Goal: Transaction & Acquisition: Book appointment/travel/reservation

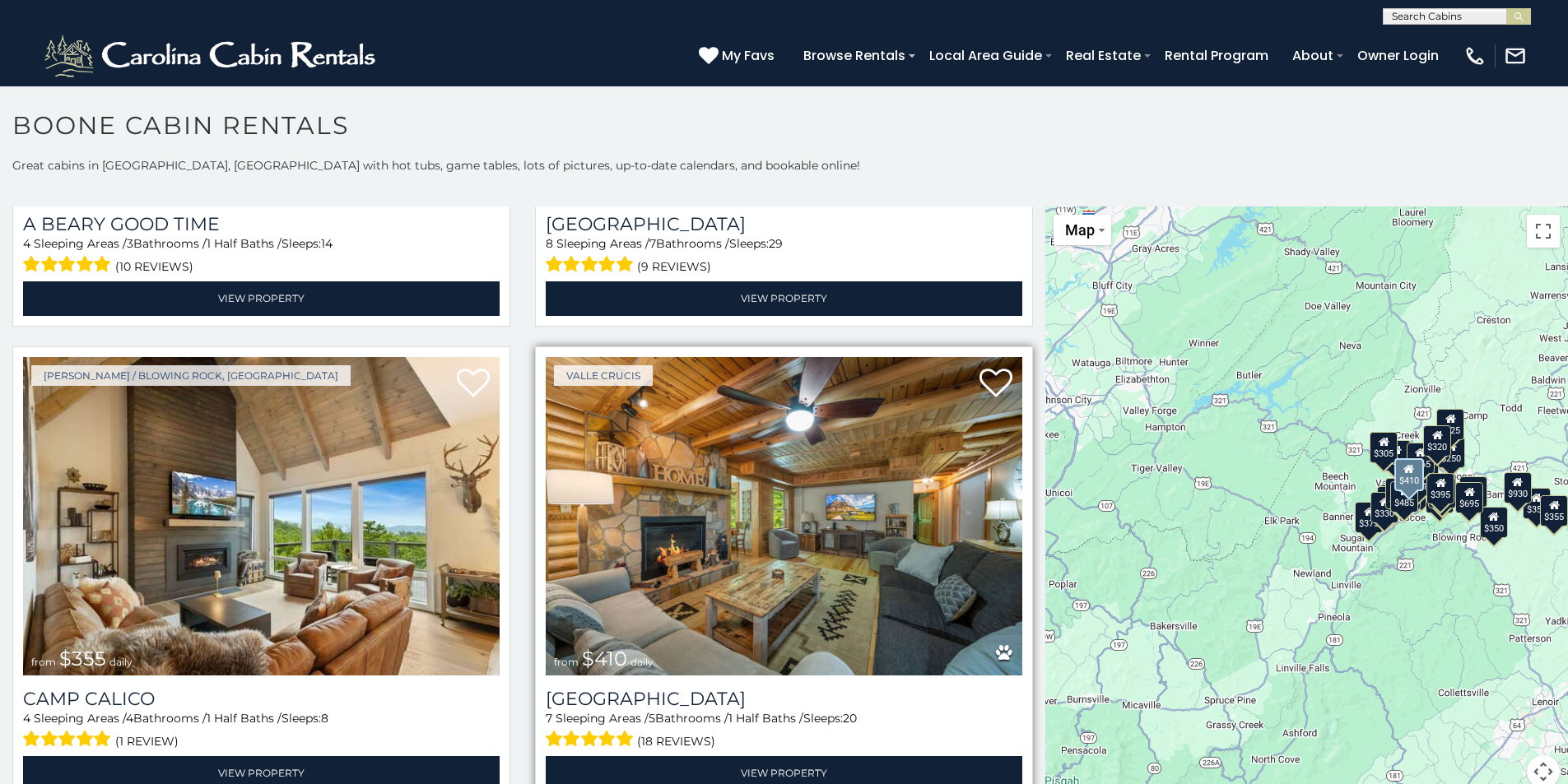
scroll to position [5679, 0]
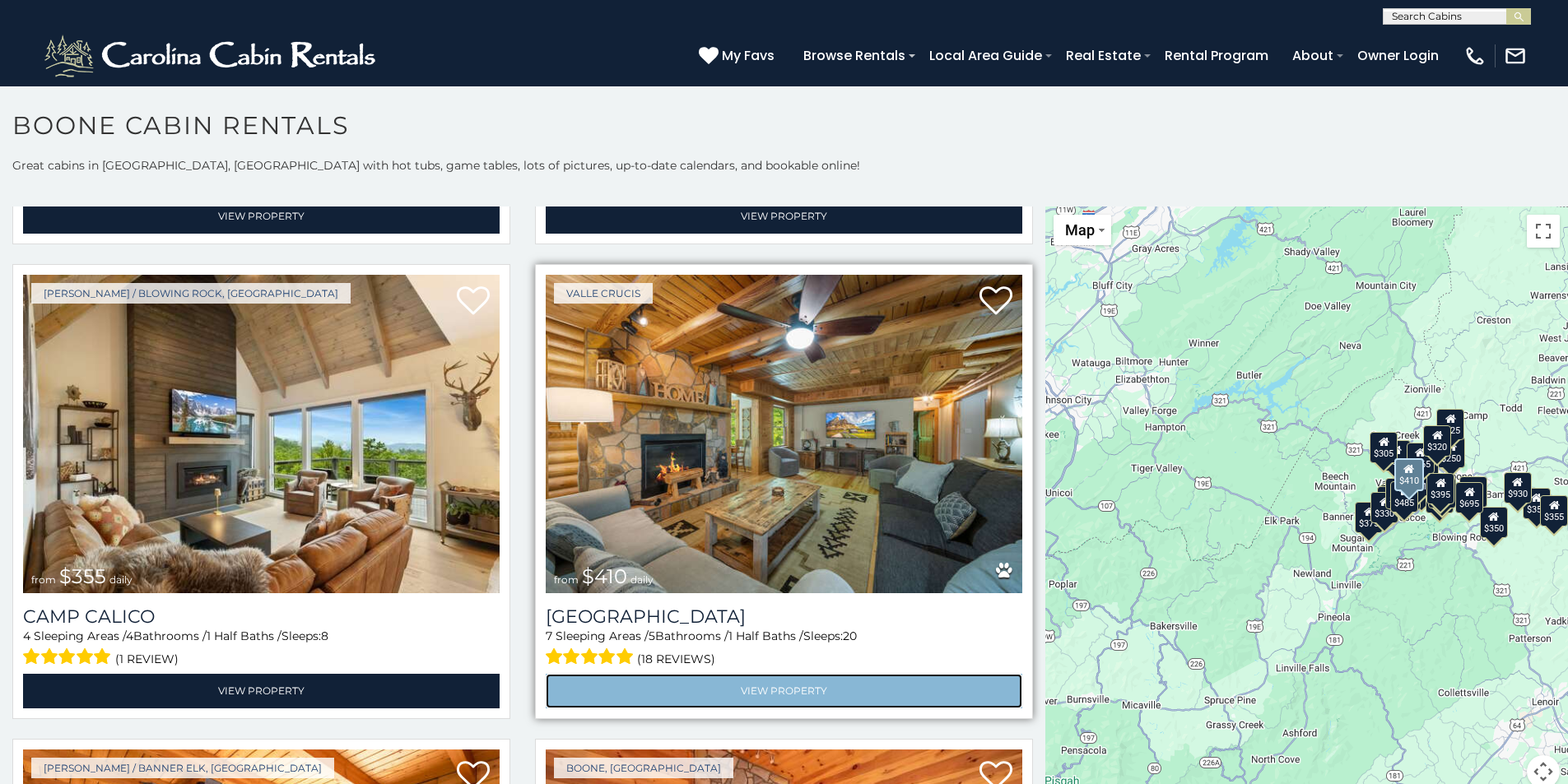
click at [774, 674] on link "View Property" at bounding box center [784, 690] width 477 height 34
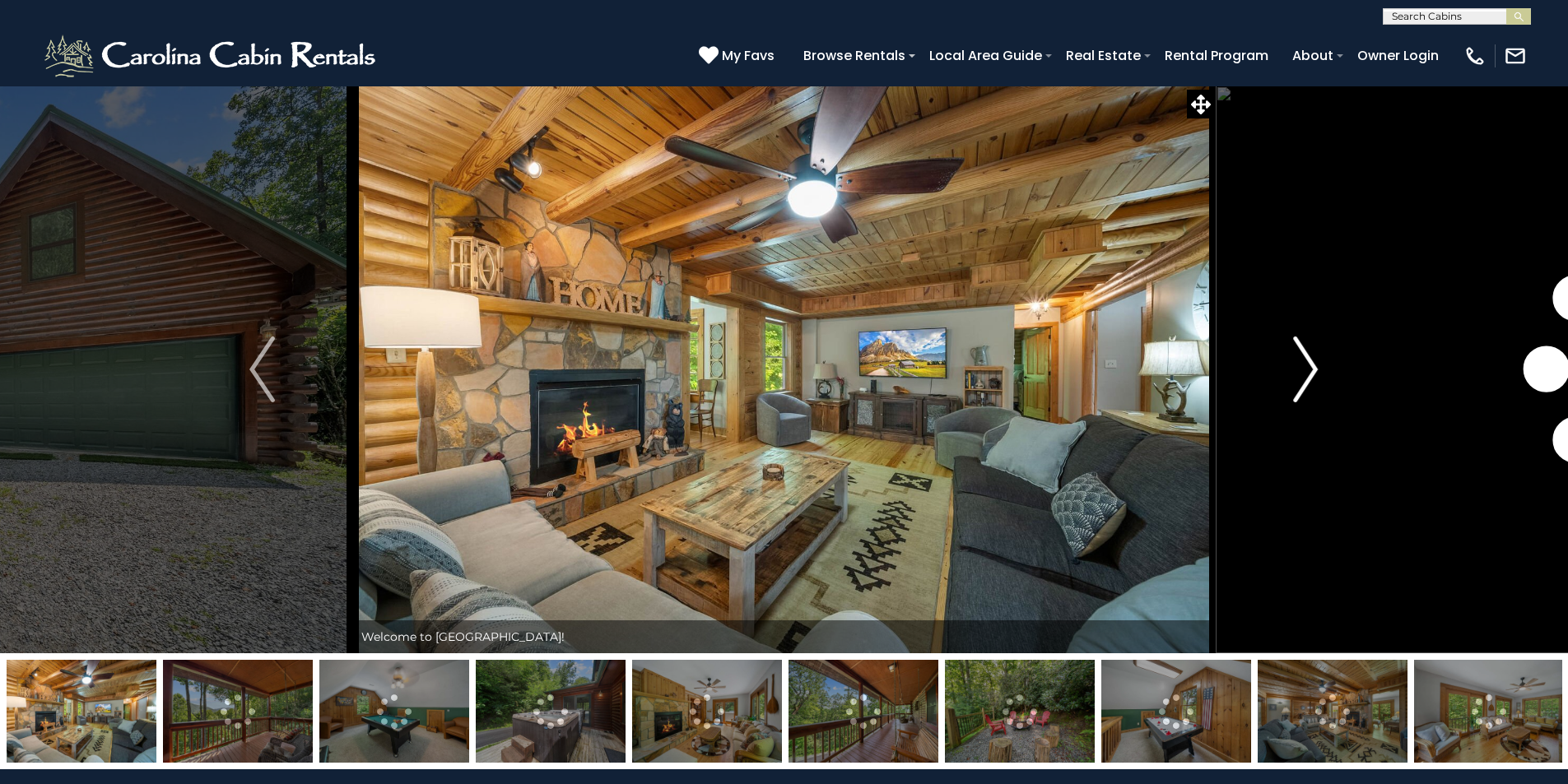
click at [1296, 373] on img "Next" at bounding box center [1305, 370] width 25 height 66
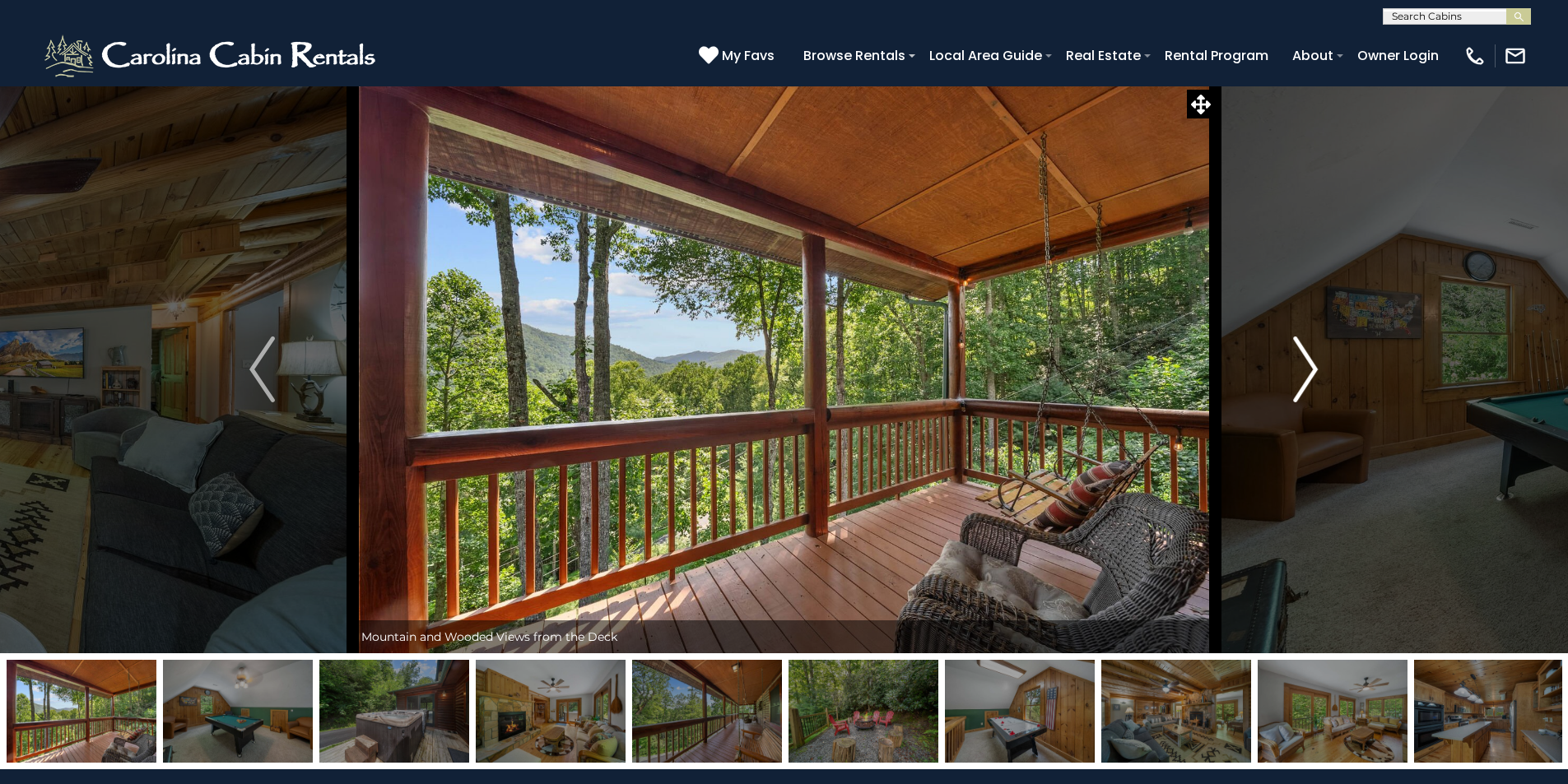
click at [1296, 373] on img "Next" at bounding box center [1305, 370] width 25 height 66
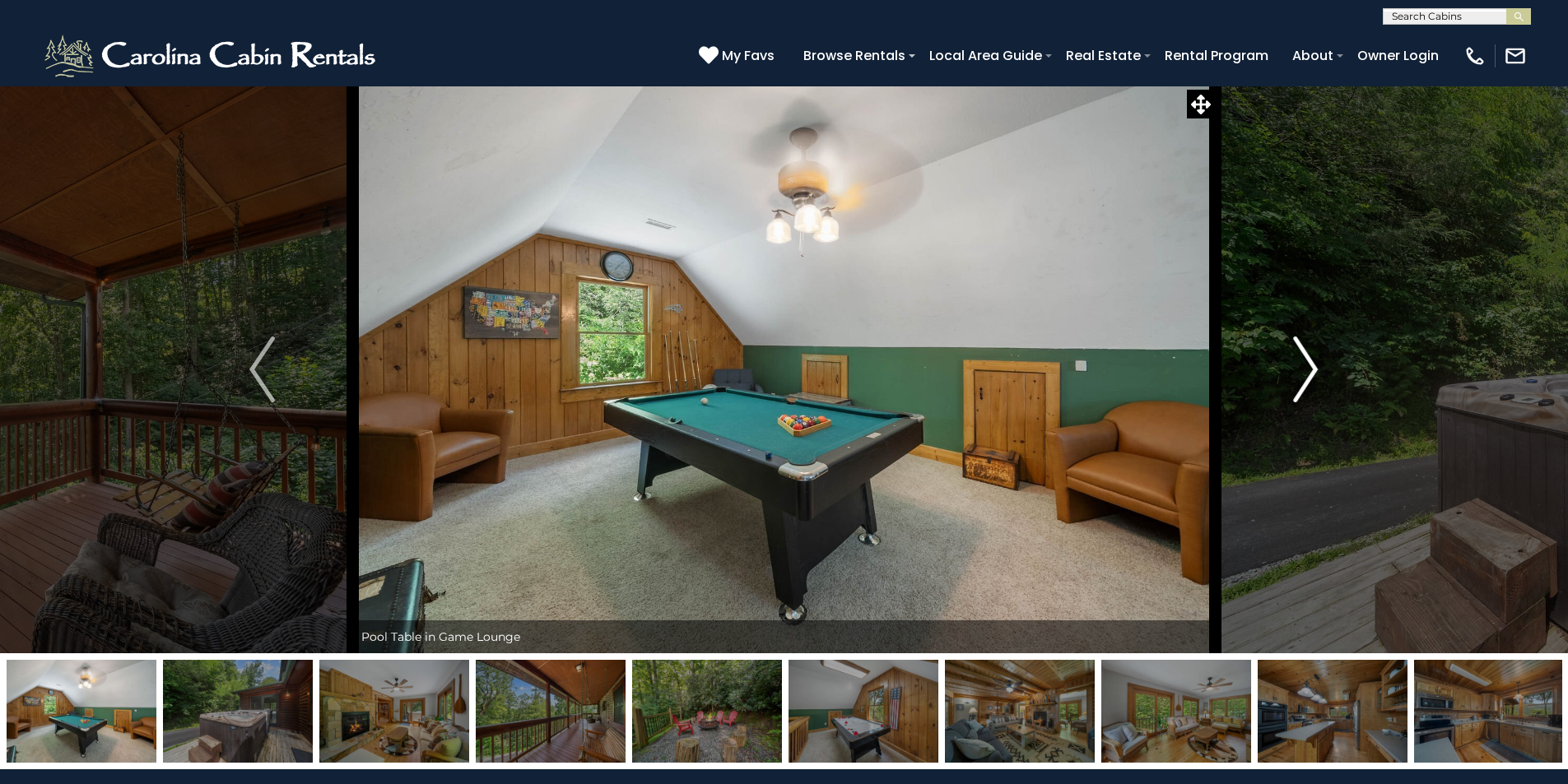
click at [1296, 373] on img "Next" at bounding box center [1305, 370] width 25 height 66
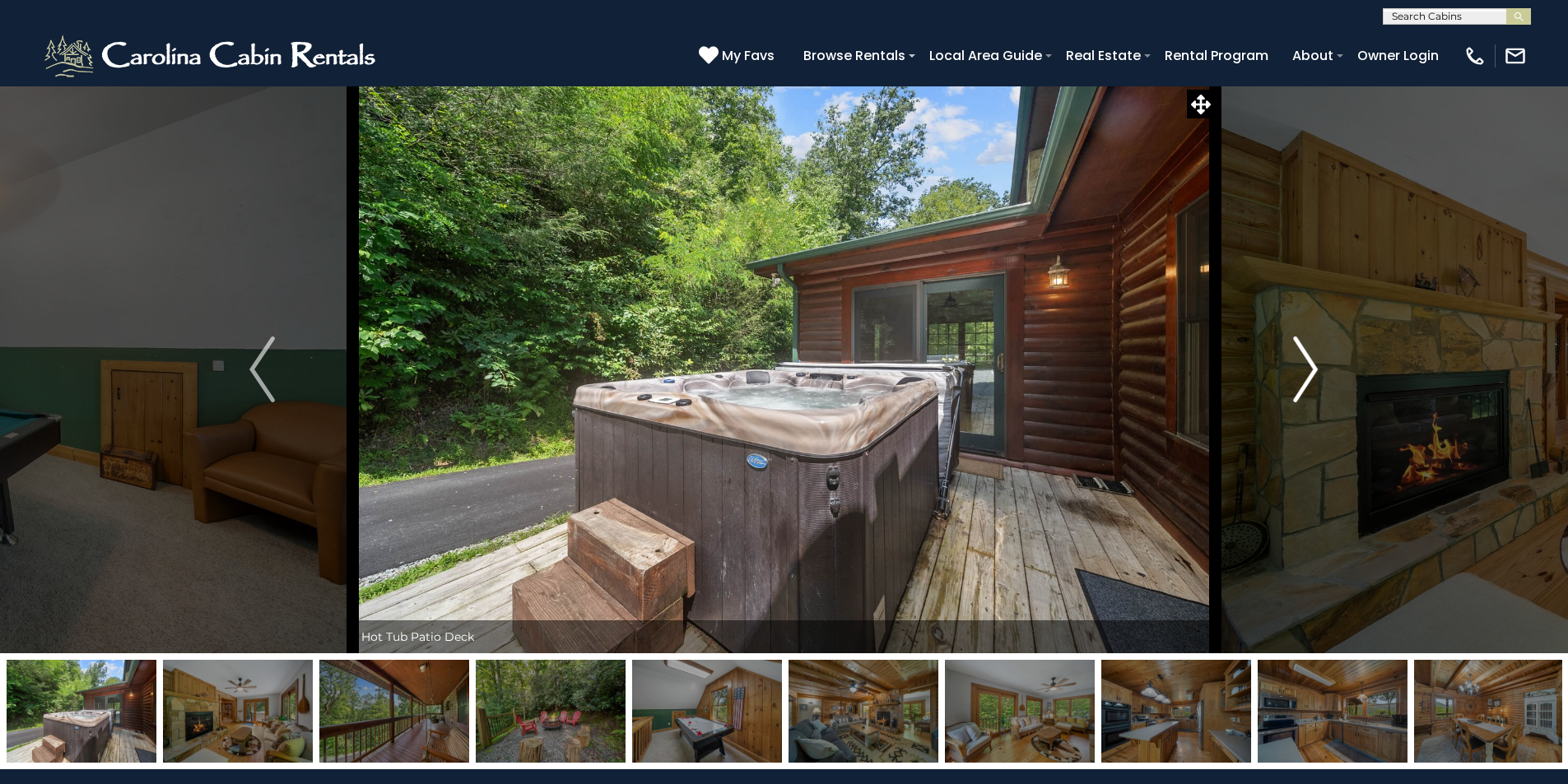
click at [1296, 376] on img "Next" at bounding box center [1305, 370] width 25 height 66
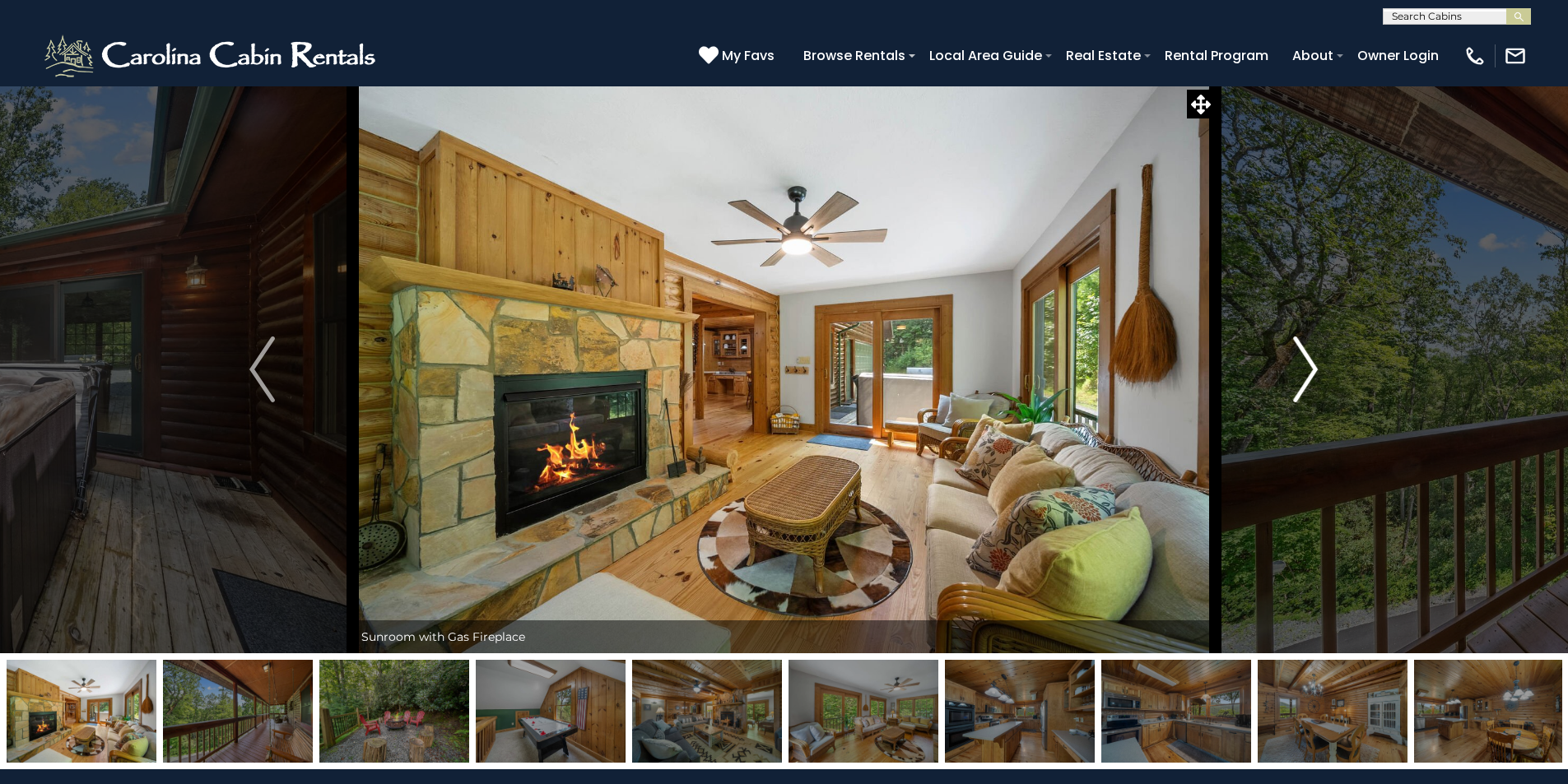
click at [1296, 376] on img "Next" at bounding box center [1305, 370] width 25 height 66
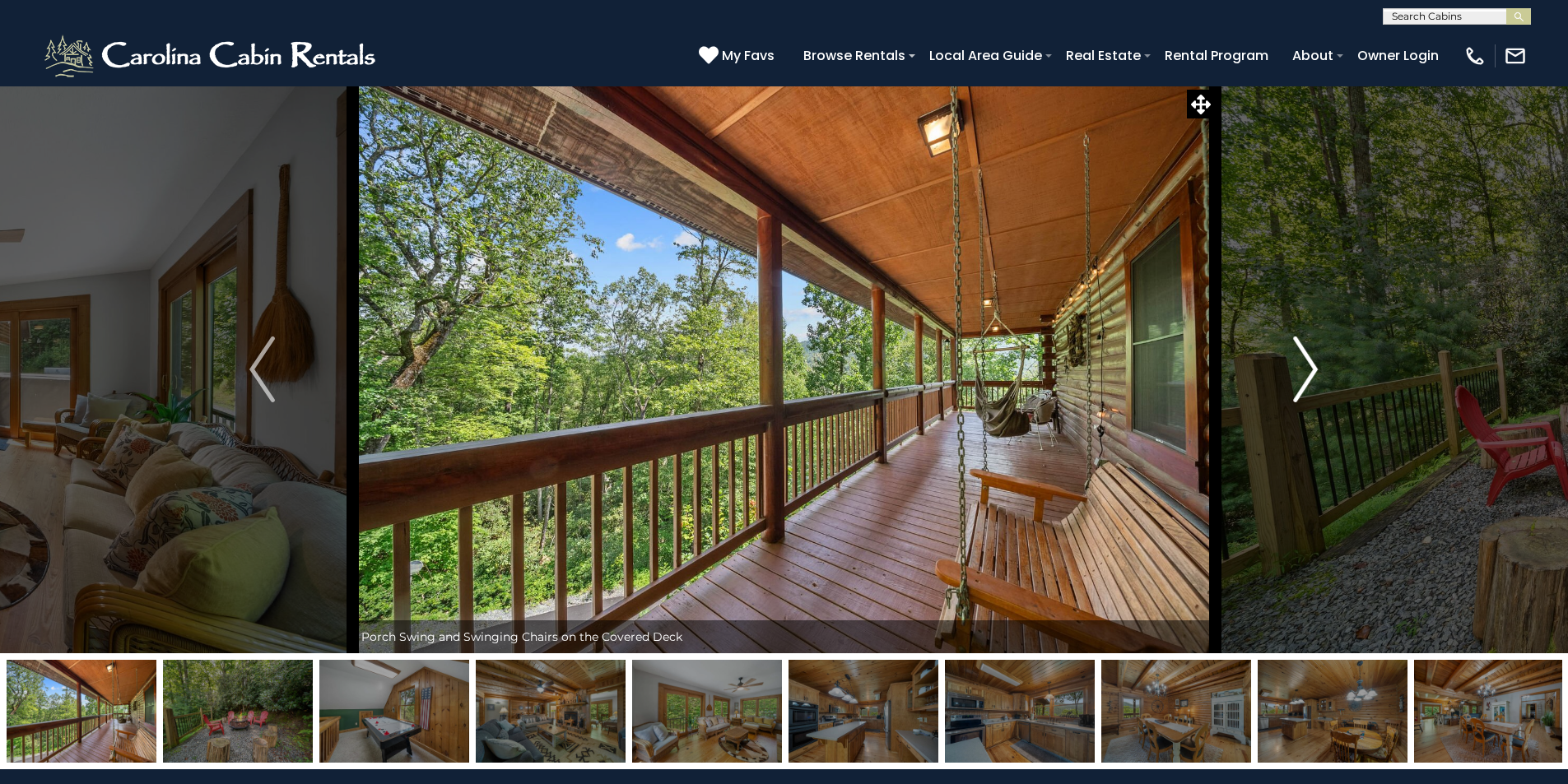
click at [1296, 376] on img "Next" at bounding box center [1305, 370] width 25 height 66
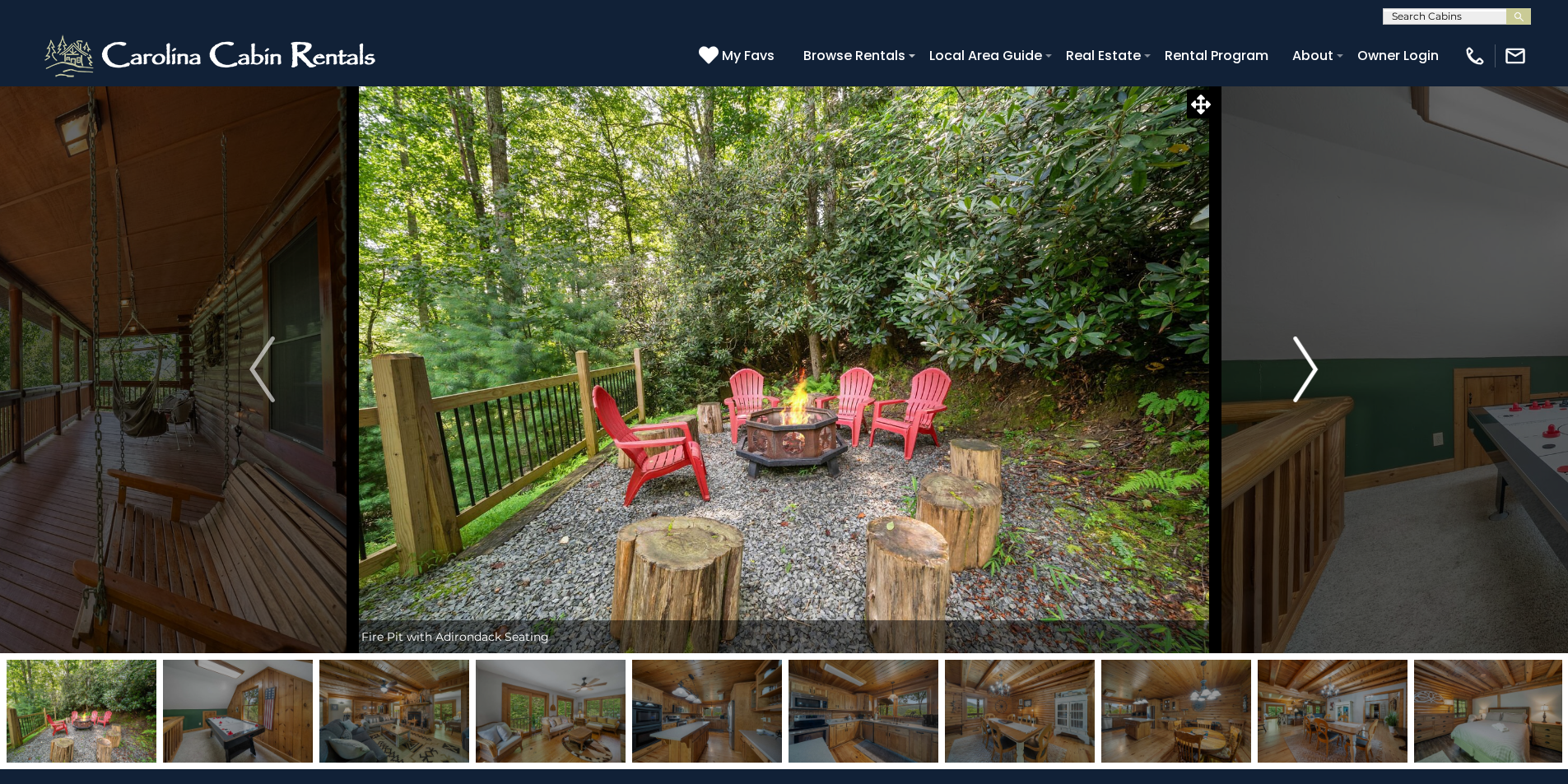
click at [1296, 376] on img "Next" at bounding box center [1305, 370] width 25 height 66
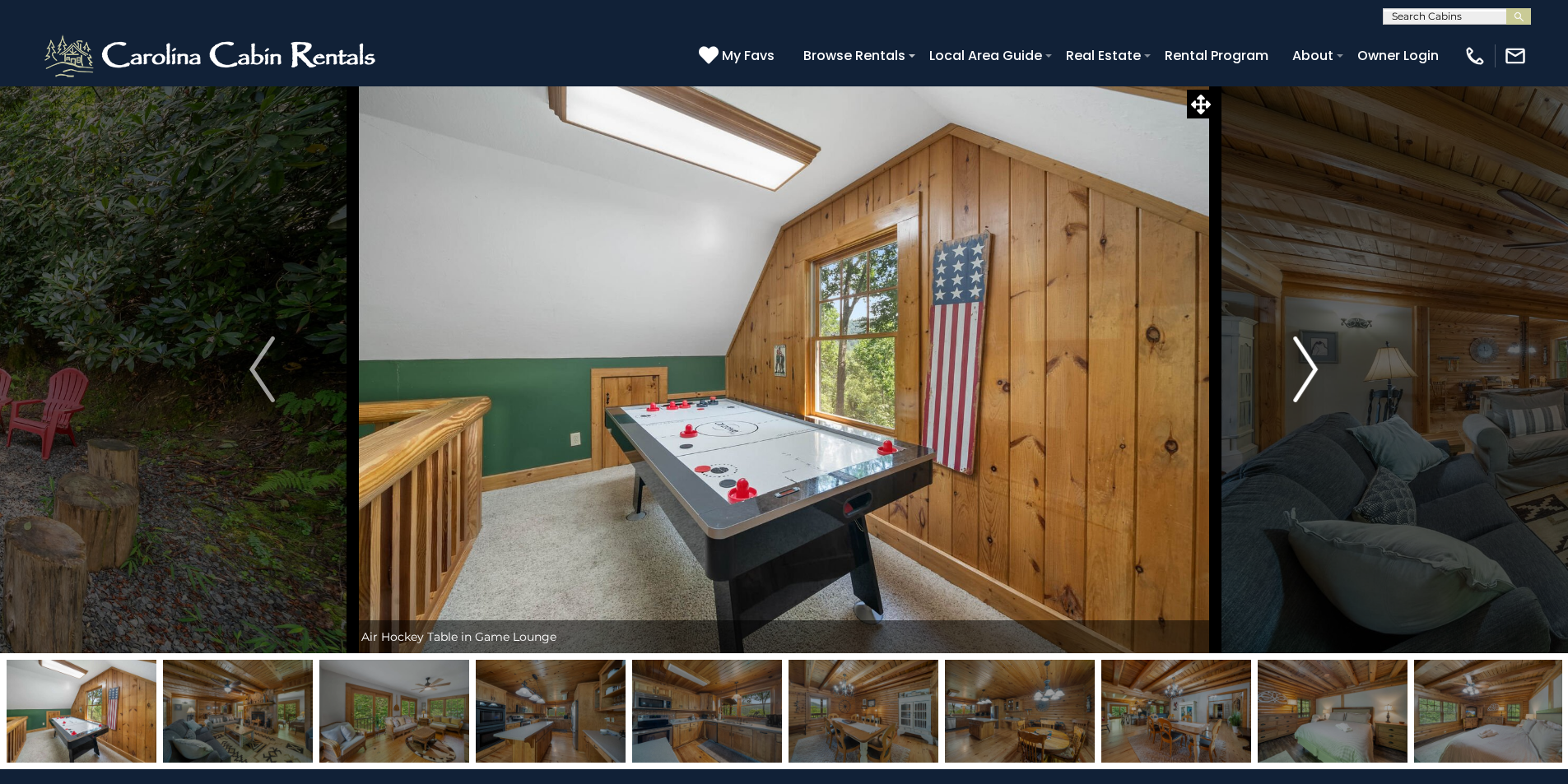
click at [1296, 376] on img "Next" at bounding box center [1305, 370] width 25 height 66
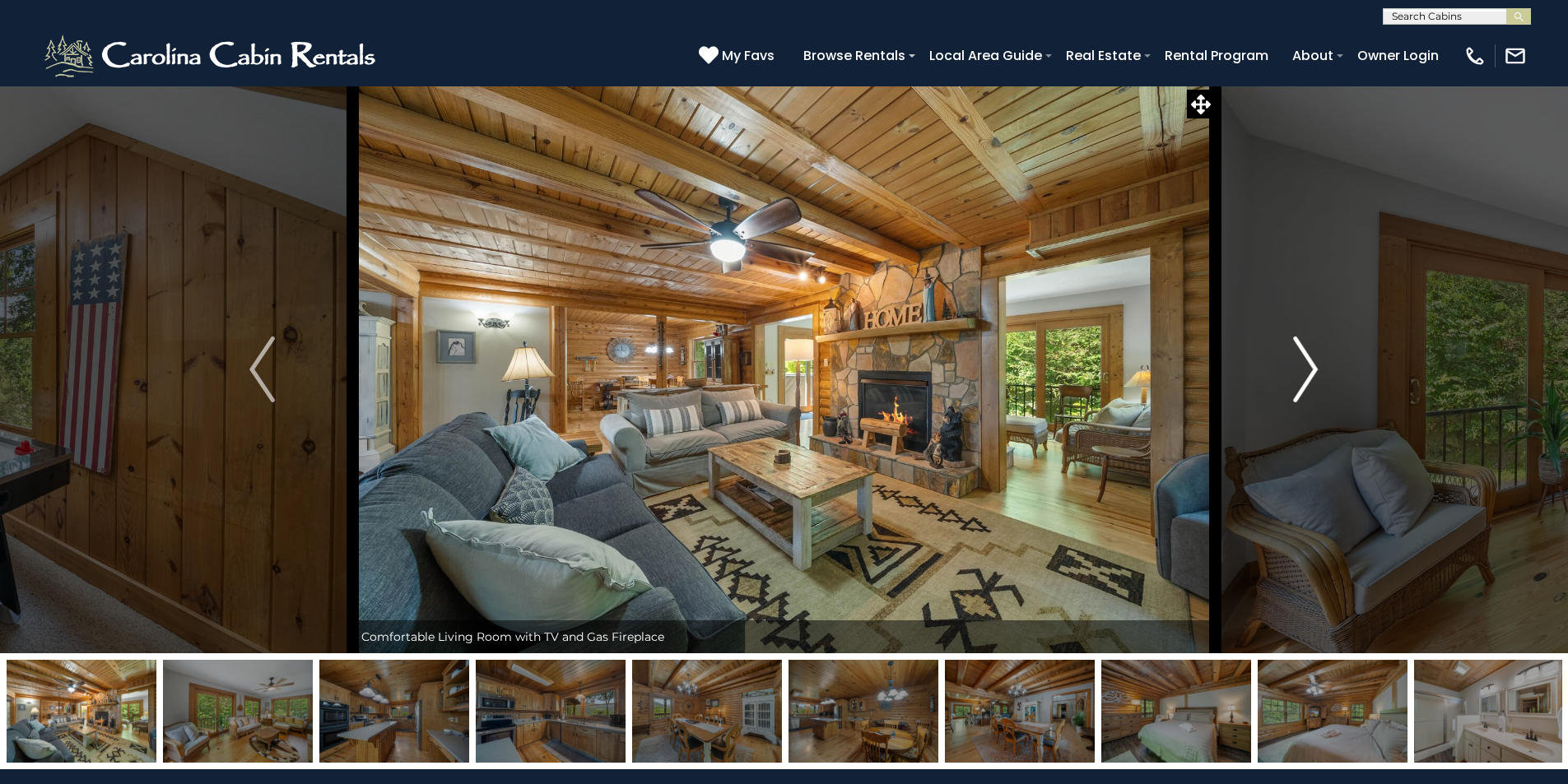
click at [1296, 376] on img "Next" at bounding box center [1305, 370] width 25 height 66
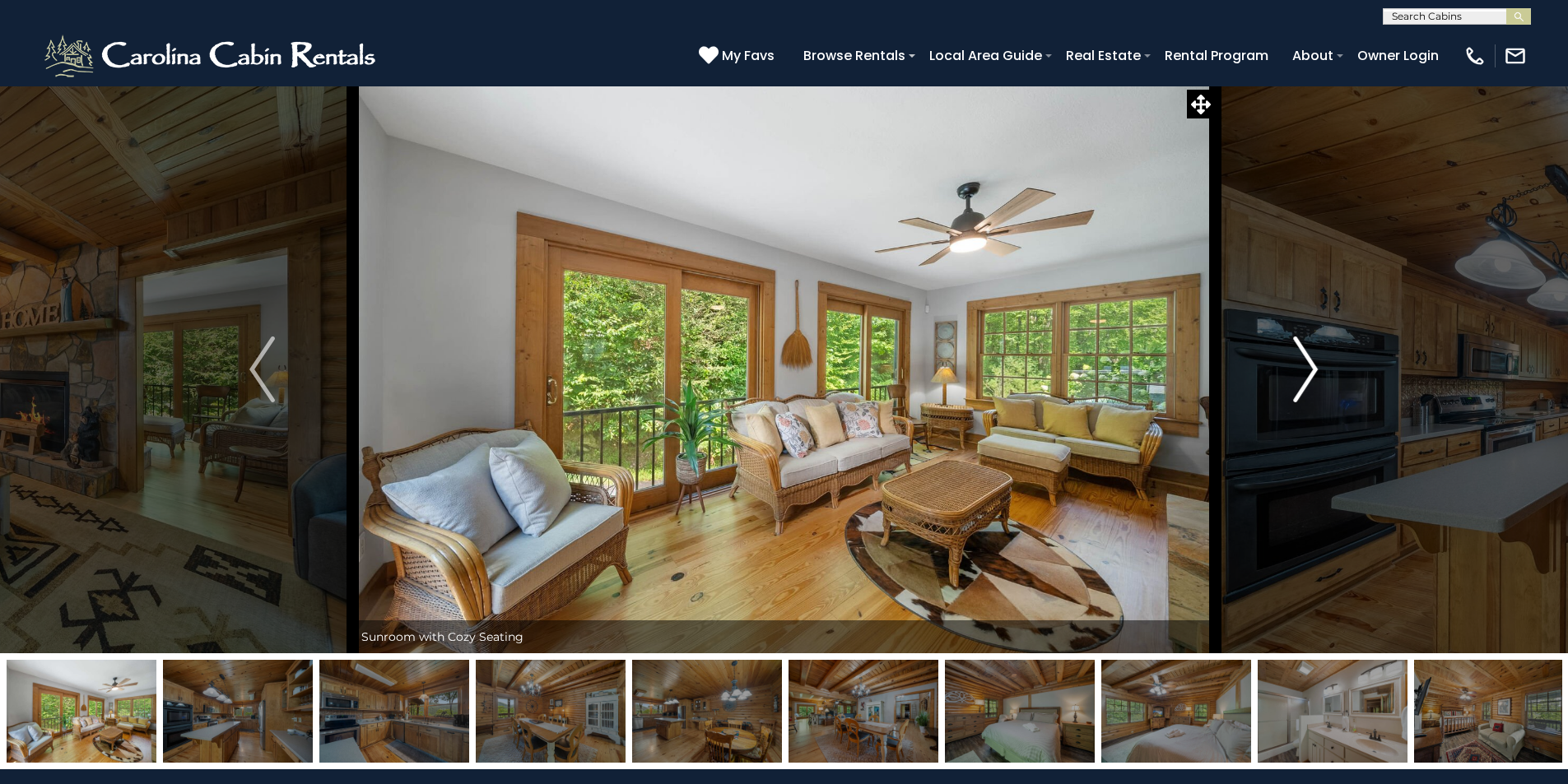
click at [1296, 376] on img "Next" at bounding box center [1305, 370] width 25 height 66
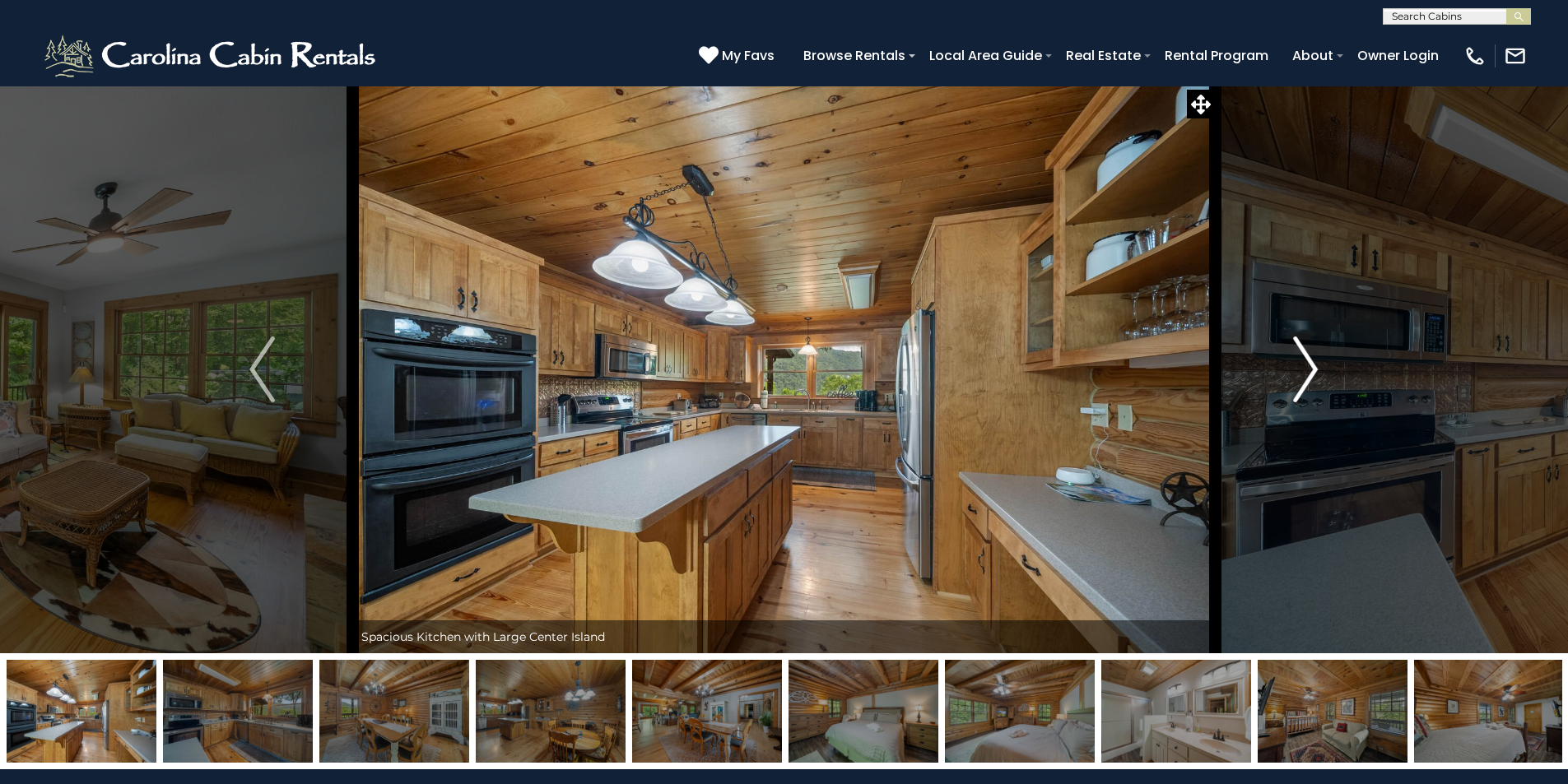
click at [1296, 376] on img "Next" at bounding box center [1305, 370] width 25 height 66
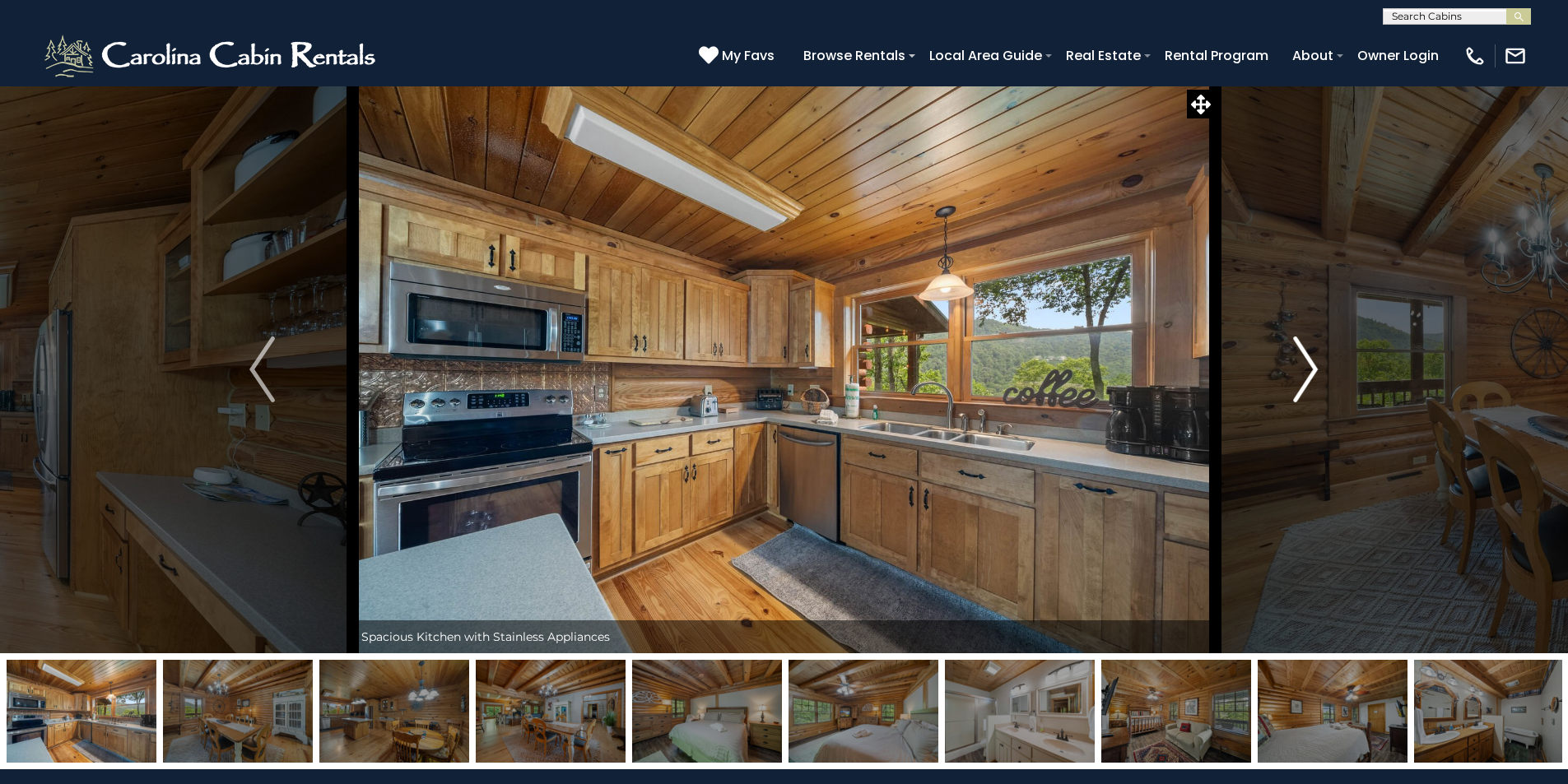
click at [1296, 376] on img "Next" at bounding box center [1305, 370] width 25 height 66
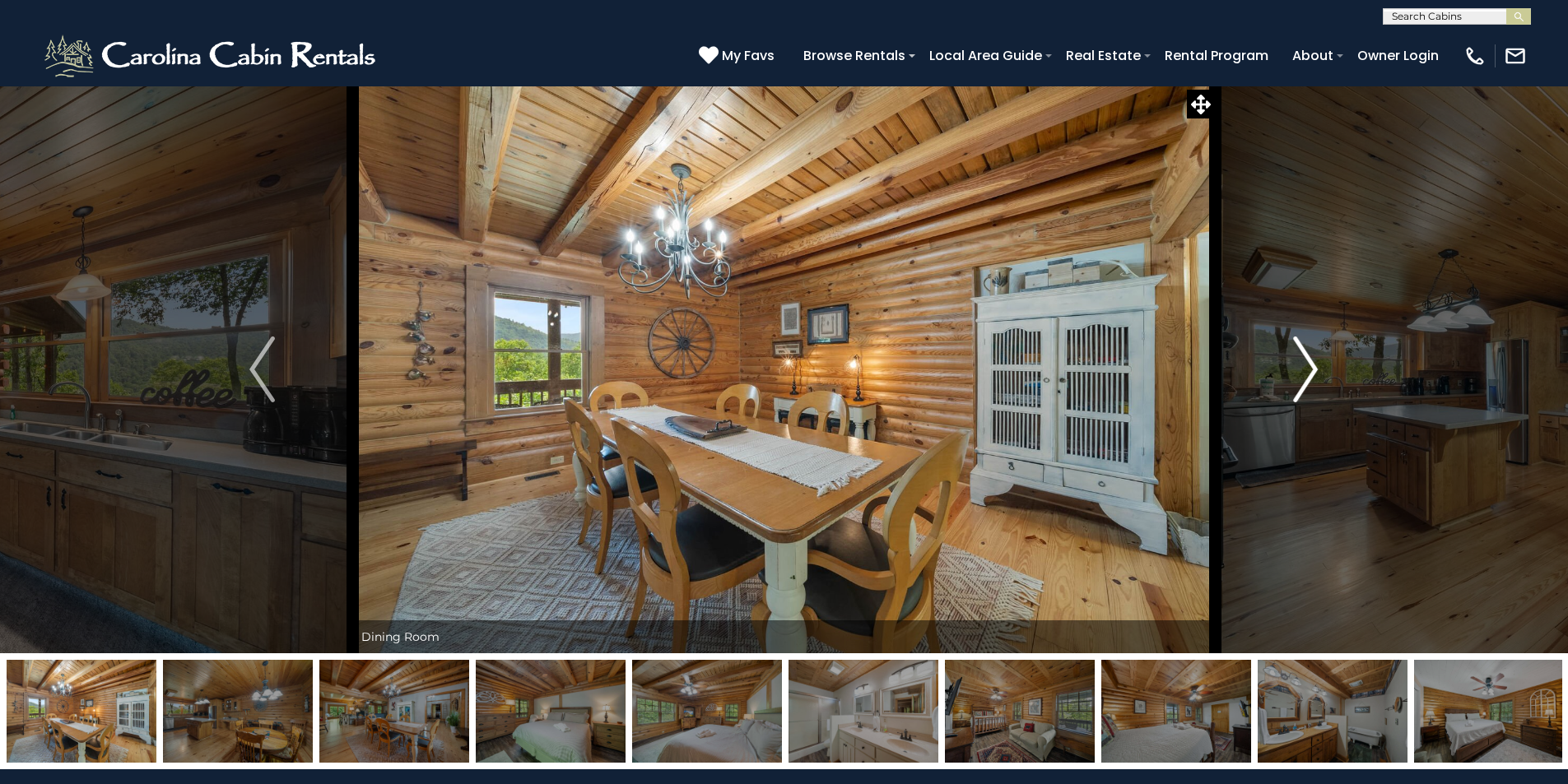
click at [1296, 376] on img "Next" at bounding box center [1305, 370] width 25 height 66
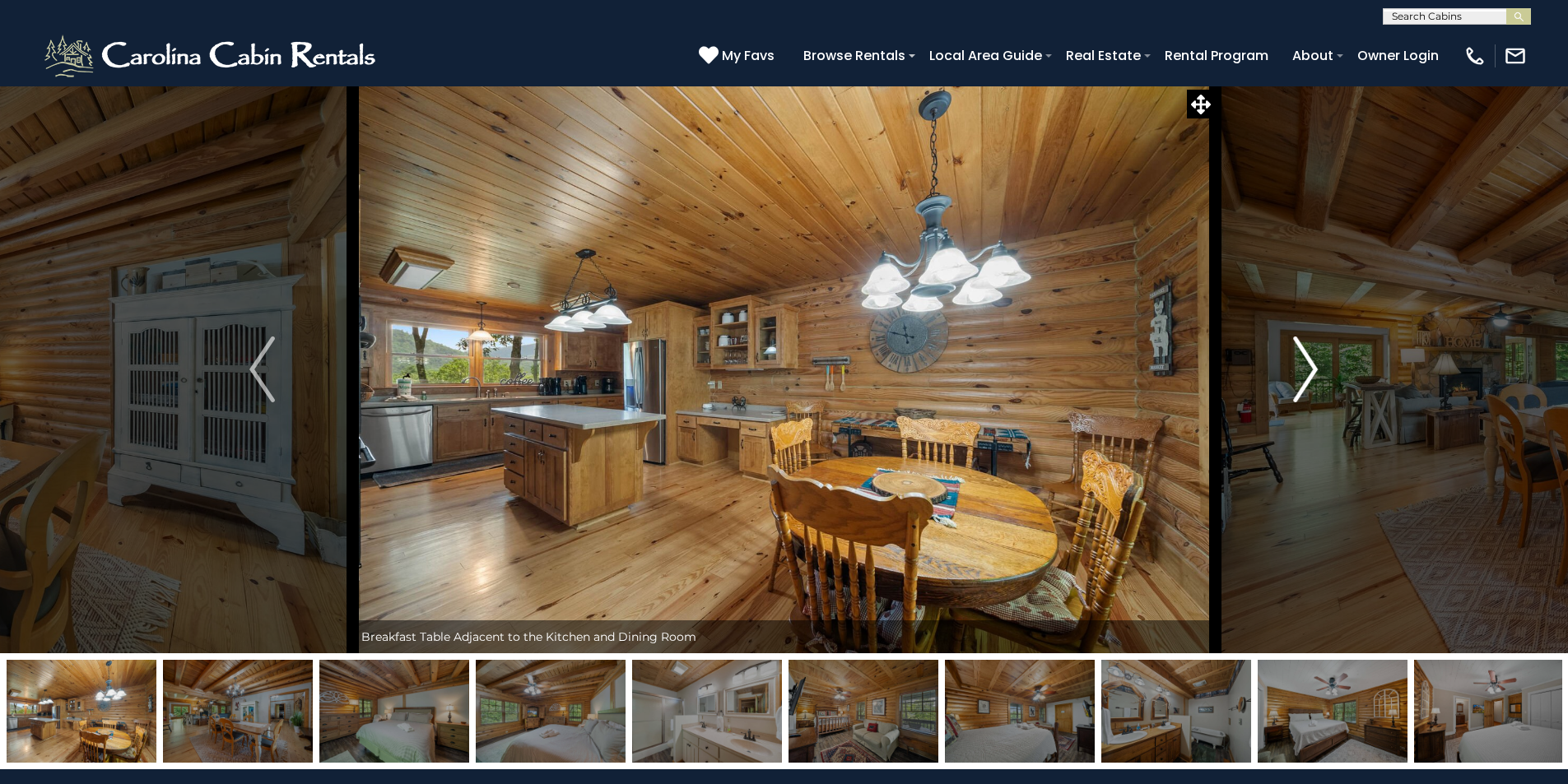
click at [1296, 376] on img "Next" at bounding box center [1305, 370] width 25 height 66
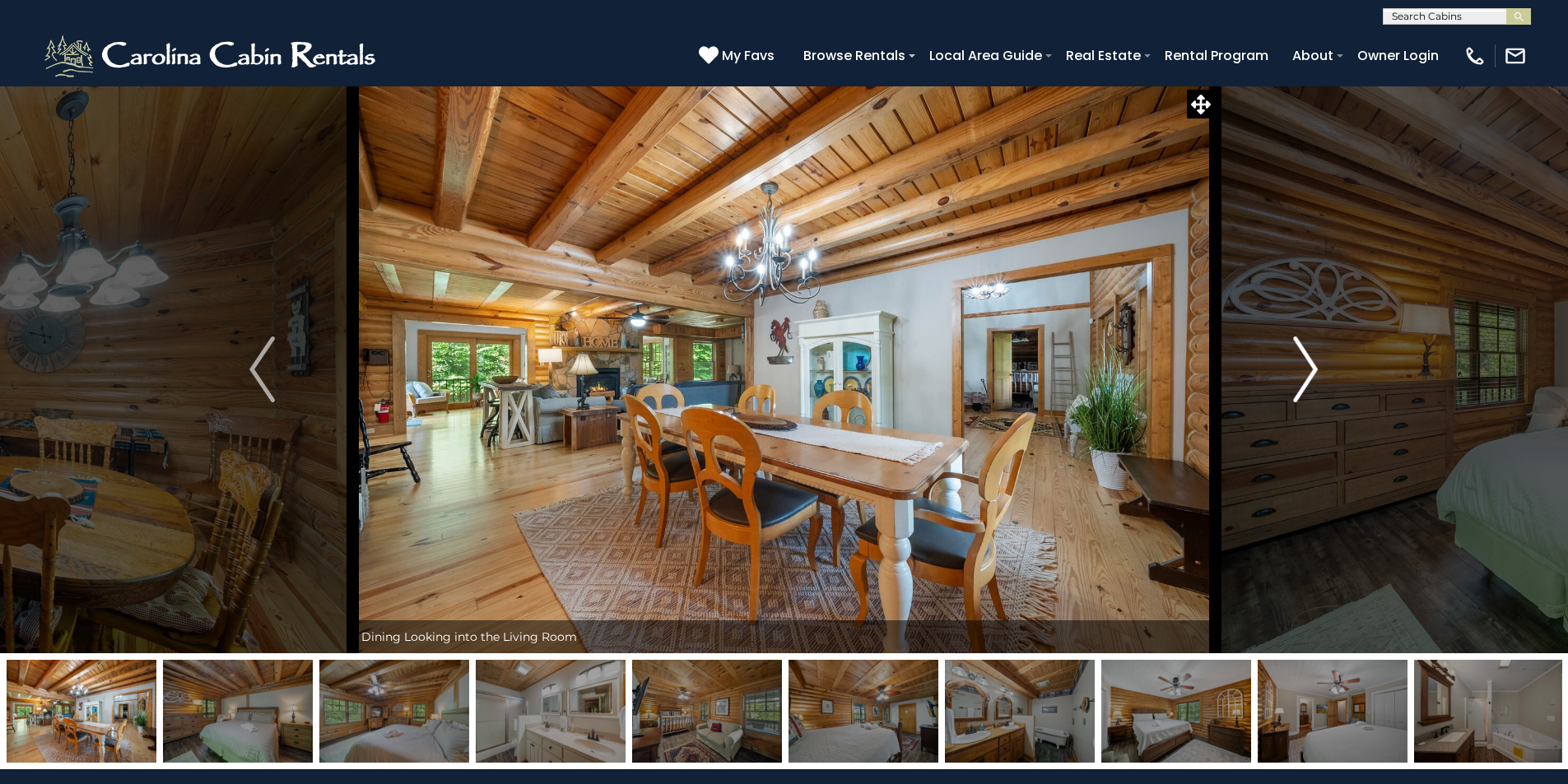
click at [1296, 376] on img "Next" at bounding box center [1305, 370] width 25 height 66
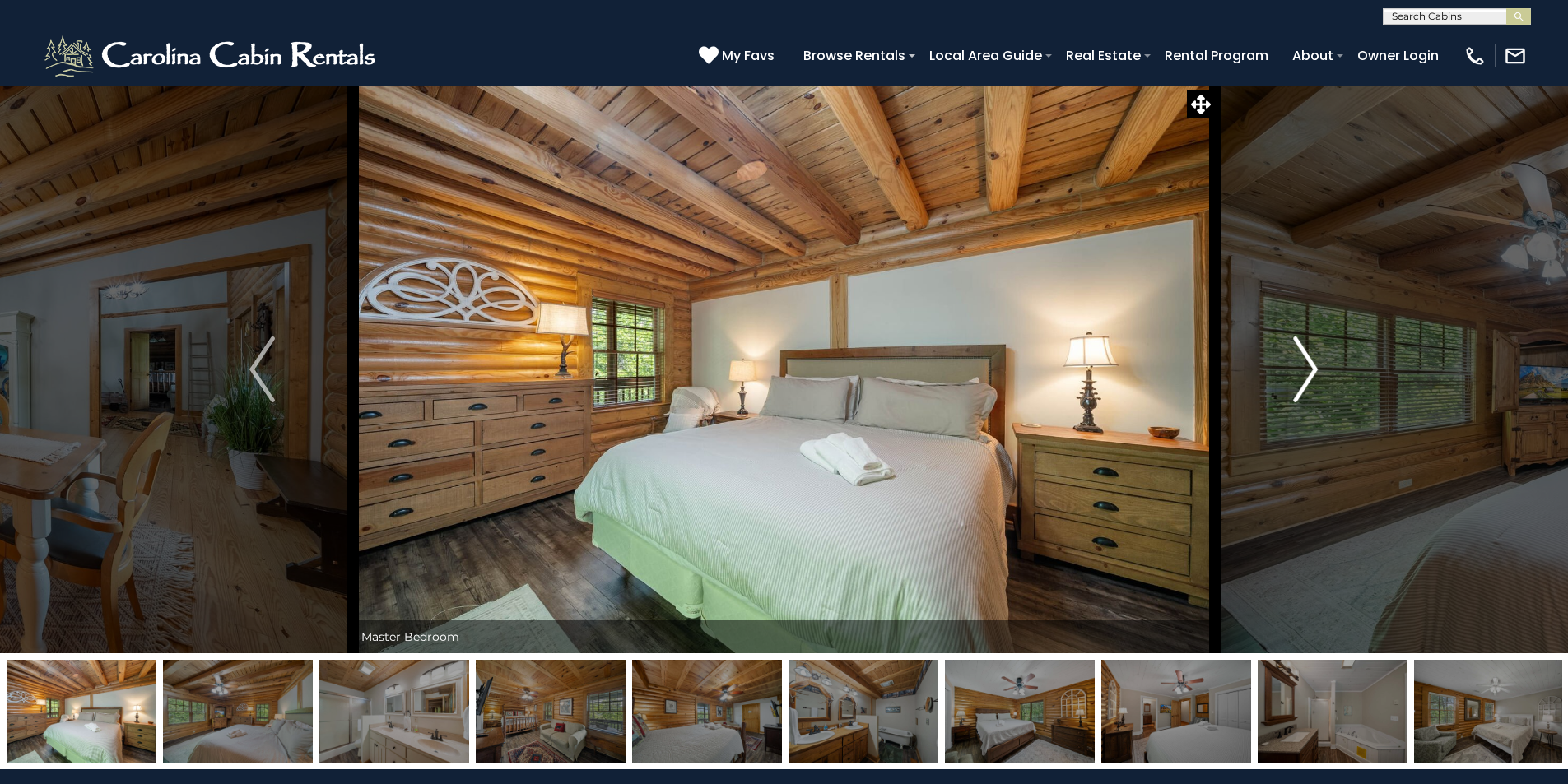
click at [1296, 376] on img "Next" at bounding box center [1305, 370] width 25 height 66
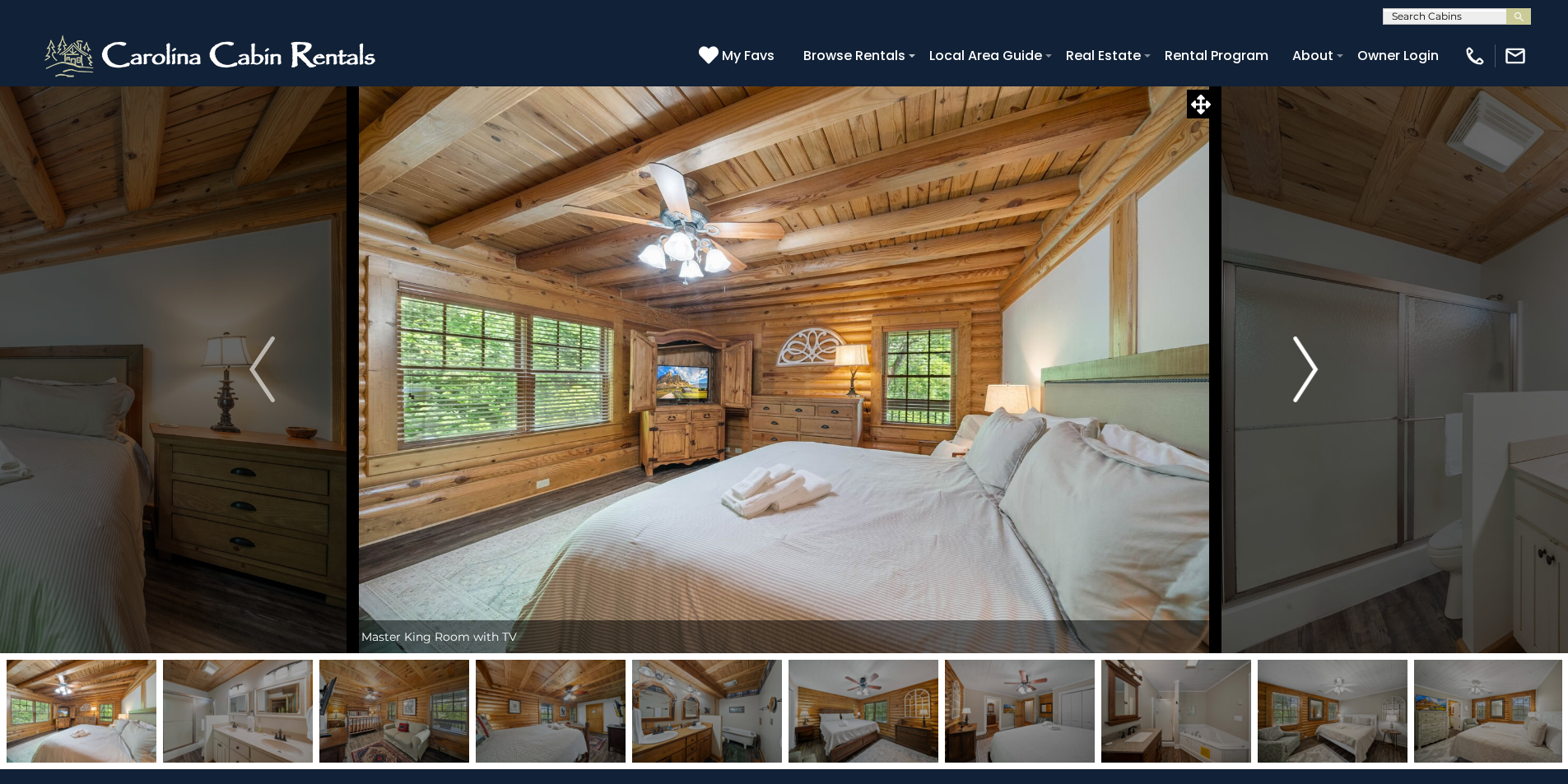
click at [1303, 382] on img "Next" at bounding box center [1305, 370] width 25 height 66
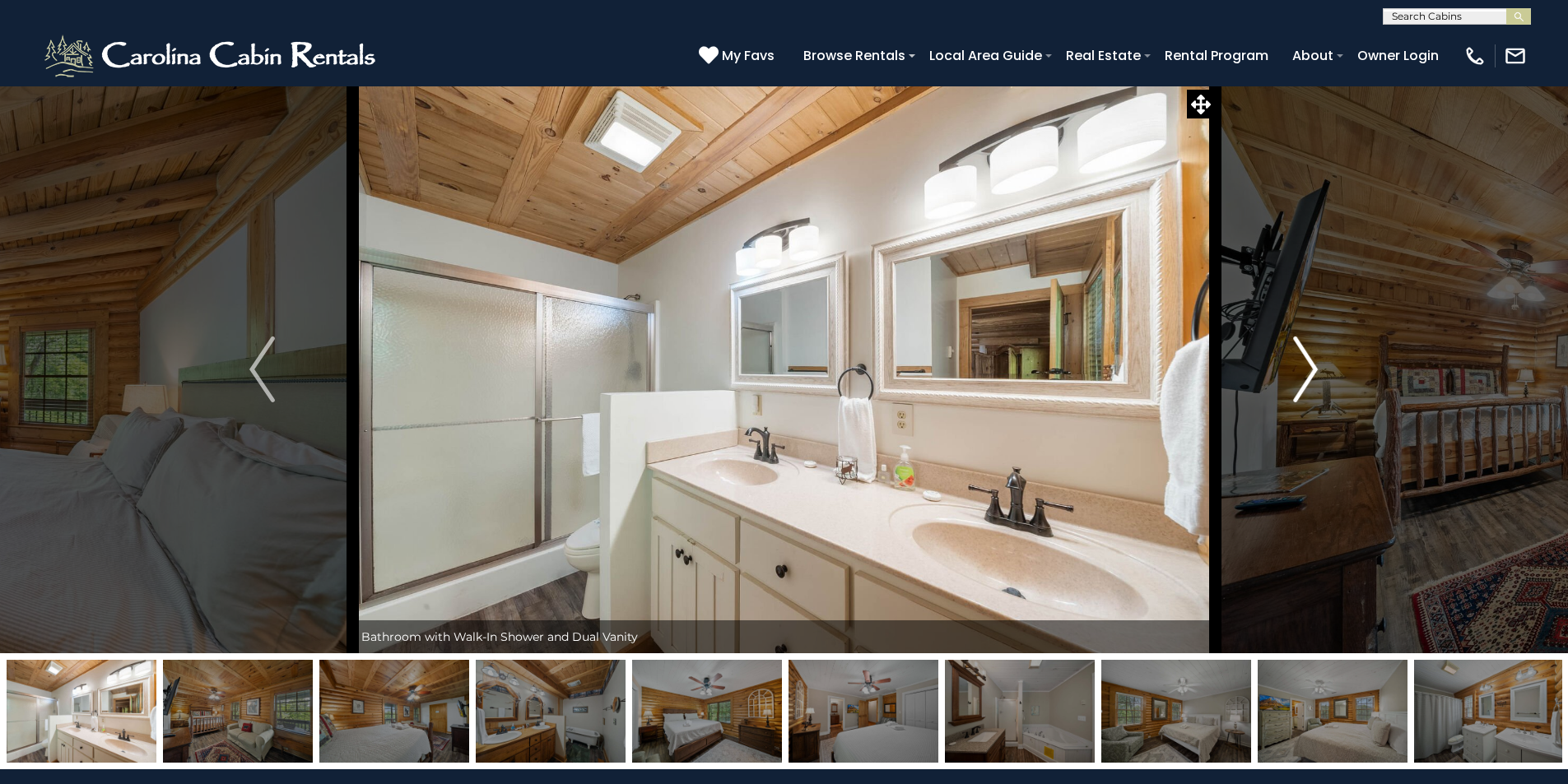
click at [1303, 382] on img "Next" at bounding box center [1305, 370] width 25 height 66
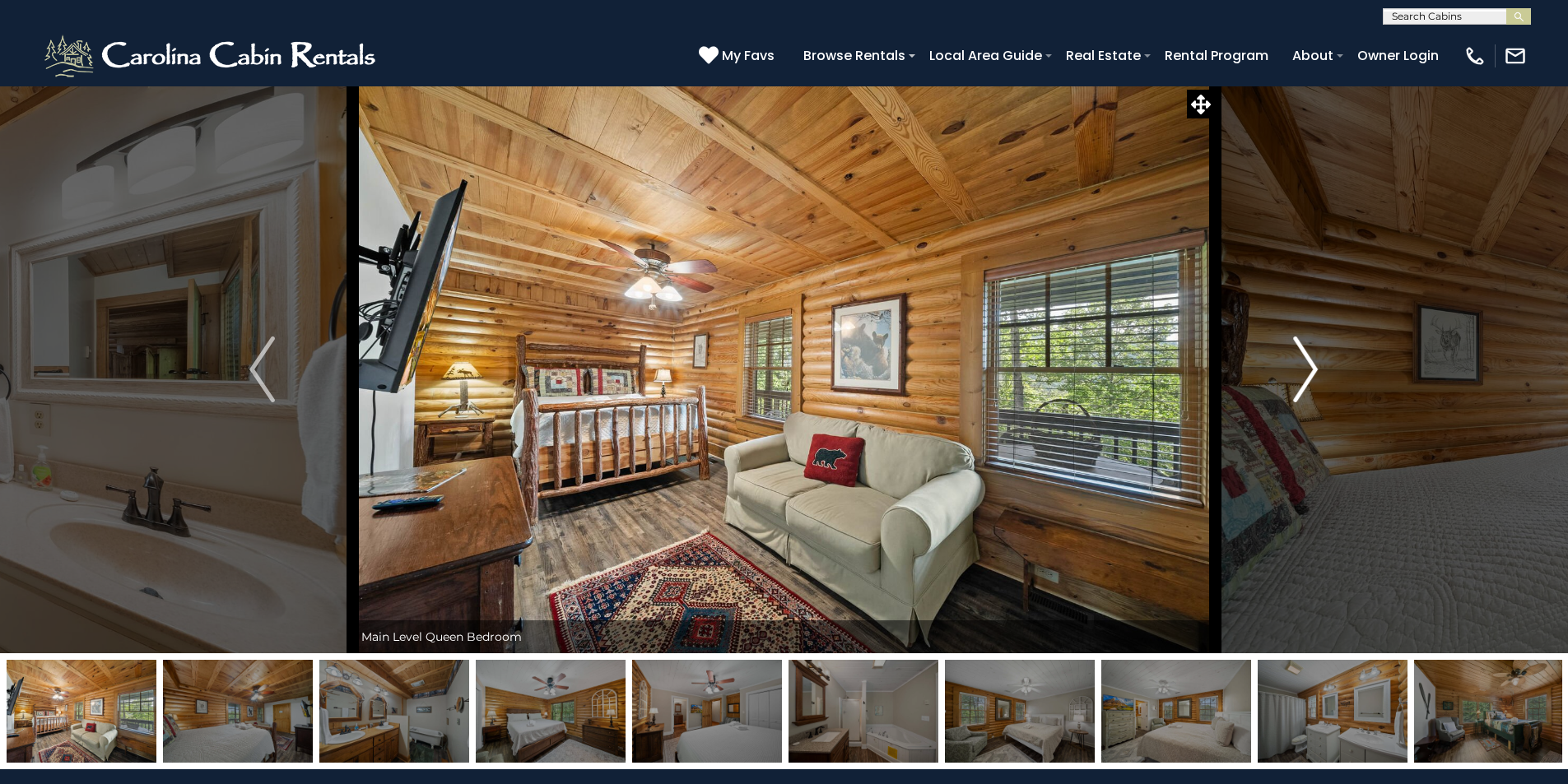
click at [1303, 377] on img "Next" at bounding box center [1305, 370] width 25 height 66
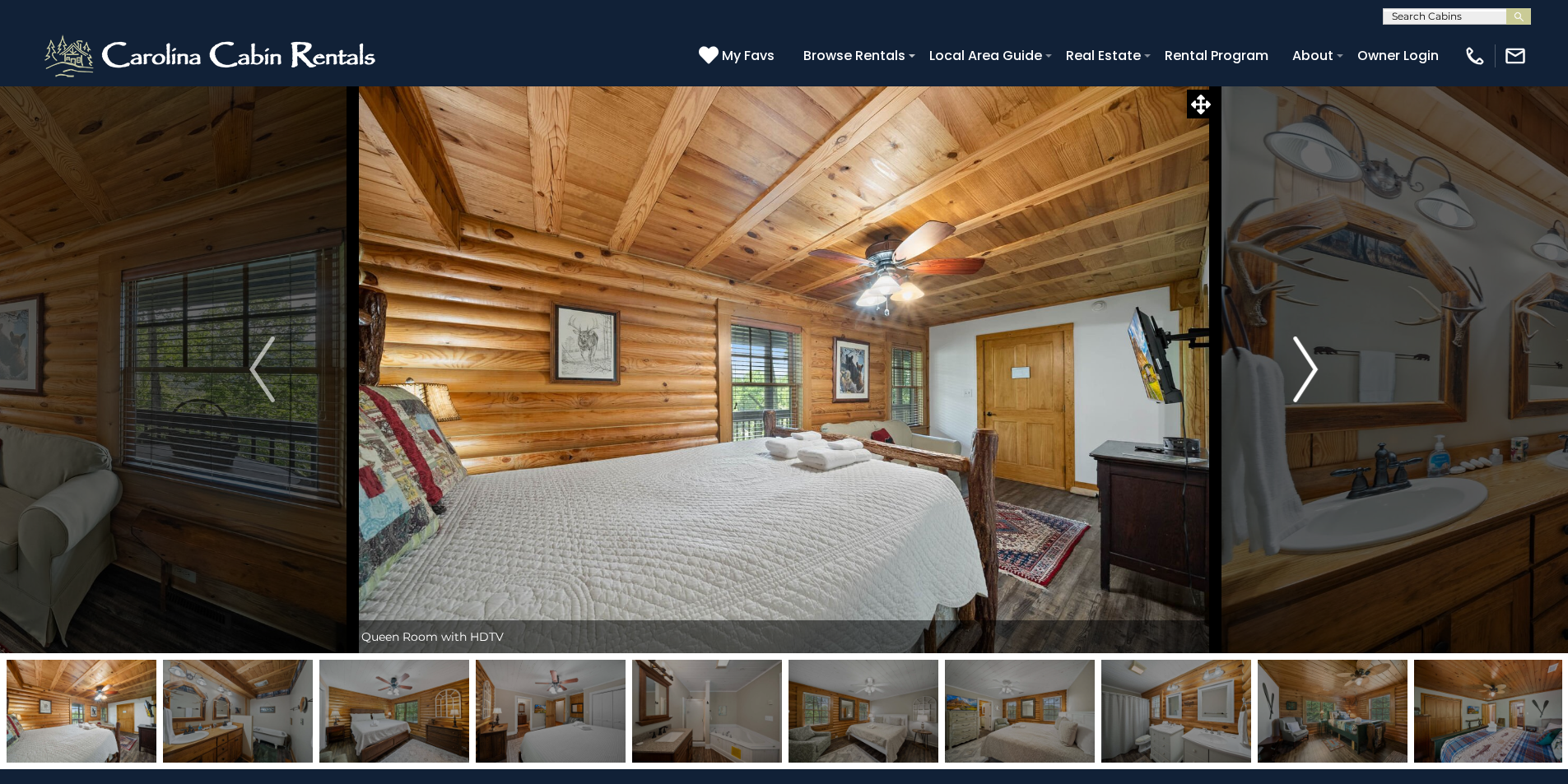
click at [1303, 377] on img "Next" at bounding box center [1305, 370] width 25 height 66
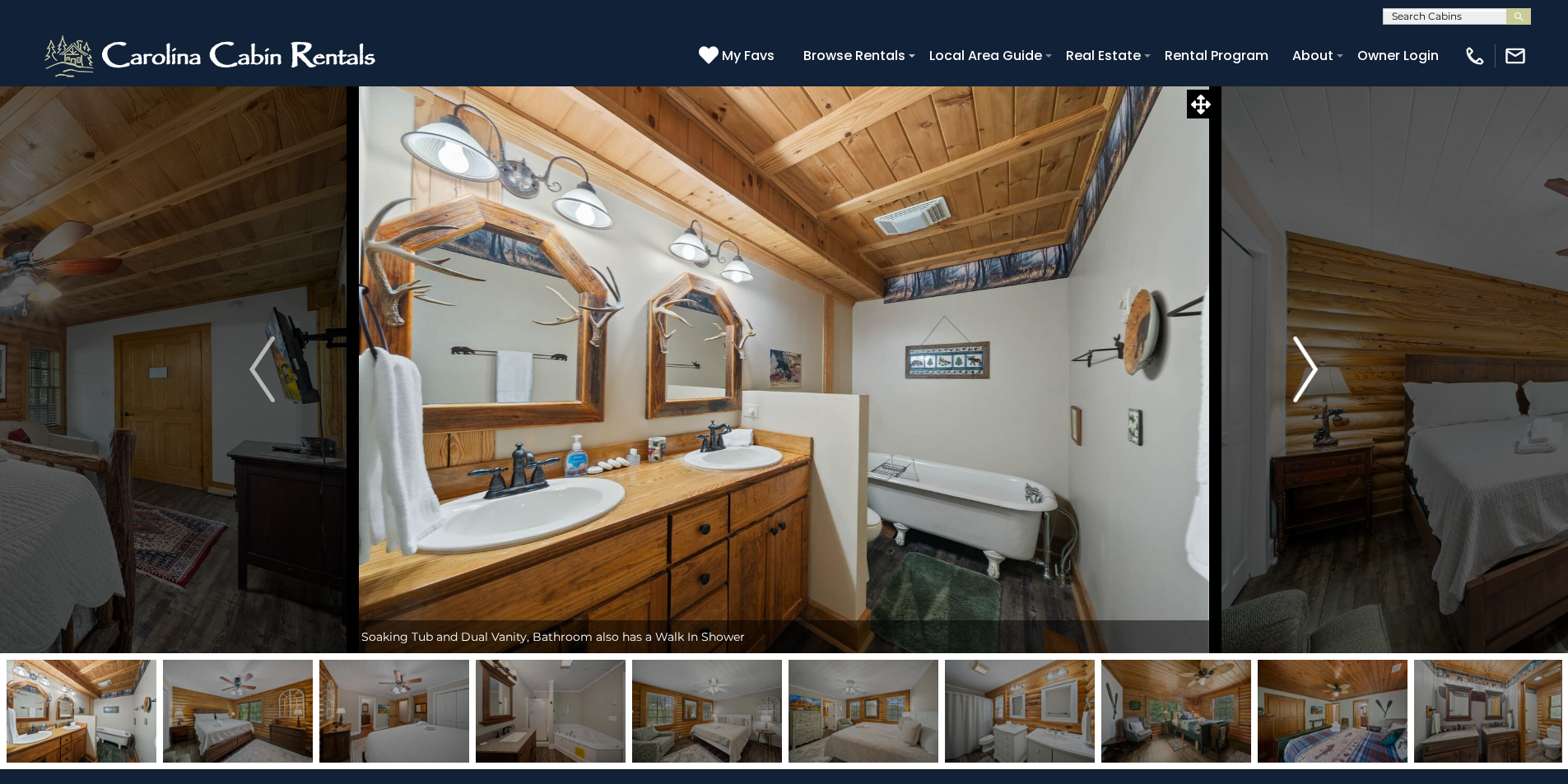
click at [1303, 377] on img "Next" at bounding box center [1305, 370] width 25 height 66
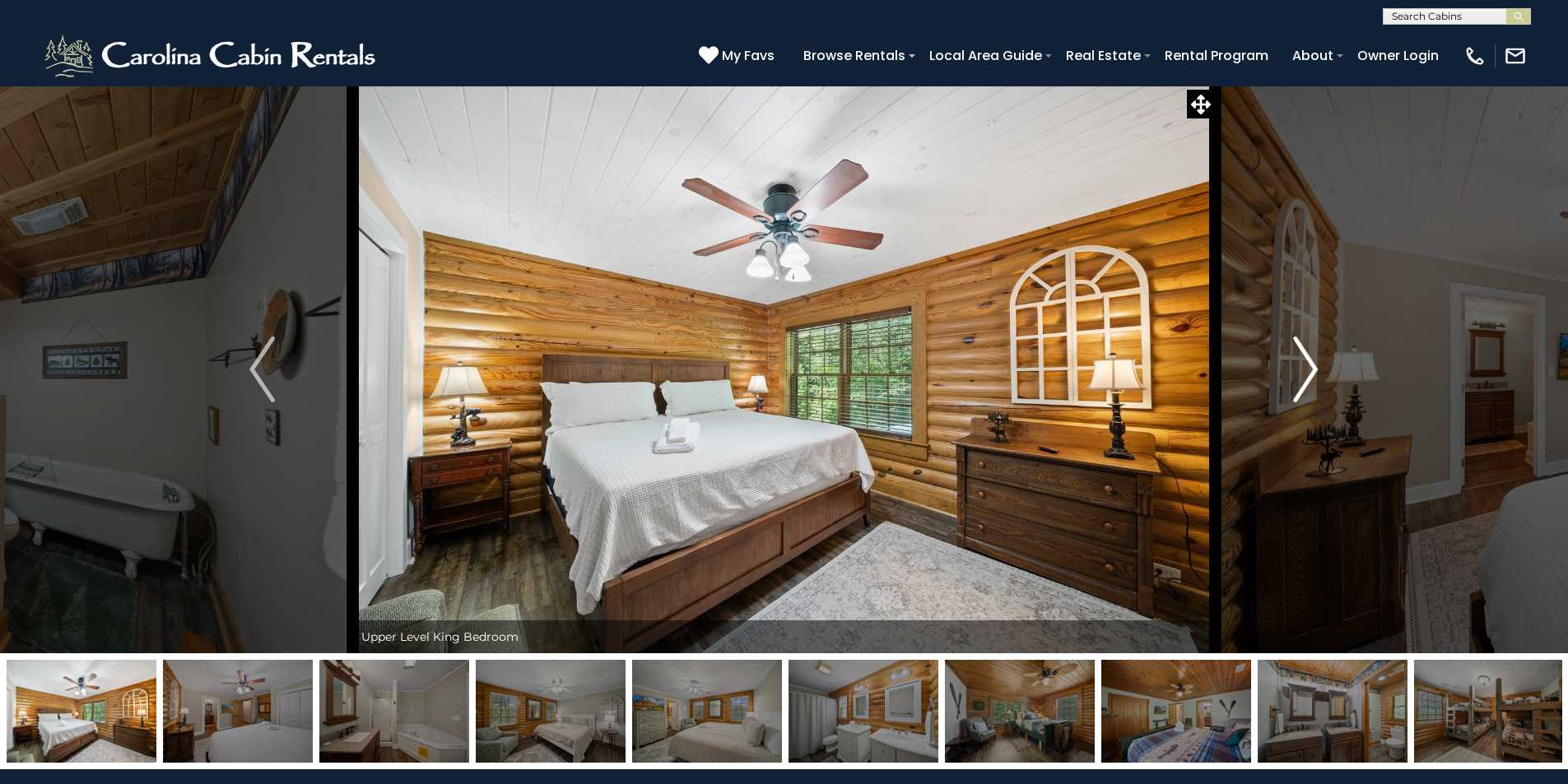
click at [1303, 377] on img "Next" at bounding box center [1305, 370] width 25 height 66
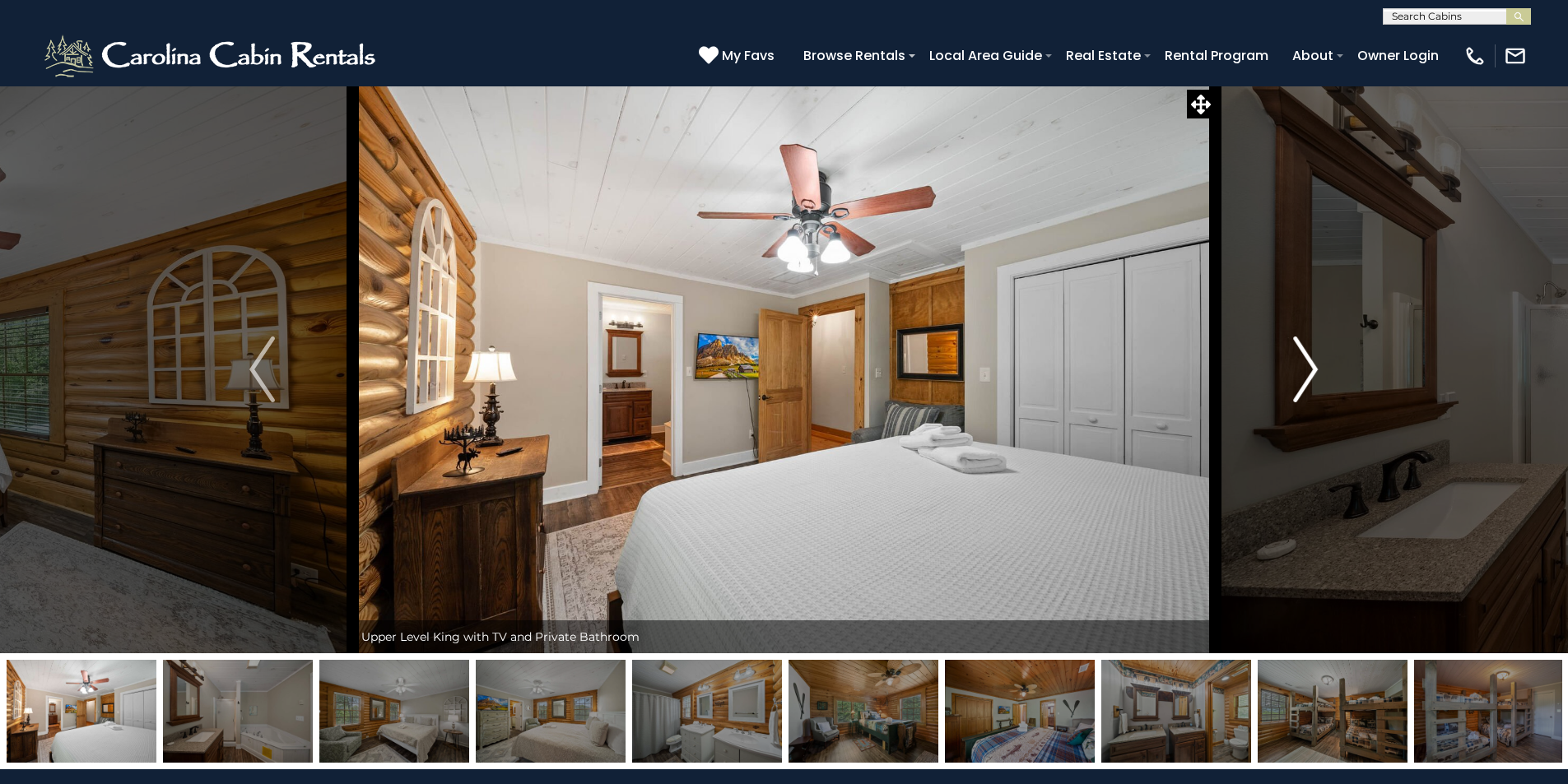
drag, startPoint x: 1301, startPoint y: 336, endPoint x: 1313, endPoint y: 343, distance: 13.9
click at [1310, 335] on button "Next" at bounding box center [1305, 369] width 181 height 568
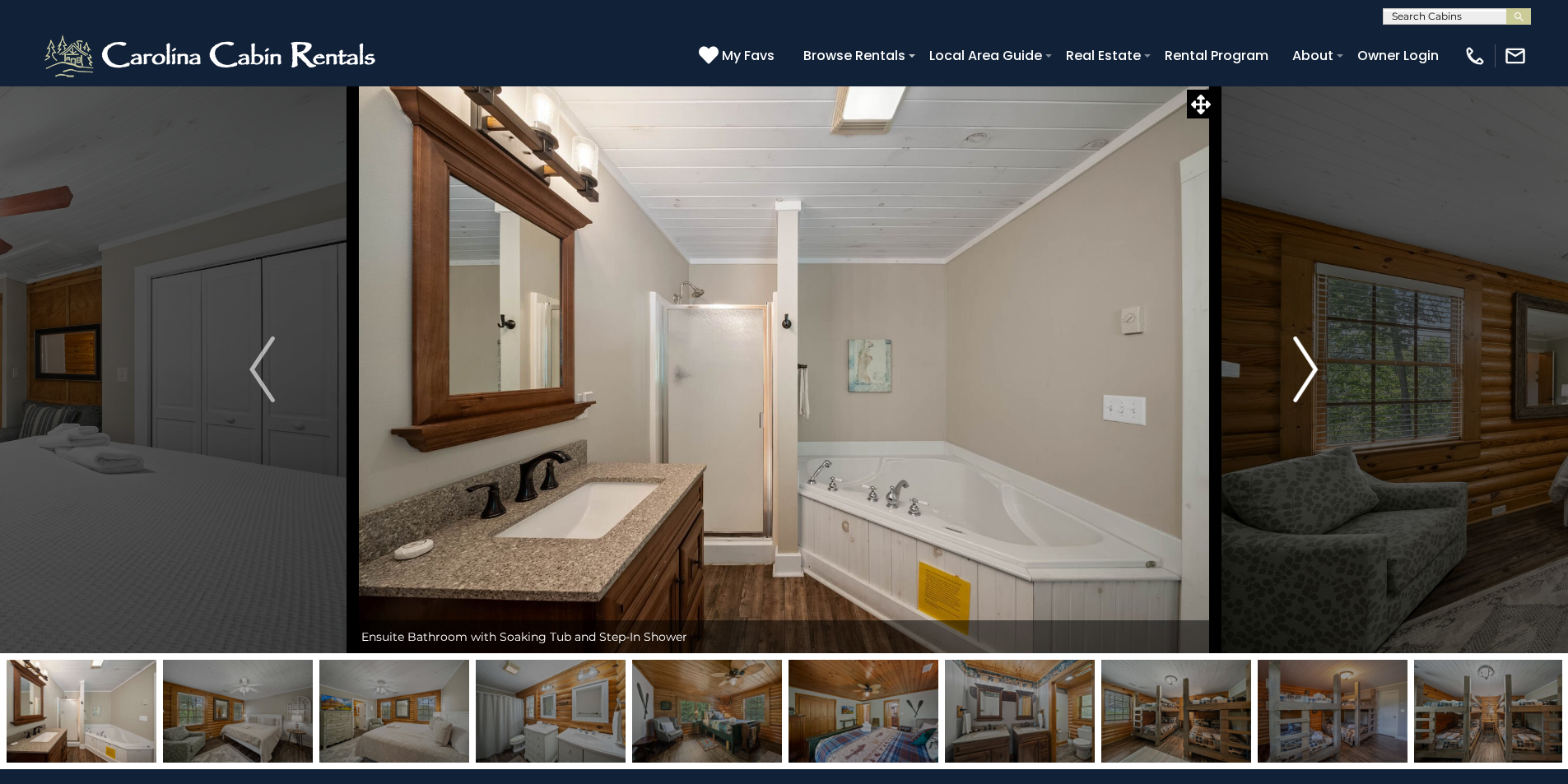
click at [1291, 381] on button "Next" at bounding box center [1305, 369] width 181 height 568
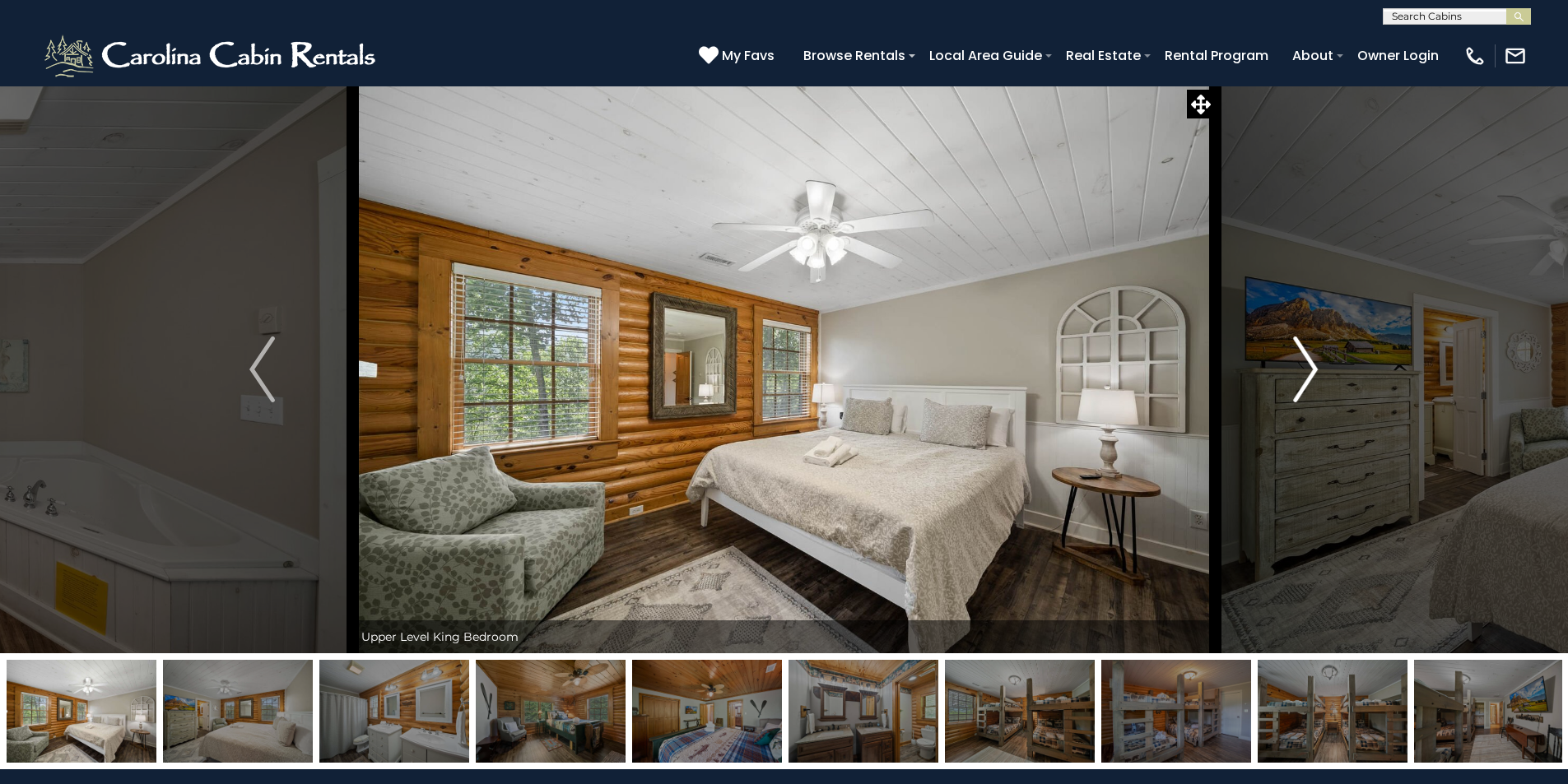
click at [1299, 373] on img "Next" at bounding box center [1305, 370] width 25 height 66
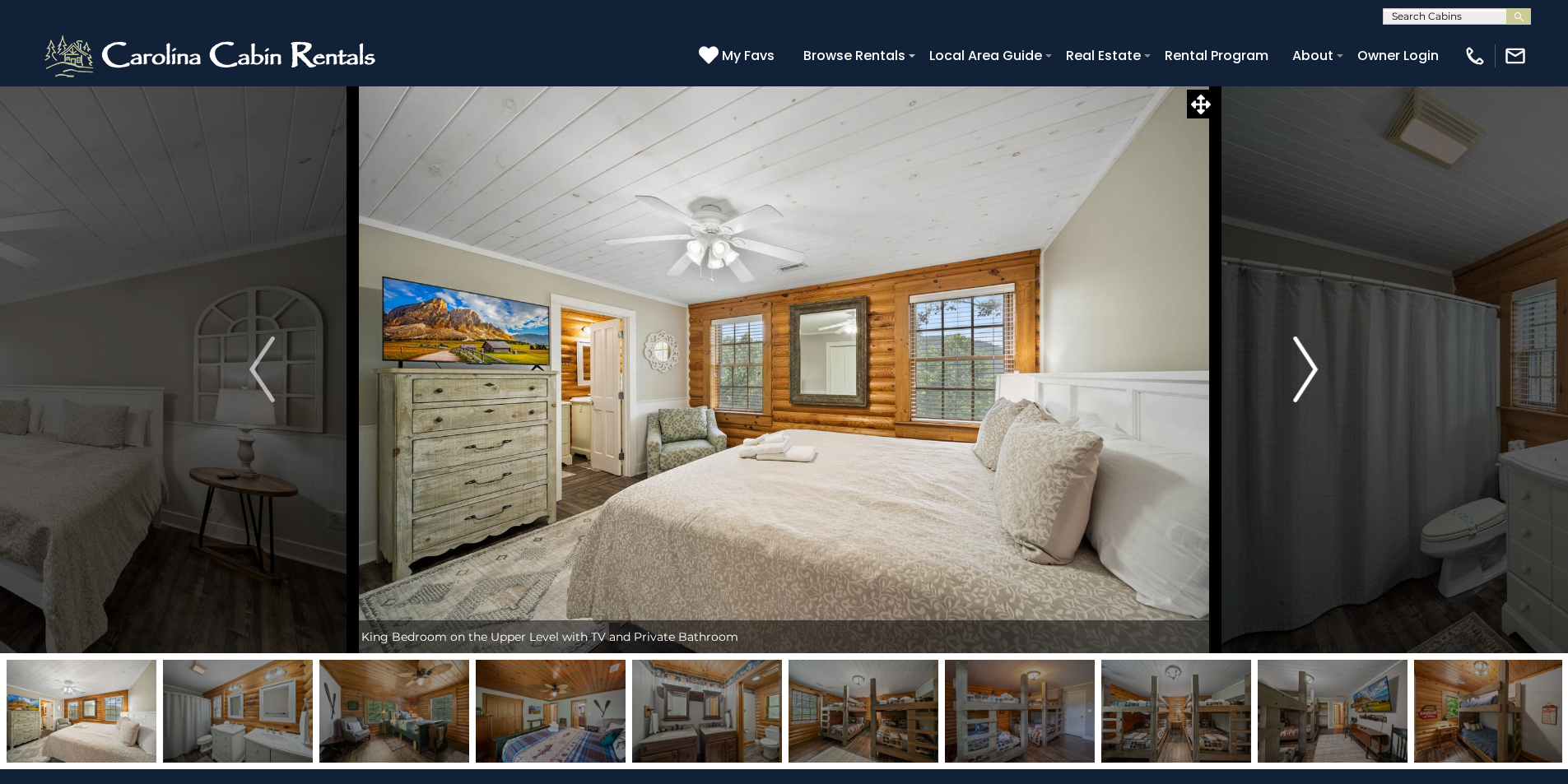
click at [1297, 373] on img "Next" at bounding box center [1305, 370] width 25 height 66
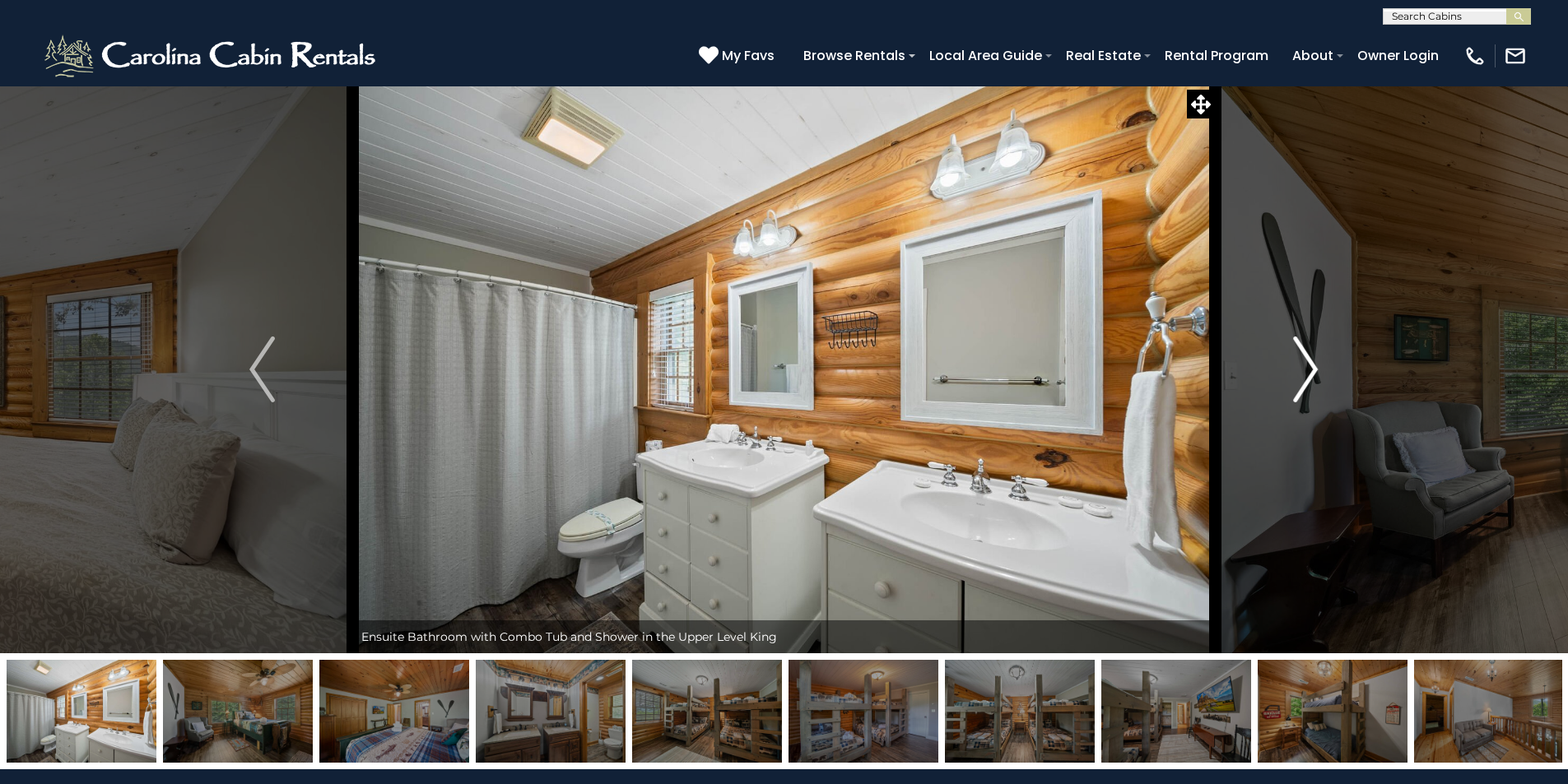
click at [1297, 373] on img "Next" at bounding box center [1305, 370] width 25 height 66
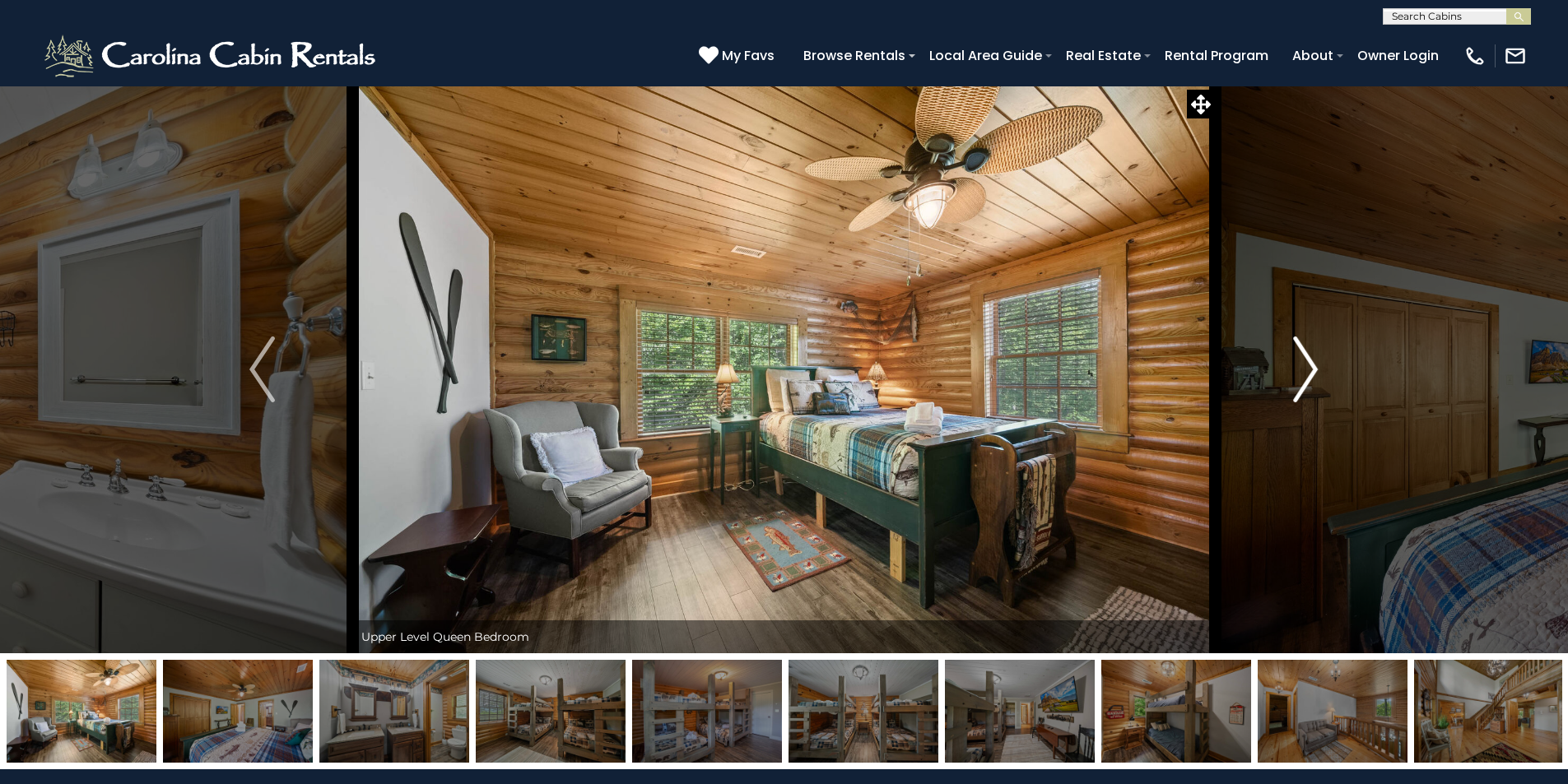
click at [1297, 373] on img "Next" at bounding box center [1305, 370] width 25 height 66
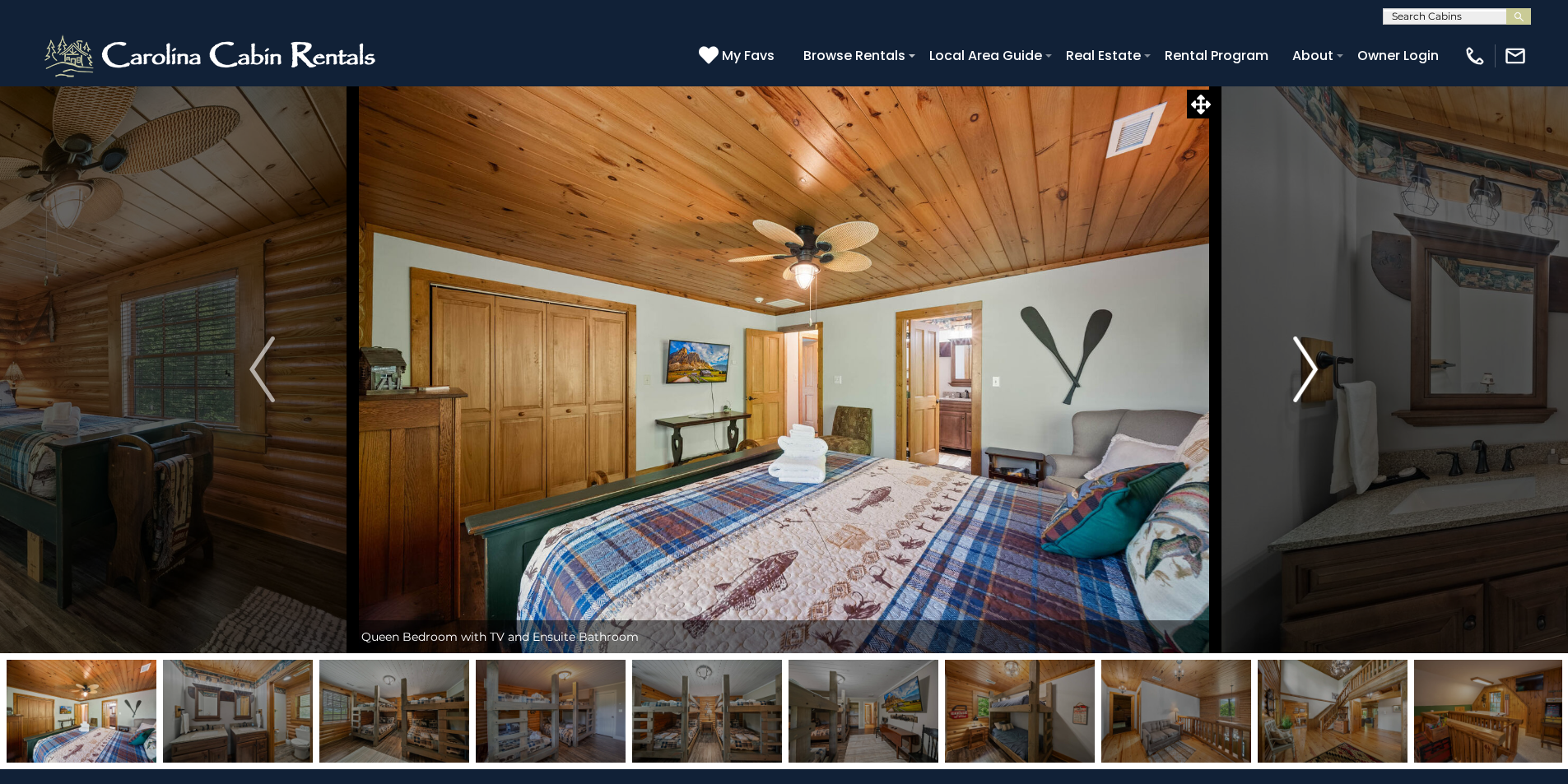
click at [1302, 370] on img "Next" at bounding box center [1305, 370] width 25 height 66
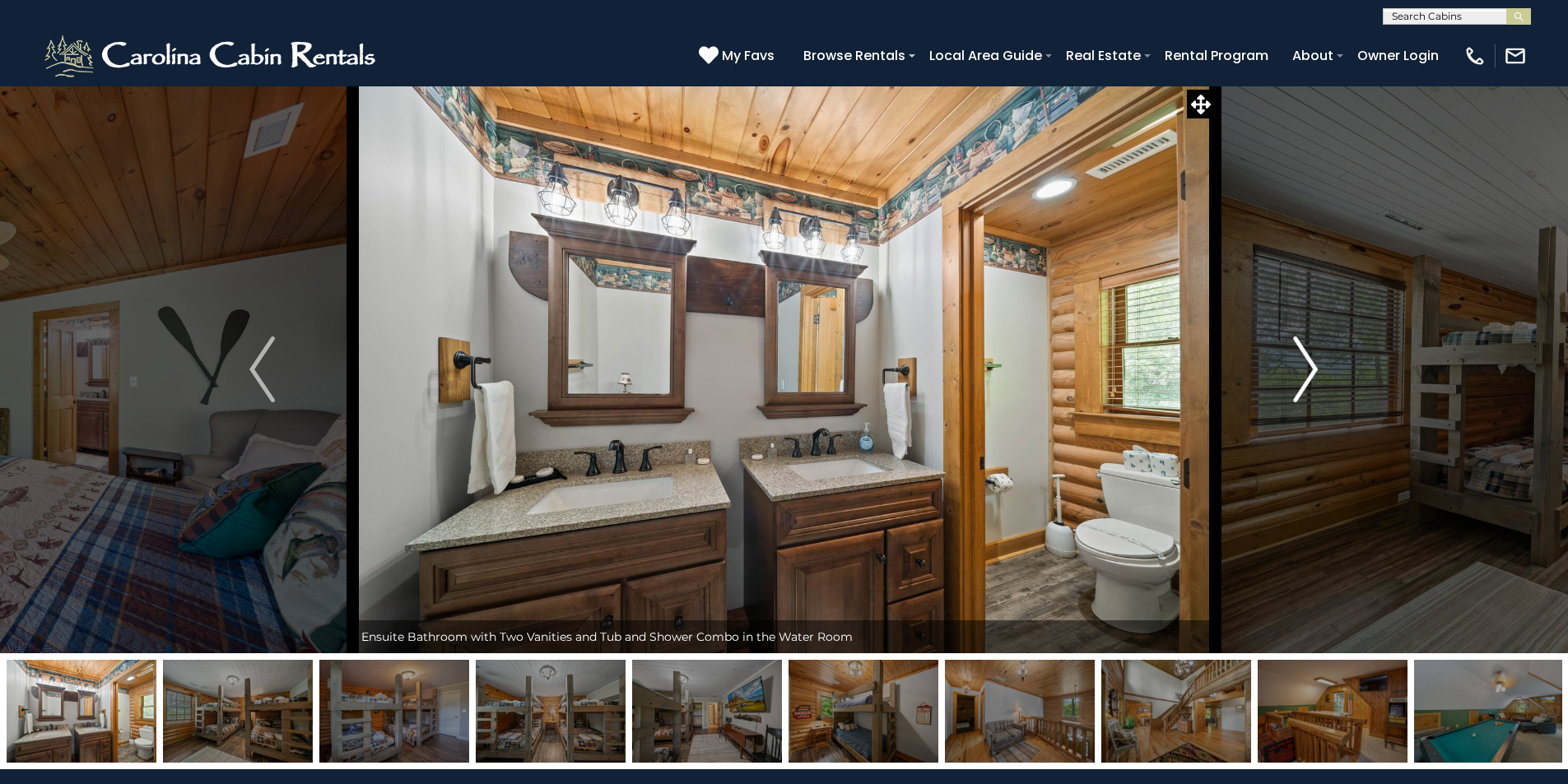
click at [1302, 370] on img "Next" at bounding box center [1305, 370] width 25 height 66
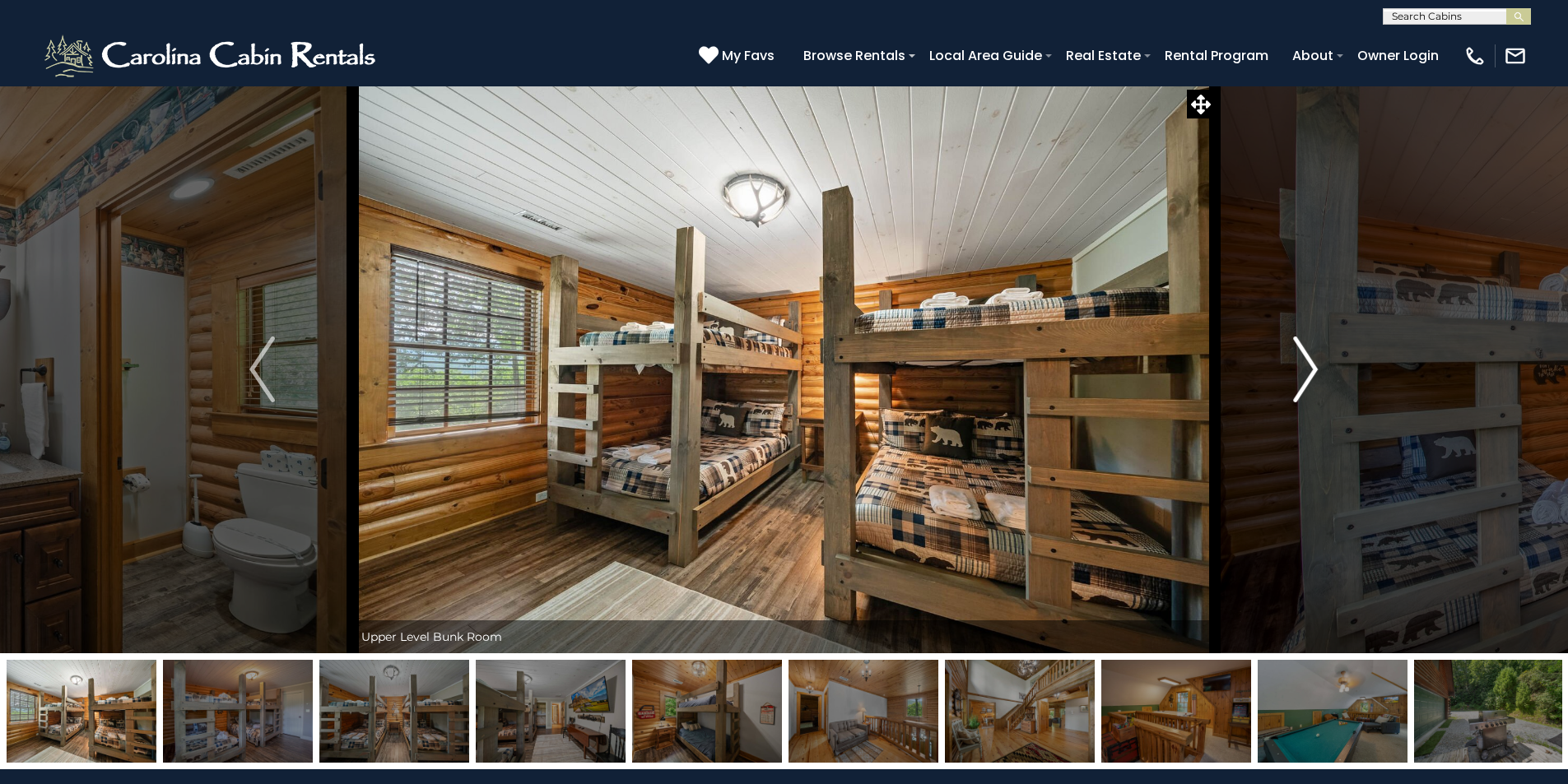
click at [1302, 370] on img "Next" at bounding box center [1305, 370] width 25 height 66
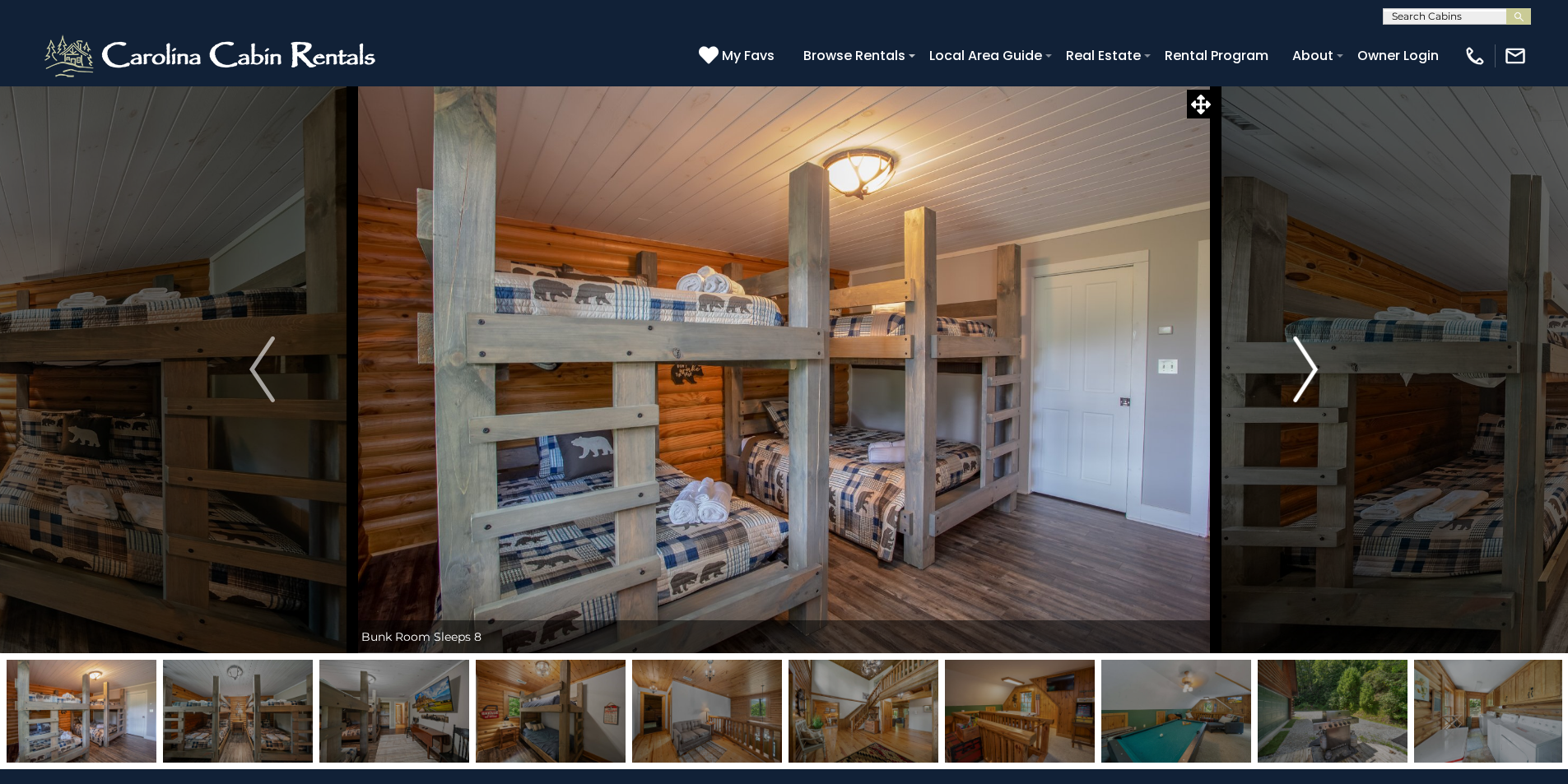
click at [1302, 370] on img "Next" at bounding box center [1305, 370] width 25 height 66
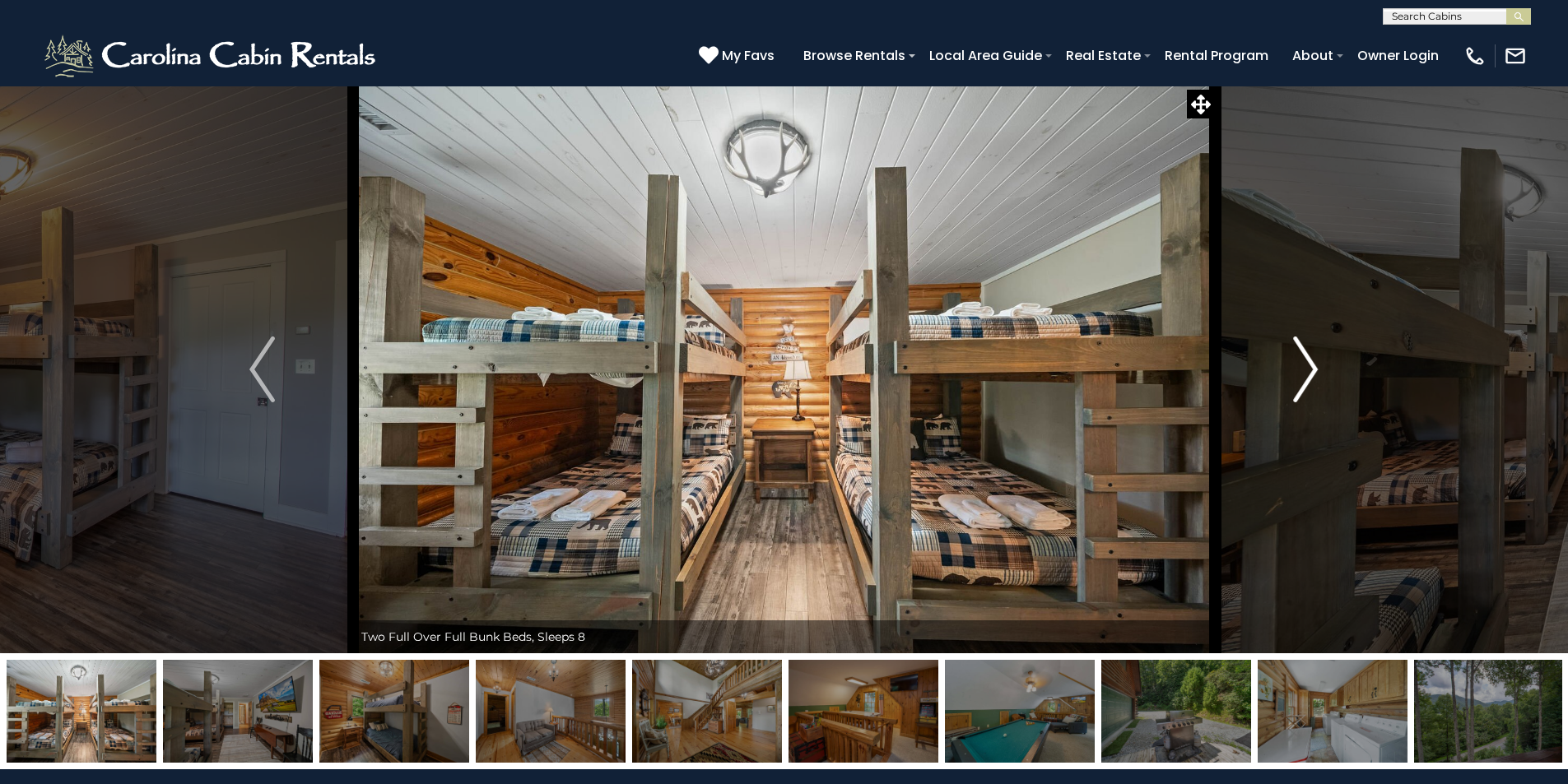
click at [1302, 370] on img "Next" at bounding box center [1305, 370] width 25 height 66
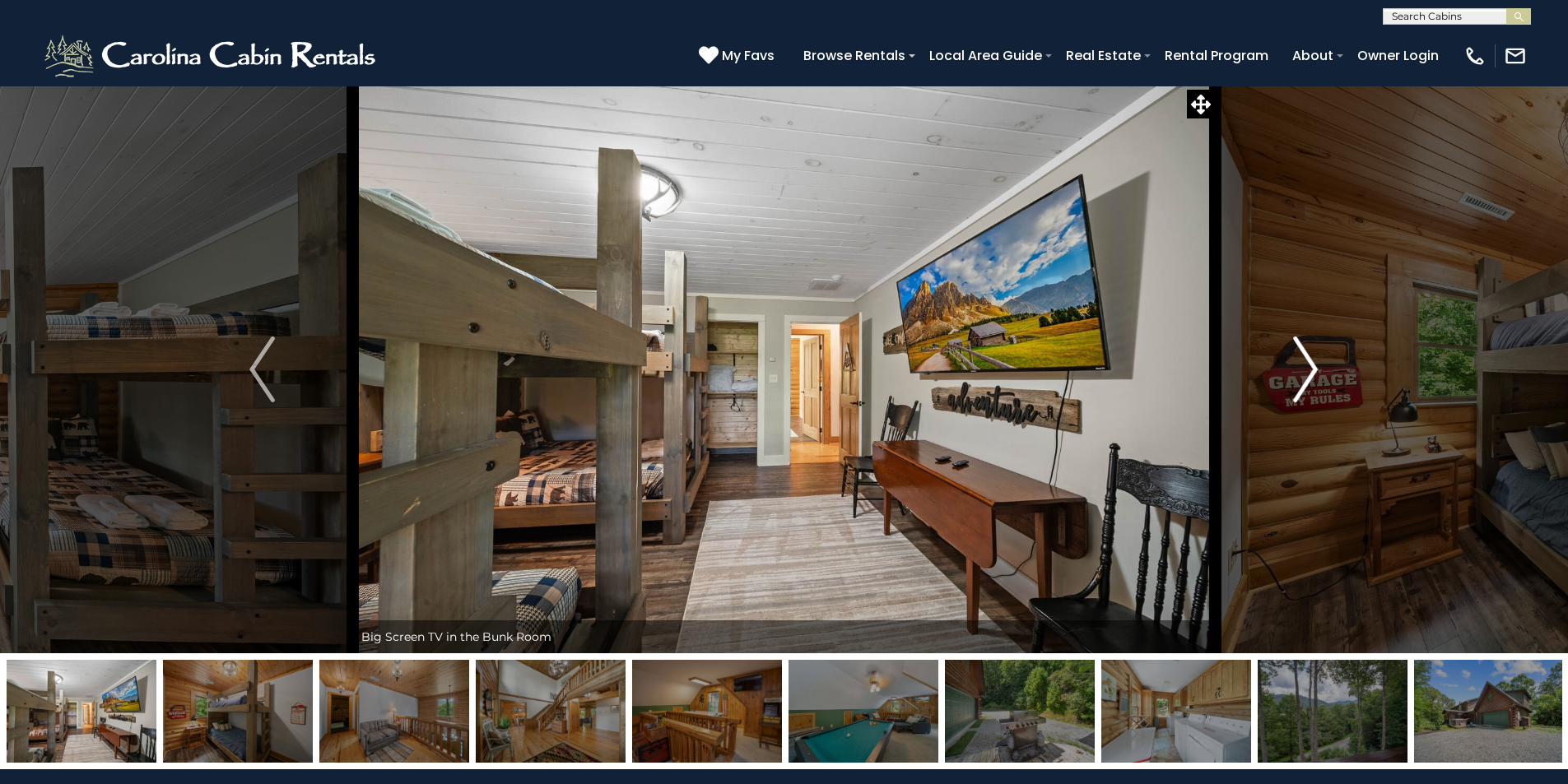
click at [1302, 370] on img "Next" at bounding box center [1305, 370] width 25 height 66
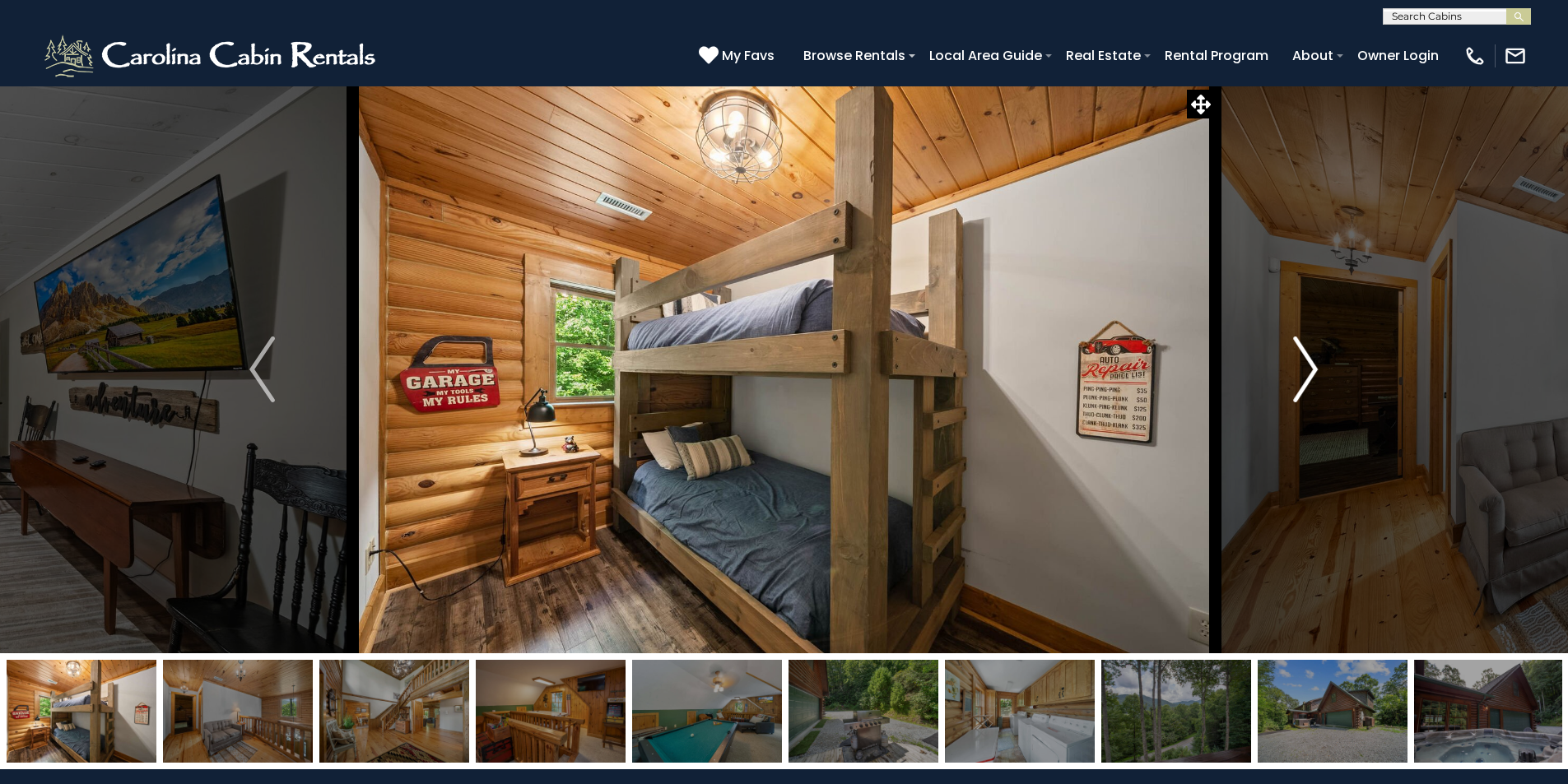
click at [1302, 370] on img "Next" at bounding box center [1305, 370] width 25 height 66
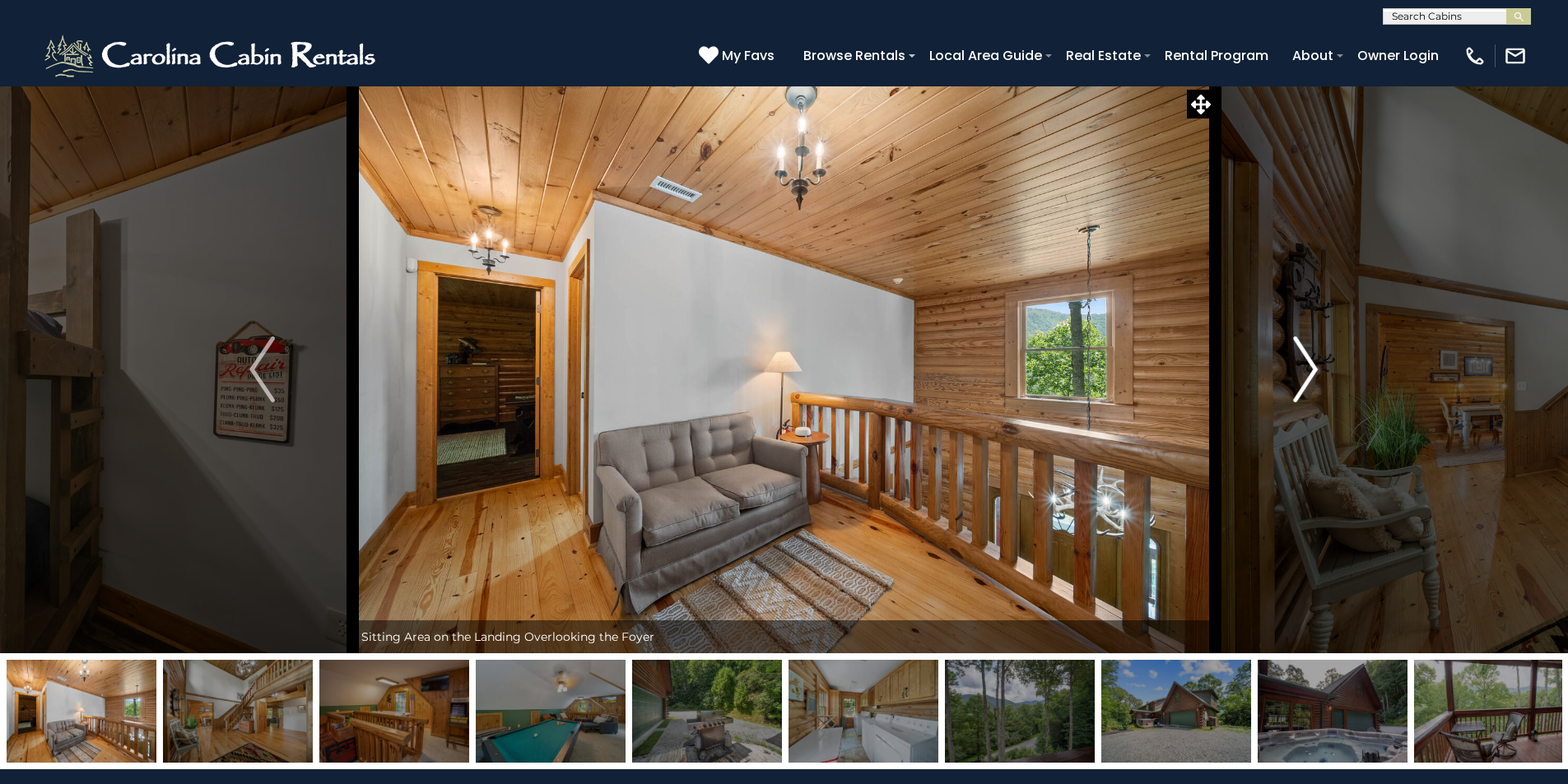
click at [1302, 370] on img "Next" at bounding box center [1305, 370] width 25 height 66
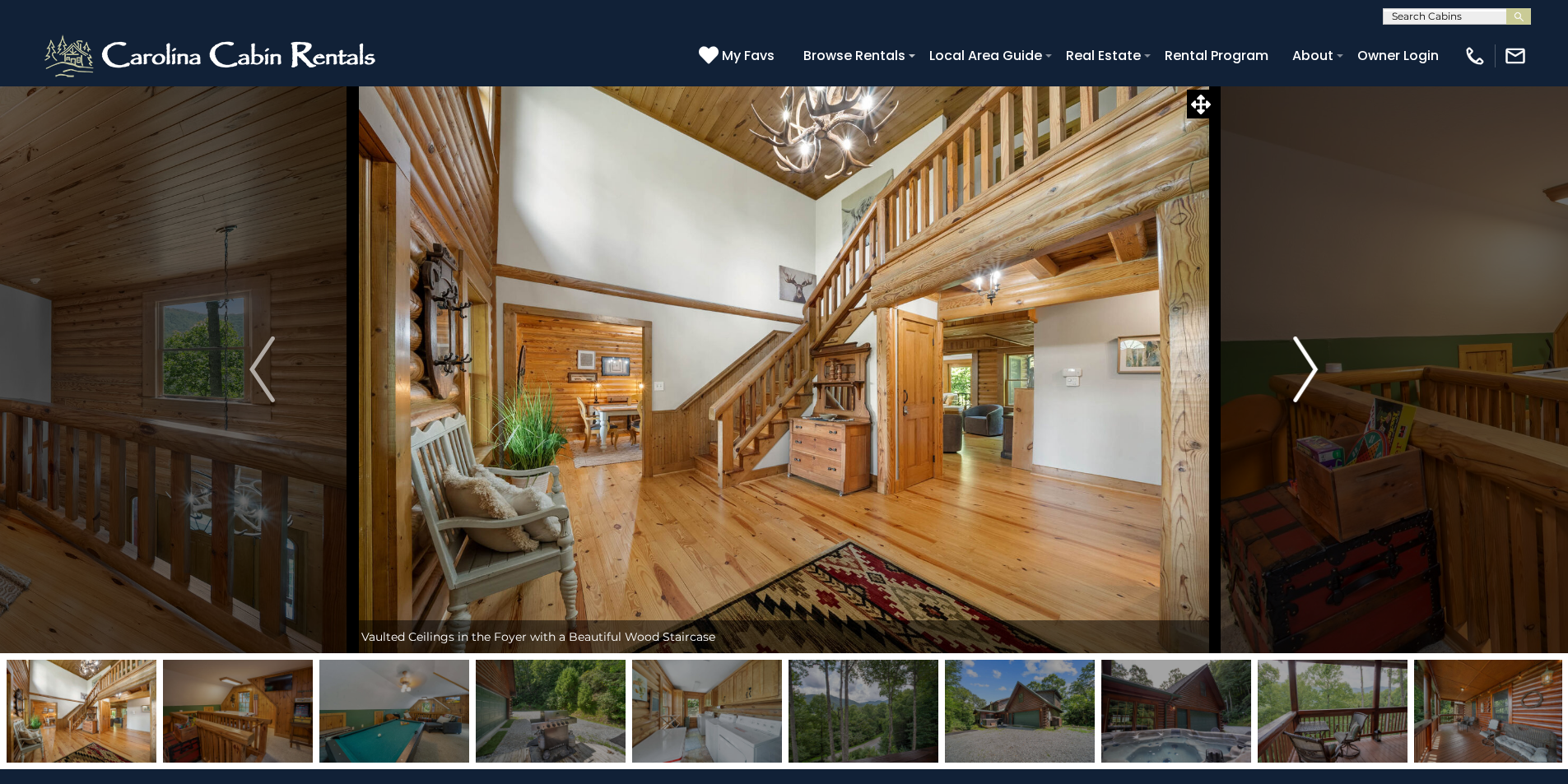
click at [1302, 370] on img "Next" at bounding box center [1305, 370] width 25 height 66
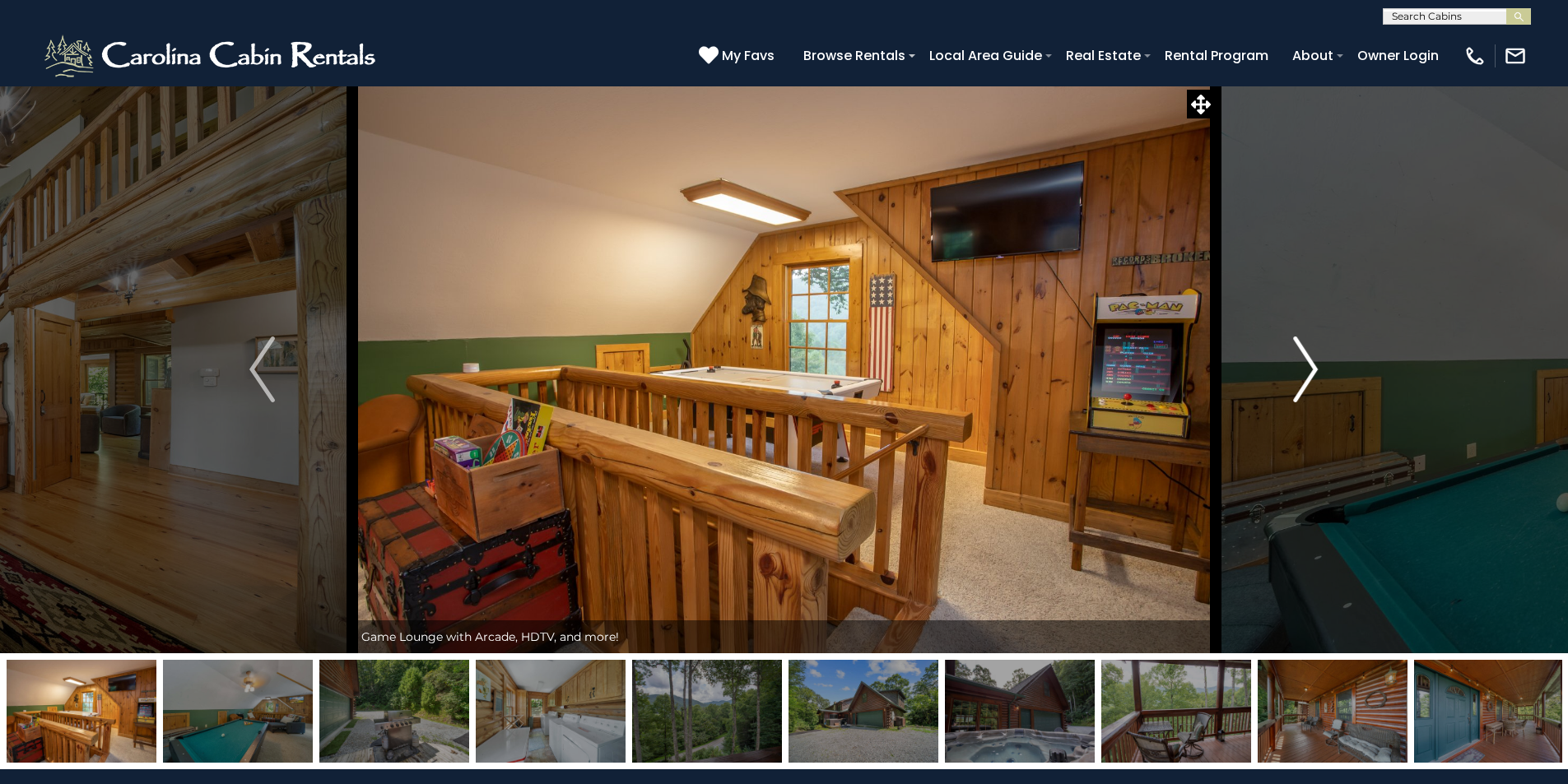
click at [1302, 370] on img "Next" at bounding box center [1305, 370] width 25 height 66
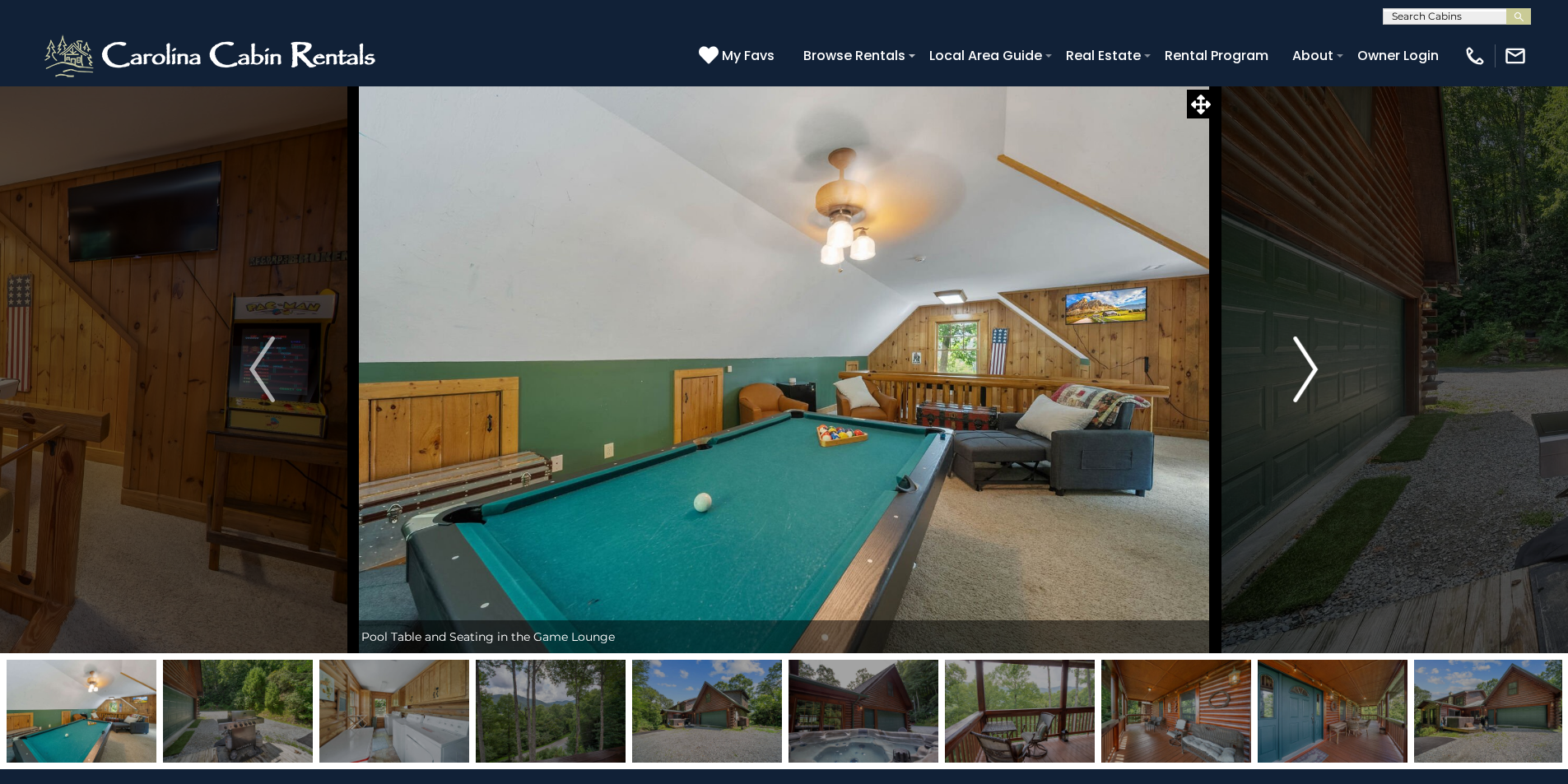
click at [1302, 370] on img "Next" at bounding box center [1305, 370] width 25 height 66
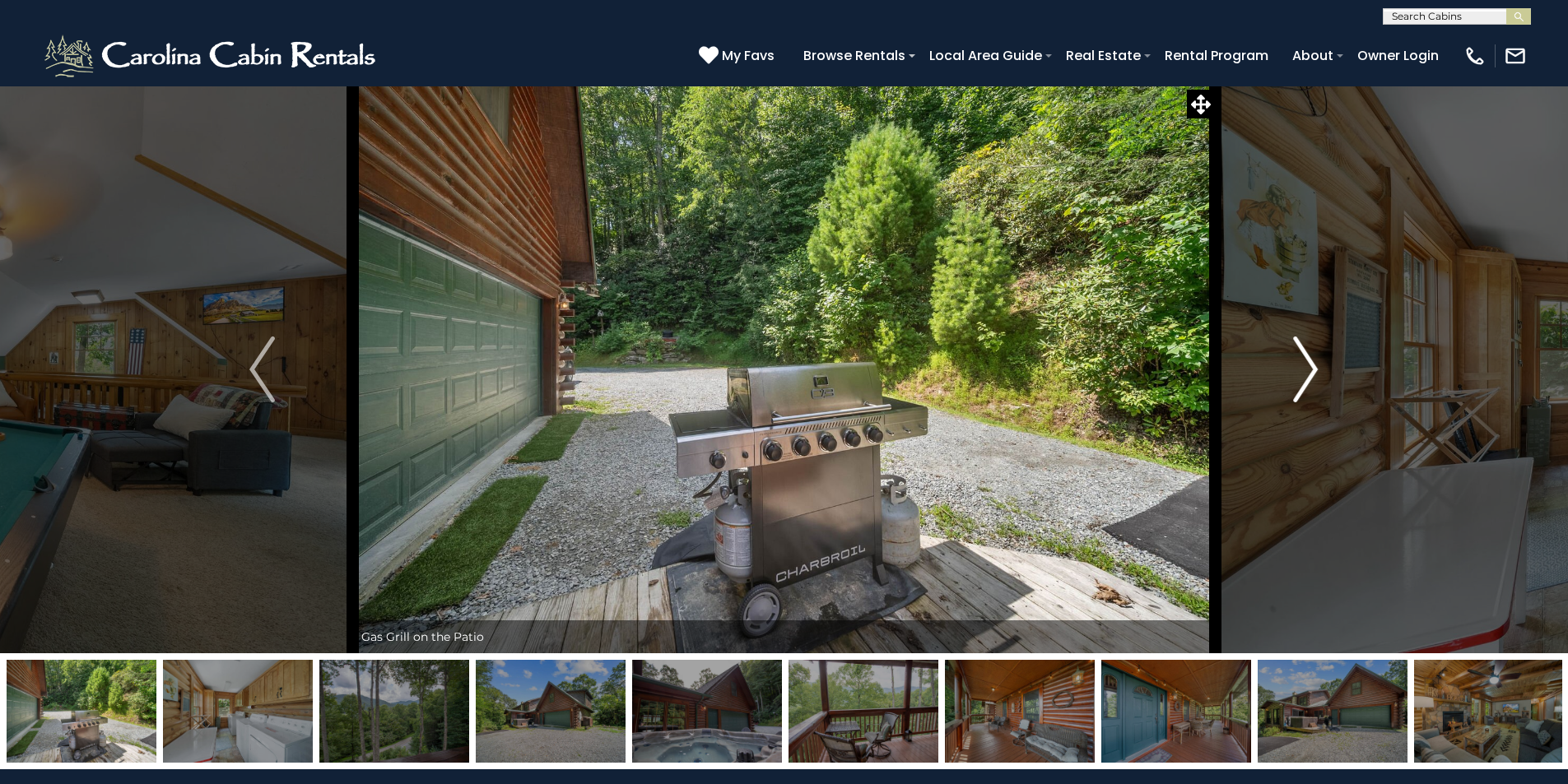
click at [1302, 370] on img "Next" at bounding box center [1305, 370] width 25 height 66
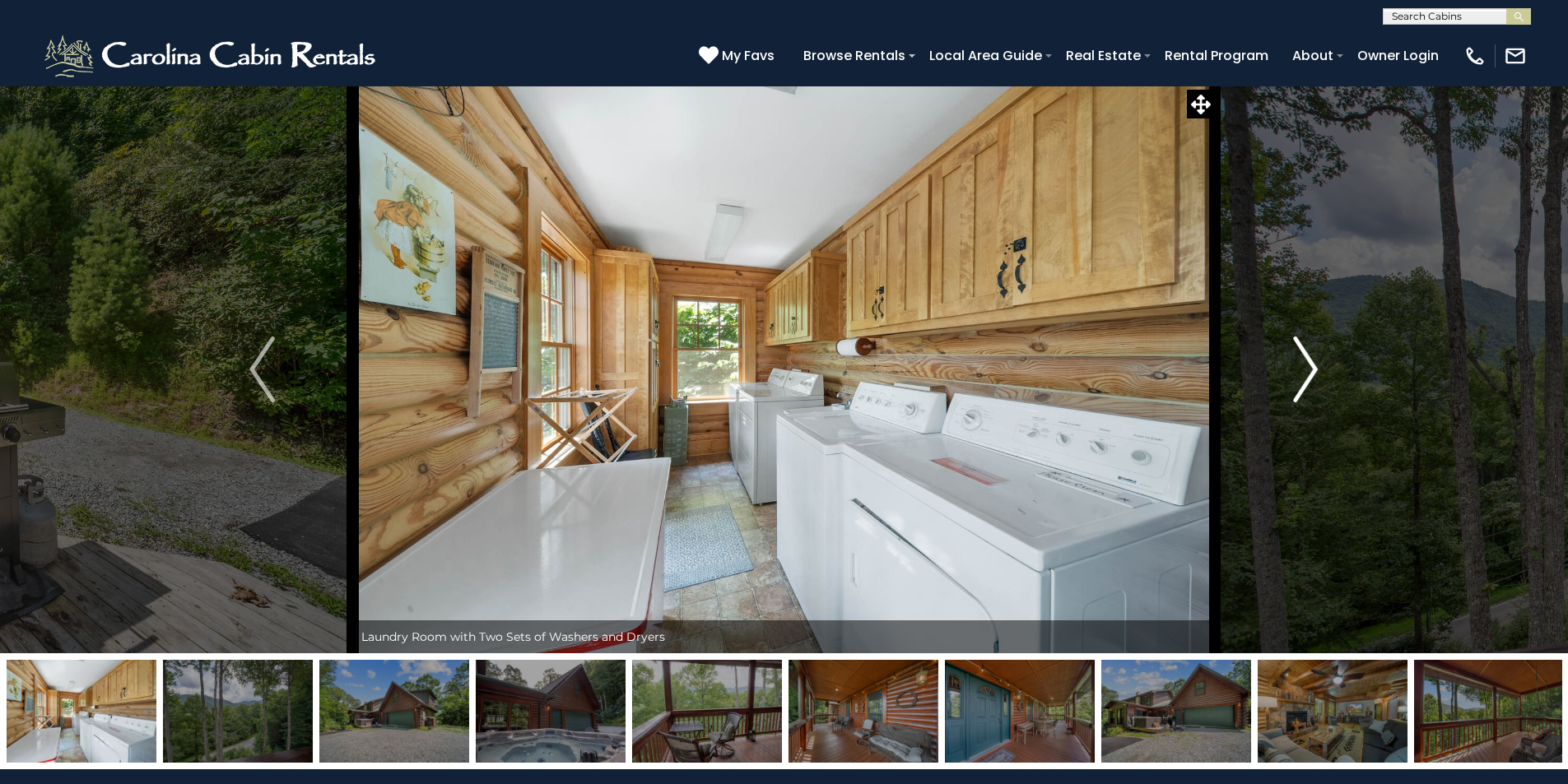
click at [1302, 370] on img "Next" at bounding box center [1305, 370] width 25 height 66
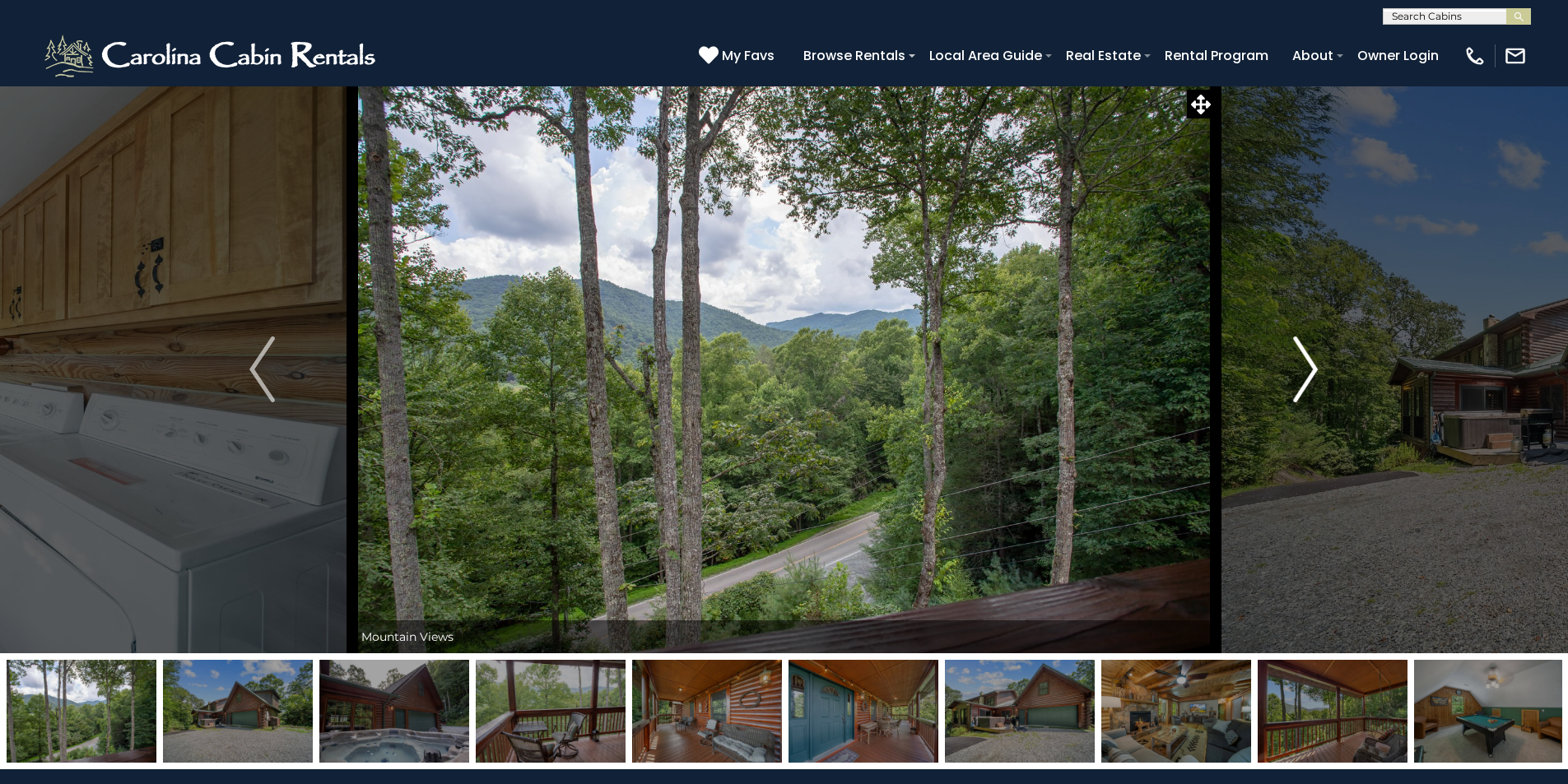
click at [1302, 370] on img "Next" at bounding box center [1305, 370] width 25 height 66
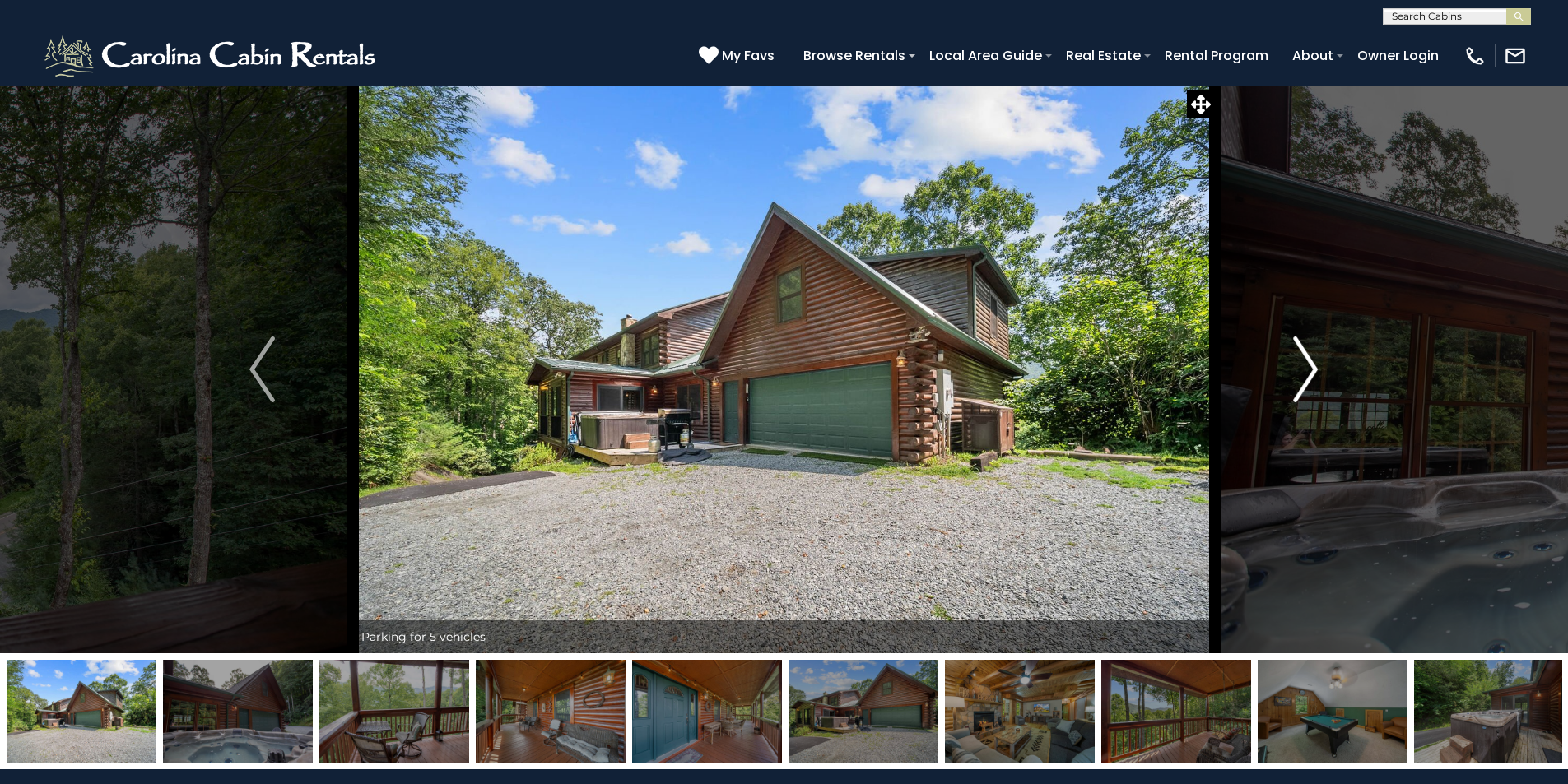
click at [1302, 370] on img "Next" at bounding box center [1305, 370] width 25 height 66
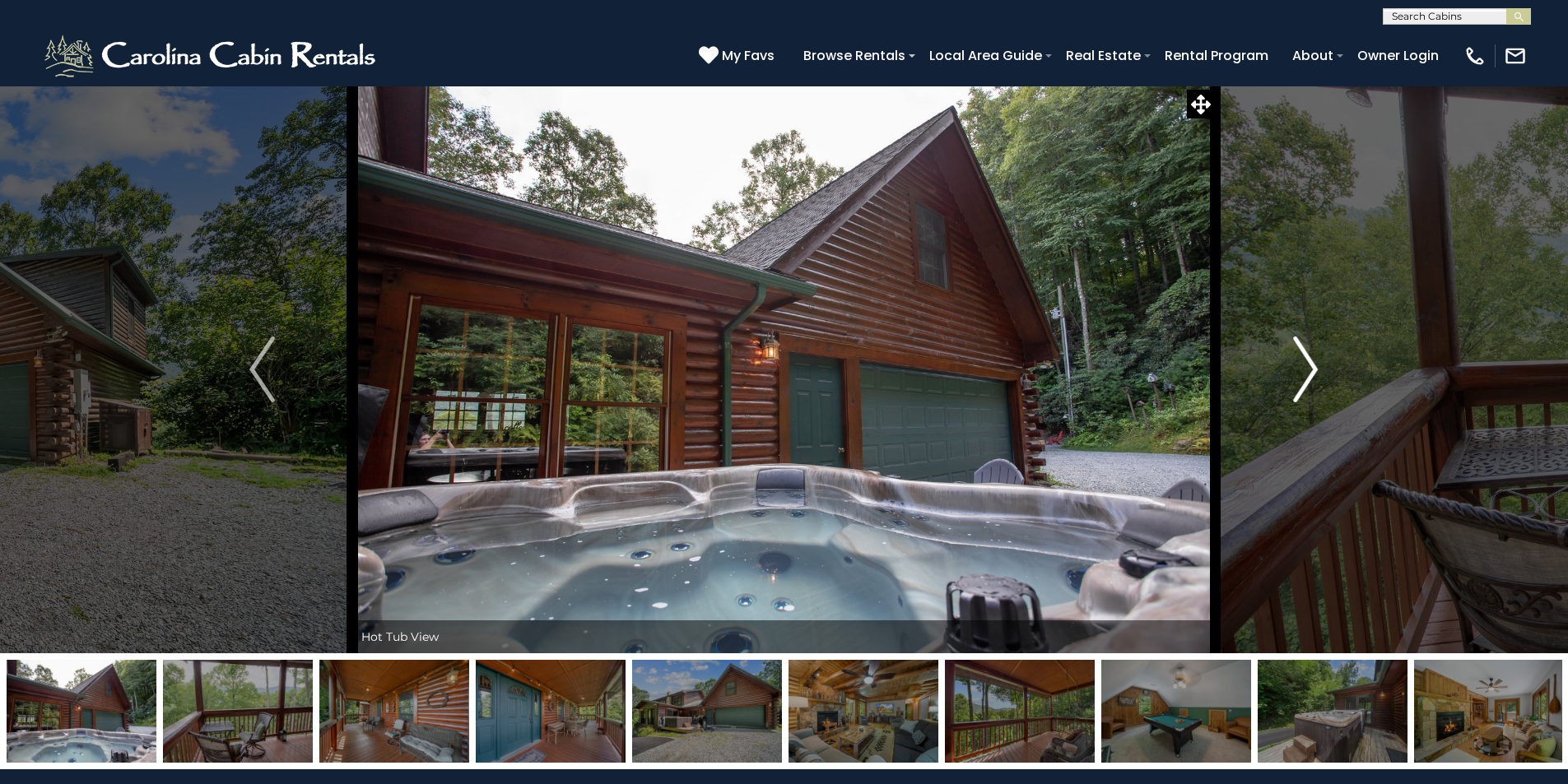
click at [1302, 370] on img "Next" at bounding box center [1305, 370] width 25 height 66
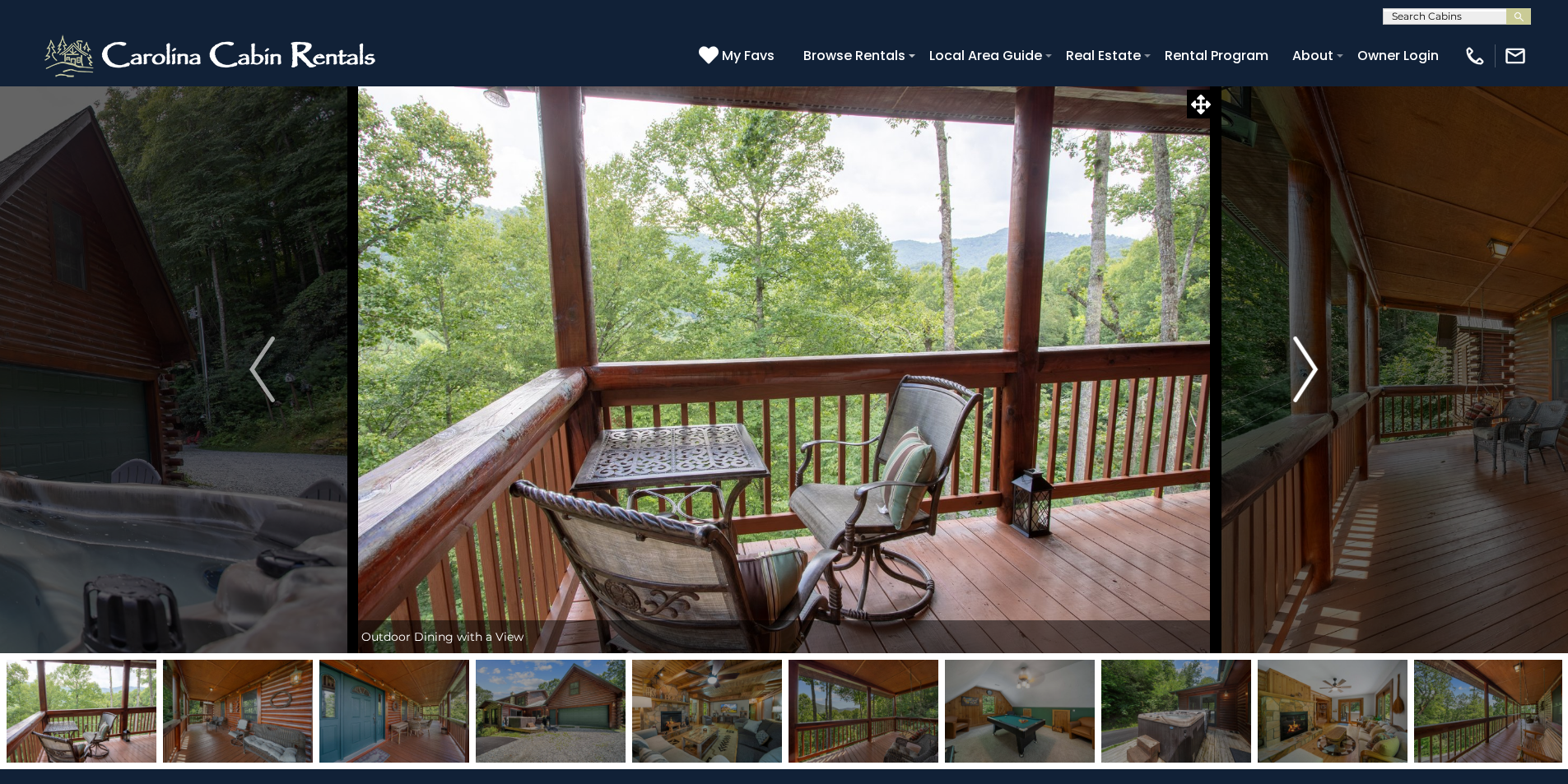
click at [1300, 370] on img "Next" at bounding box center [1305, 370] width 25 height 66
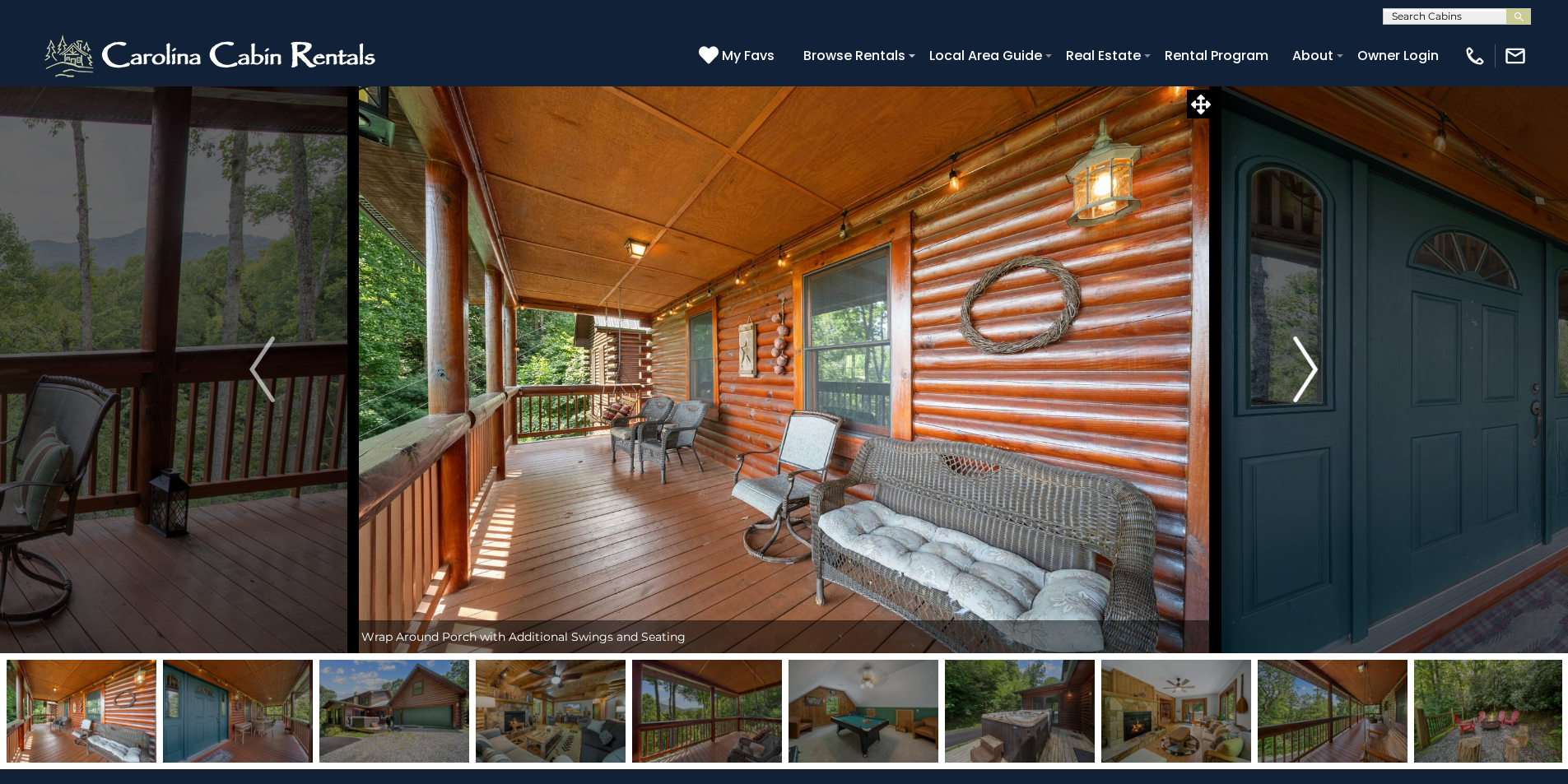
click at [1297, 371] on img "Next" at bounding box center [1305, 370] width 25 height 66
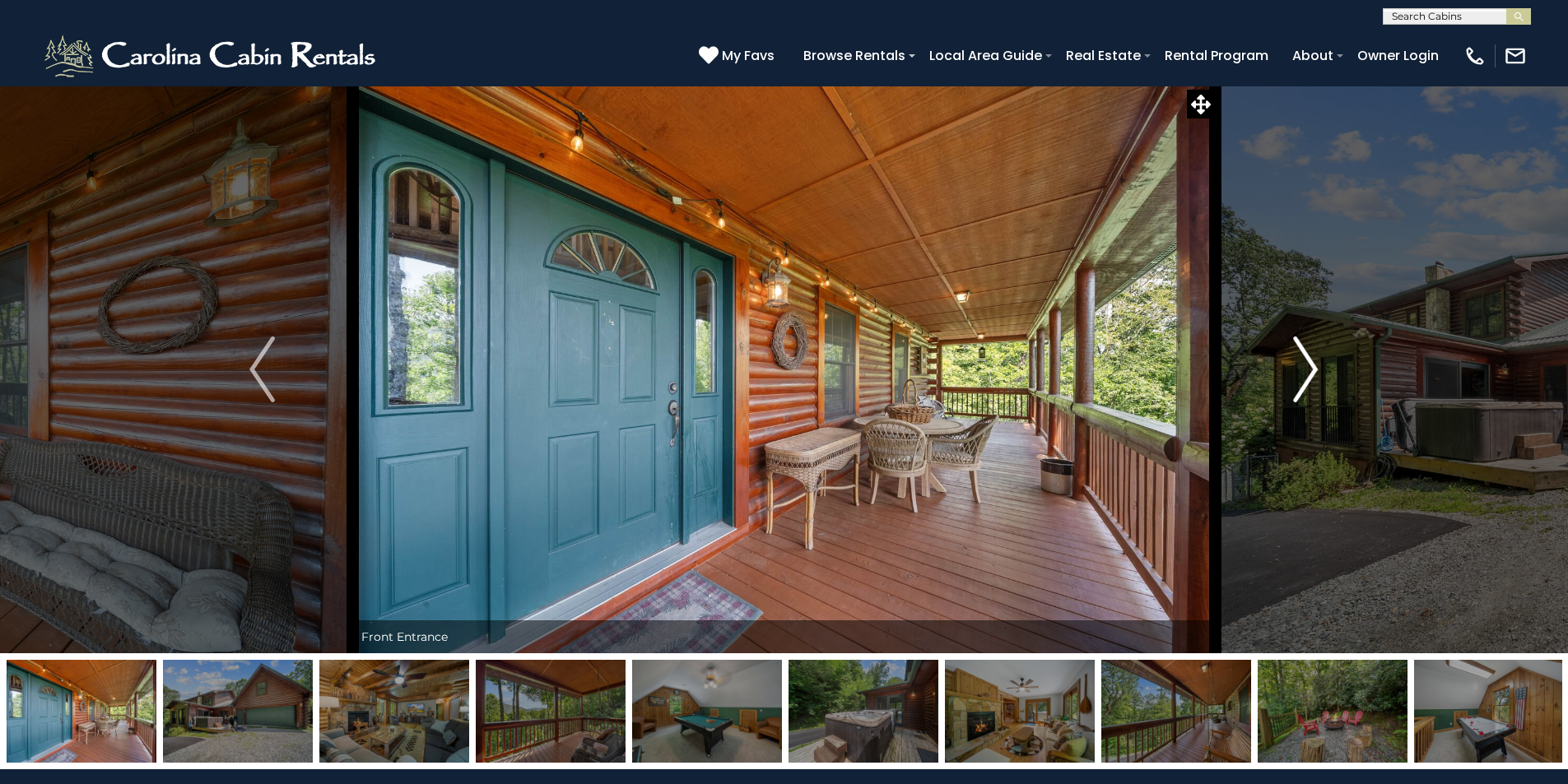
click at [1281, 381] on button "Next" at bounding box center [1305, 369] width 181 height 568
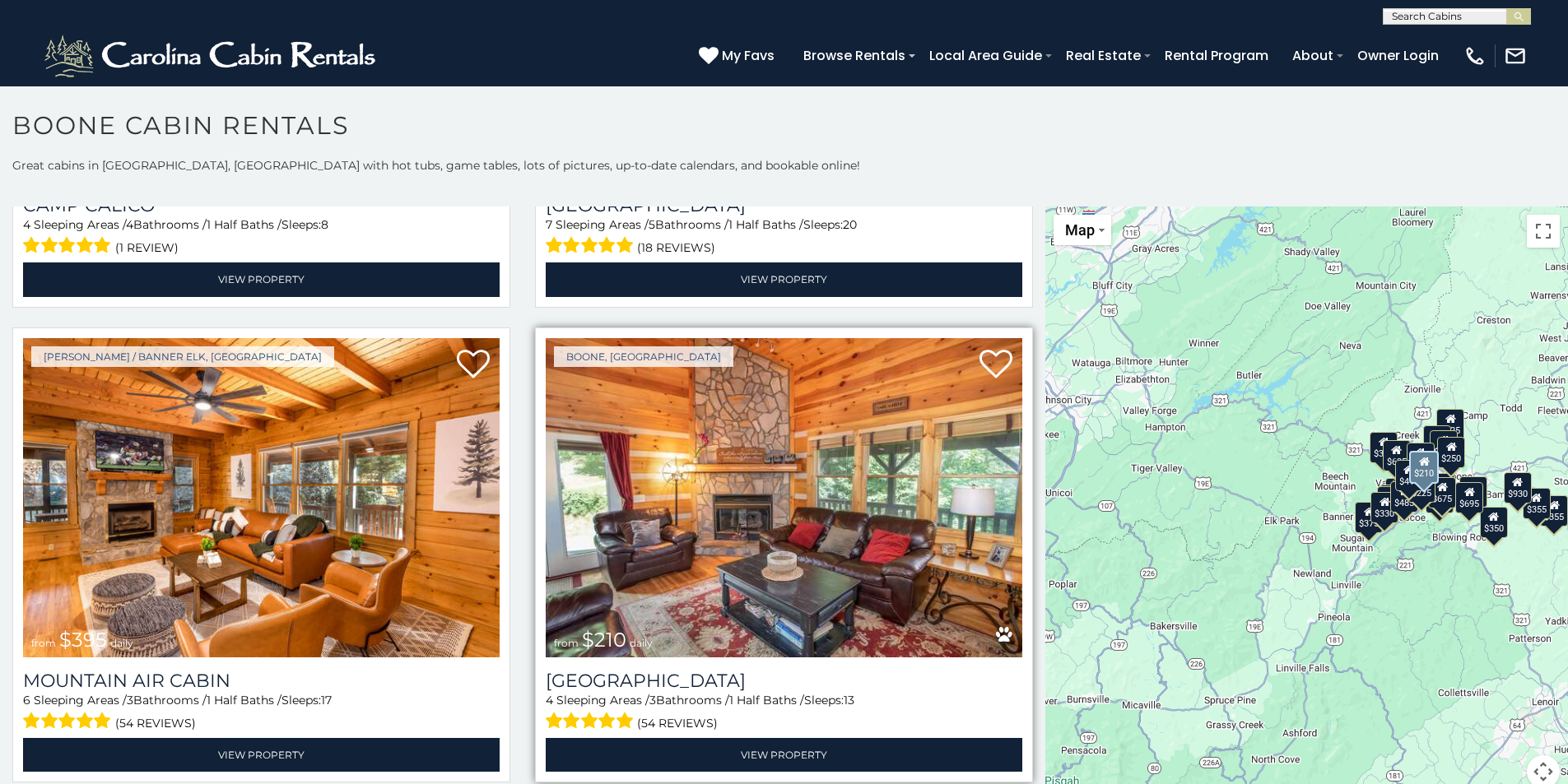
scroll to position [6172, 0]
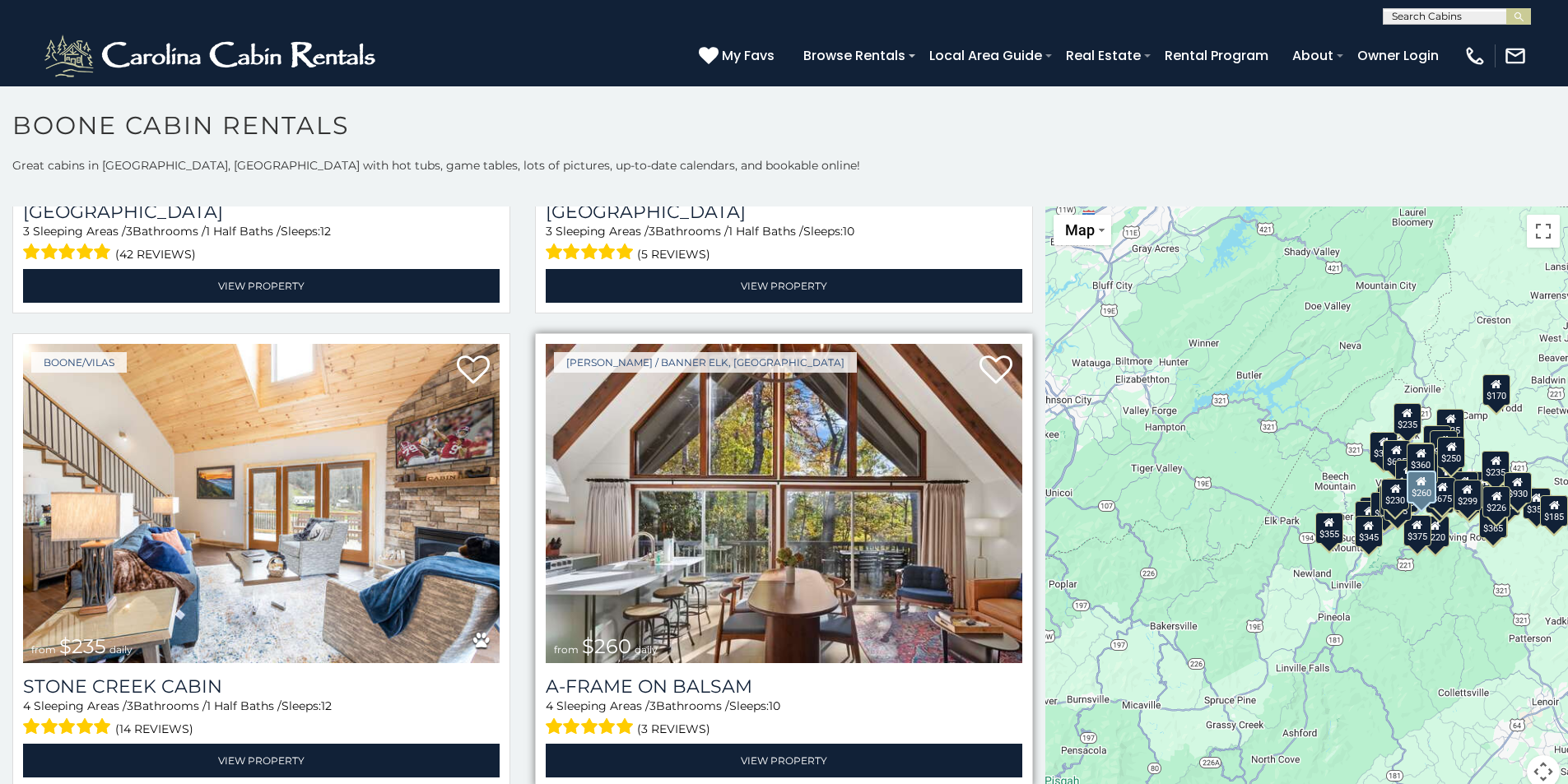
scroll to position [10440, 0]
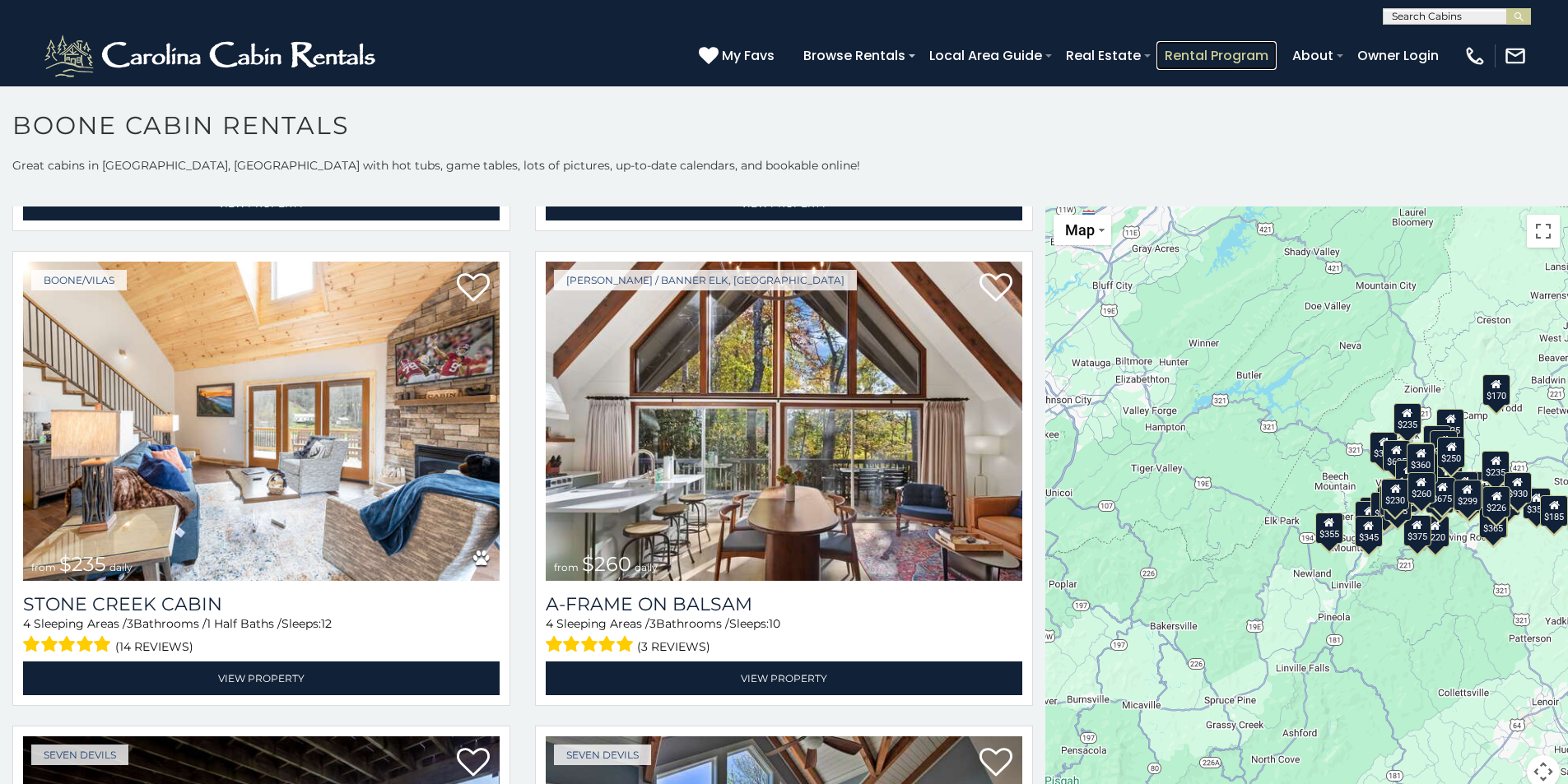
click at [1231, 61] on link "Rental Program" at bounding box center [1216, 55] width 120 height 28
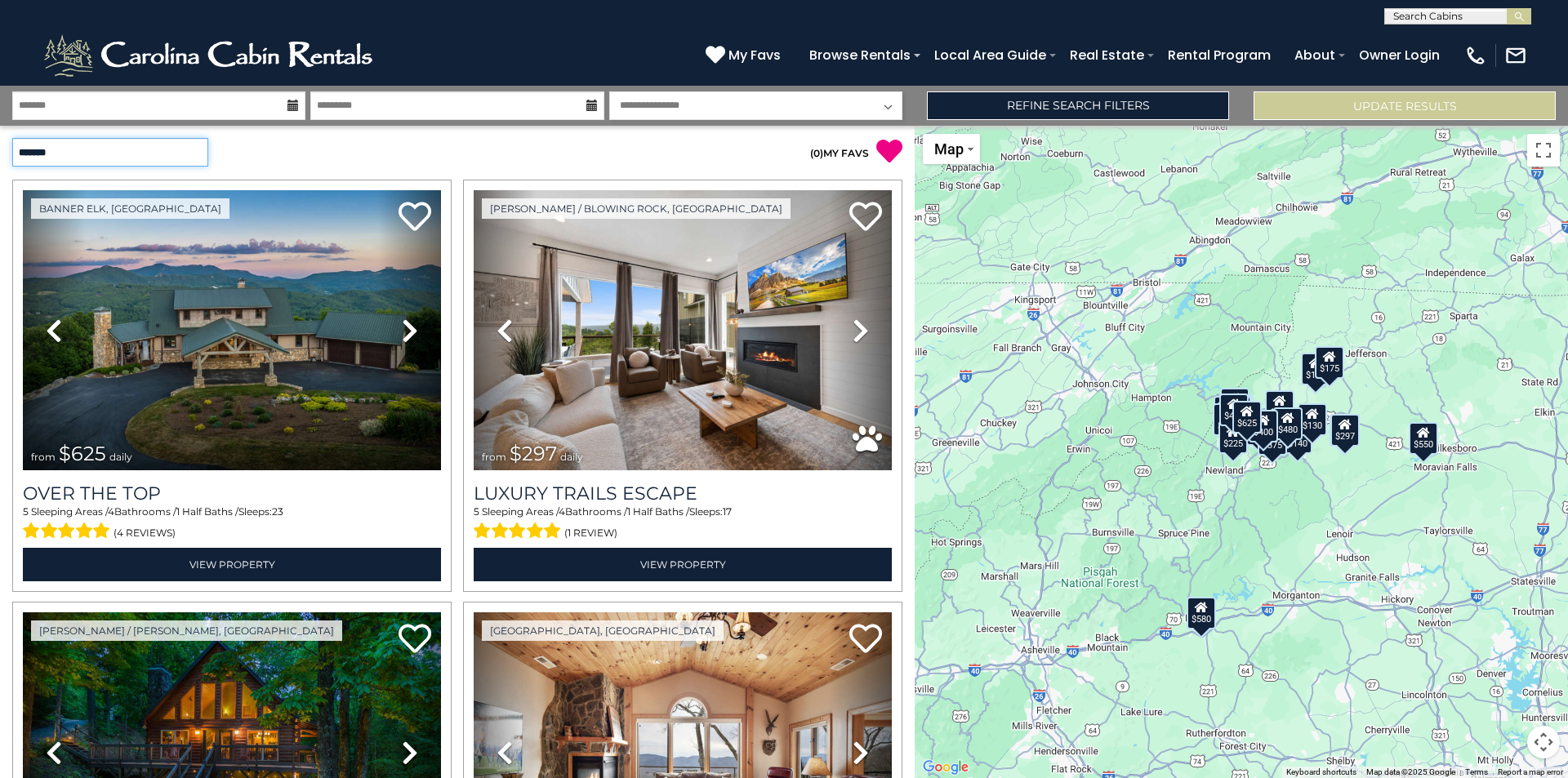
click at [194, 157] on select "**********" at bounding box center [109, 152] width 196 height 28
select select "**********"
click at [12, 138] on select "**********" at bounding box center [109, 152] width 196 height 28
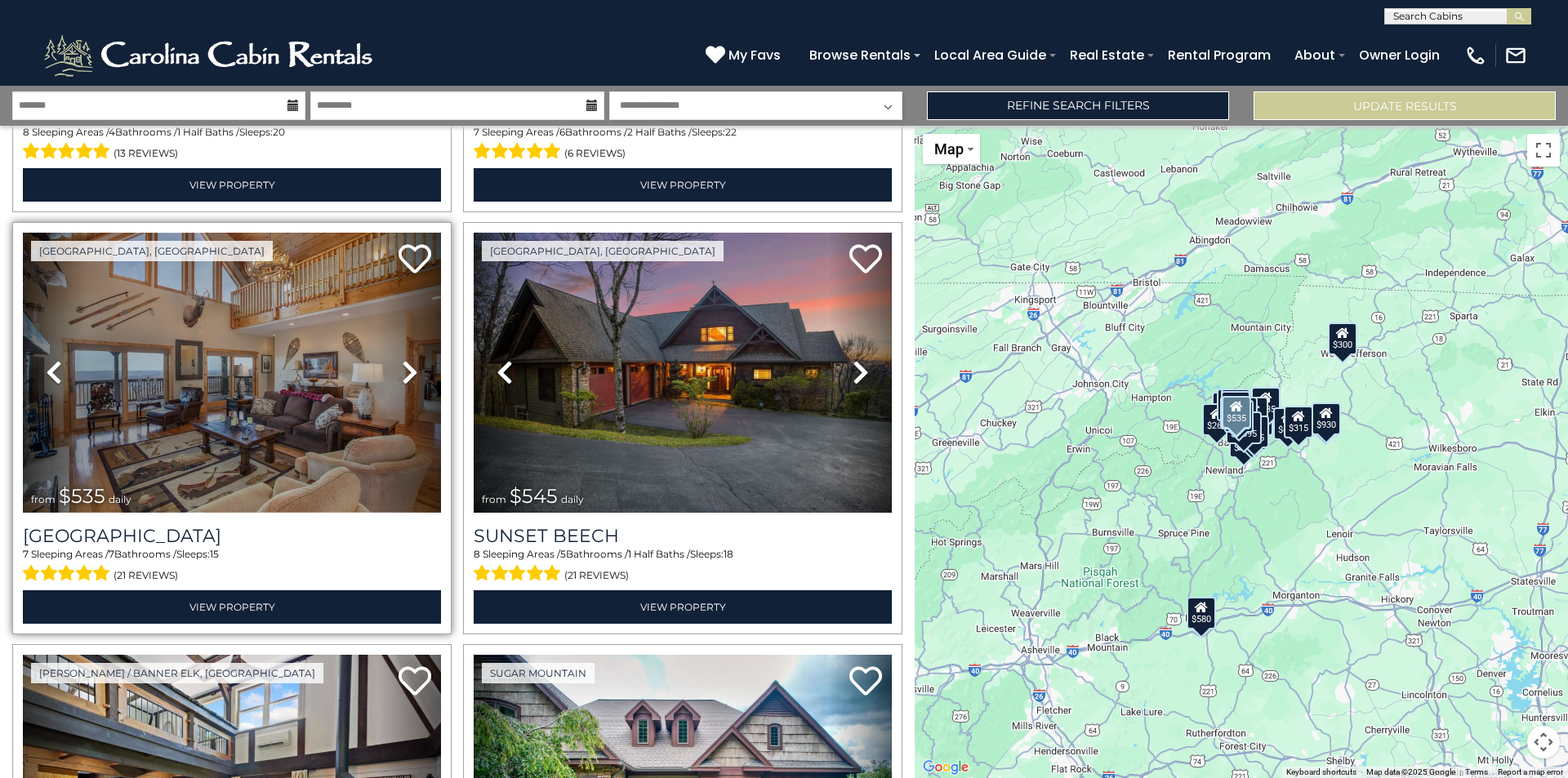
scroll to position [1307, 0]
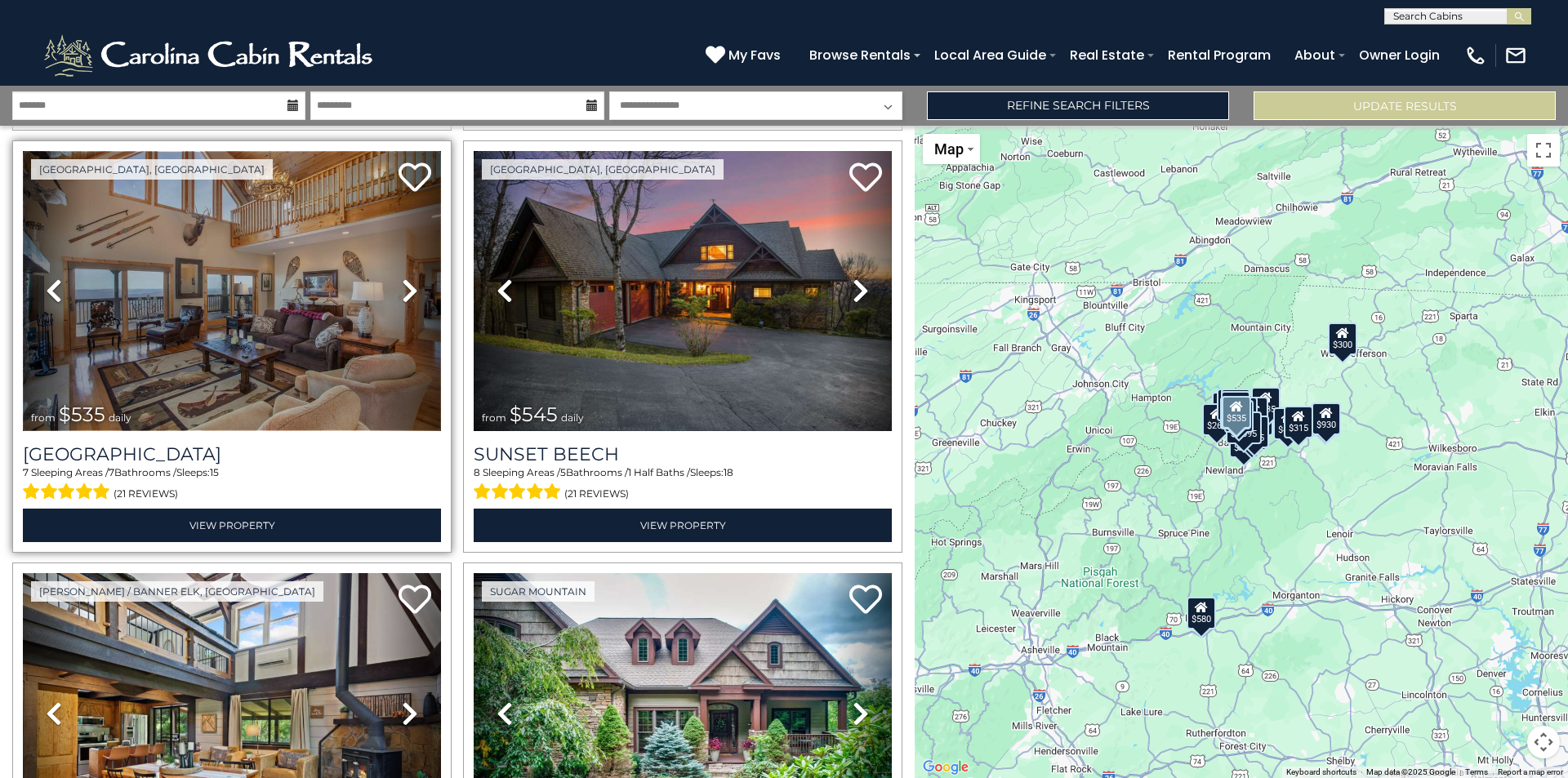
click at [327, 291] on img at bounding box center [232, 291] width 419 height 280
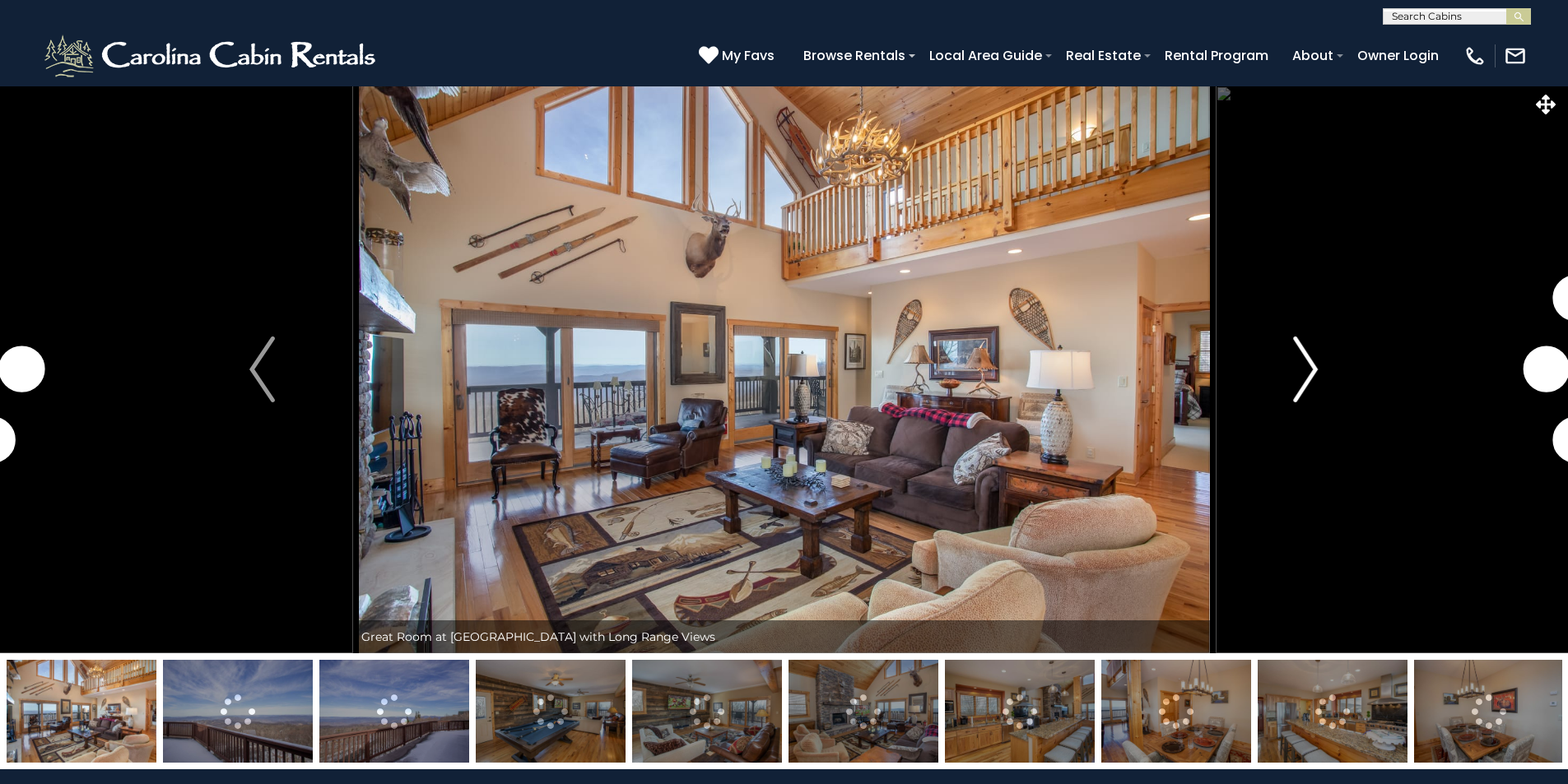
click at [1302, 375] on img "Next" at bounding box center [1305, 370] width 25 height 66
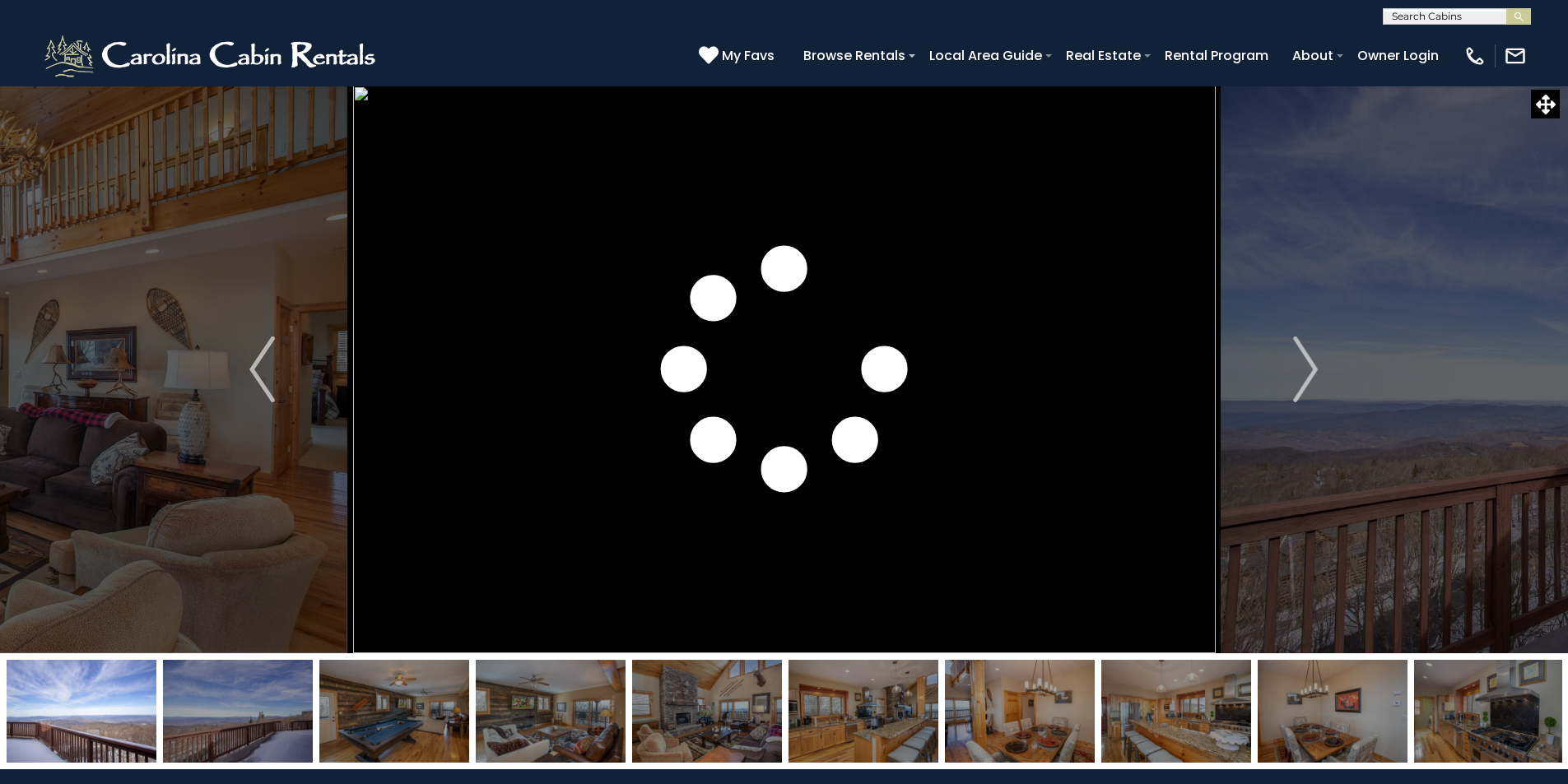
click at [228, 738] on img at bounding box center [237, 712] width 149 height 103
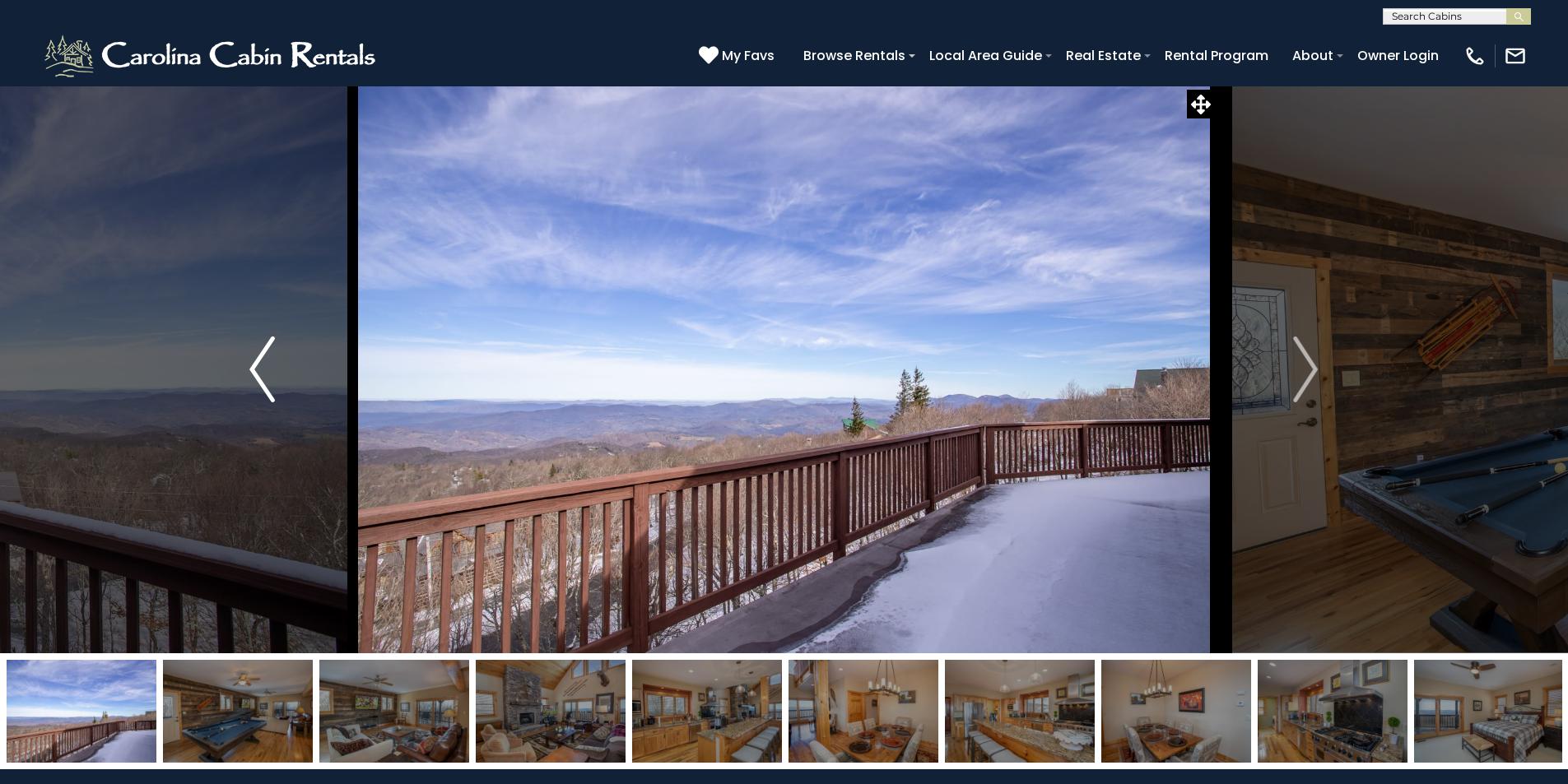
click at [265, 370] on img "Previous" at bounding box center [261, 370] width 25 height 66
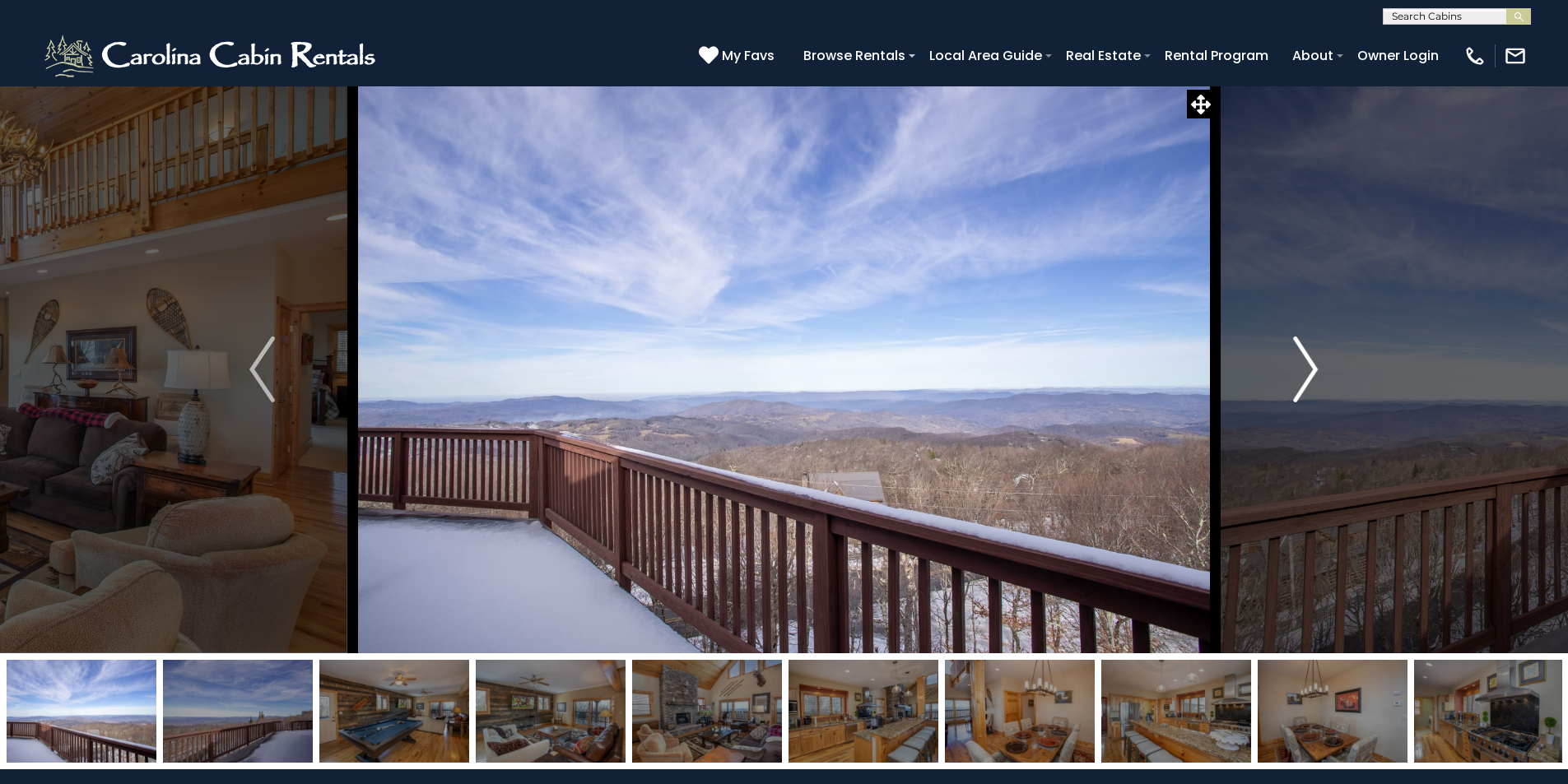
click at [1297, 378] on img "Next" at bounding box center [1305, 370] width 25 height 66
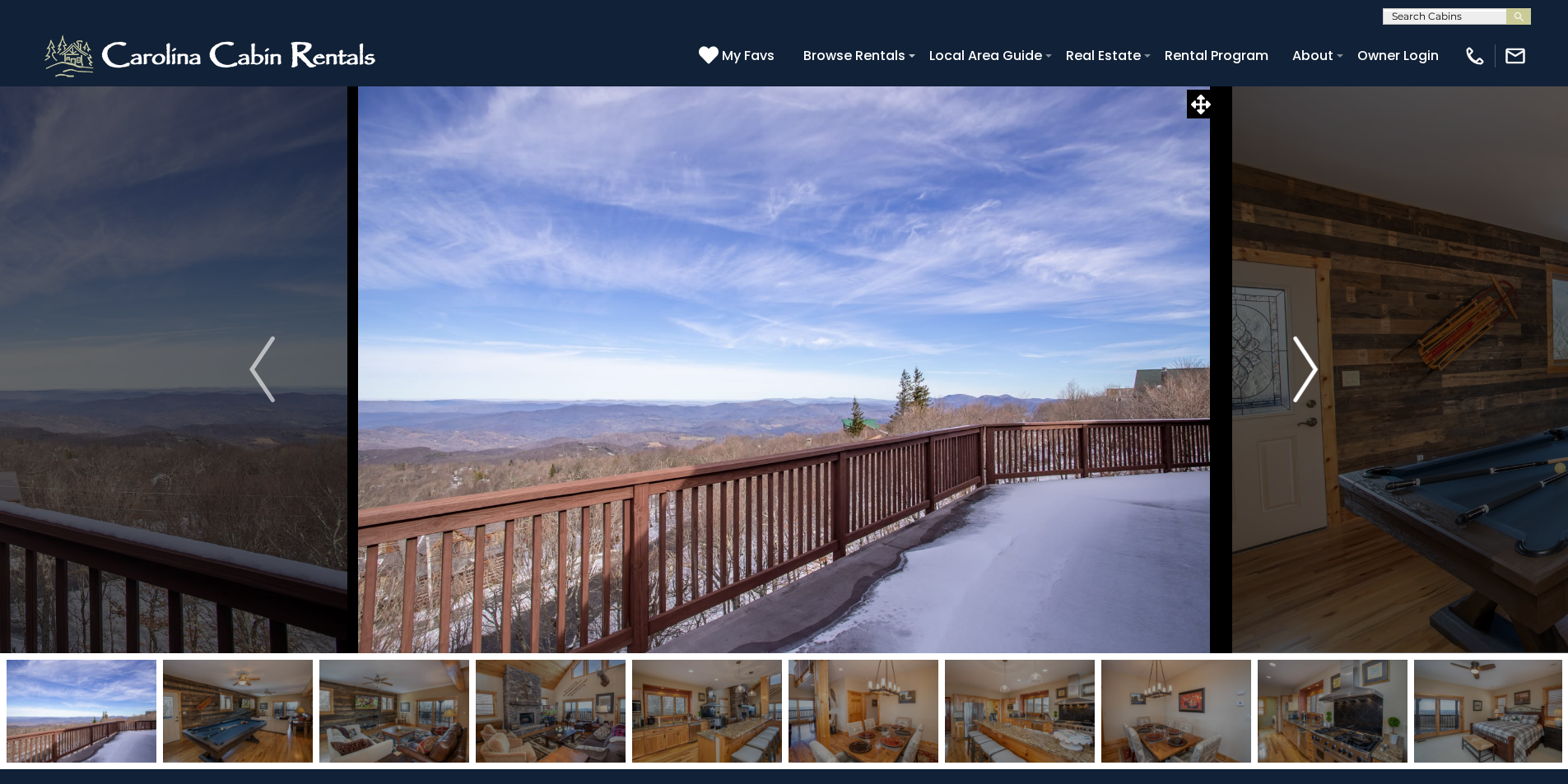
click at [1297, 378] on img "Next" at bounding box center [1305, 370] width 25 height 66
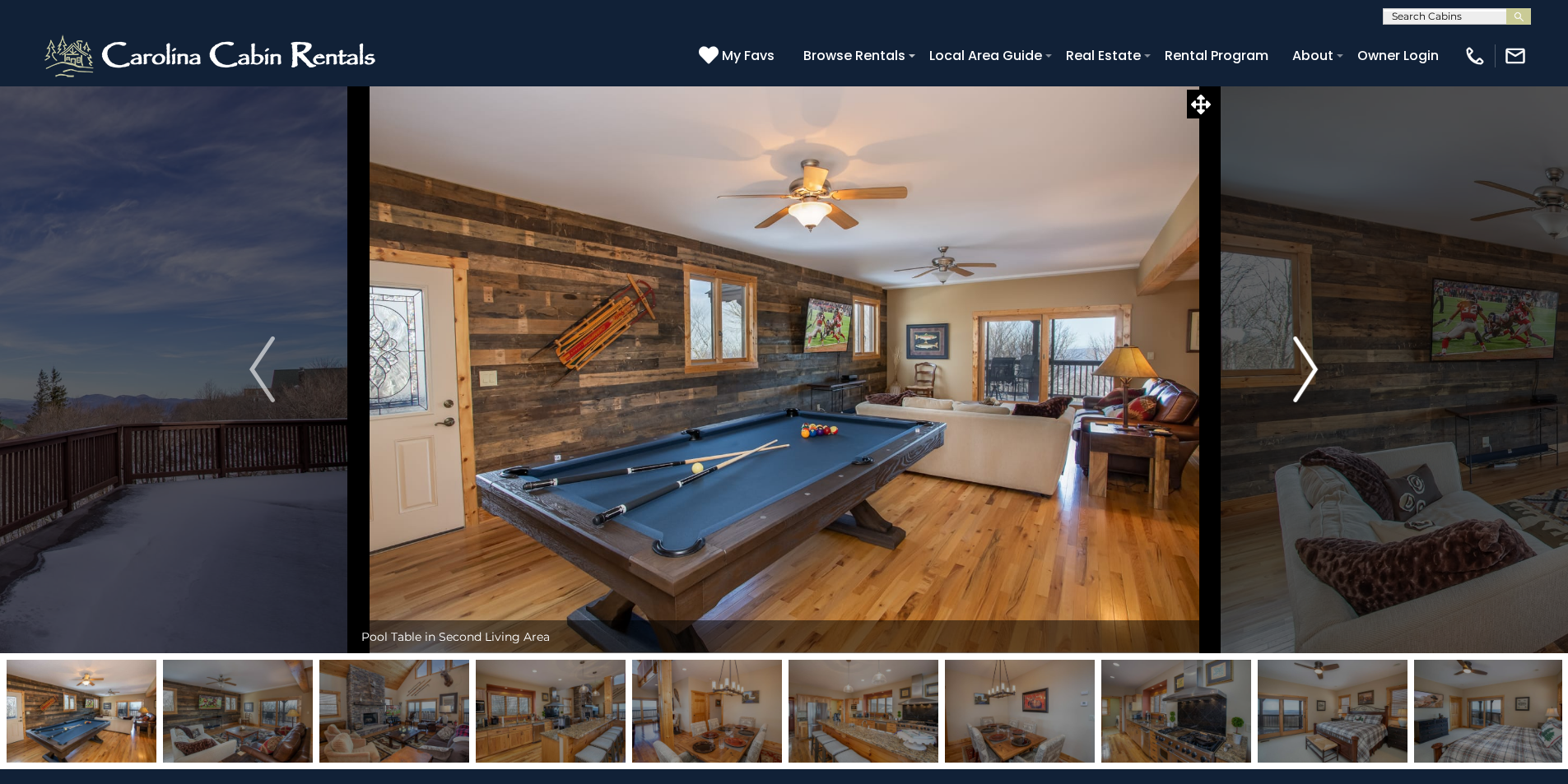
click at [1297, 378] on img "Next" at bounding box center [1305, 370] width 25 height 66
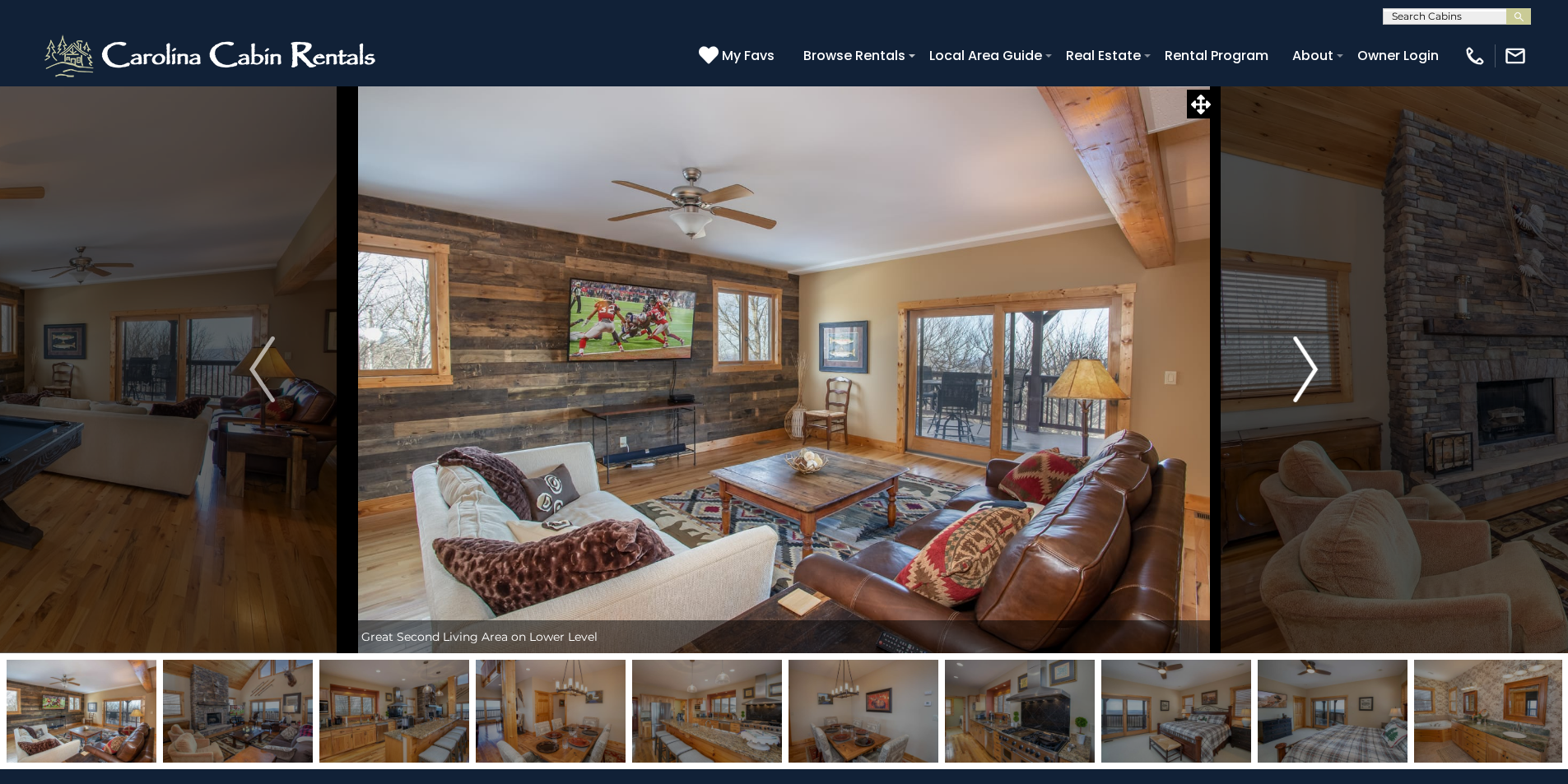
click at [1297, 378] on img "Next" at bounding box center [1305, 370] width 25 height 66
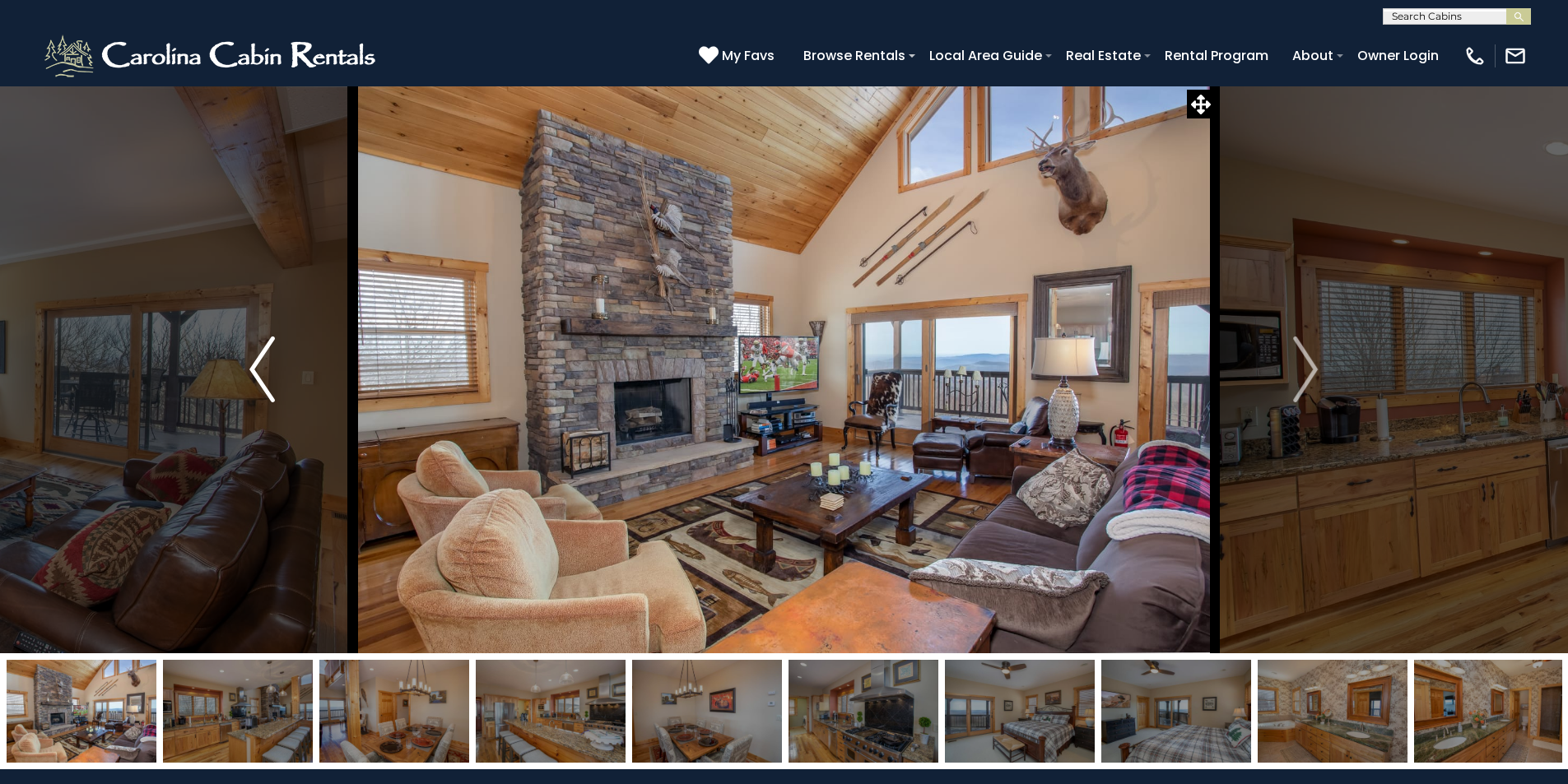
click at [262, 371] on img "Previous" at bounding box center [261, 370] width 25 height 66
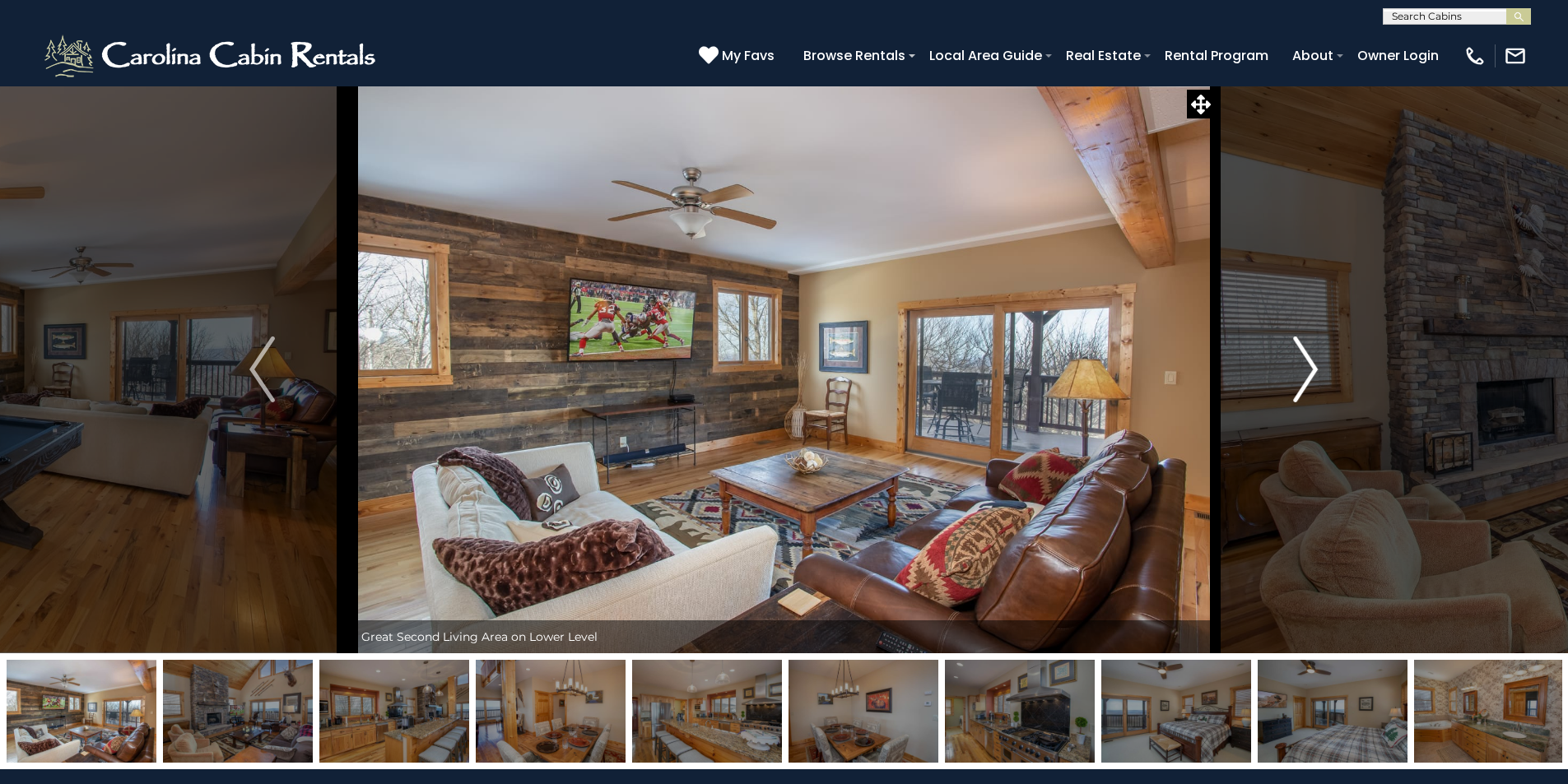
click at [1305, 373] on img "Next" at bounding box center [1305, 370] width 25 height 66
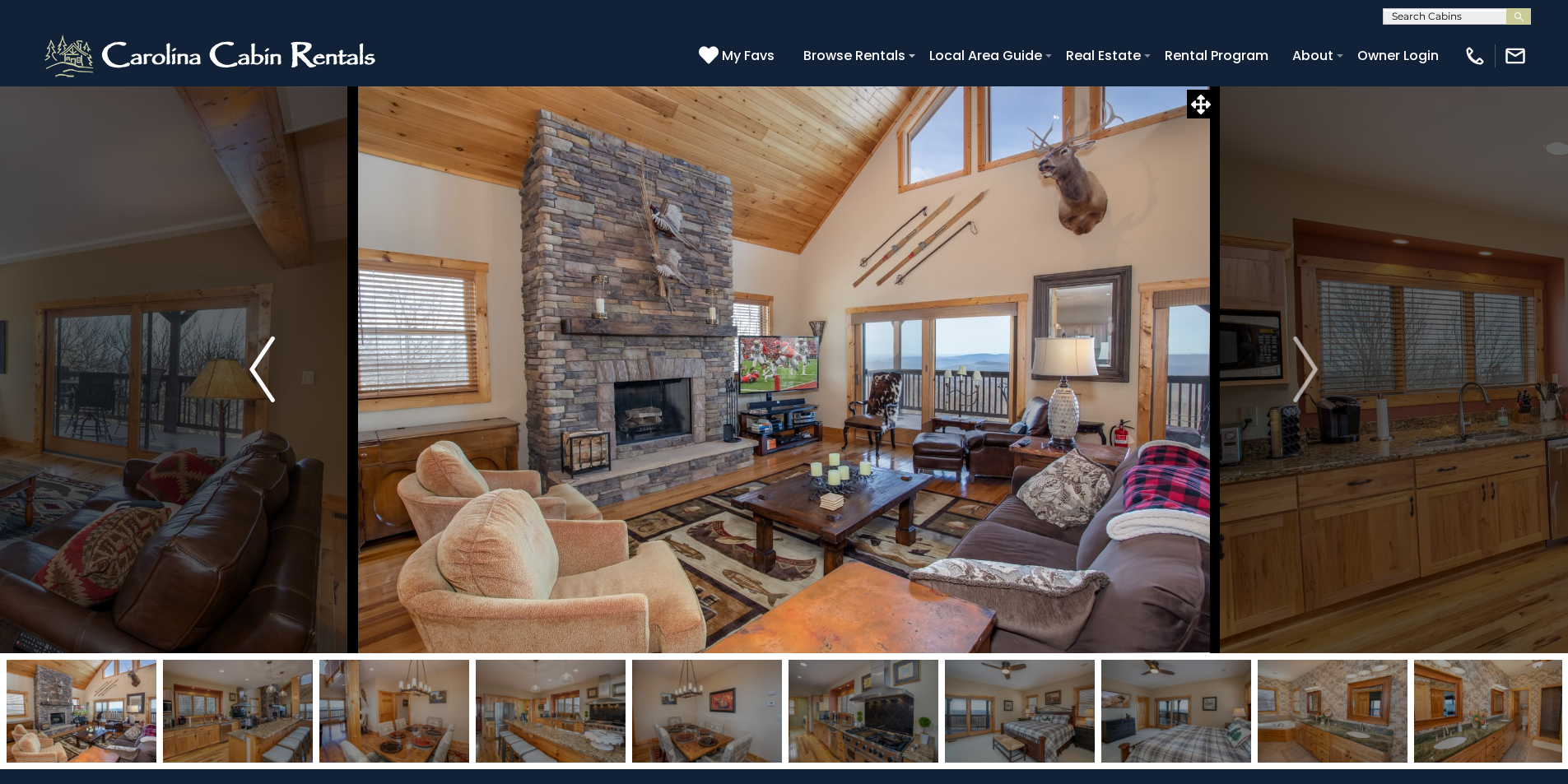
click at [252, 377] on img "Previous" at bounding box center [261, 370] width 25 height 66
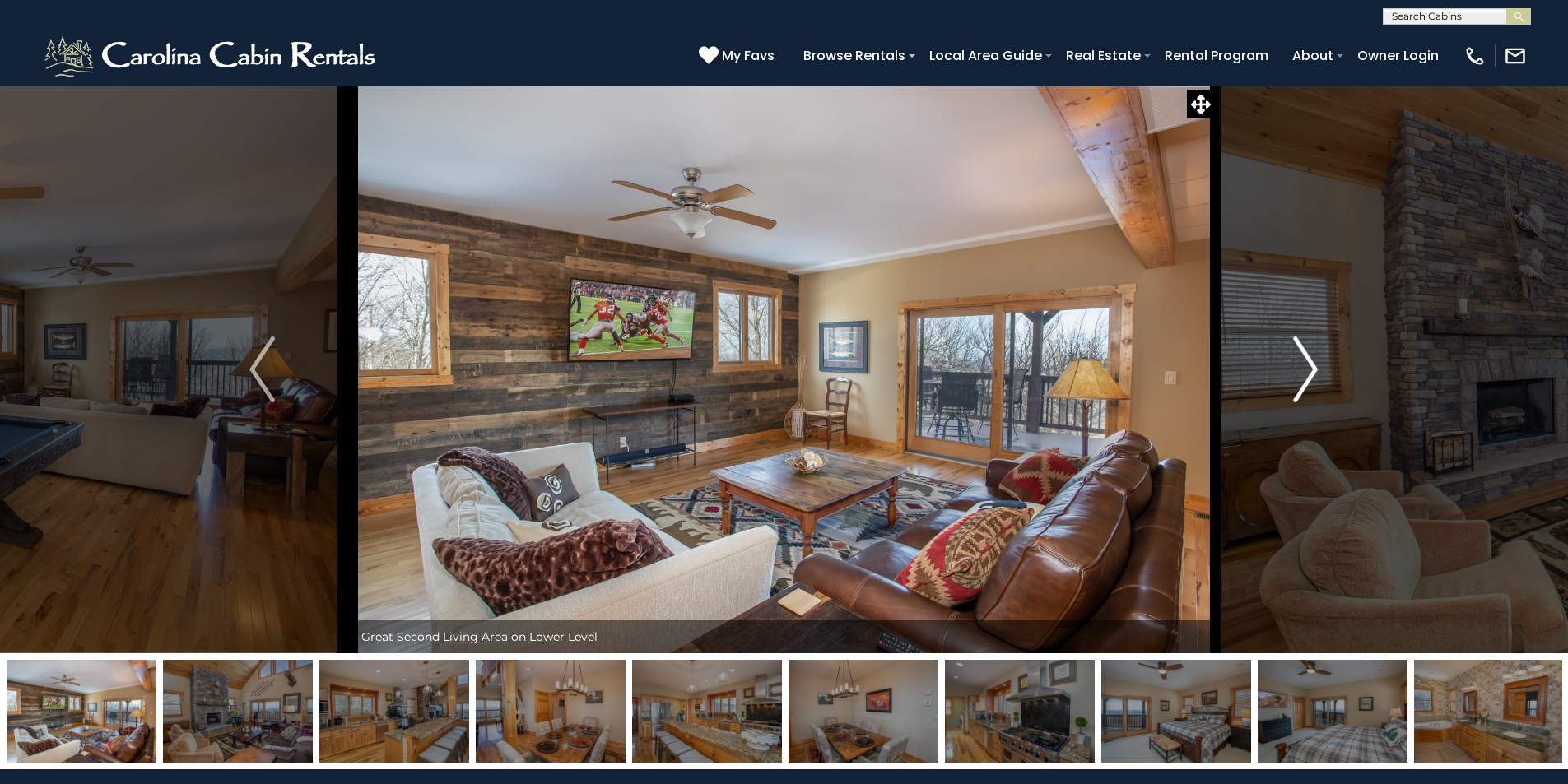
click at [1297, 381] on img "Next" at bounding box center [1305, 370] width 25 height 66
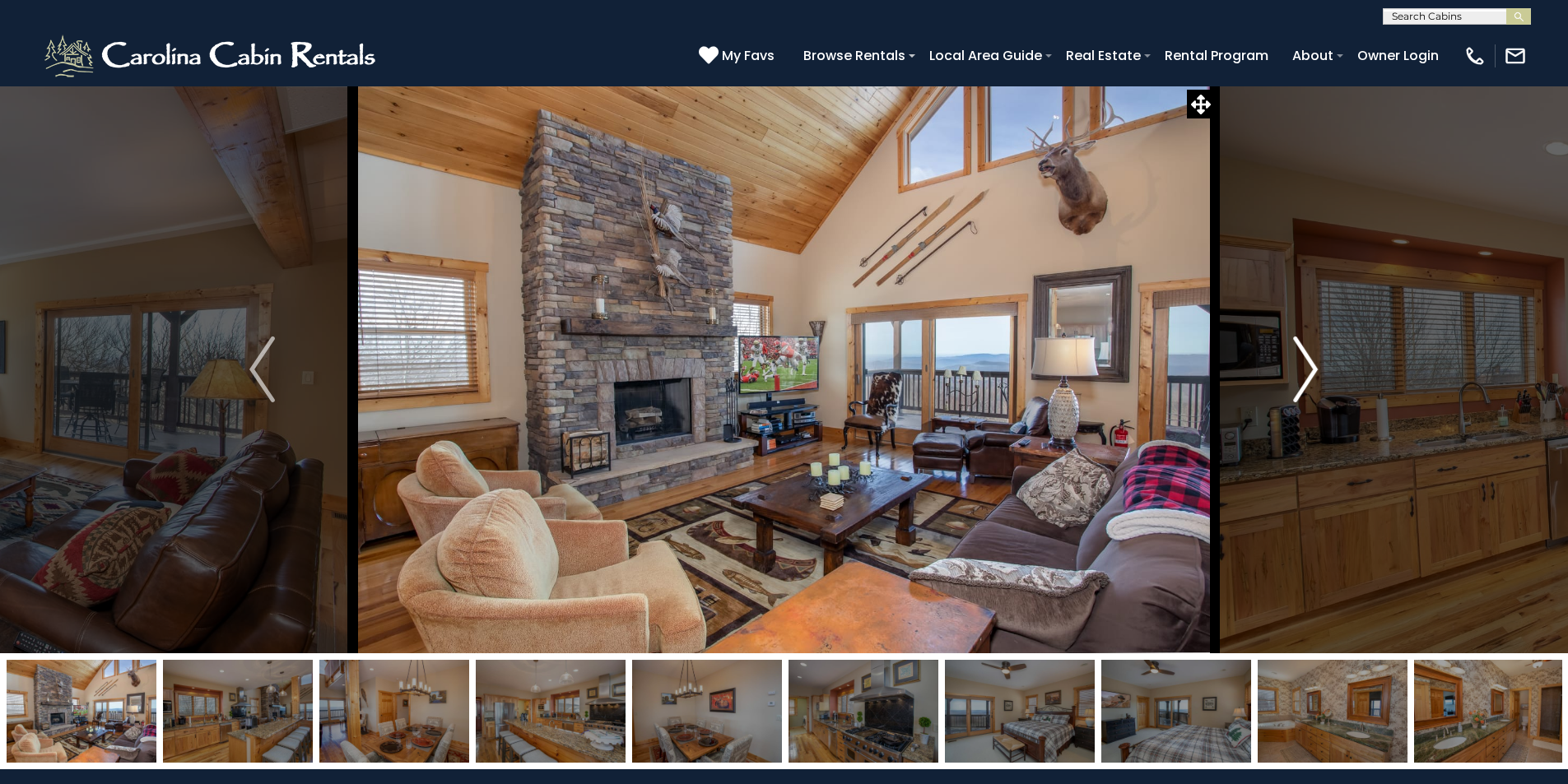
click at [1301, 370] on img "Next" at bounding box center [1305, 370] width 25 height 66
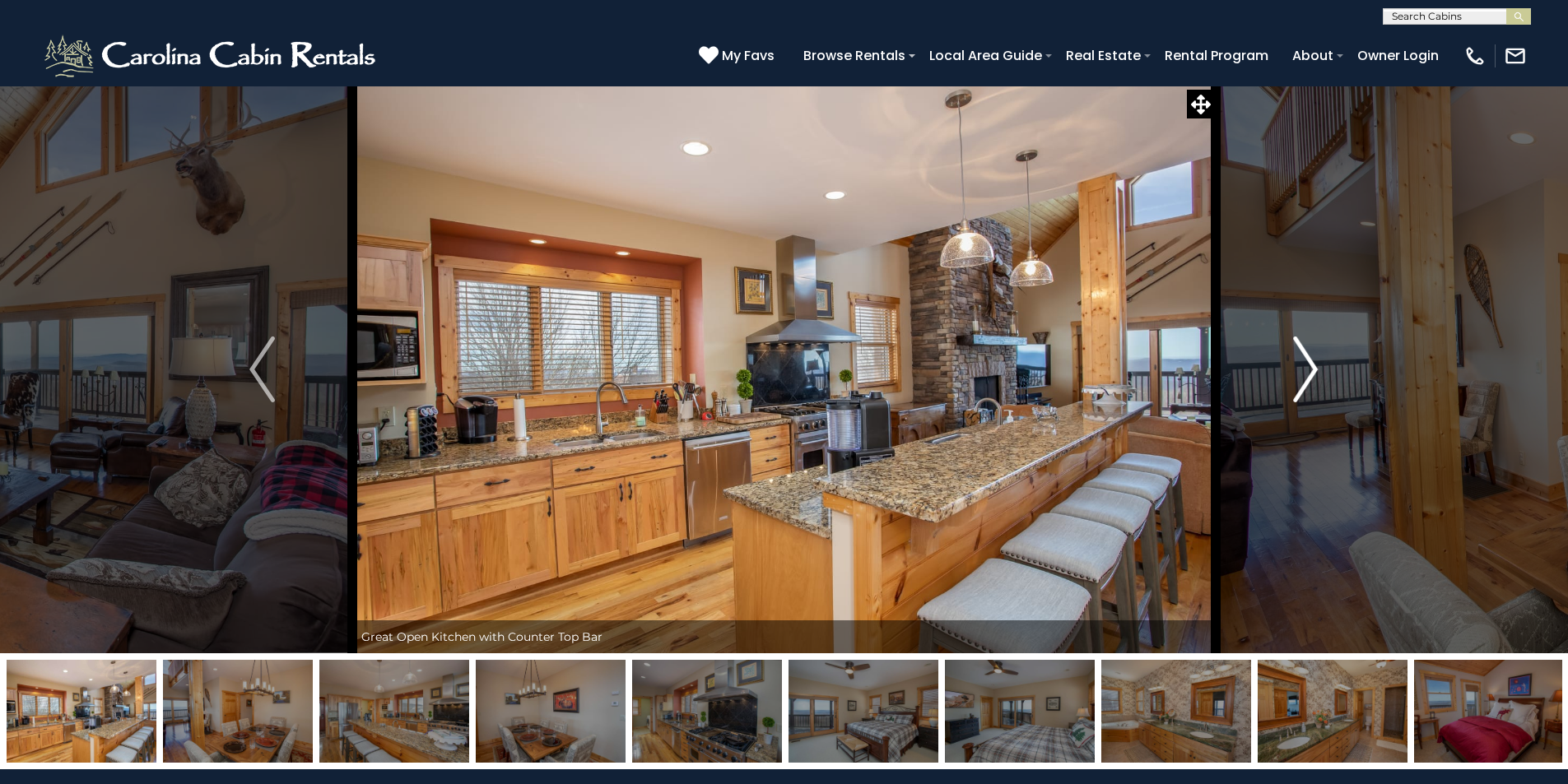
click at [1301, 370] on img "Next" at bounding box center [1305, 370] width 25 height 66
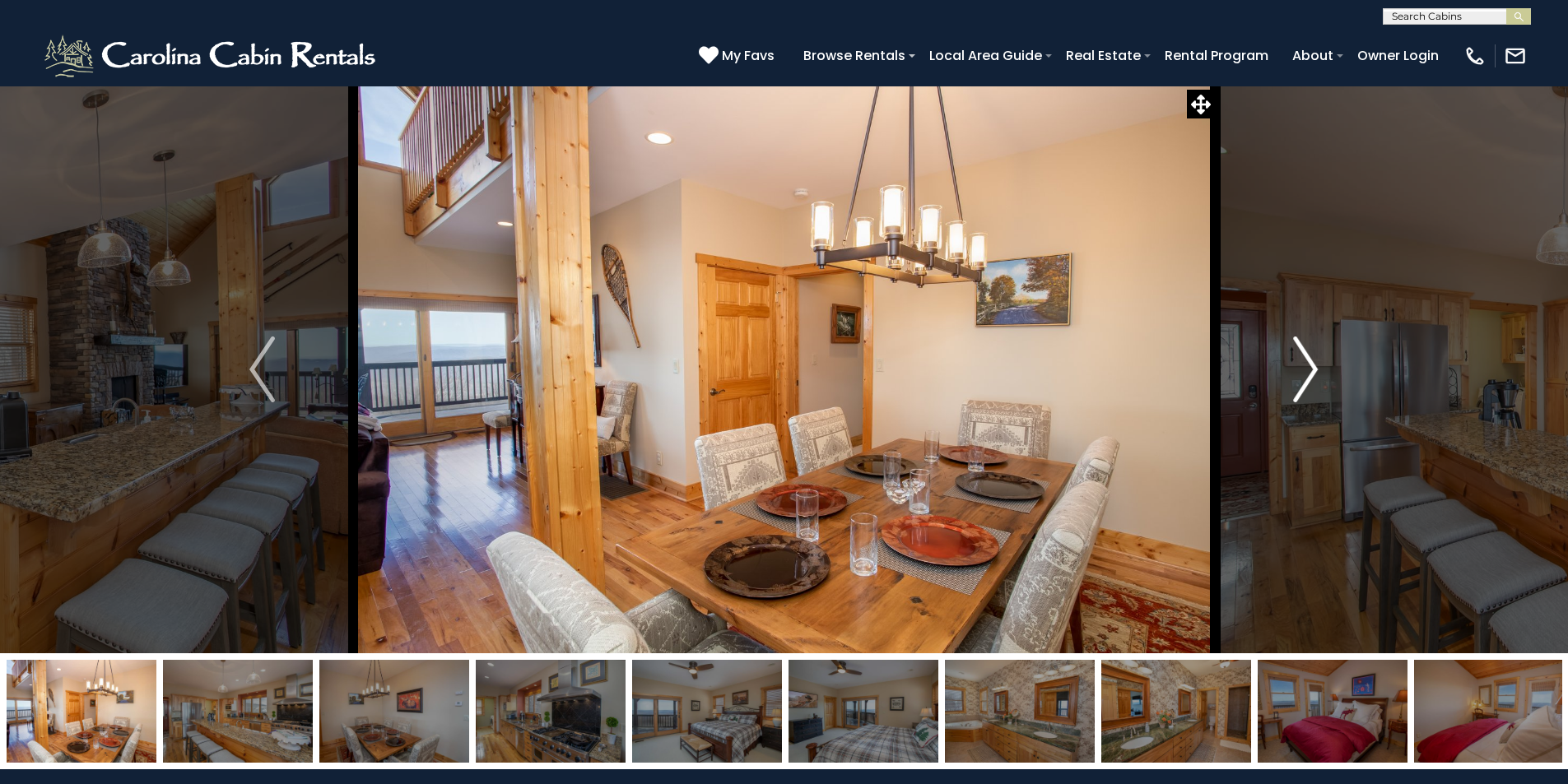
click at [1301, 370] on img "Next" at bounding box center [1305, 370] width 25 height 66
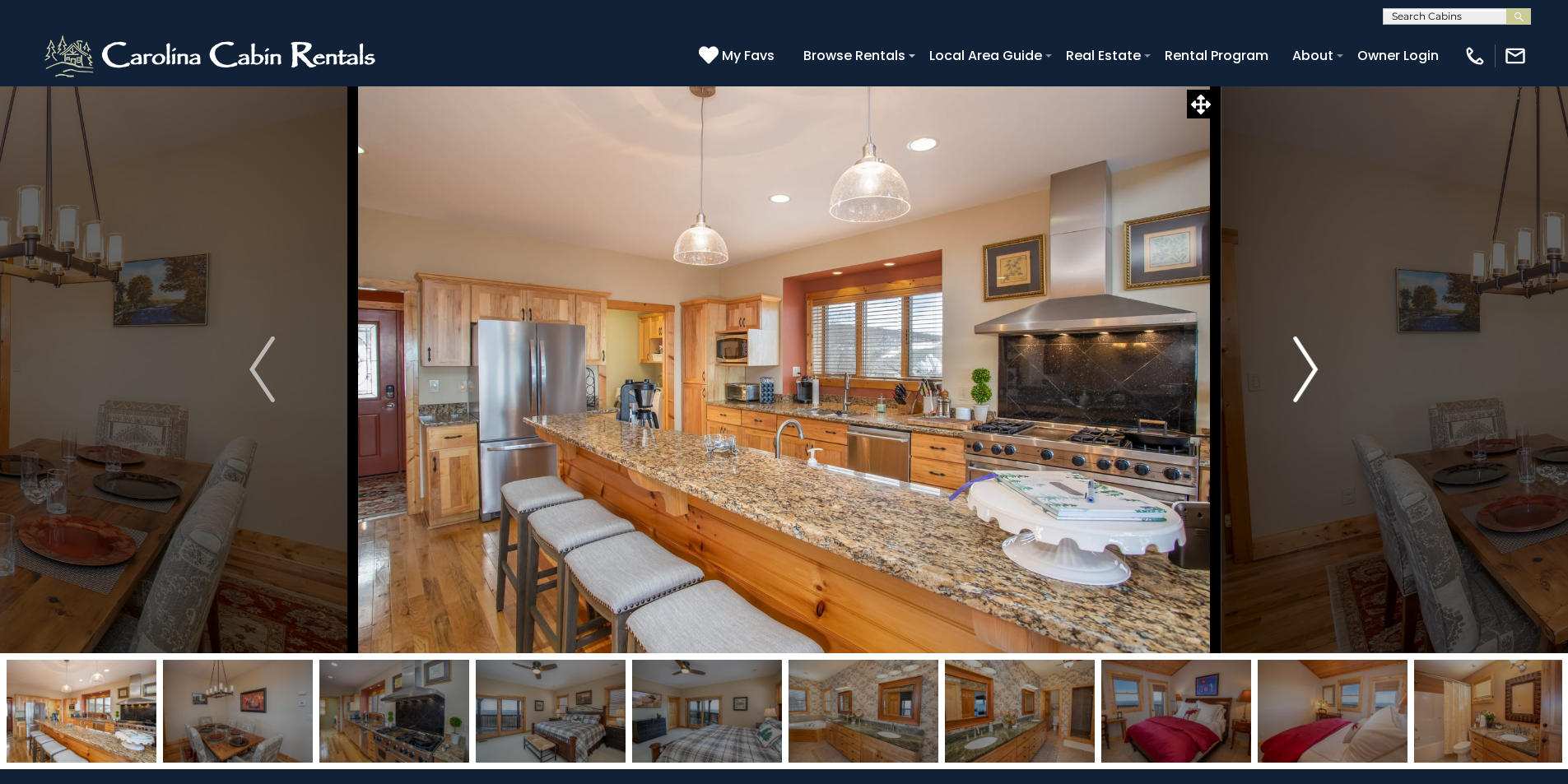
click at [1301, 370] on img "Next" at bounding box center [1305, 370] width 25 height 66
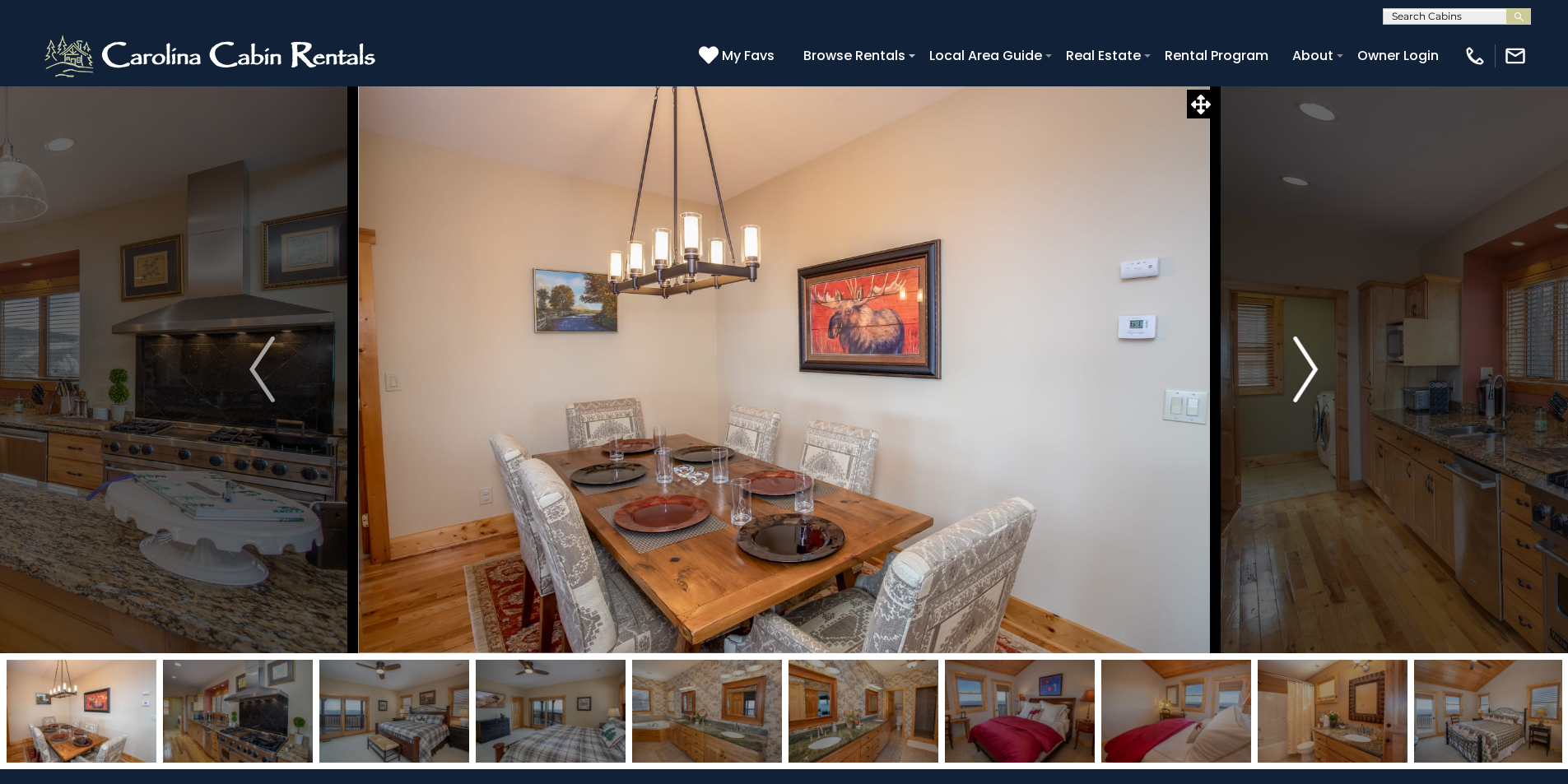
click at [1305, 373] on img "Next" at bounding box center [1305, 370] width 25 height 66
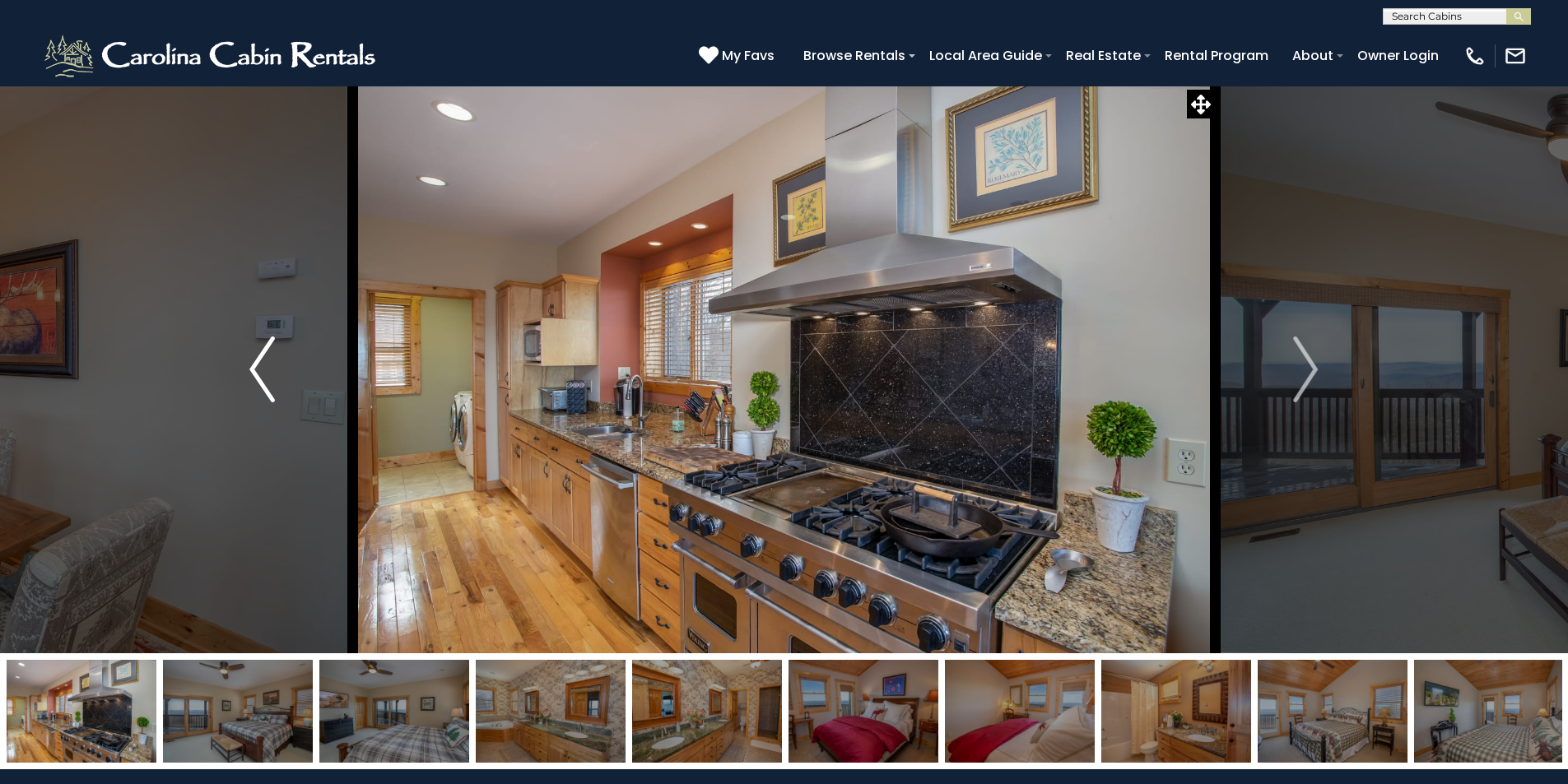
click at [259, 381] on img "Previous" at bounding box center [261, 370] width 25 height 66
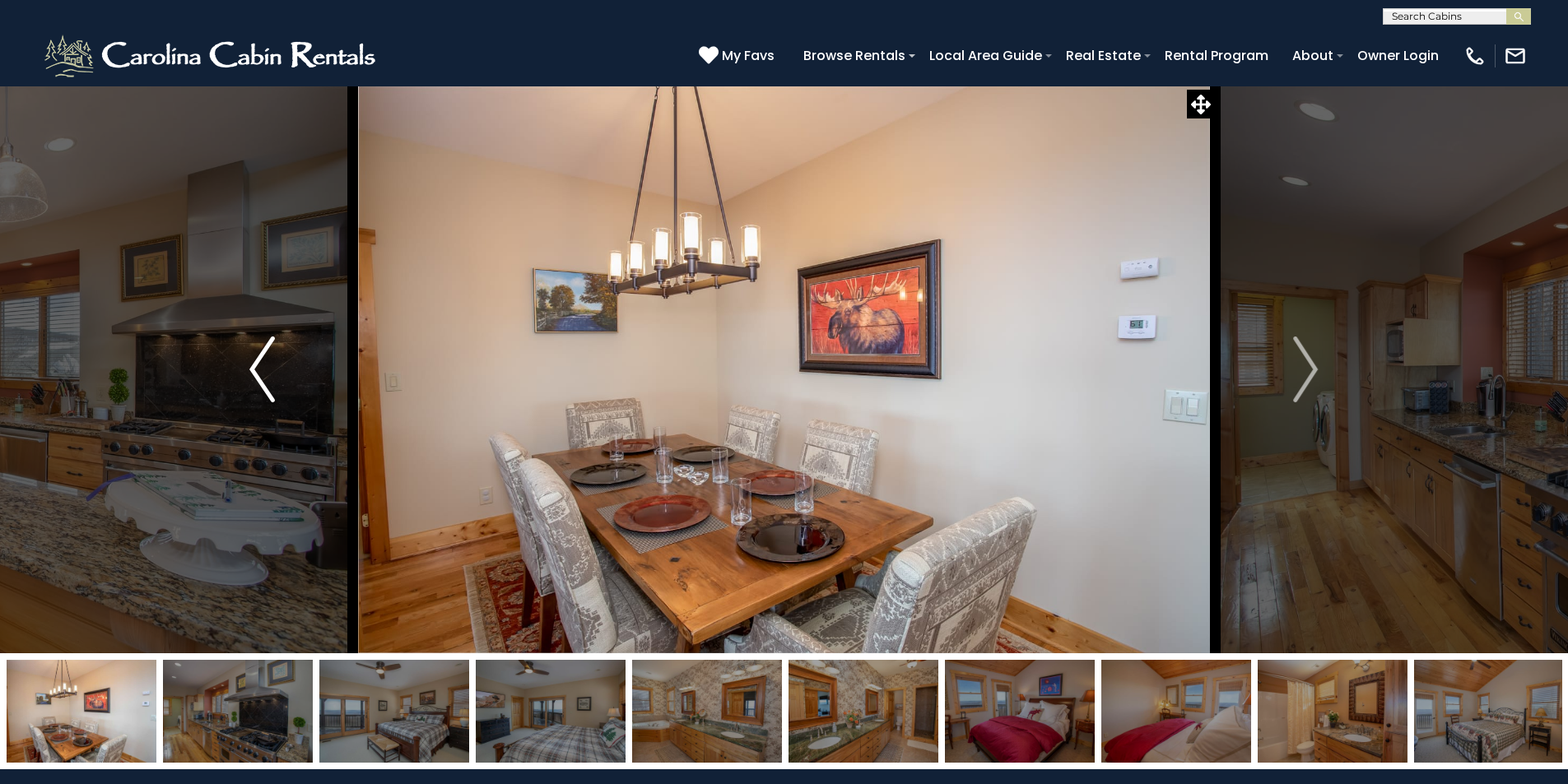
click at [259, 381] on img "Previous" at bounding box center [261, 370] width 25 height 66
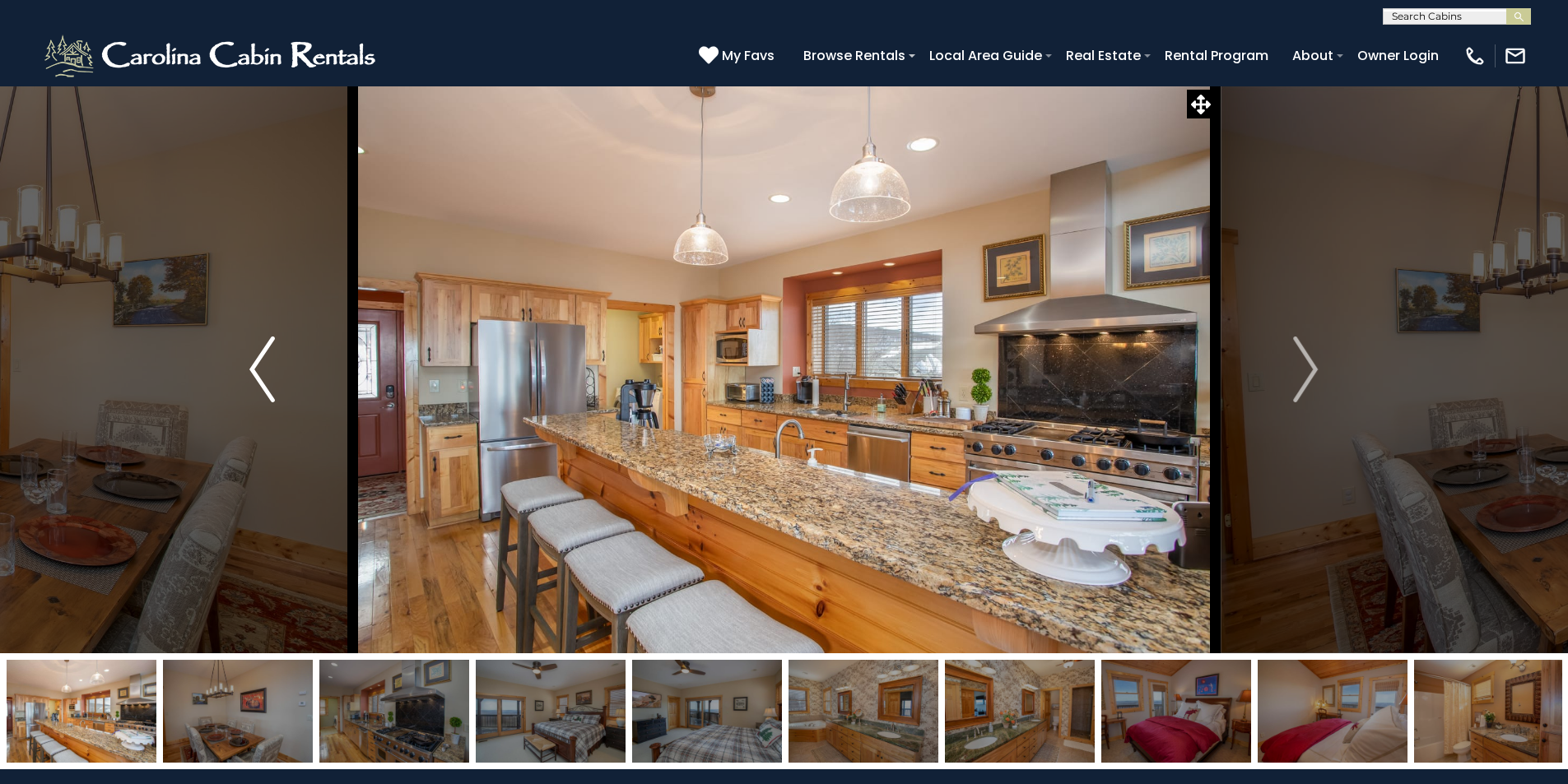
click at [259, 381] on img "Previous" at bounding box center [261, 370] width 25 height 66
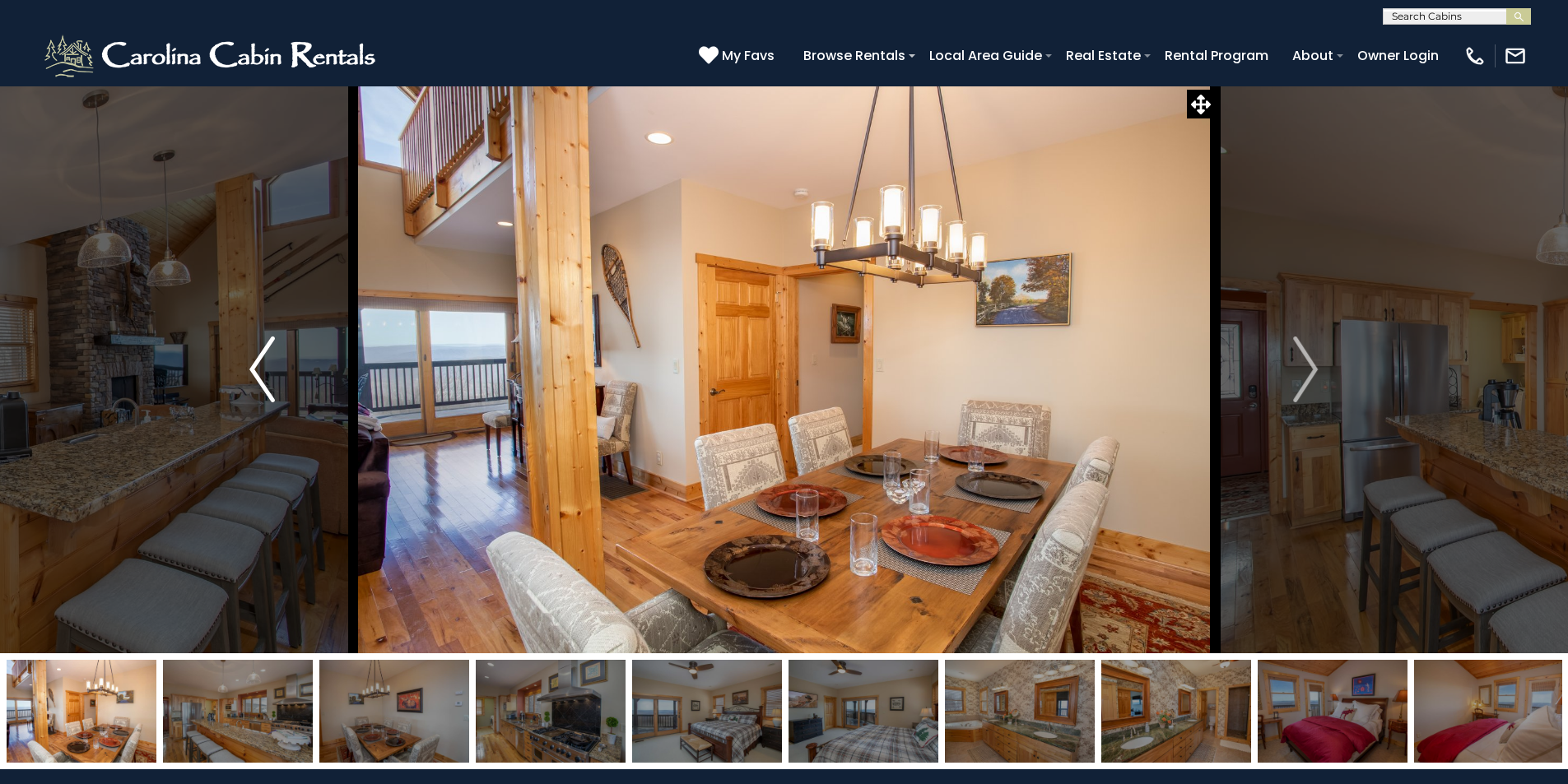
click at [259, 381] on img "Previous" at bounding box center [261, 370] width 25 height 66
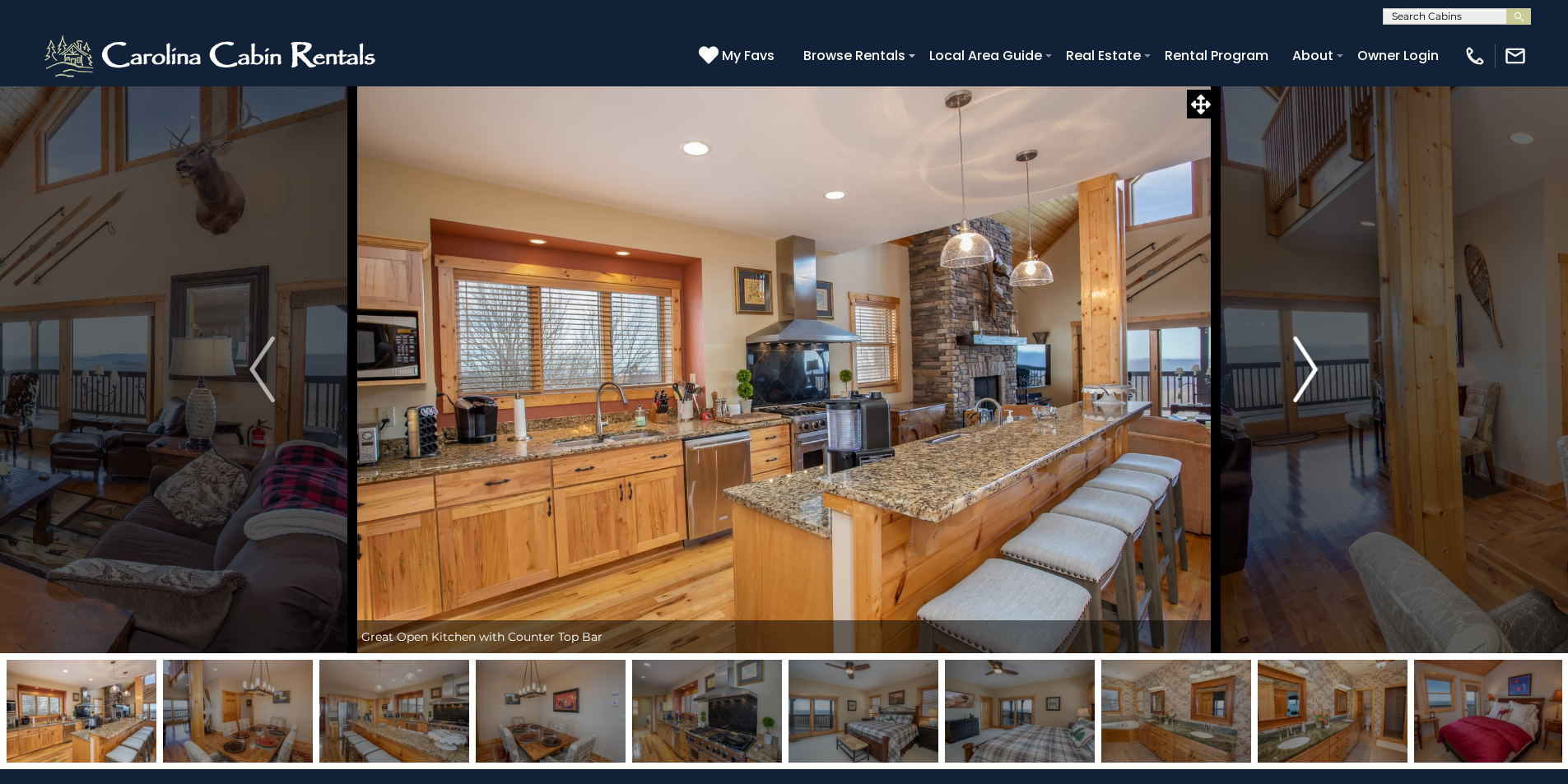
click at [1311, 377] on img "Next" at bounding box center [1305, 370] width 25 height 66
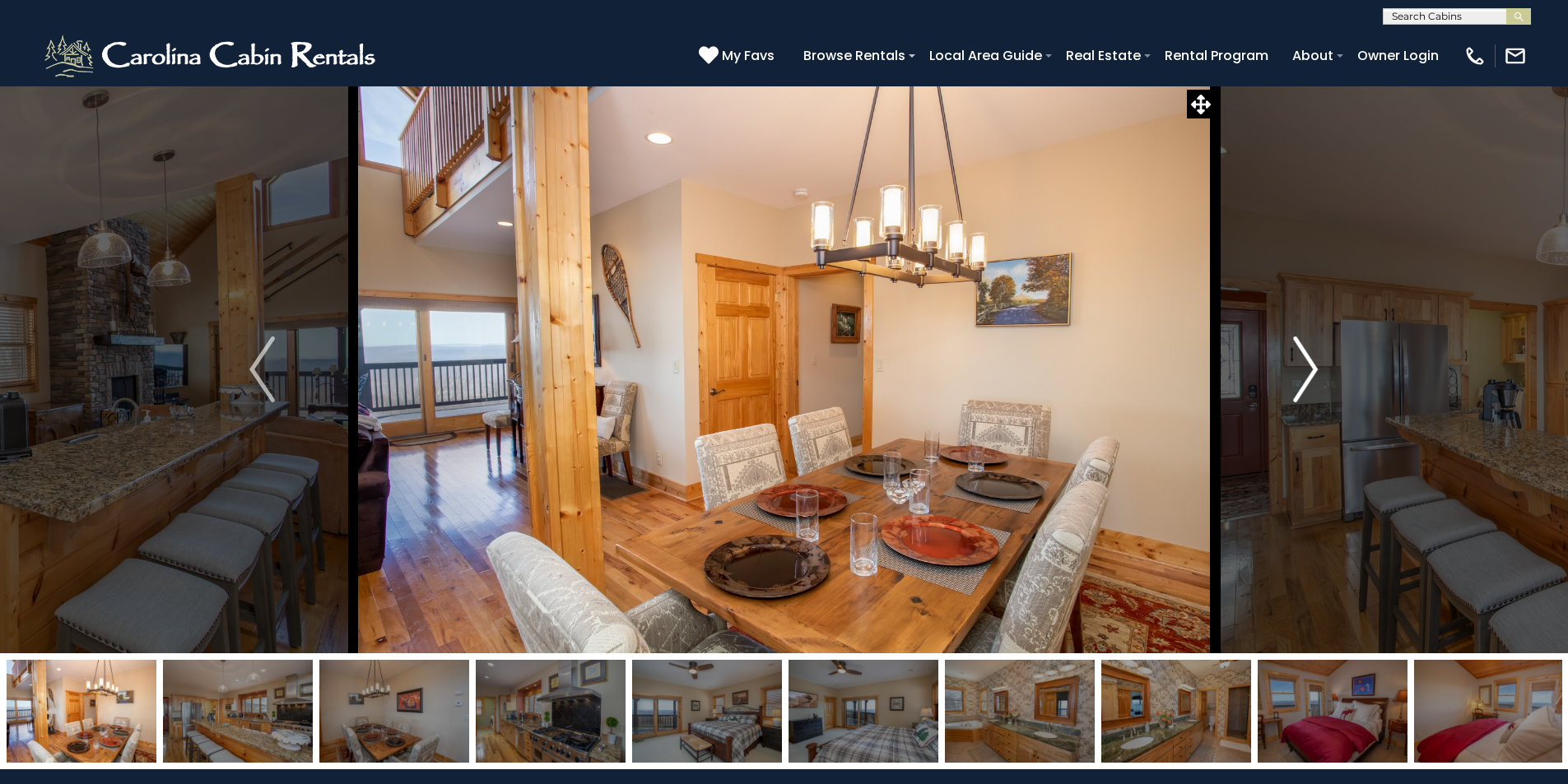
click at [1297, 370] on img "Next" at bounding box center [1305, 370] width 25 height 66
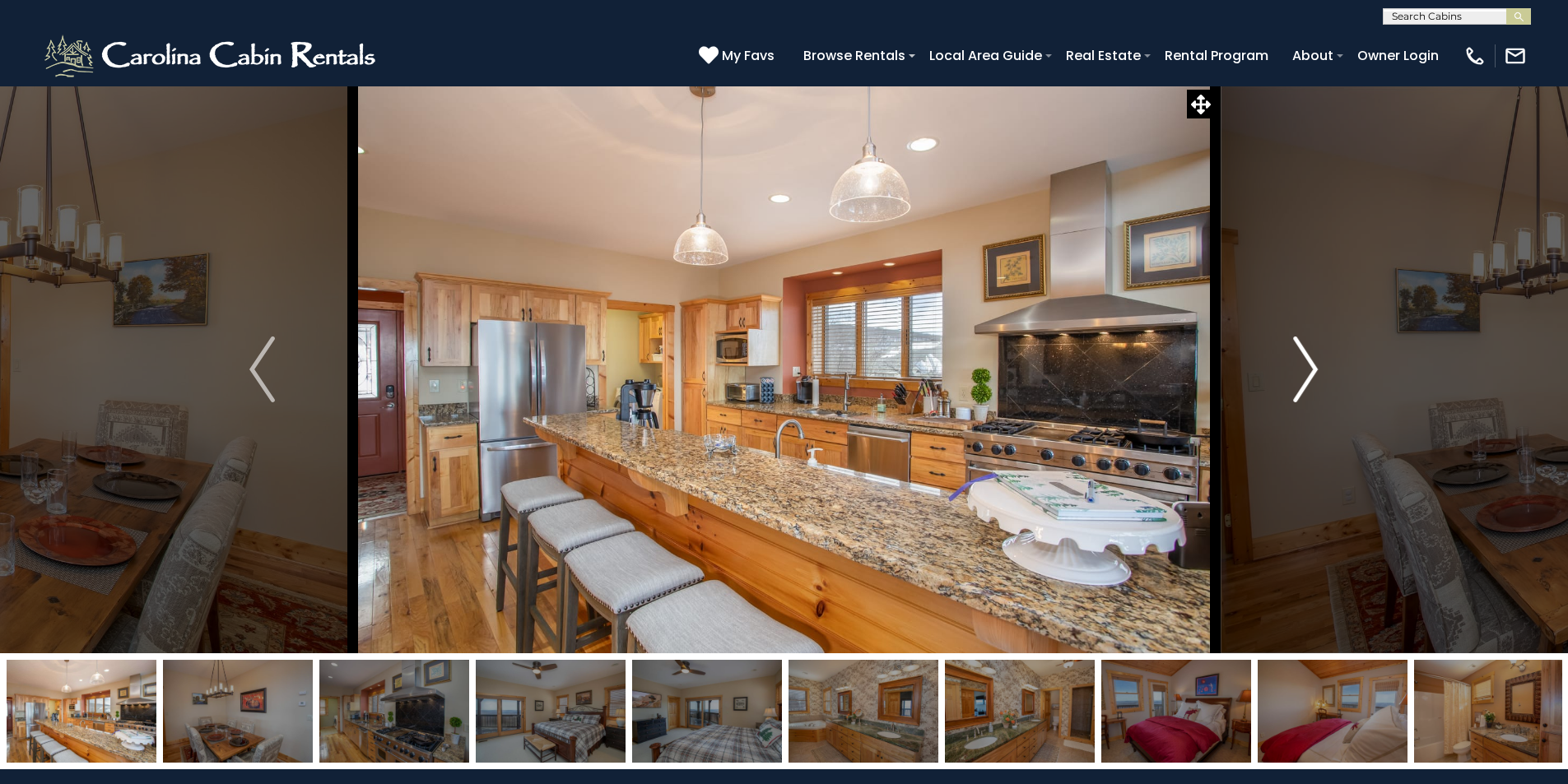
click at [1297, 370] on img "Next" at bounding box center [1305, 370] width 25 height 66
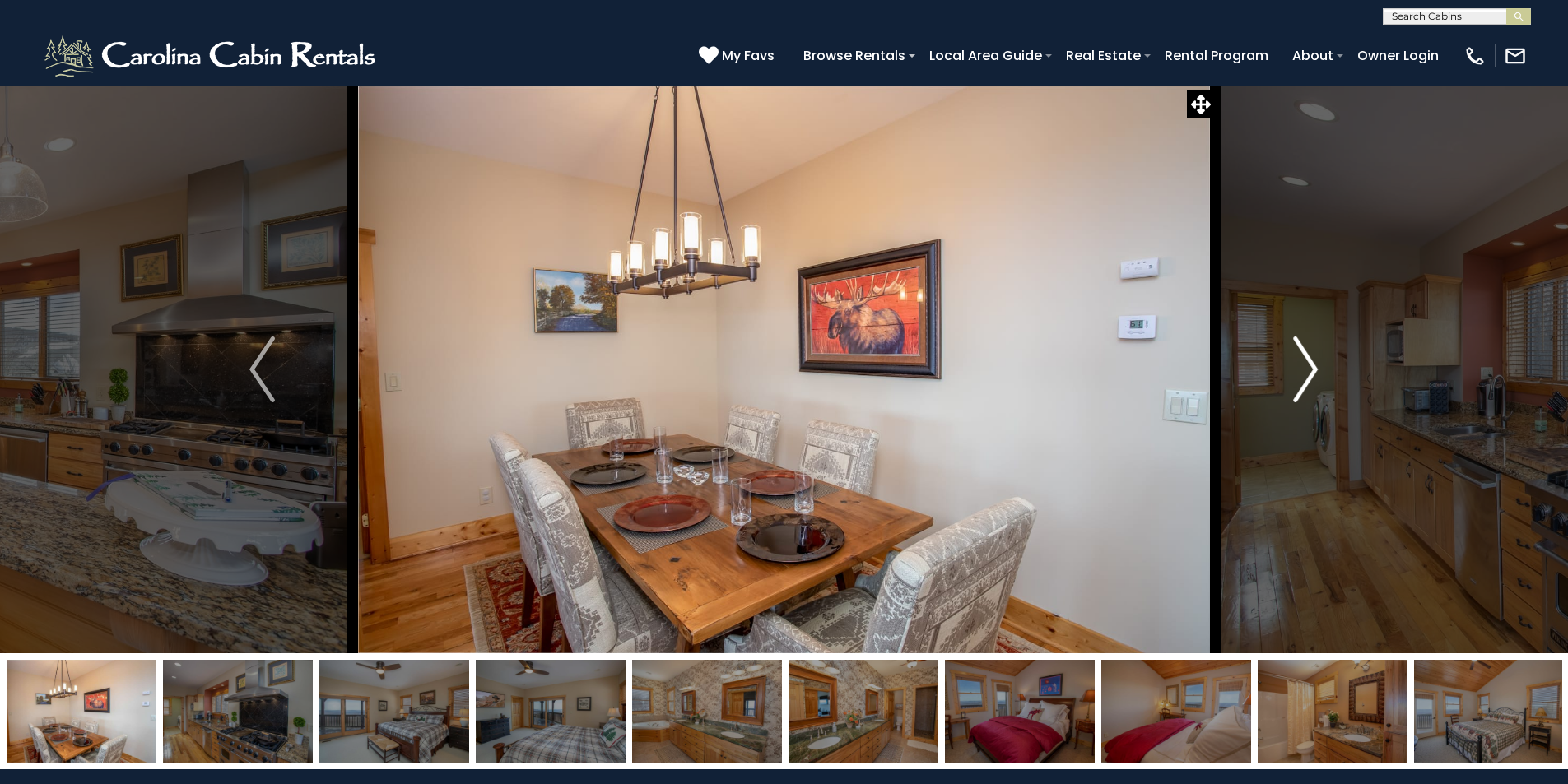
click at [1297, 370] on img "Next" at bounding box center [1305, 370] width 25 height 66
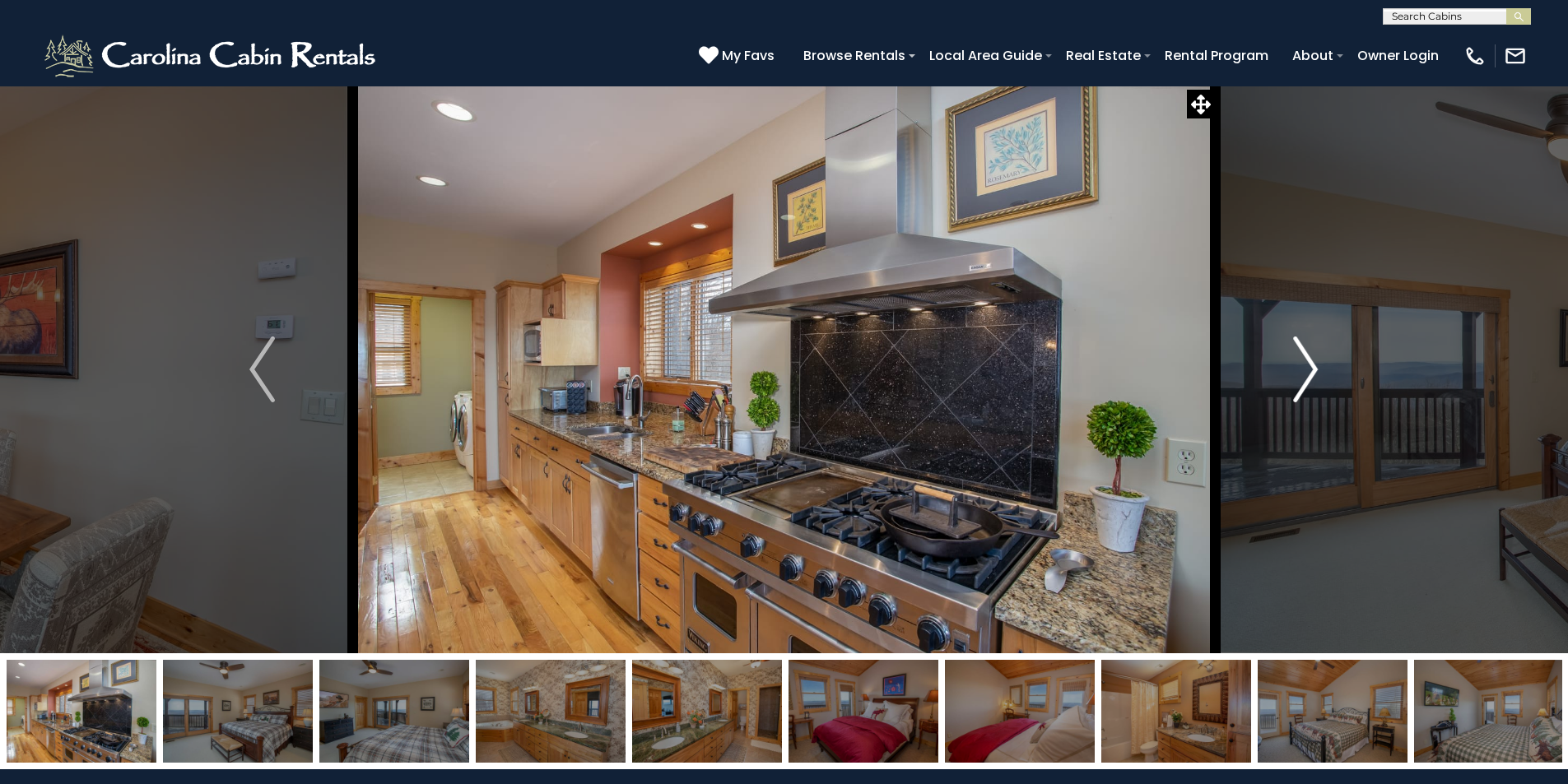
click at [1297, 370] on img "Next" at bounding box center [1305, 370] width 25 height 66
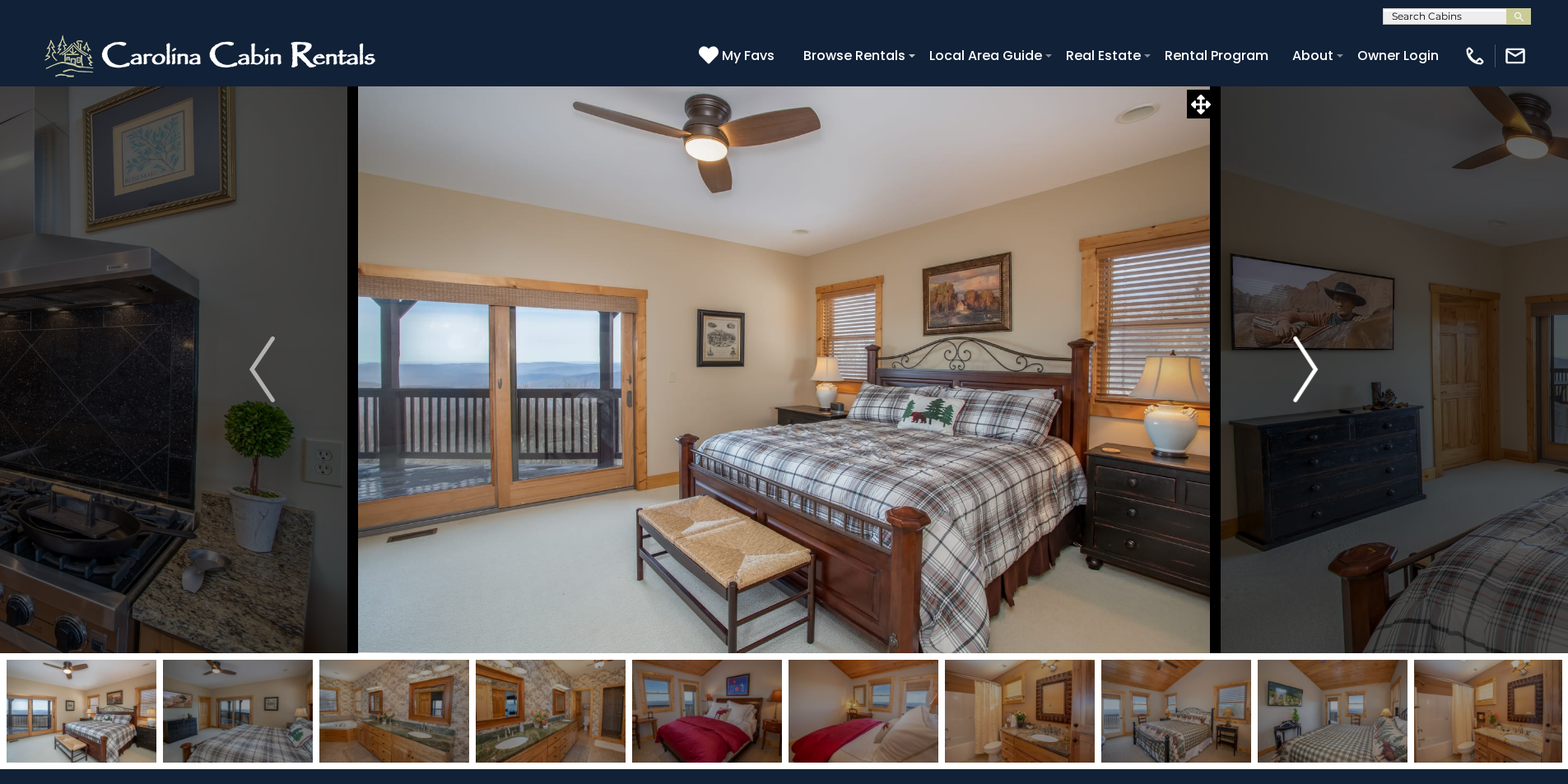
click at [1297, 370] on img "Next" at bounding box center [1305, 370] width 25 height 66
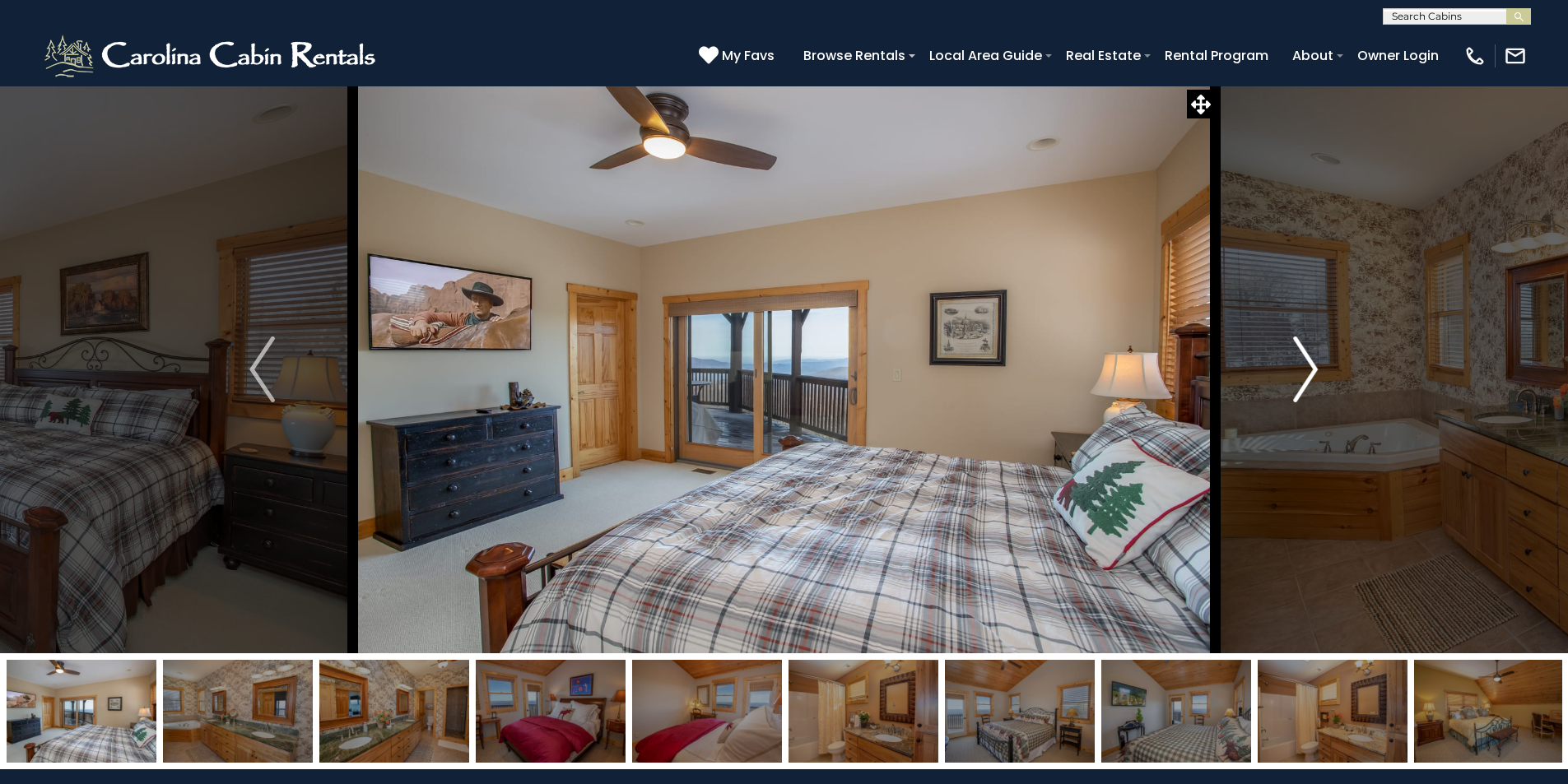
click at [1297, 370] on img "Next" at bounding box center [1305, 370] width 25 height 66
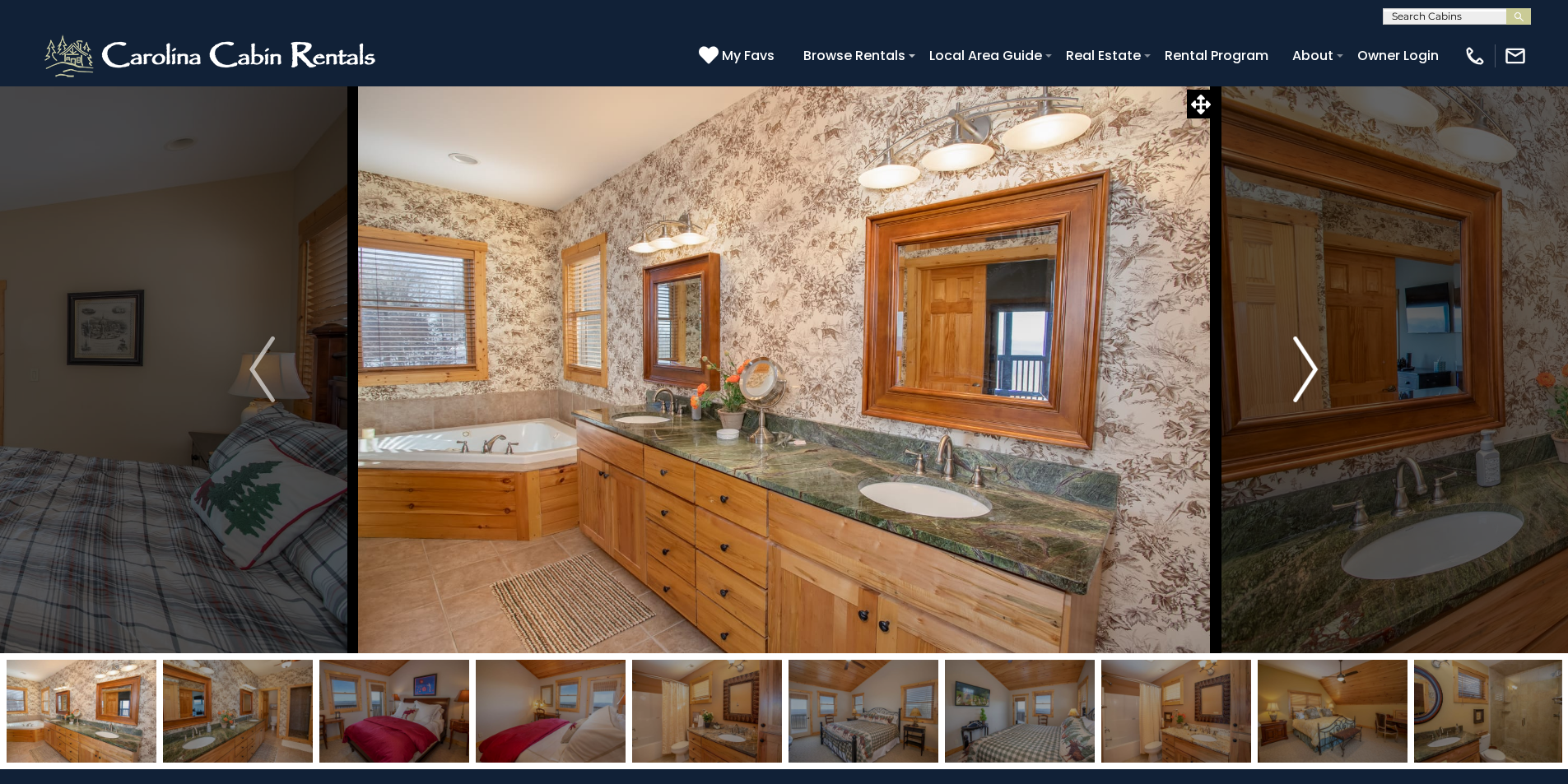
click at [1297, 370] on img "Next" at bounding box center [1305, 370] width 25 height 66
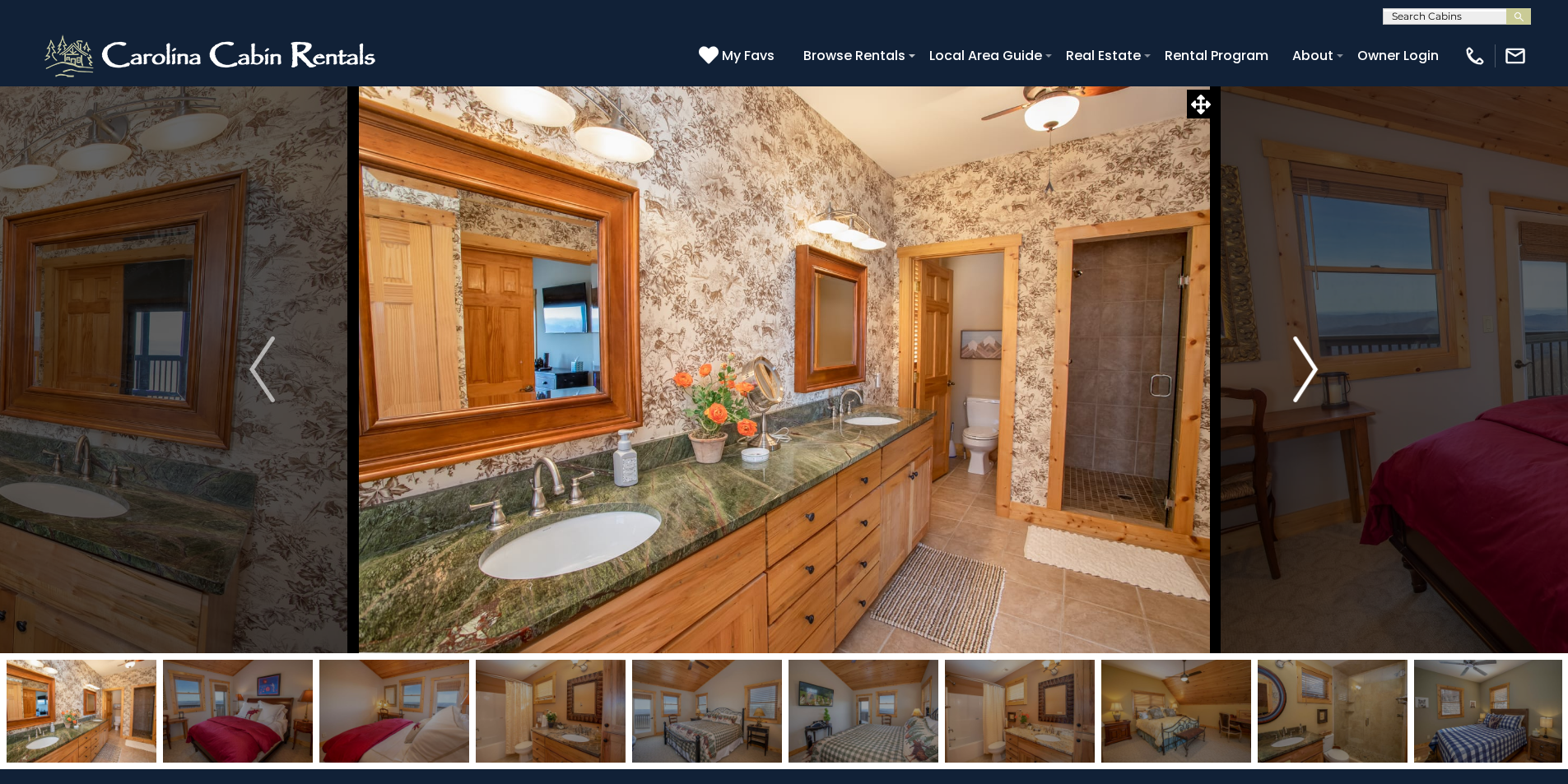
click at [1297, 370] on img "Next" at bounding box center [1305, 370] width 25 height 66
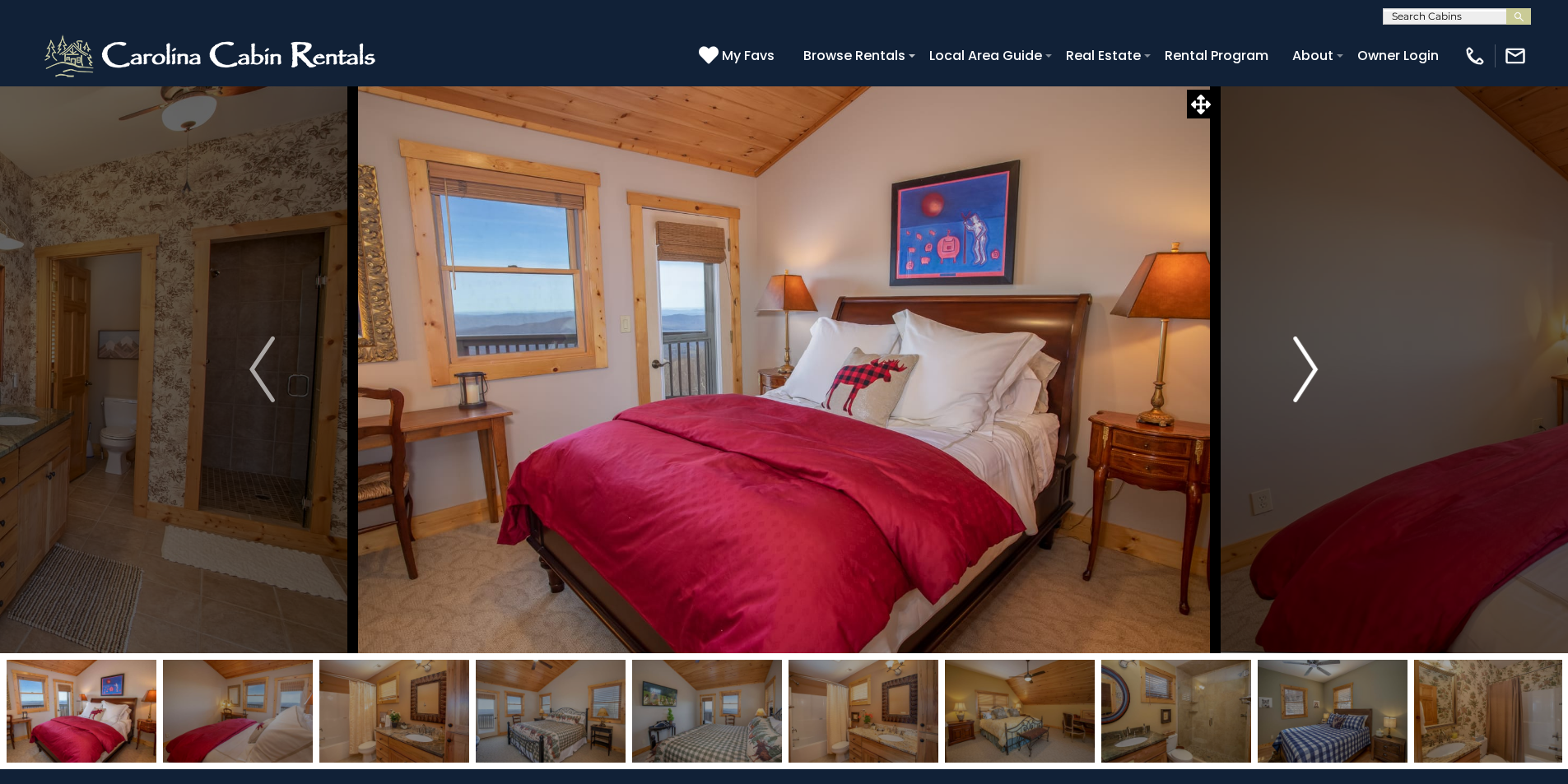
click at [1297, 370] on img "Next" at bounding box center [1305, 370] width 25 height 66
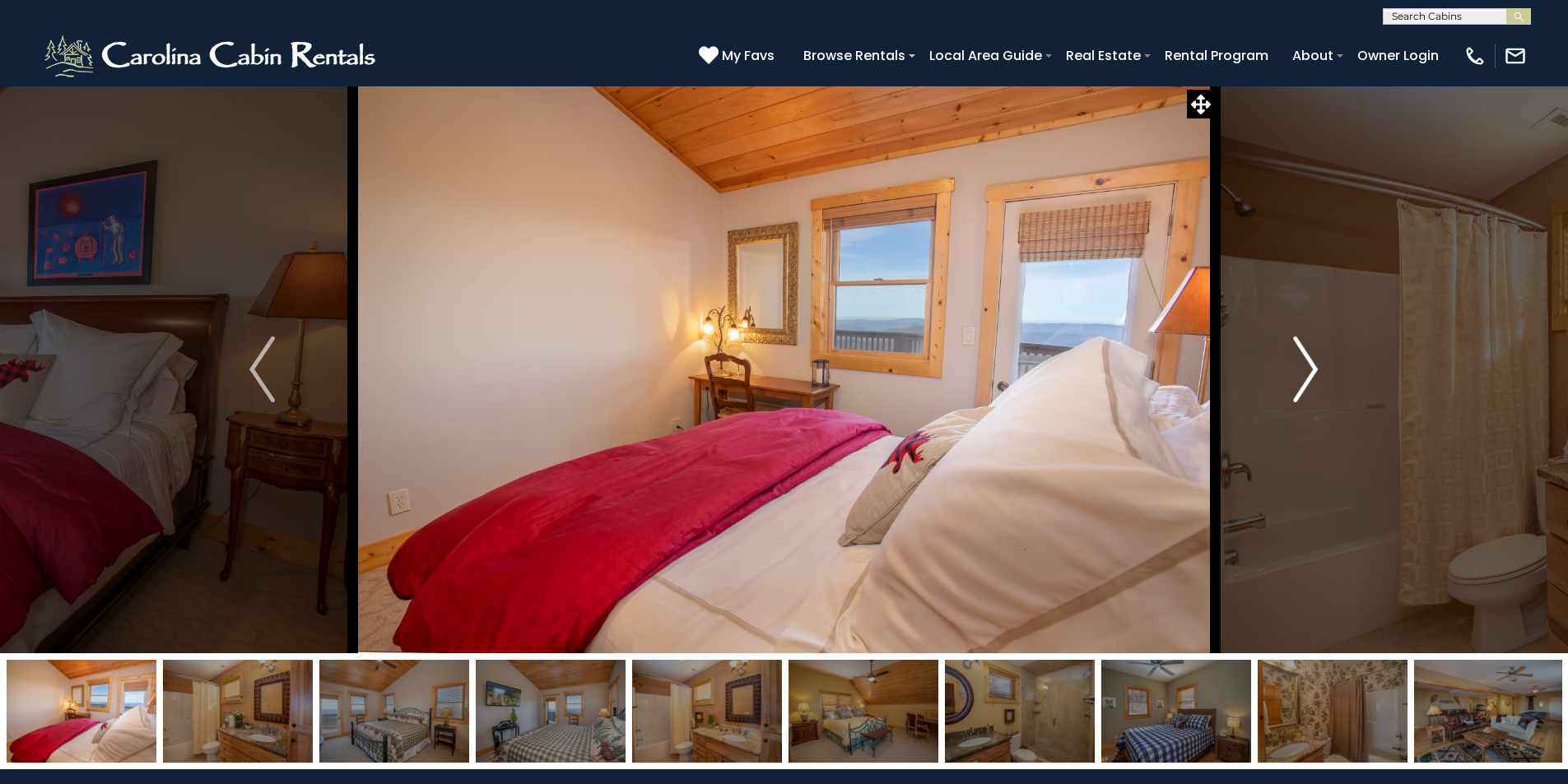
click at [1297, 370] on img "Next" at bounding box center [1305, 370] width 25 height 66
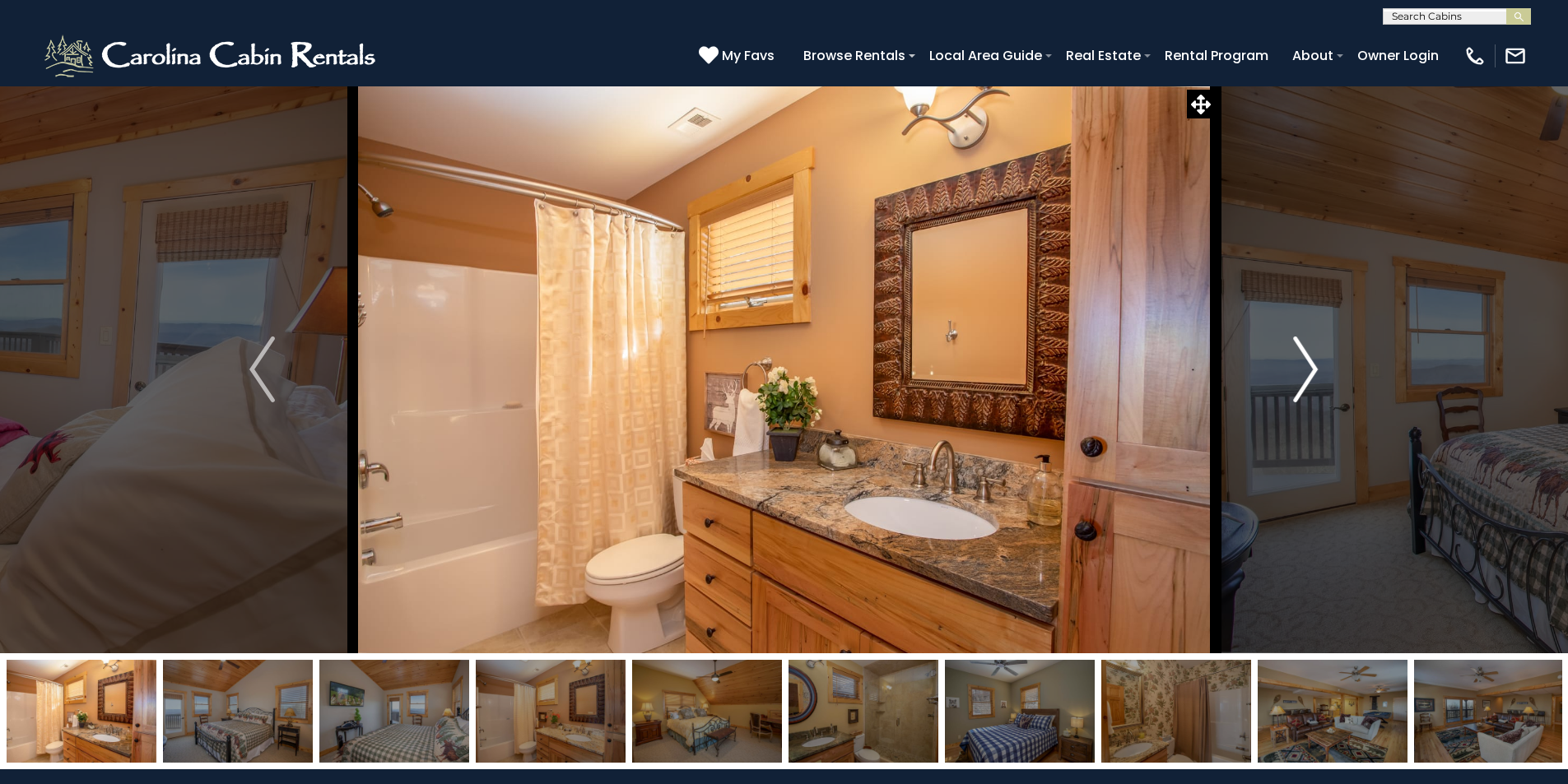
click at [1297, 370] on img "Next" at bounding box center [1305, 370] width 25 height 66
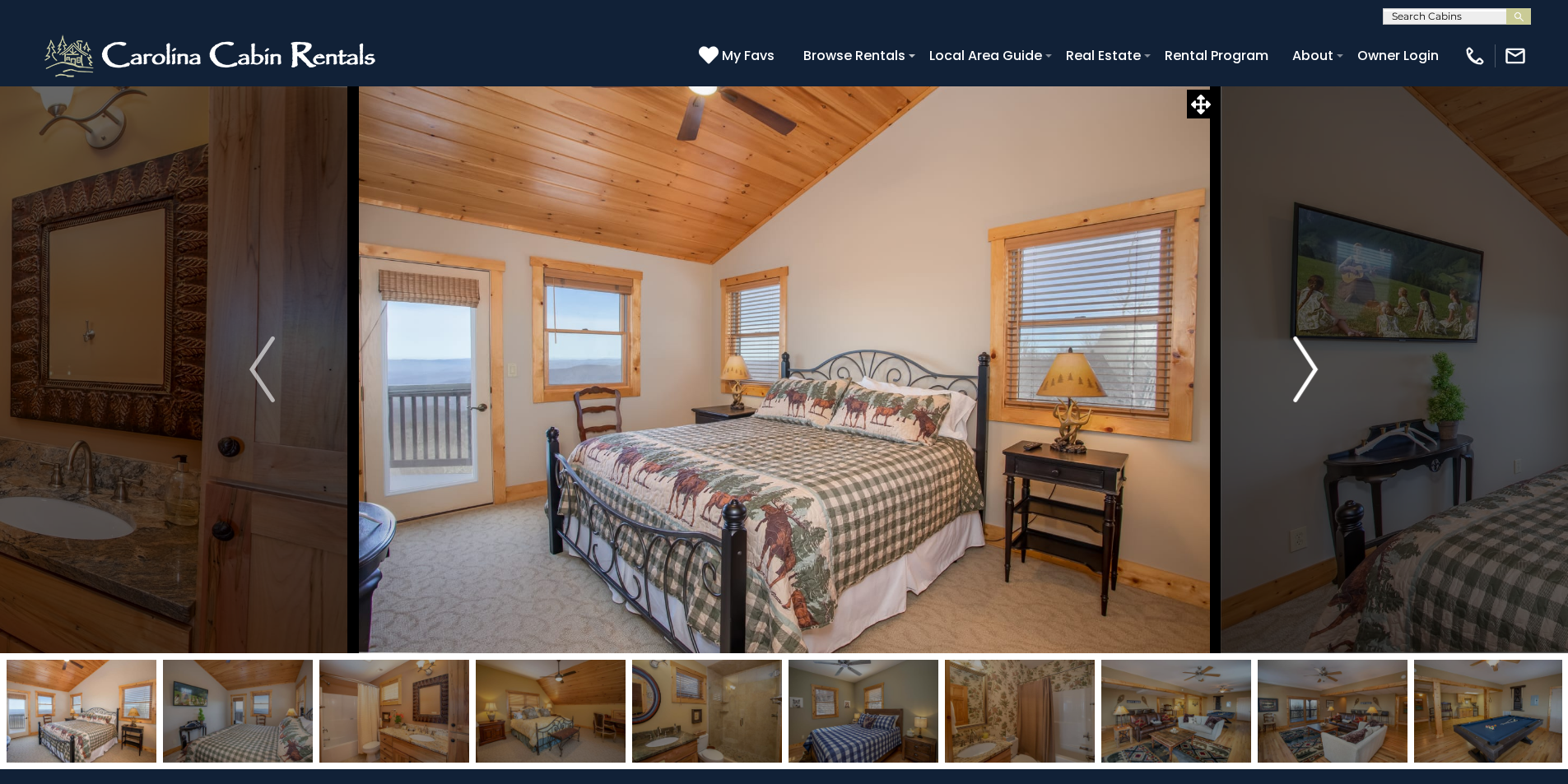
click at [1297, 370] on img "Next" at bounding box center [1305, 370] width 25 height 66
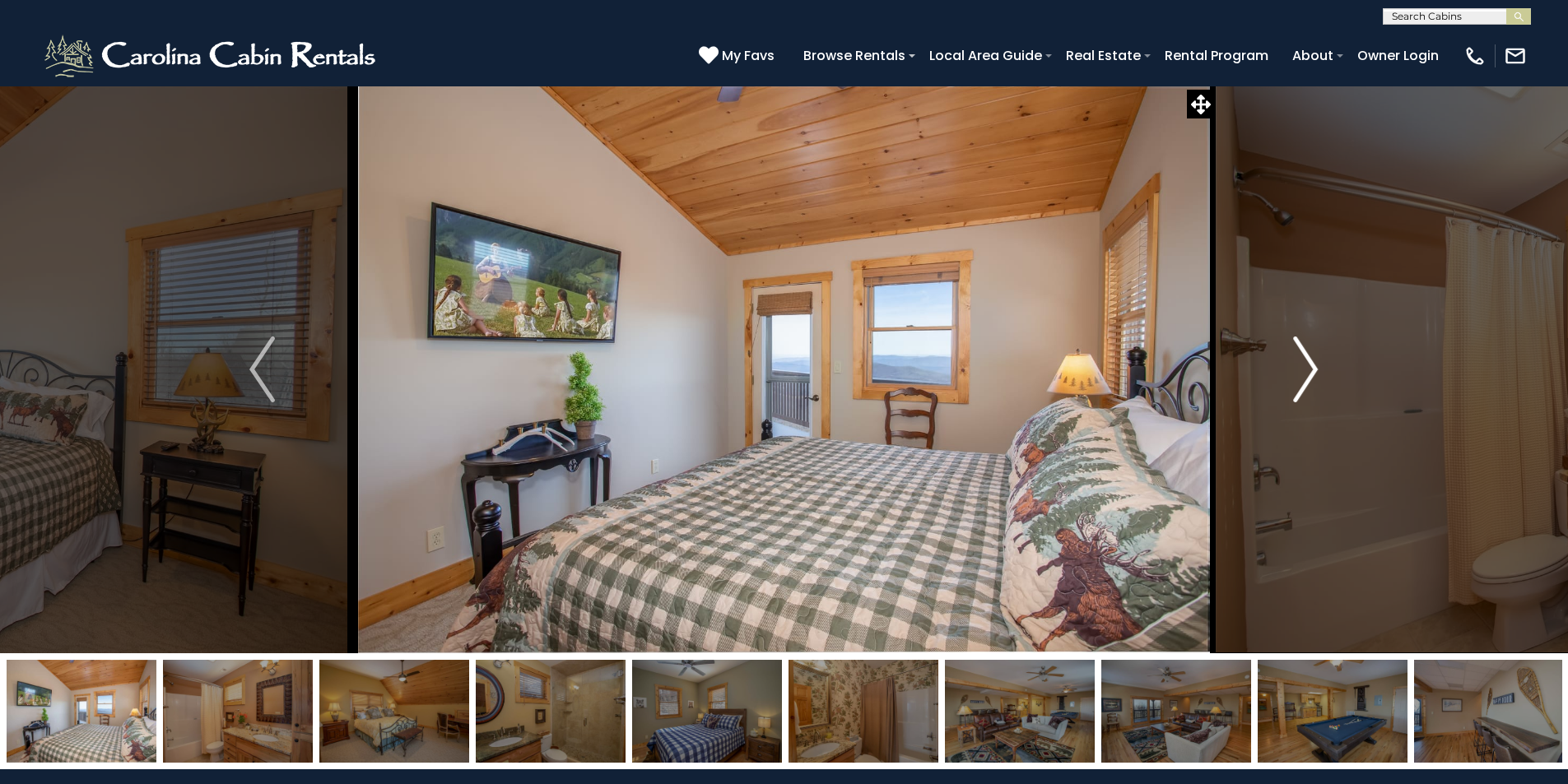
click at [1297, 370] on img "Next" at bounding box center [1305, 370] width 25 height 66
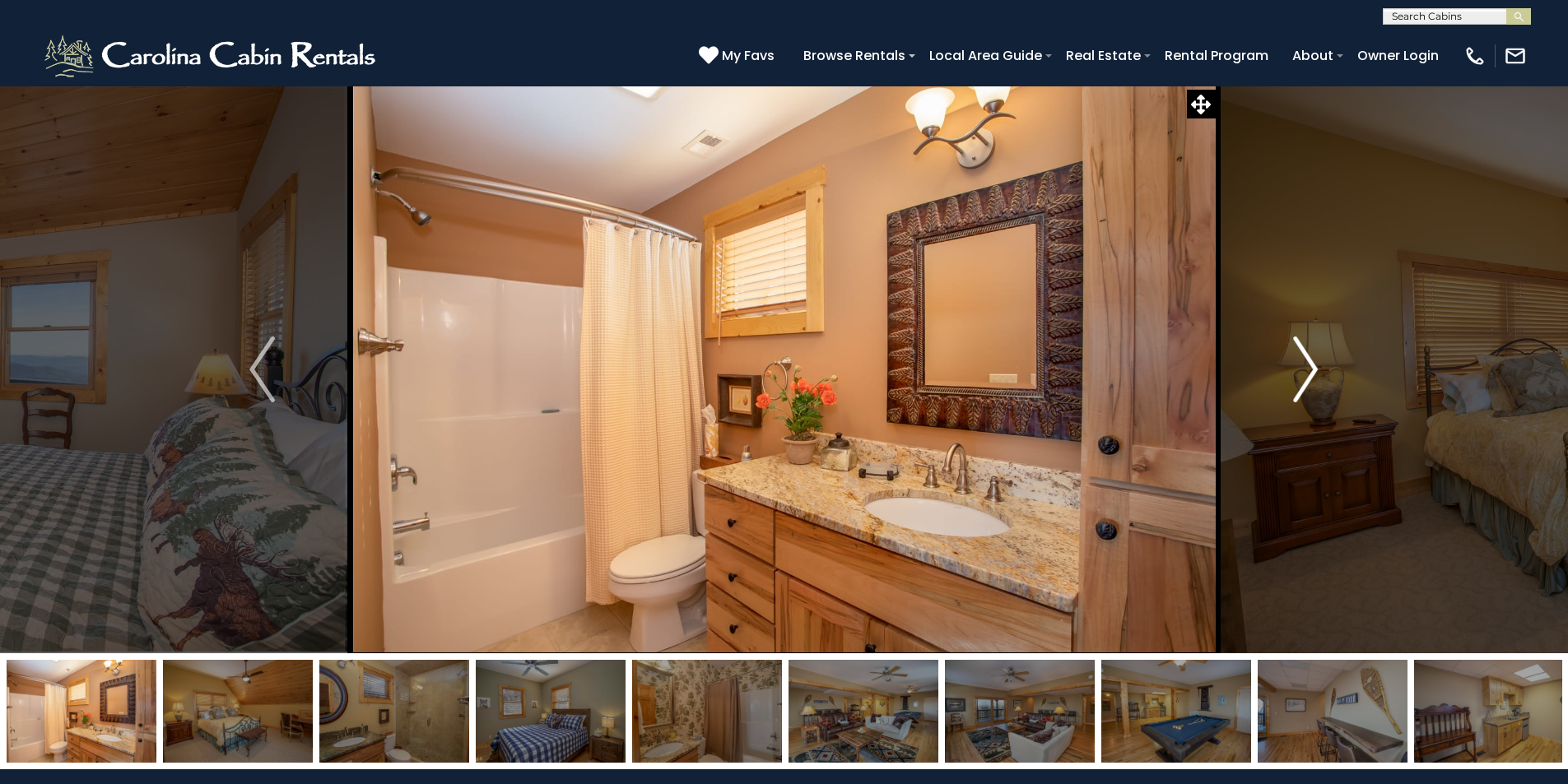
drag, startPoint x: 1297, startPoint y: 370, endPoint x: 1284, endPoint y: 396, distance: 29.1
click at [1284, 396] on button "Next" at bounding box center [1305, 369] width 181 height 568
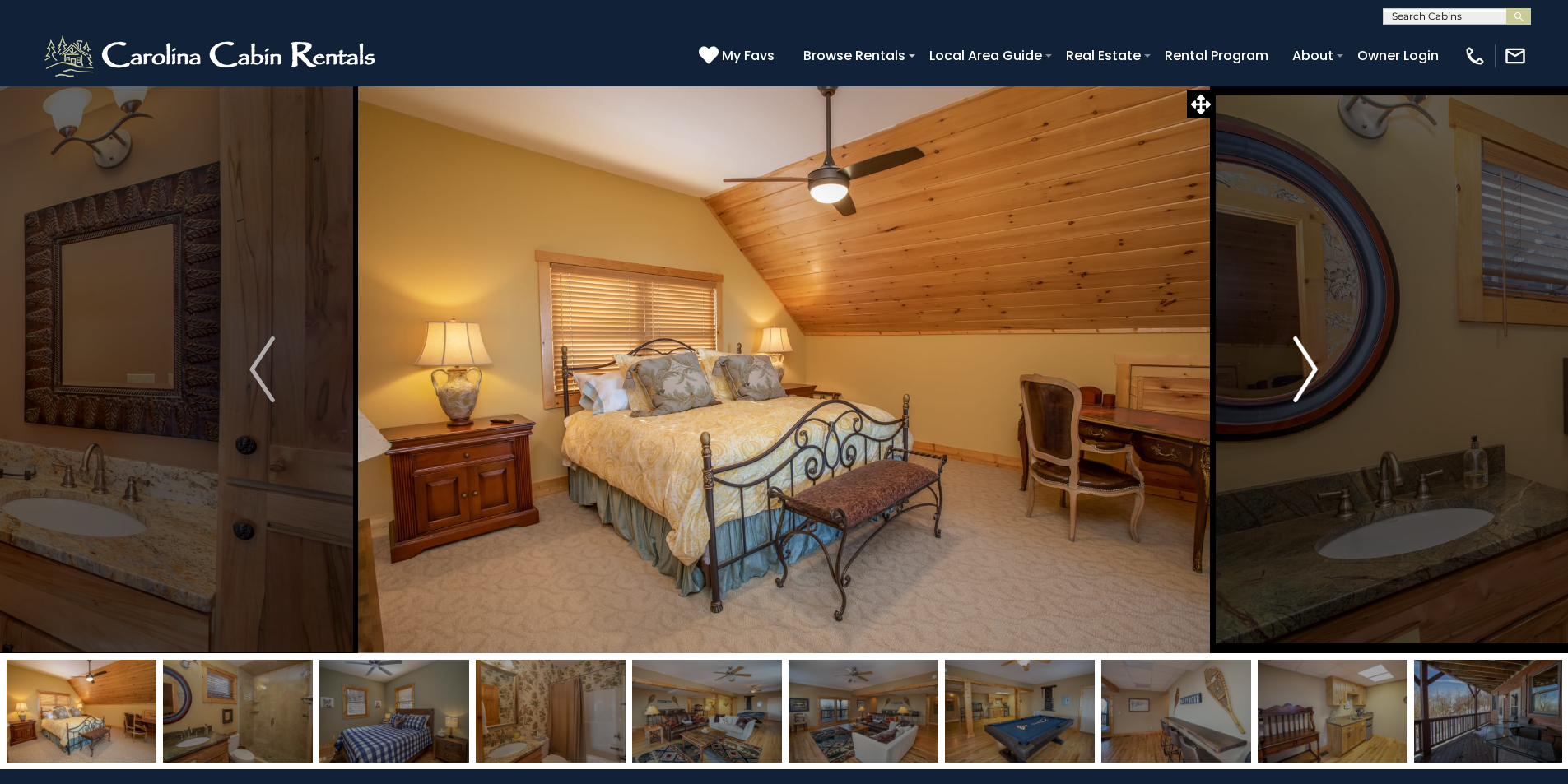
click at [1286, 393] on button "Next" at bounding box center [1305, 369] width 181 height 568
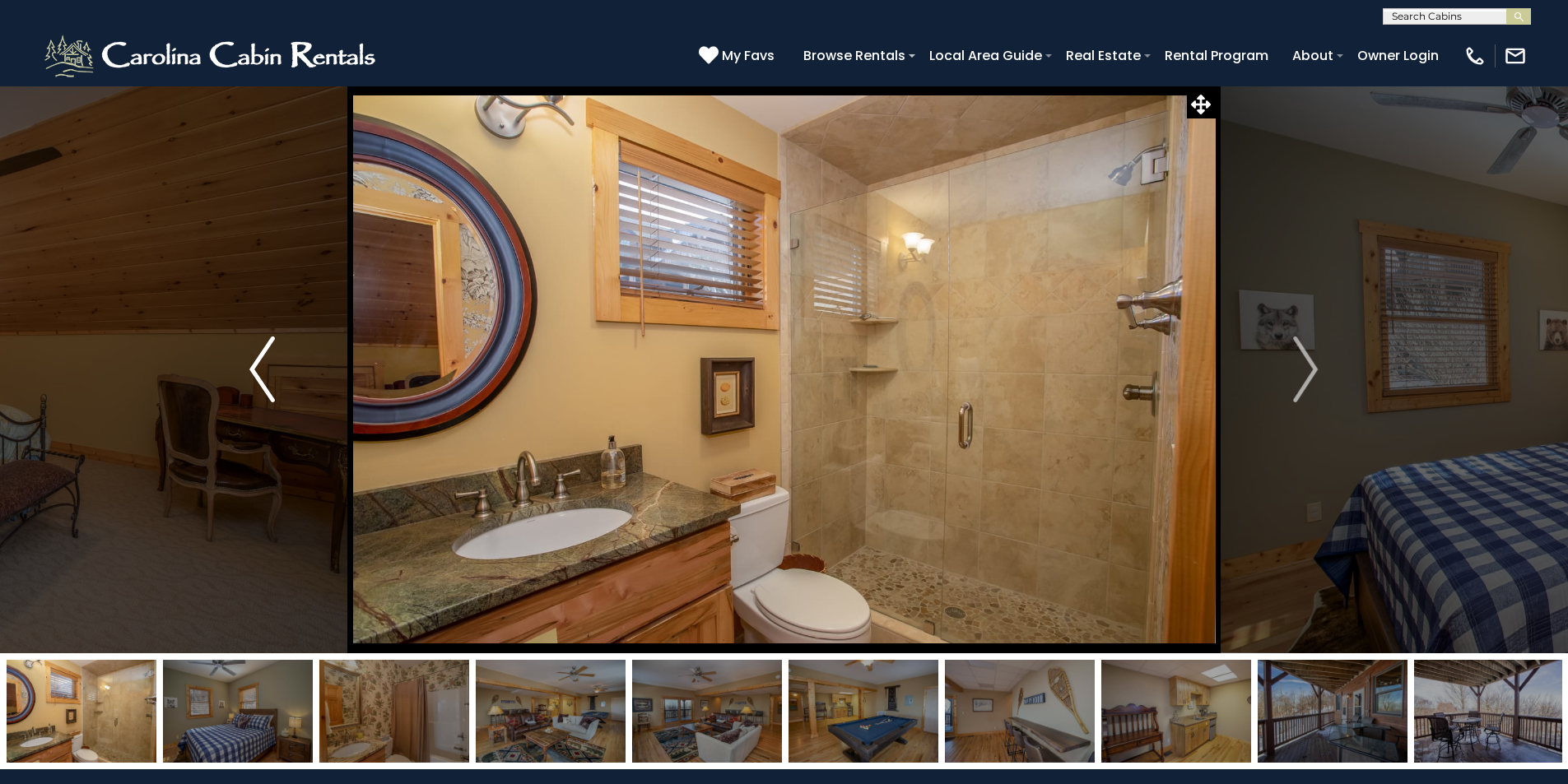
click at [257, 381] on img "Previous" at bounding box center [261, 370] width 25 height 66
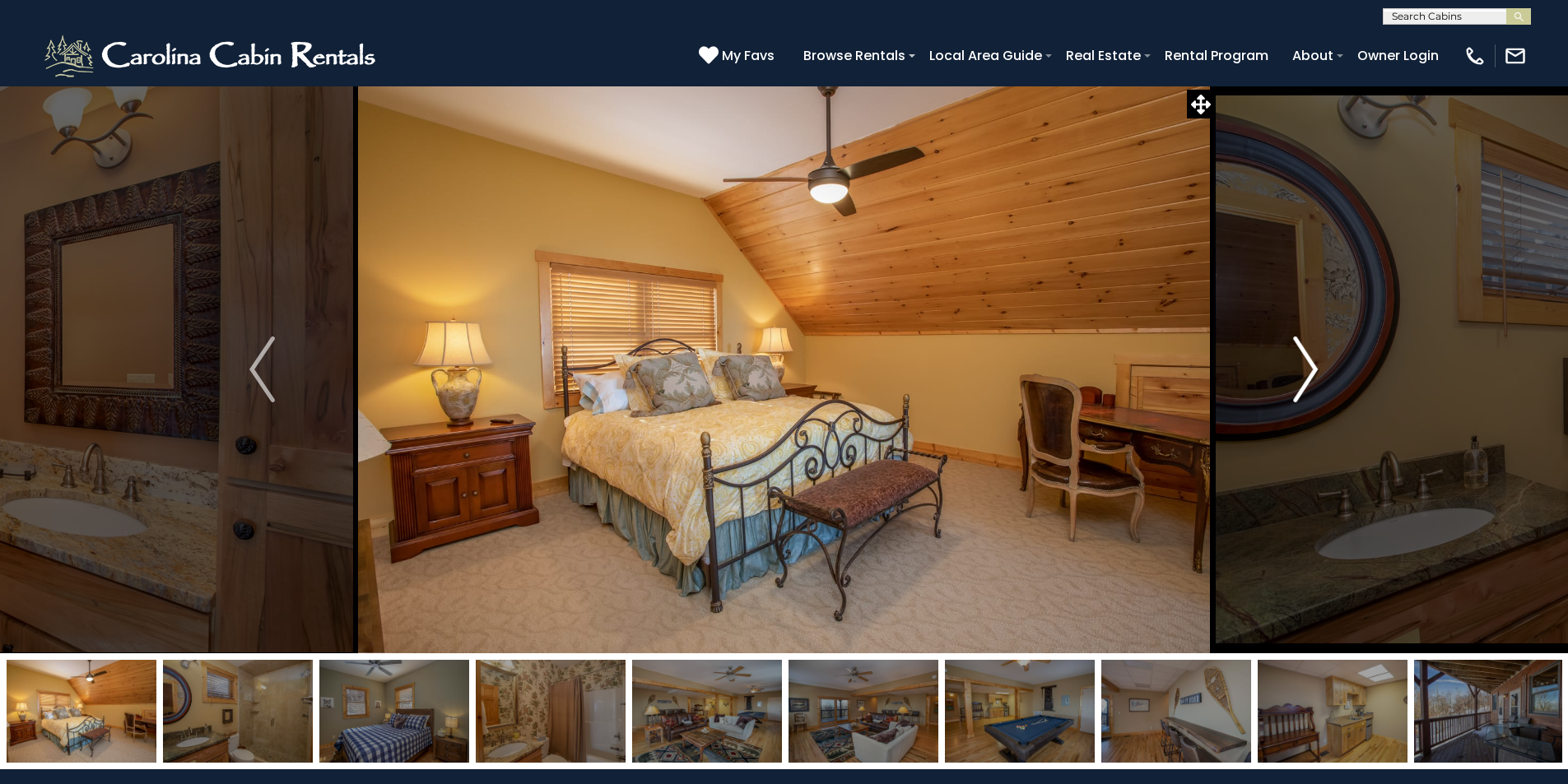
click at [1293, 379] on button "Next" at bounding box center [1305, 369] width 181 height 568
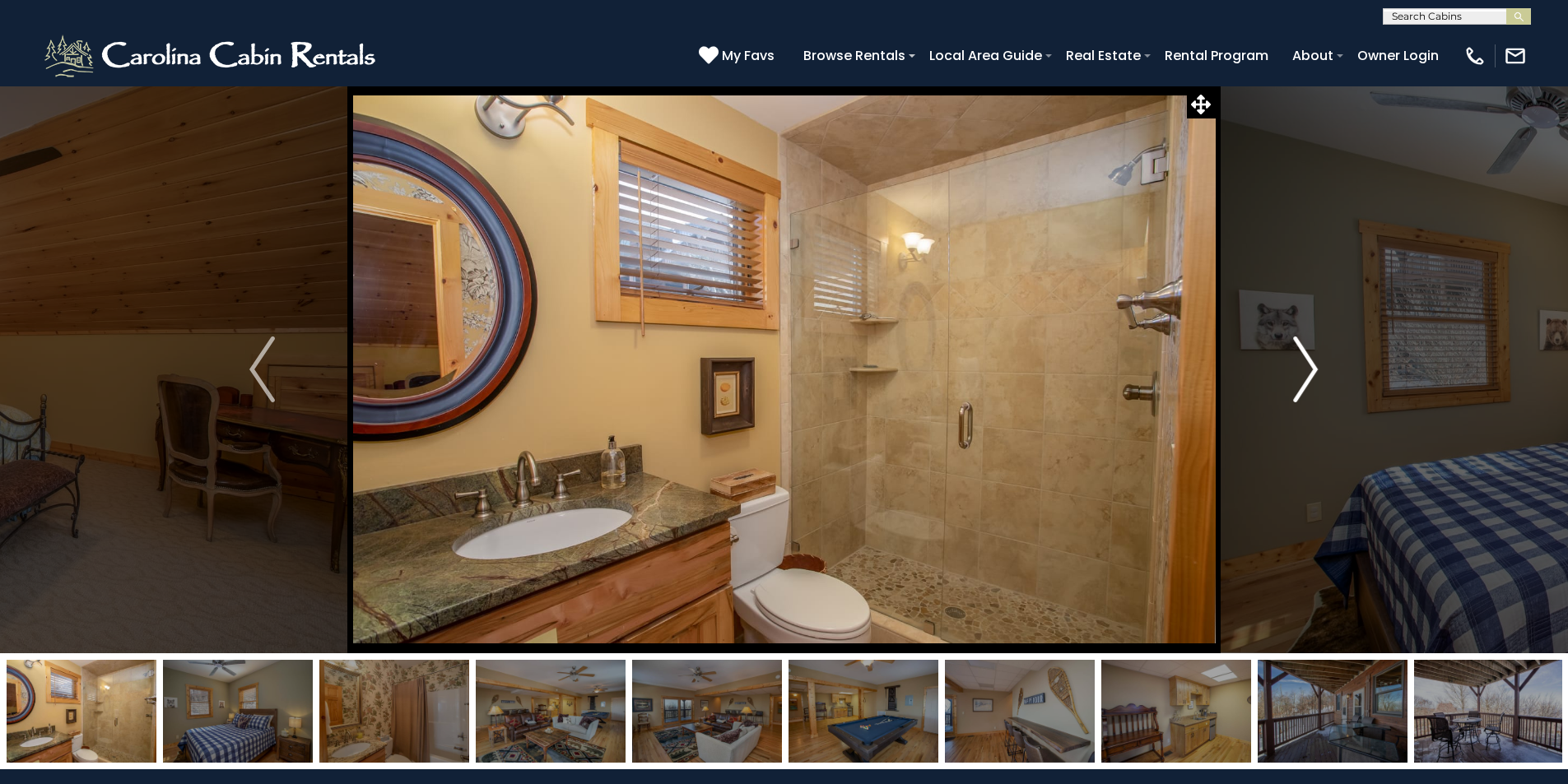
click at [1293, 380] on img "Next" at bounding box center [1305, 370] width 25 height 66
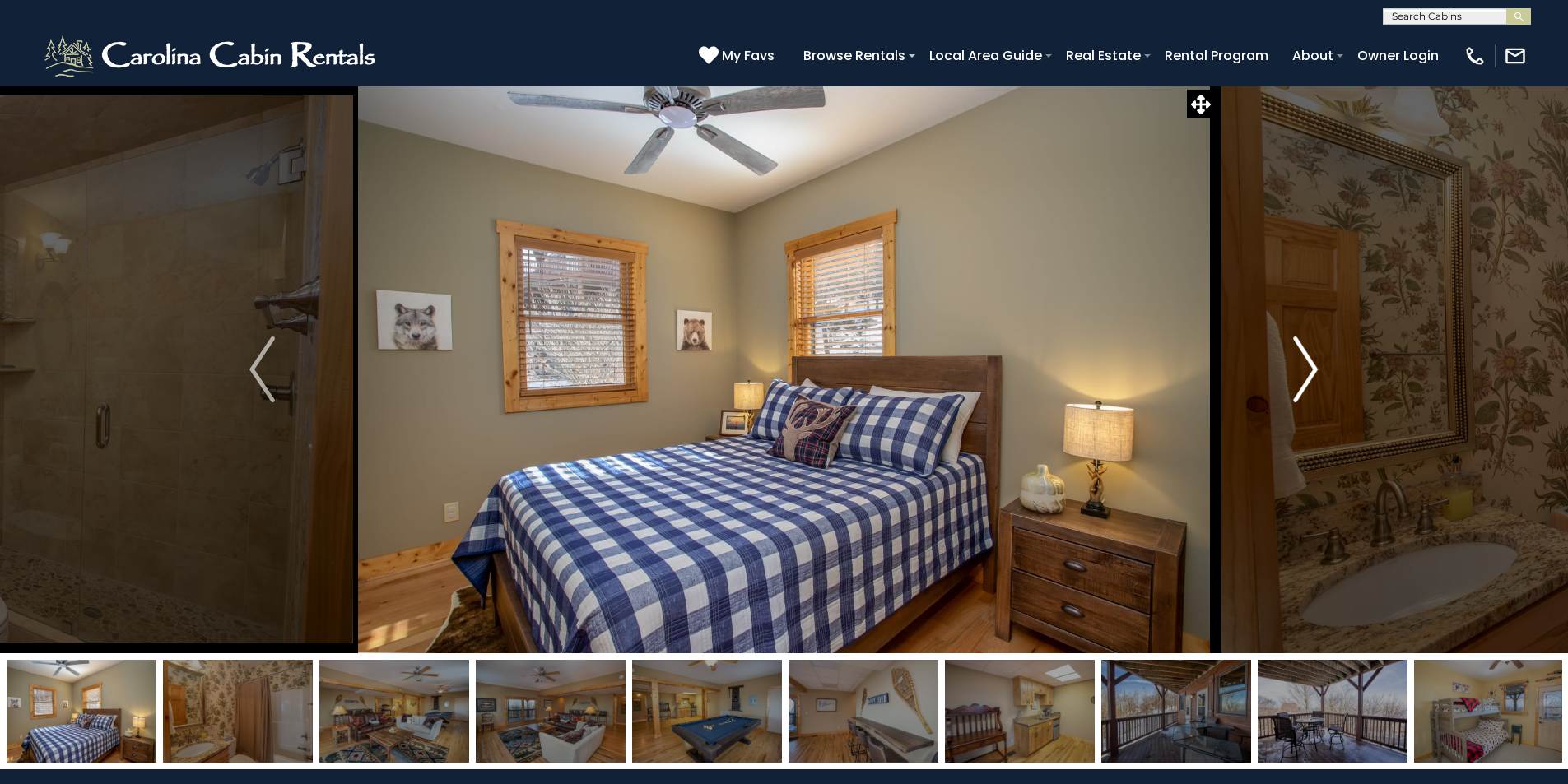
click at [1293, 380] on img "Next" at bounding box center [1305, 370] width 25 height 66
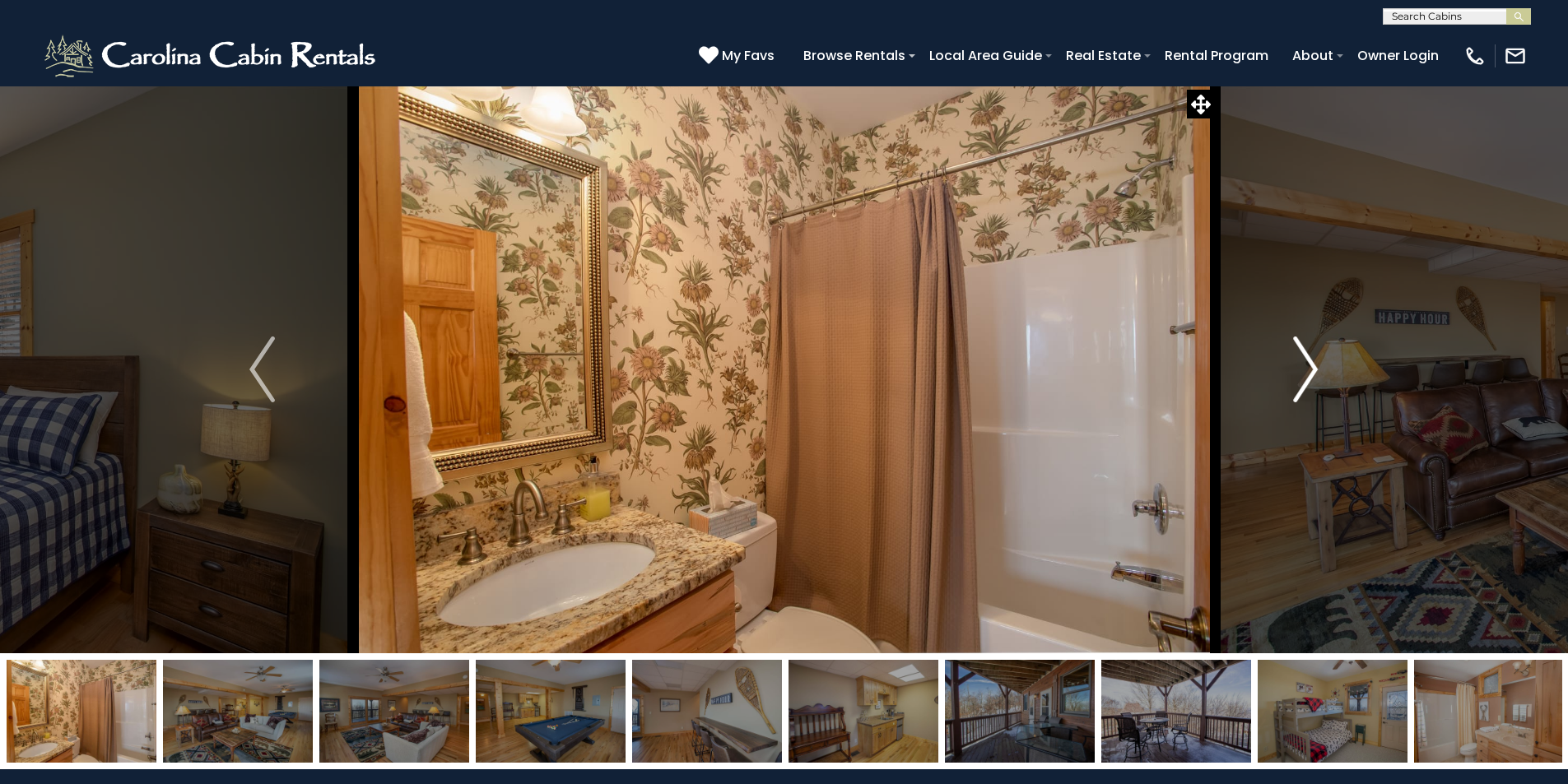
click at [1293, 380] on img "Next" at bounding box center [1305, 370] width 25 height 66
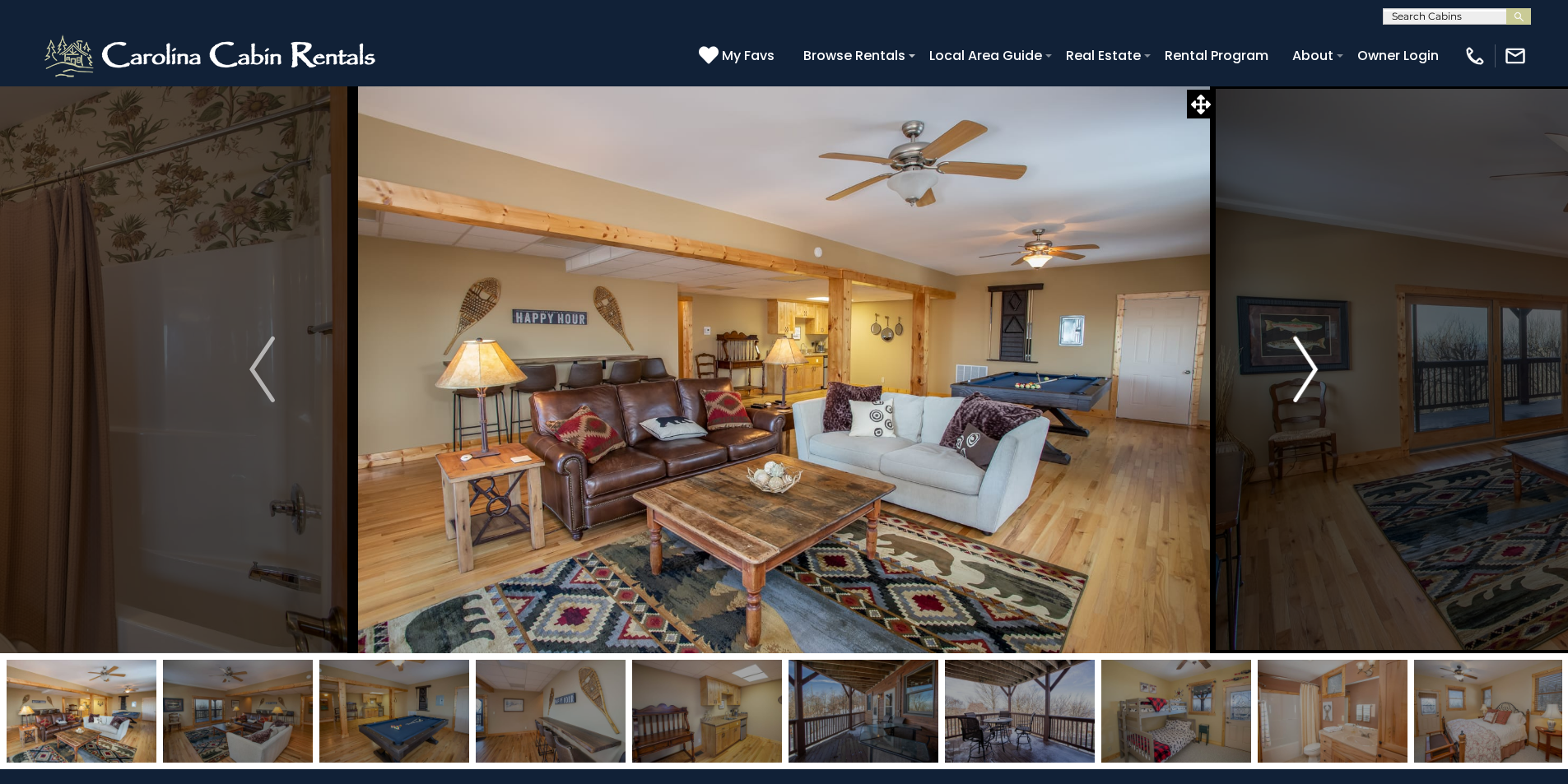
click at [1293, 380] on img "Next" at bounding box center [1305, 370] width 25 height 66
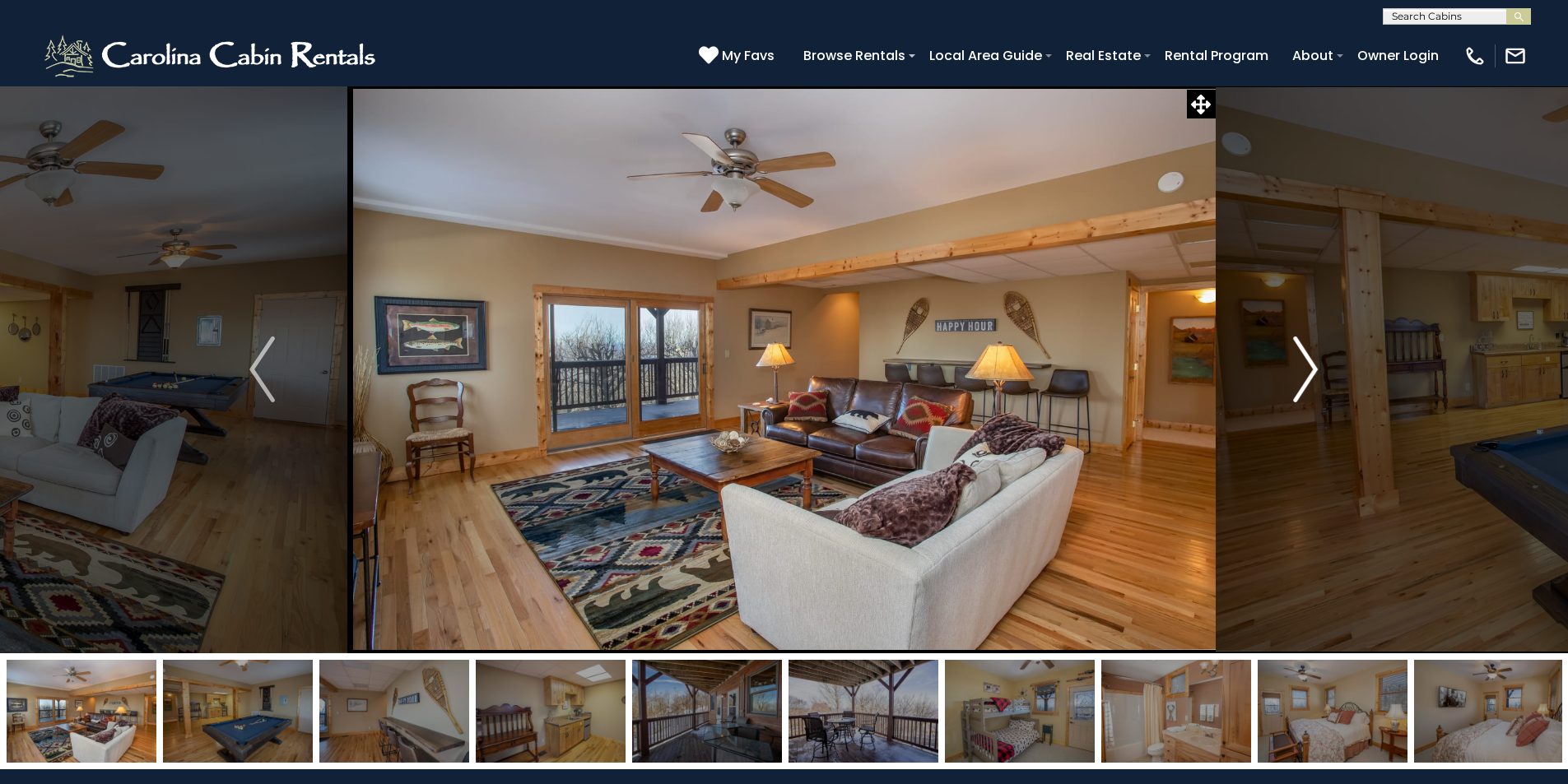
click at [1293, 380] on img "Next" at bounding box center [1305, 370] width 25 height 66
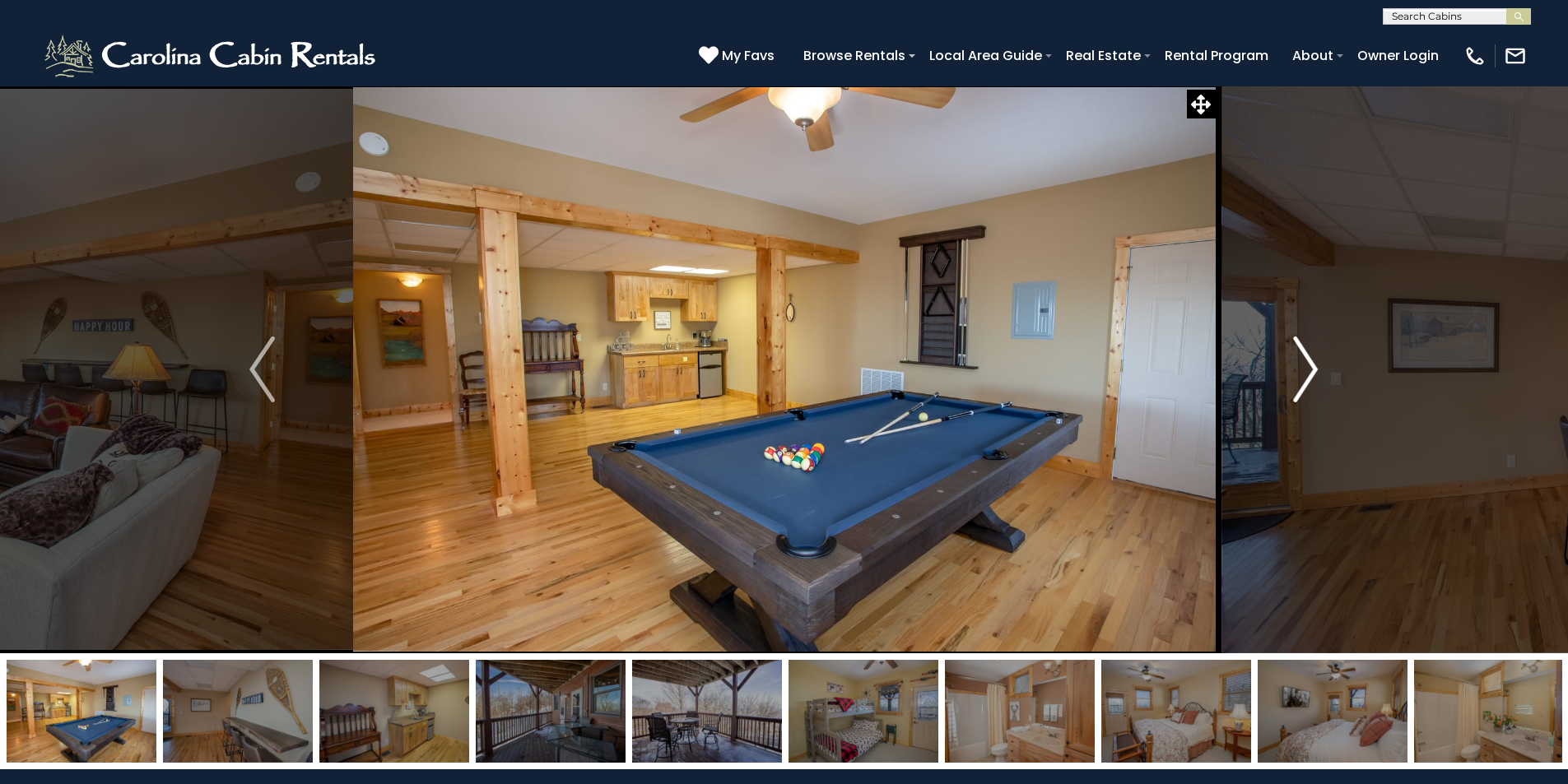
click at [1293, 380] on img "Next" at bounding box center [1305, 370] width 25 height 66
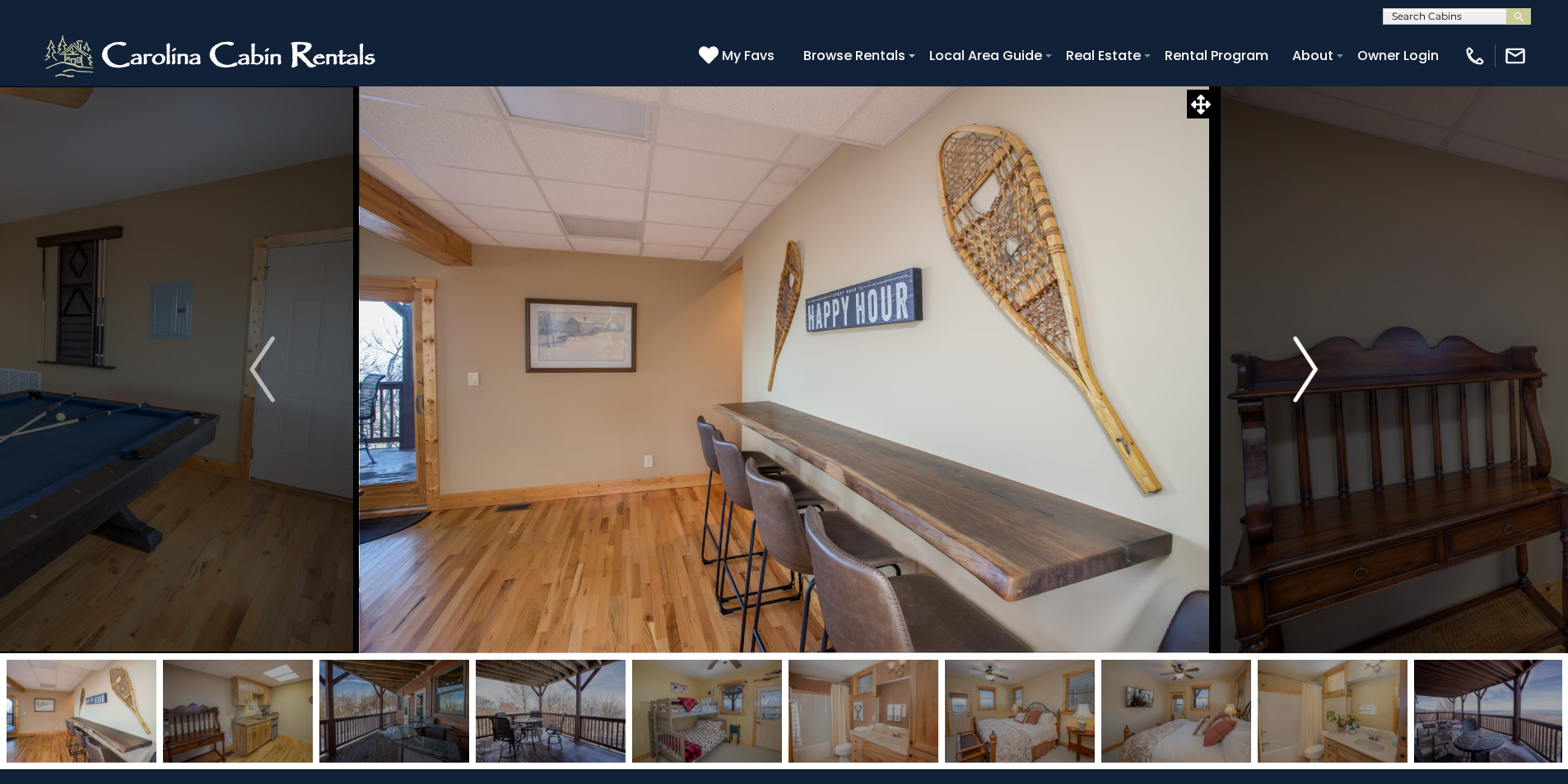
drag, startPoint x: 1293, startPoint y: 380, endPoint x: 1313, endPoint y: 363, distance: 26.2
click at [1313, 363] on img "Next" at bounding box center [1305, 370] width 25 height 66
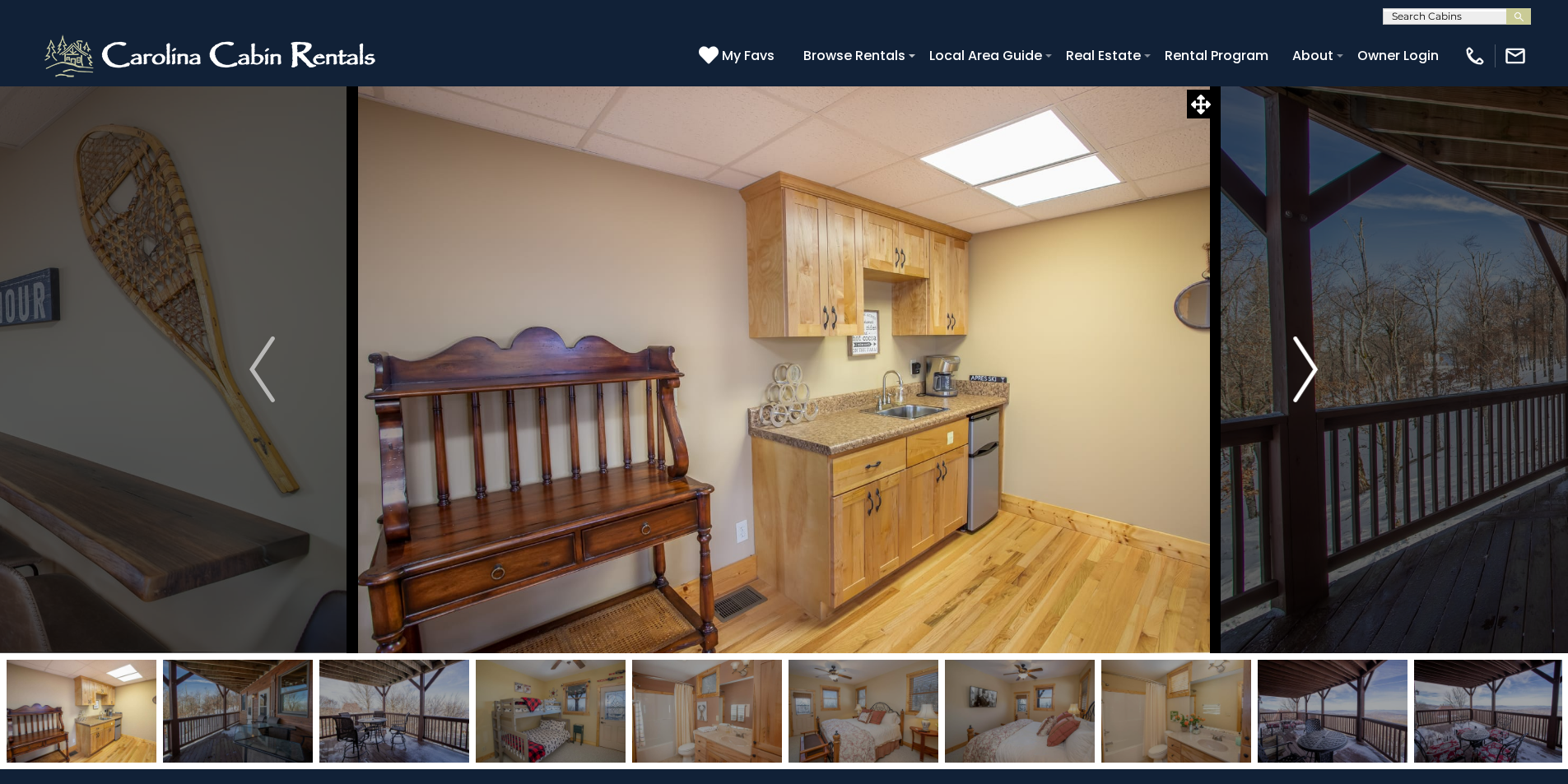
drag, startPoint x: 1104, startPoint y: 430, endPoint x: 1297, endPoint y: 372, distance: 201.5
click at [1297, 372] on img "Next" at bounding box center [1305, 370] width 25 height 66
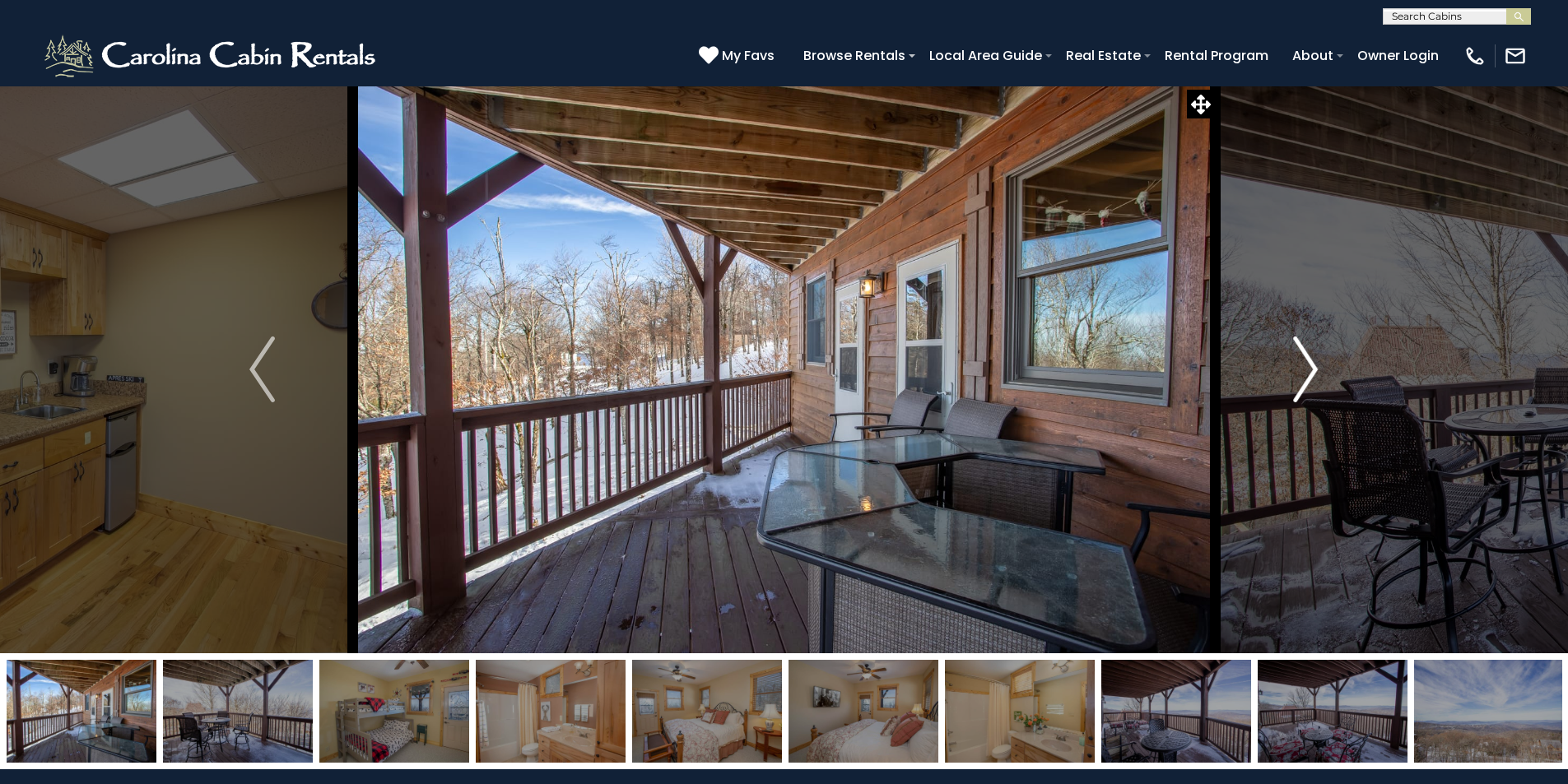
click at [1297, 372] on img "Next" at bounding box center [1305, 370] width 25 height 66
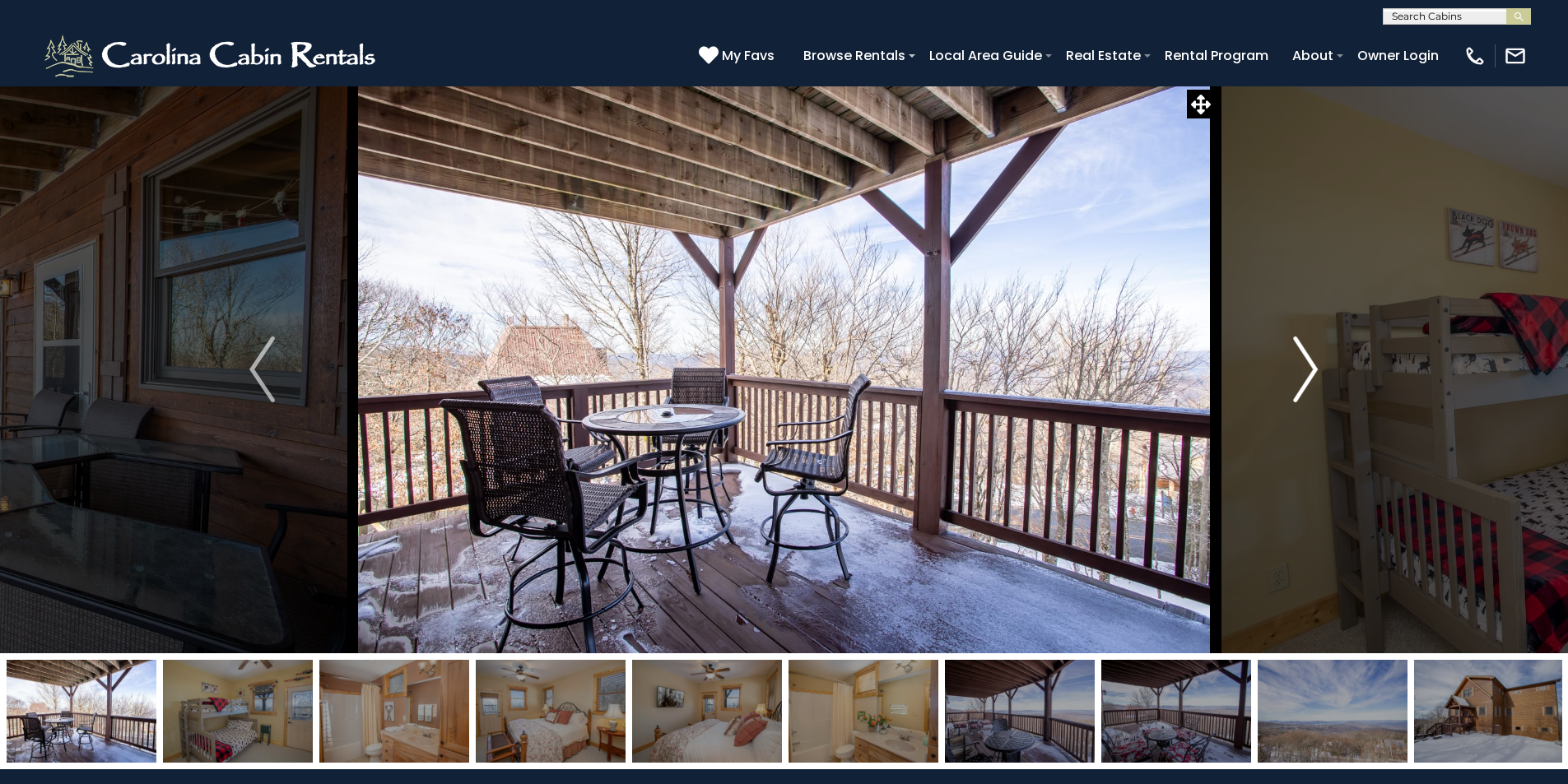
click at [1297, 372] on img "Next" at bounding box center [1305, 370] width 25 height 66
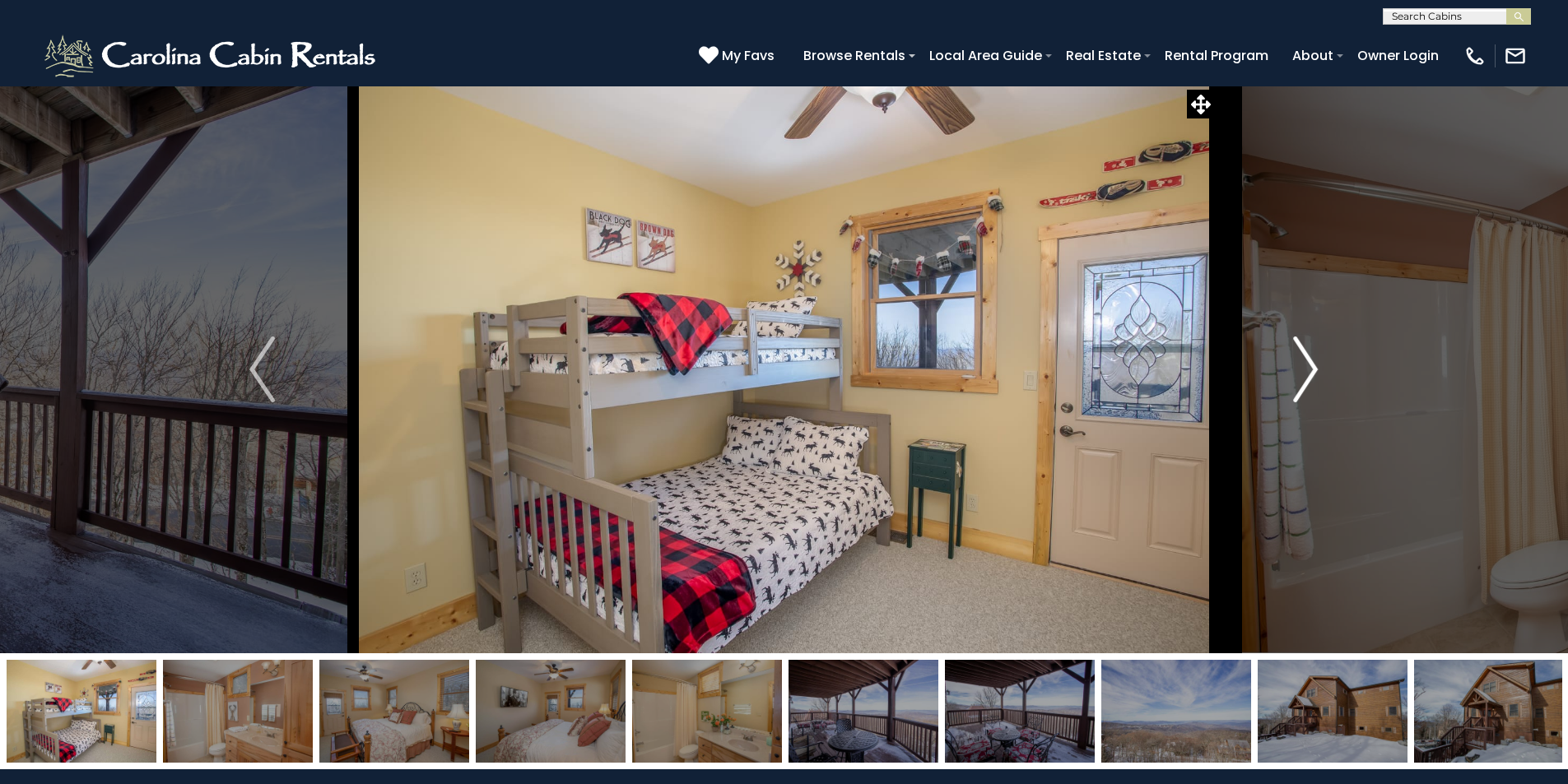
drag, startPoint x: 1297, startPoint y: 372, endPoint x: 1305, endPoint y: 363, distance: 12.0
click at [1305, 363] on img "Next" at bounding box center [1305, 370] width 25 height 66
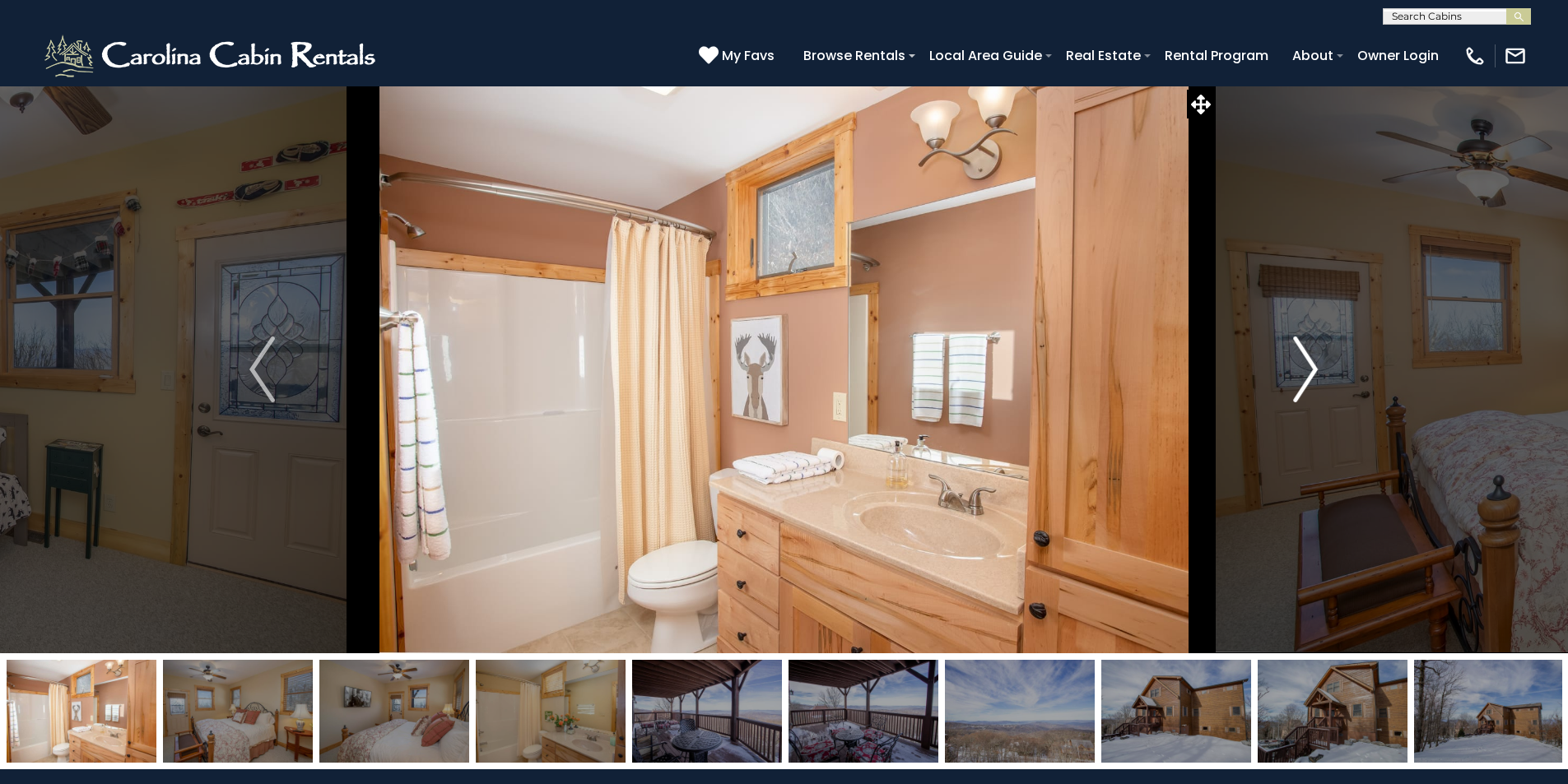
click at [1305, 363] on img "Next" at bounding box center [1305, 370] width 25 height 66
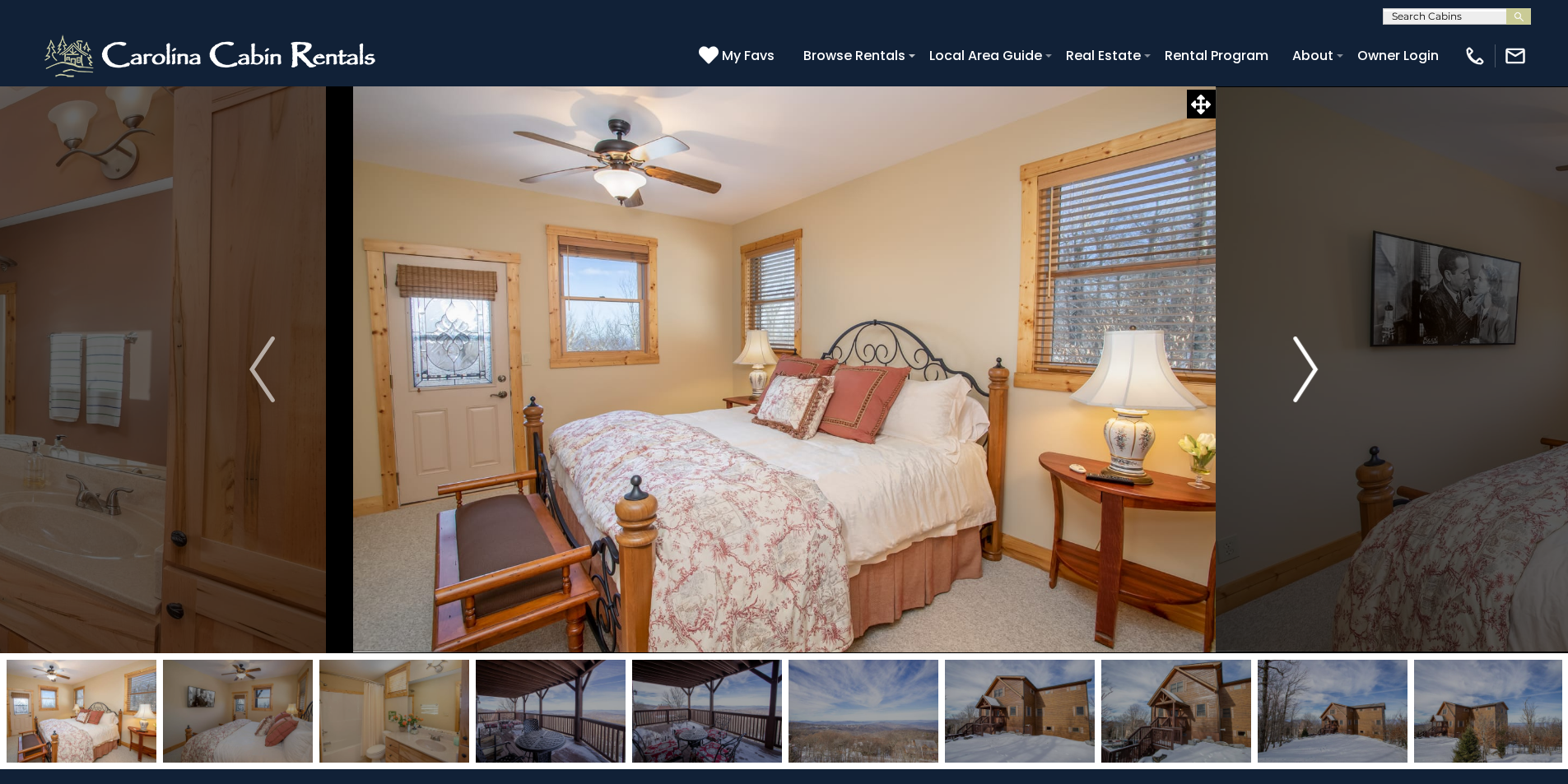
click at [1305, 363] on img "Next" at bounding box center [1305, 370] width 25 height 66
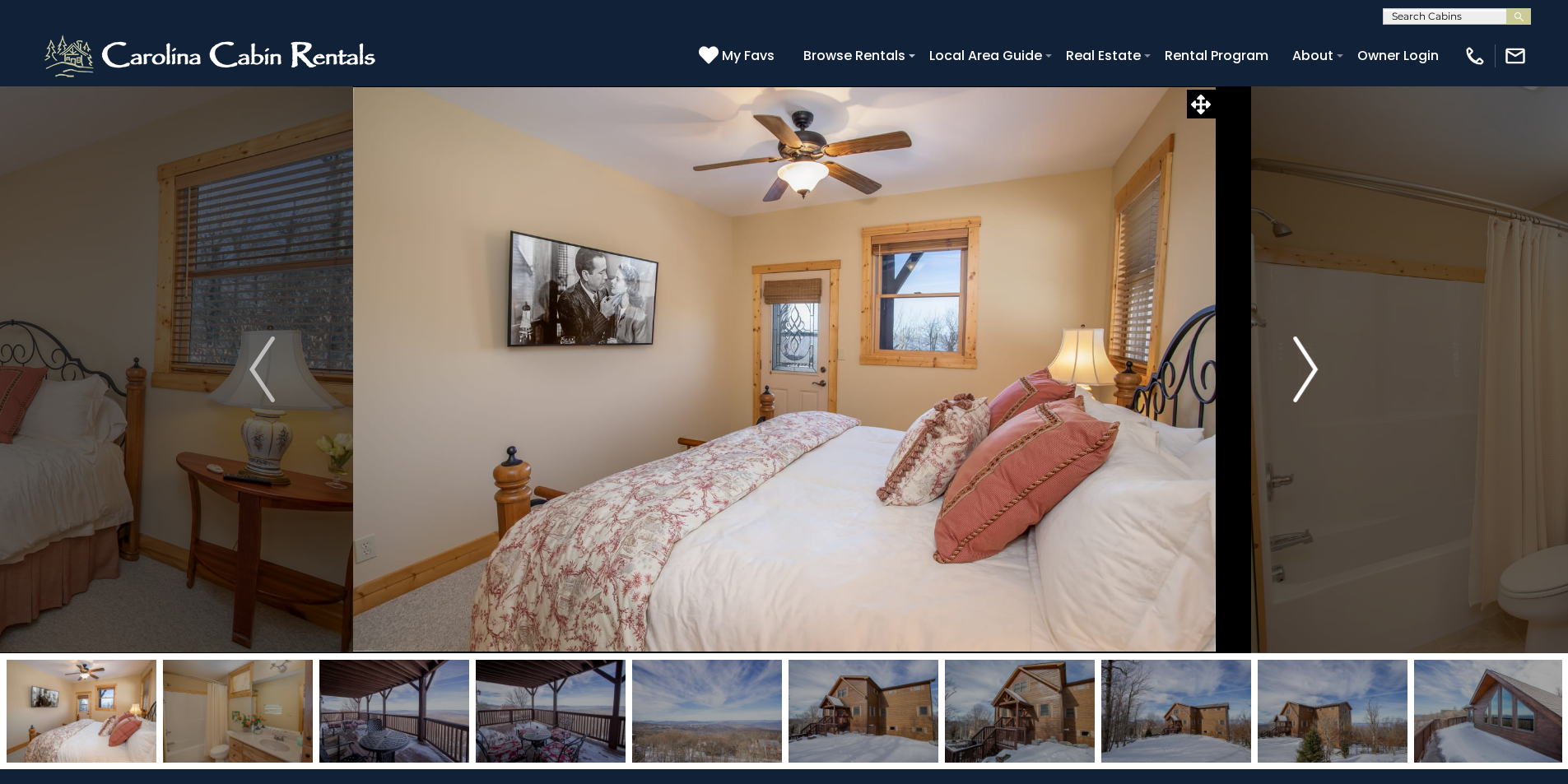
click at [1305, 363] on img "Next" at bounding box center [1305, 370] width 25 height 66
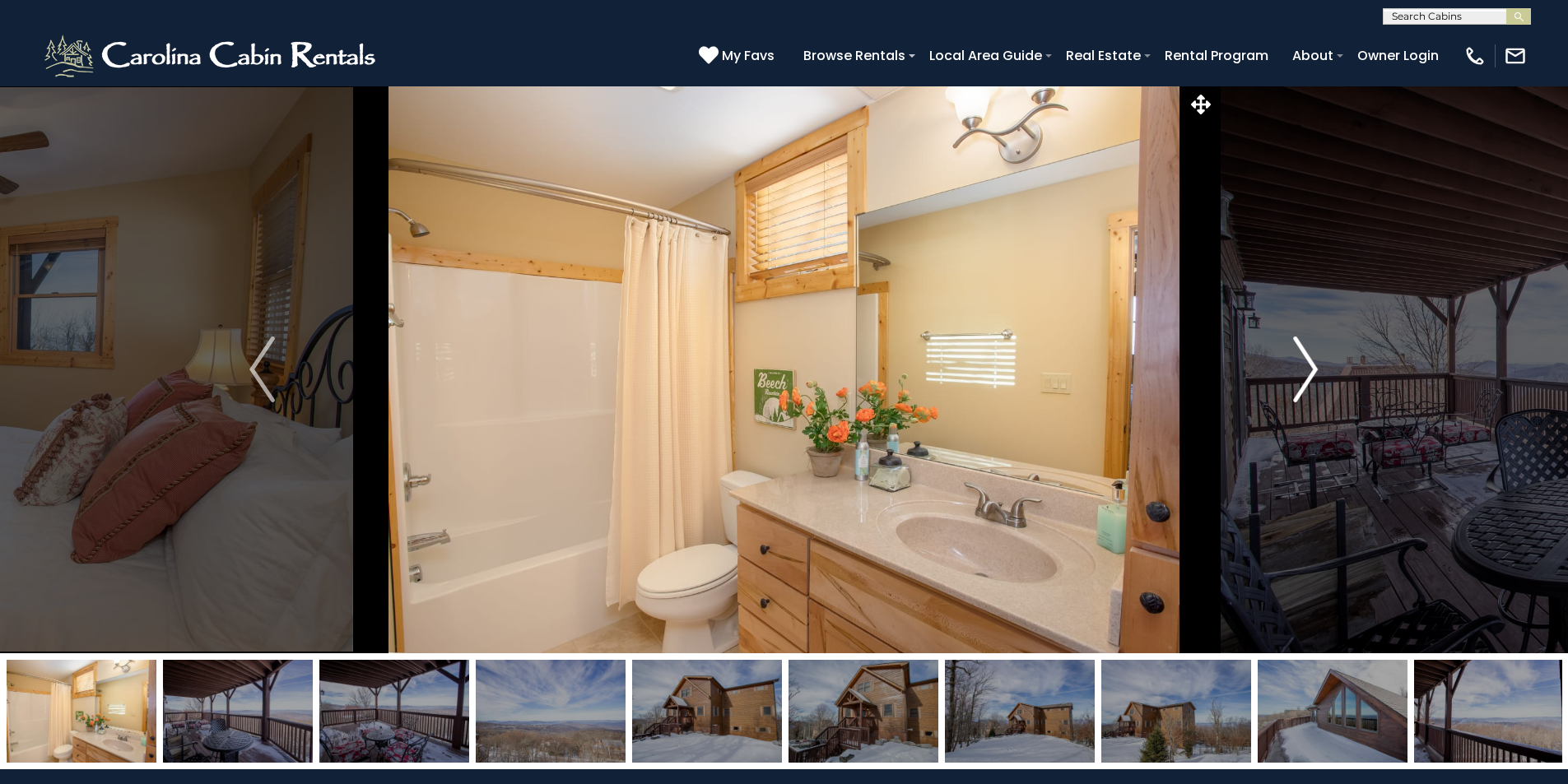
click at [1305, 363] on img "Next" at bounding box center [1305, 370] width 25 height 66
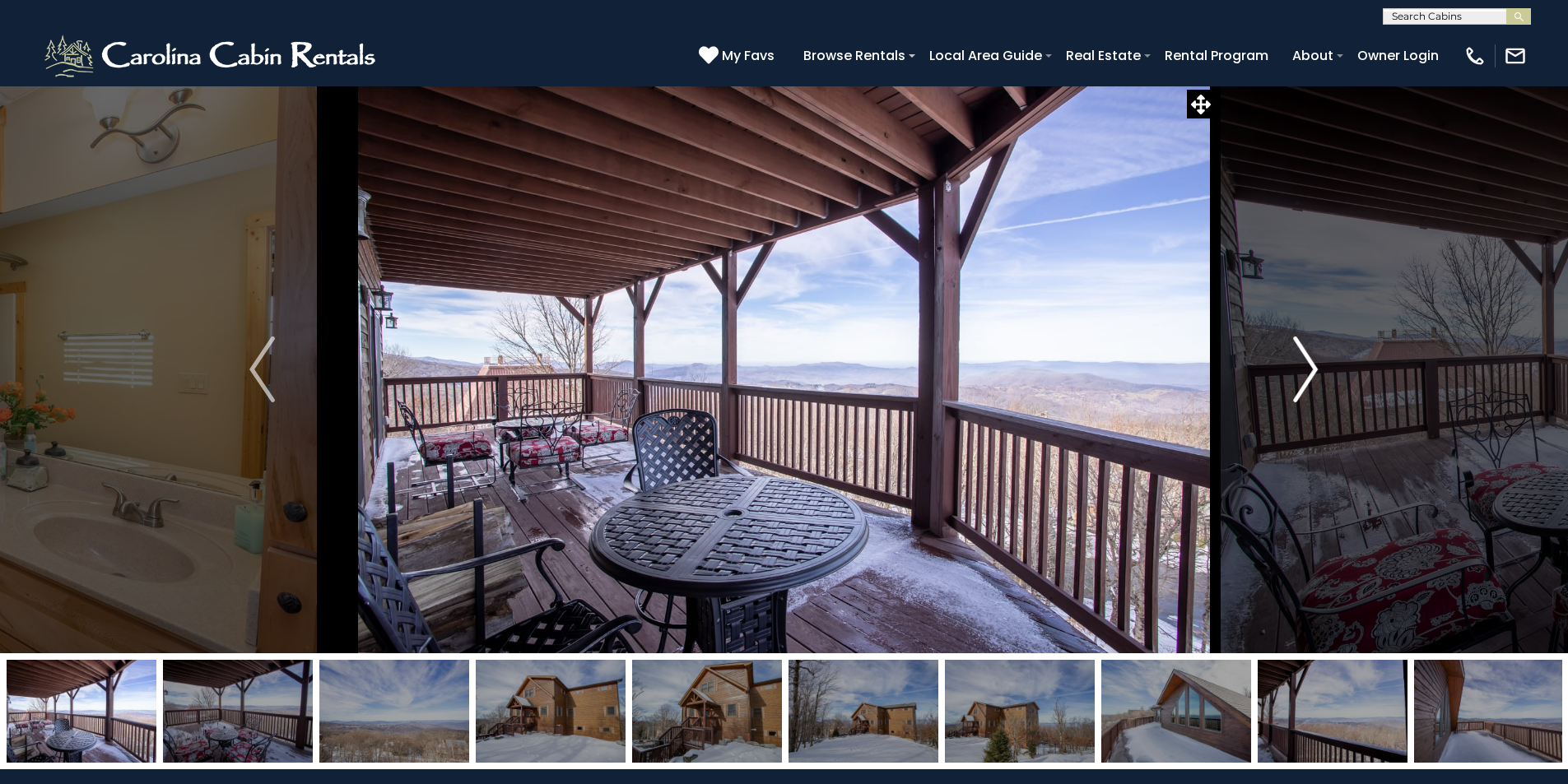
click at [1305, 363] on img "Next" at bounding box center [1305, 370] width 25 height 66
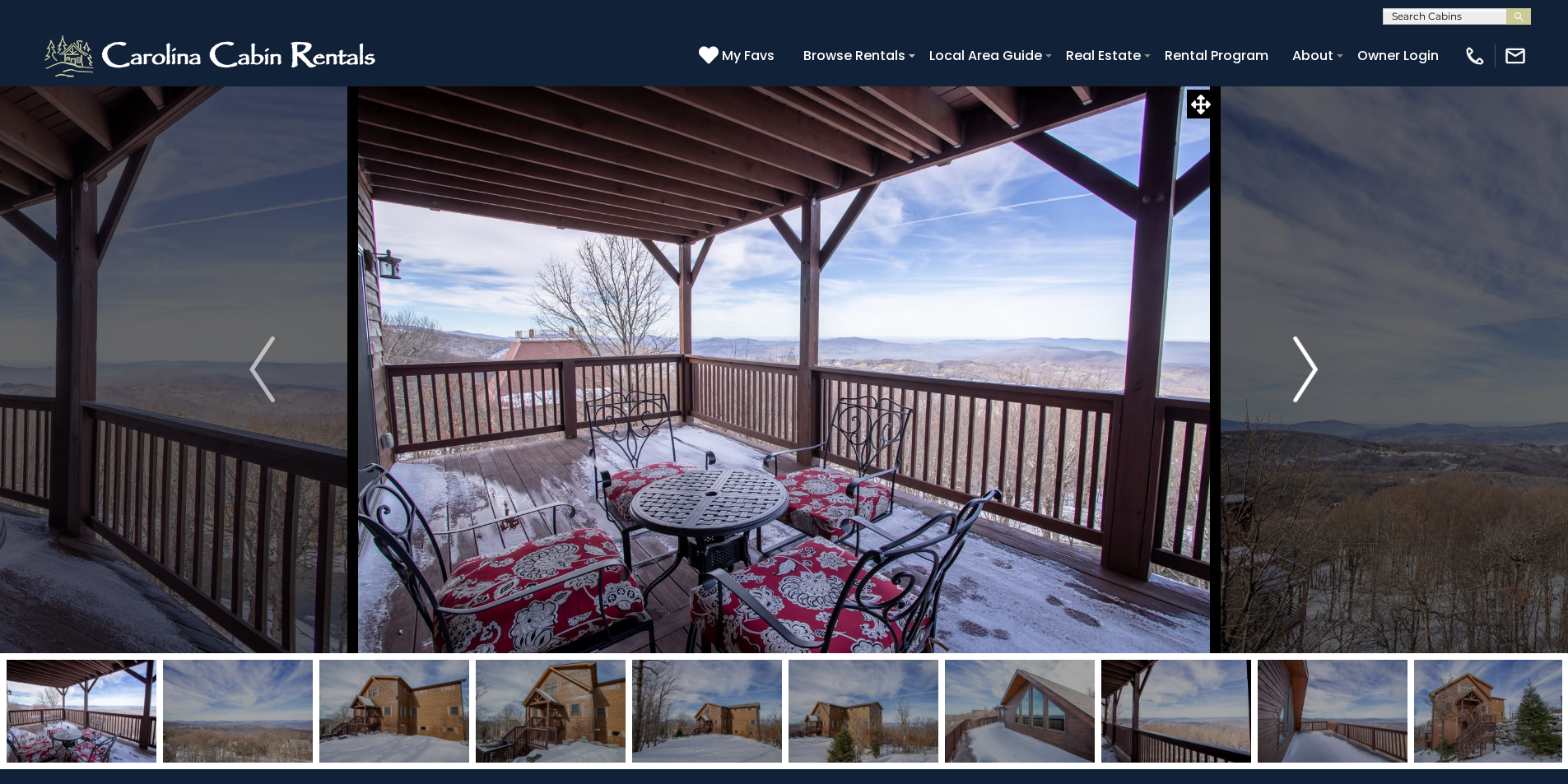
click at [1305, 363] on img "Next" at bounding box center [1305, 370] width 25 height 66
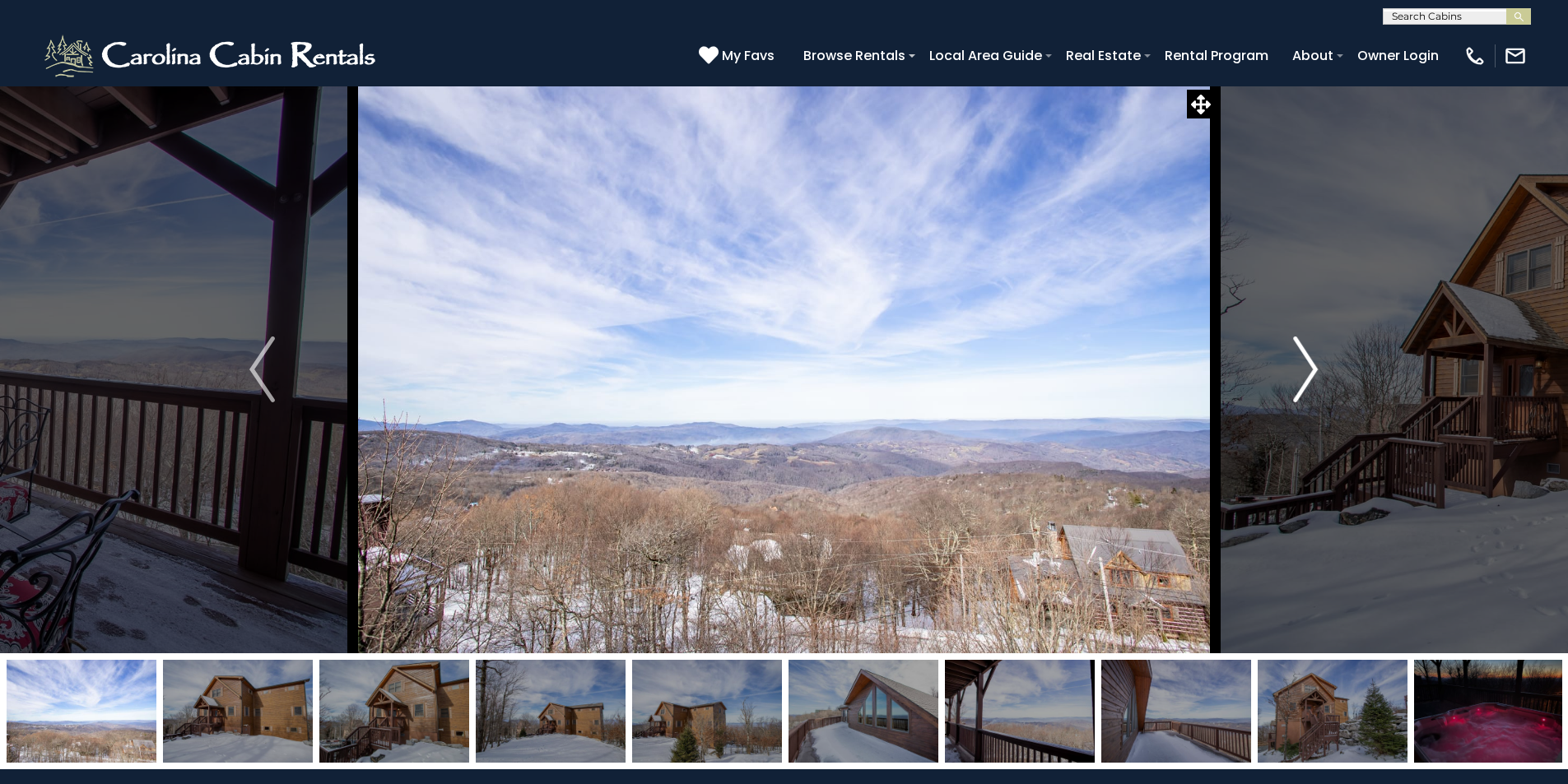
click at [1305, 363] on img "Next" at bounding box center [1305, 370] width 25 height 66
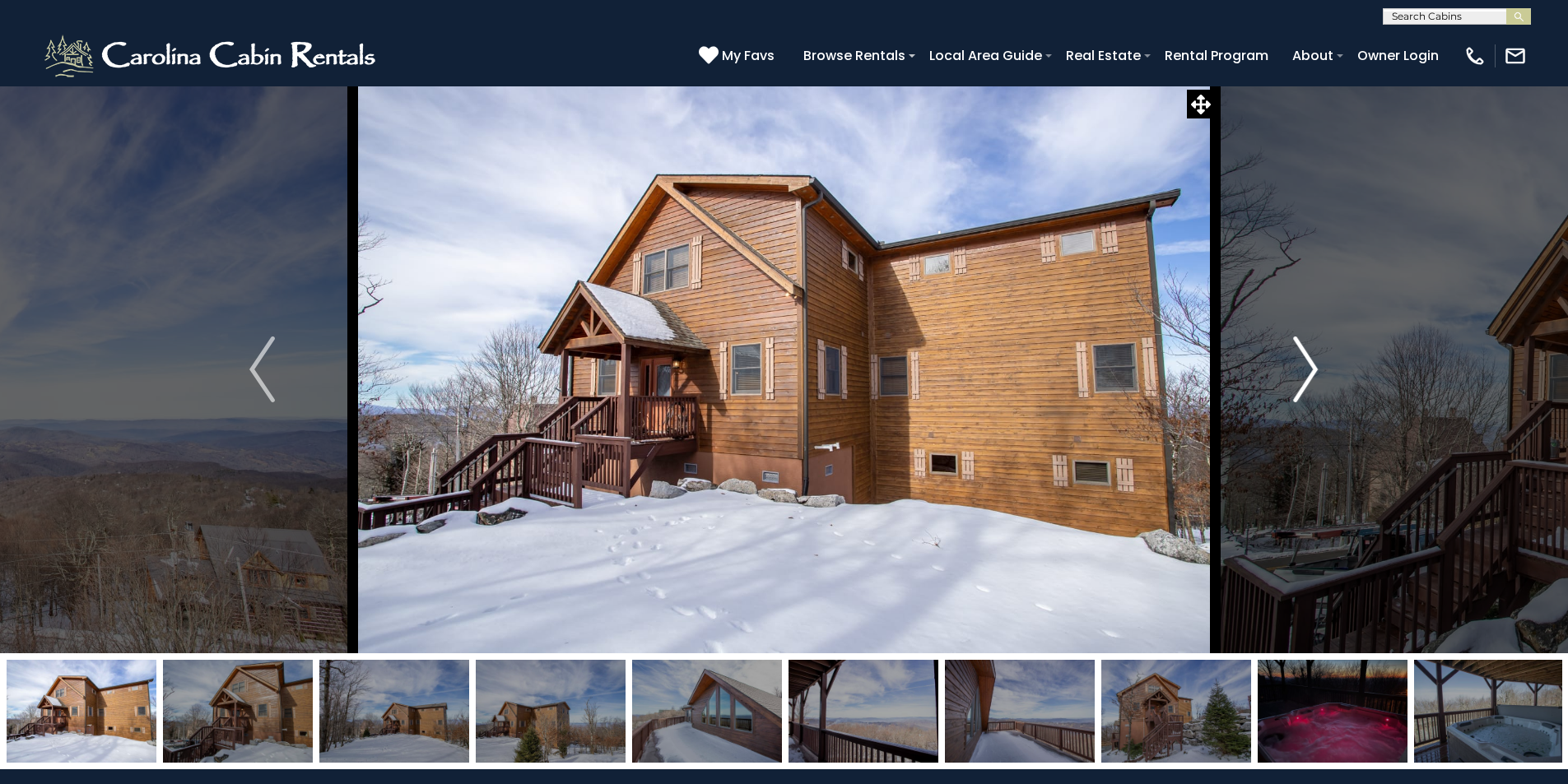
click at [1305, 363] on img "Next" at bounding box center [1305, 370] width 25 height 66
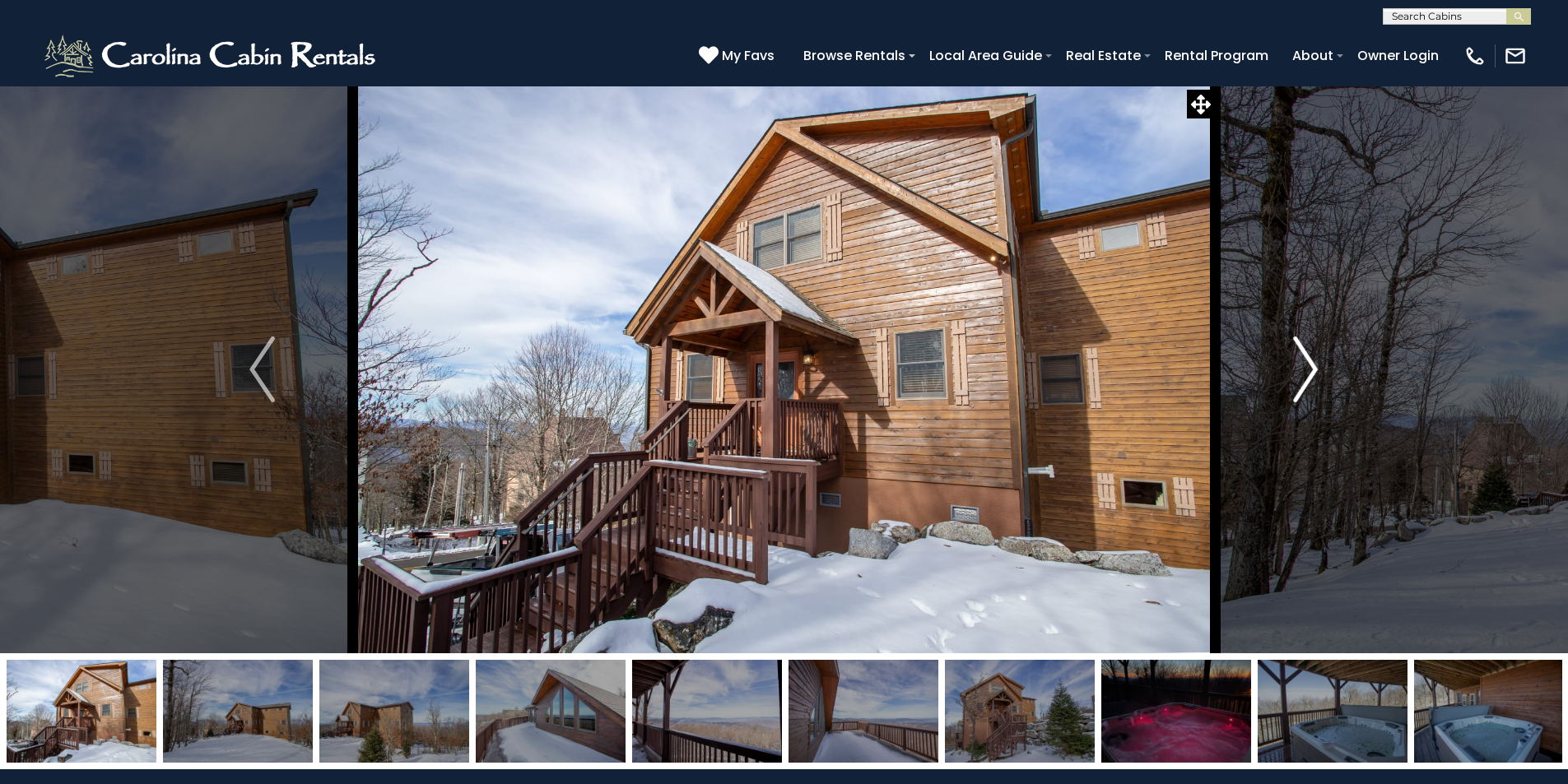
click at [1305, 363] on img "Next" at bounding box center [1305, 370] width 25 height 66
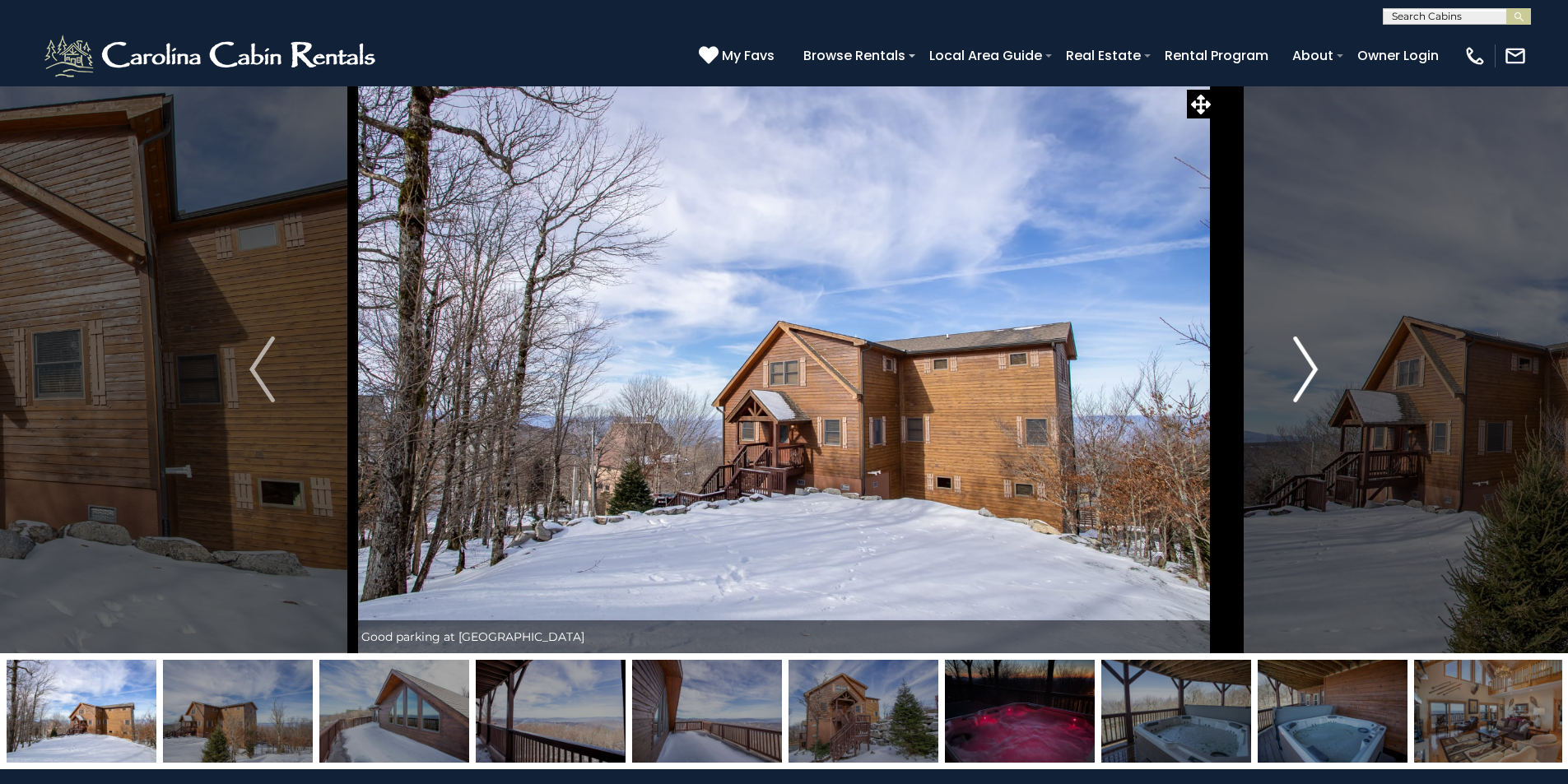
click at [1305, 363] on img "Next" at bounding box center [1305, 370] width 25 height 66
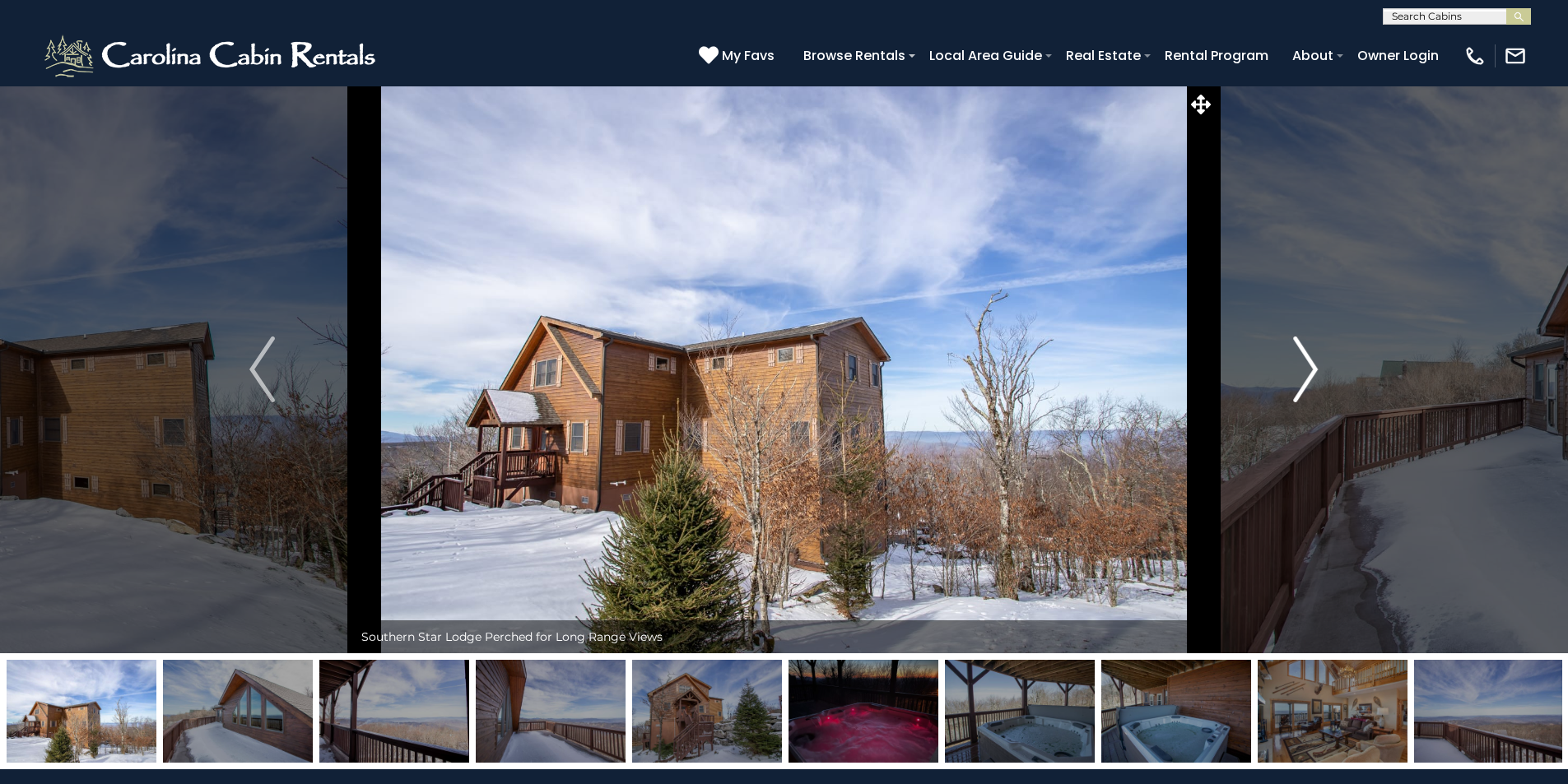
click at [1305, 363] on img "Next" at bounding box center [1305, 370] width 25 height 66
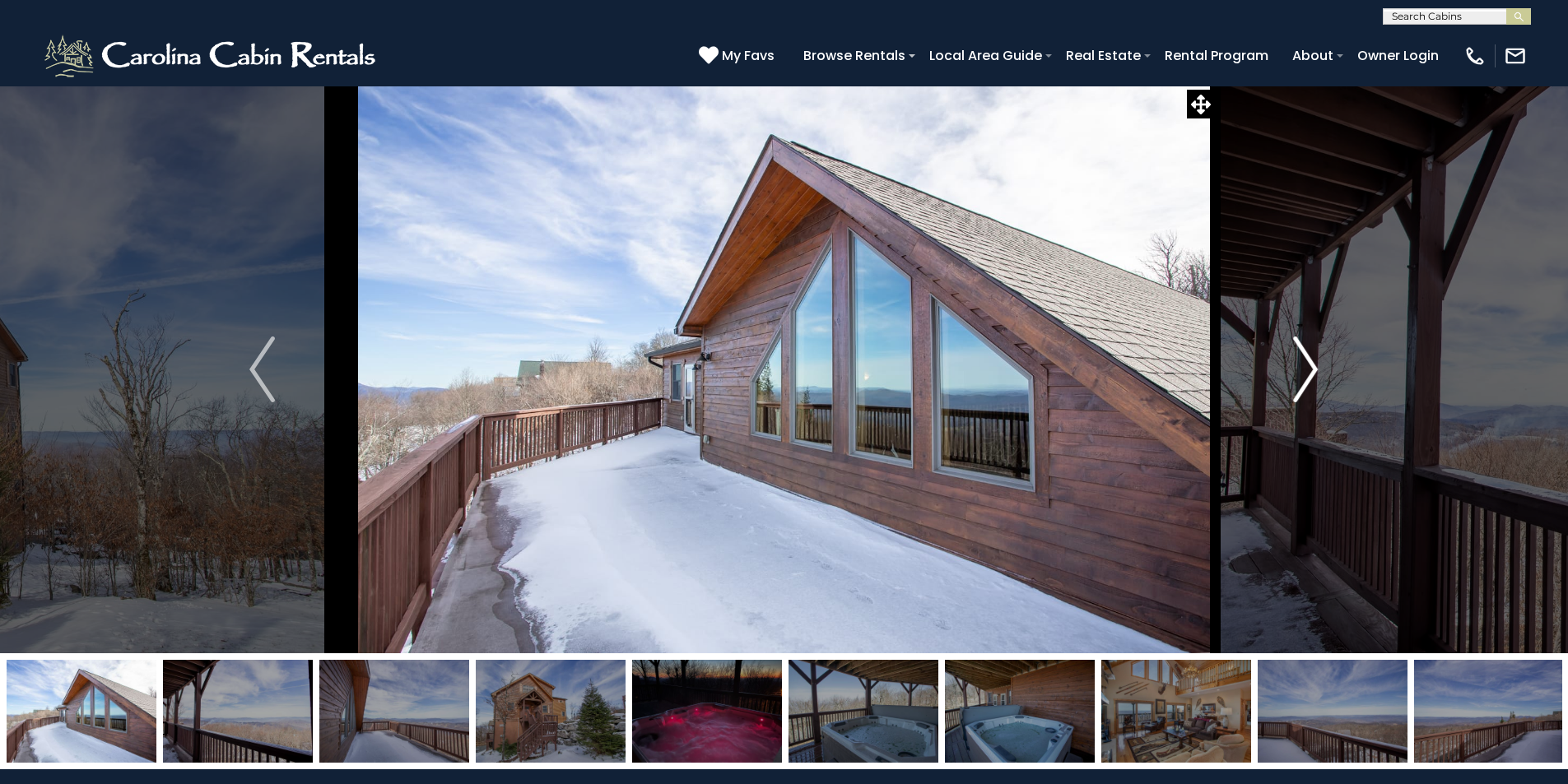
click at [1305, 363] on img "Next" at bounding box center [1305, 370] width 25 height 66
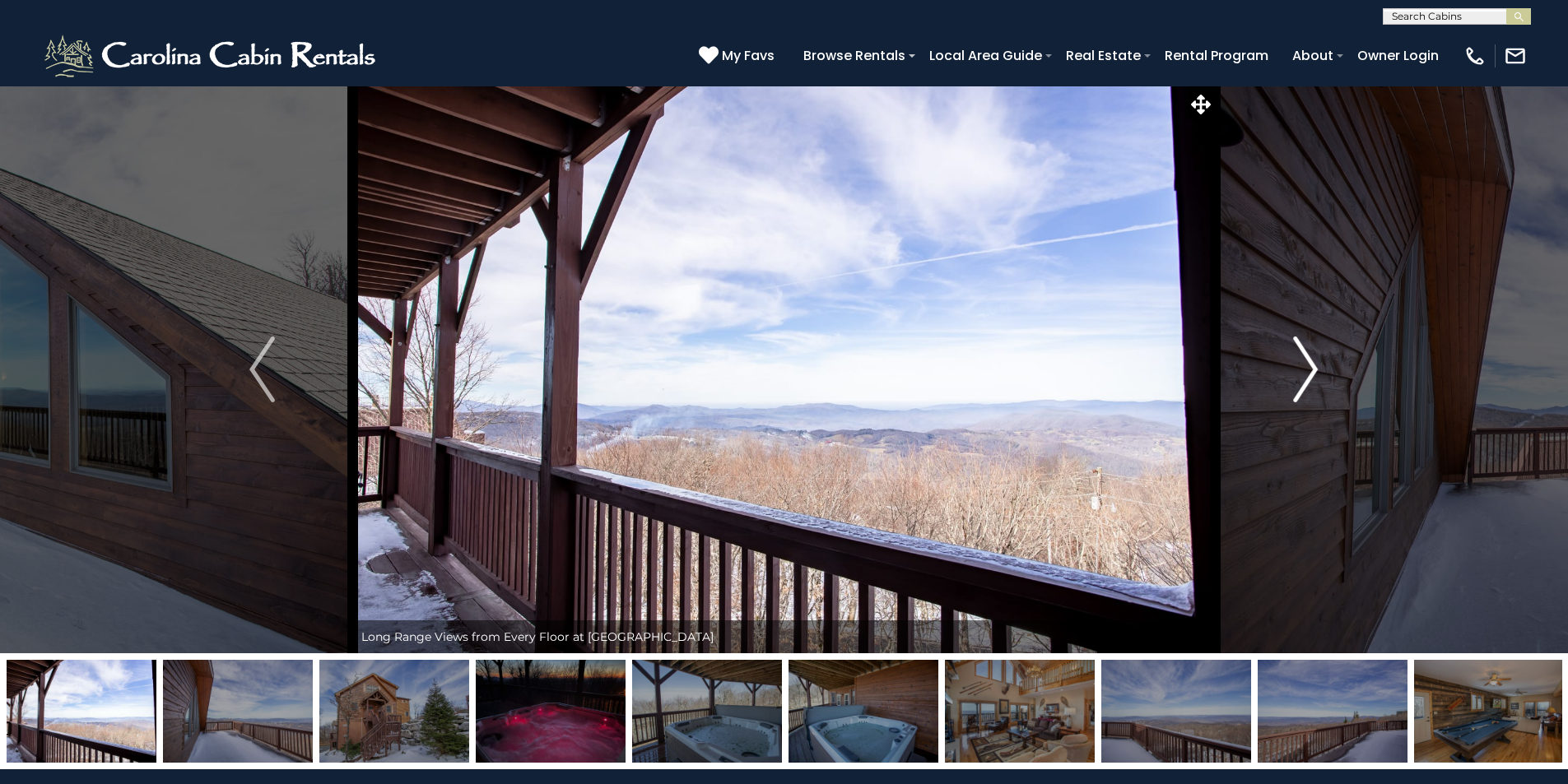
click at [1305, 363] on img "Next" at bounding box center [1305, 370] width 25 height 66
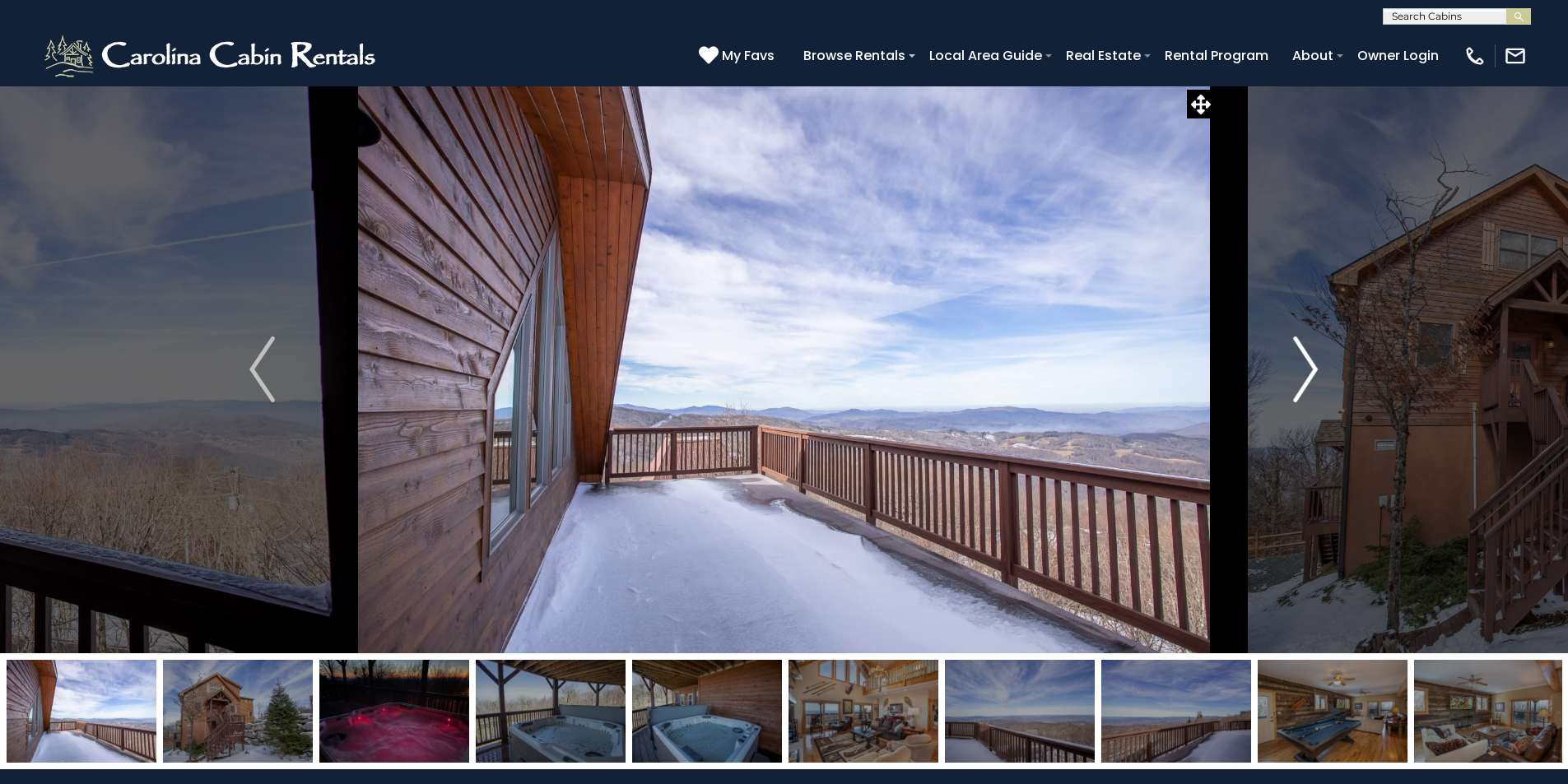
drag, startPoint x: 1305, startPoint y: 363, endPoint x: 1297, endPoint y: 364, distance: 8.1
click at [1297, 364] on img "Next" at bounding box center [1305, 370] width 25 height 66
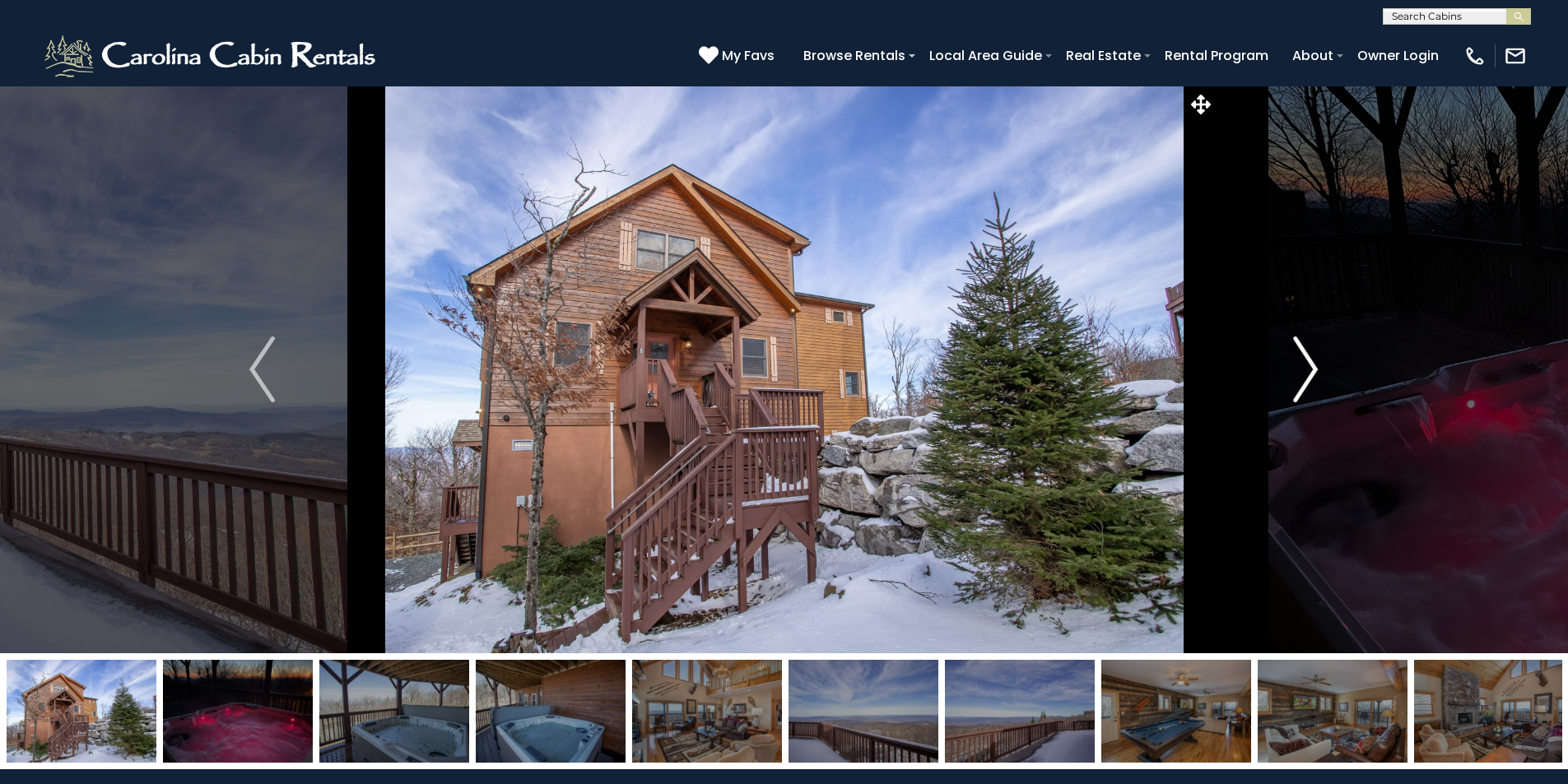
click at [1297, 364] on img "Next" at bounding box center [1305, 370] width 25 height 66
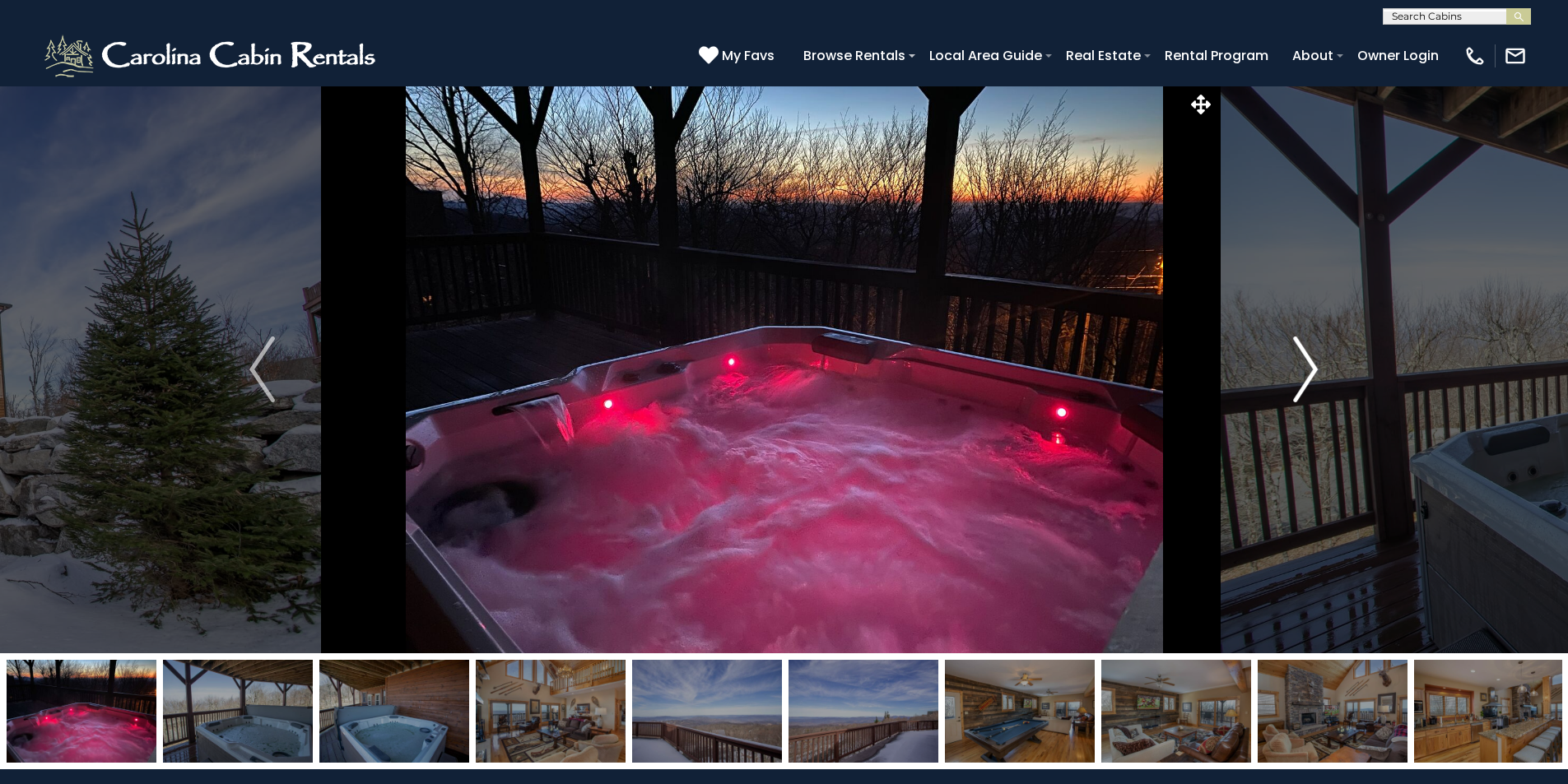
click at [1297, 364] on img "Next" at bounding box center [1305, 370] width 25 height 66
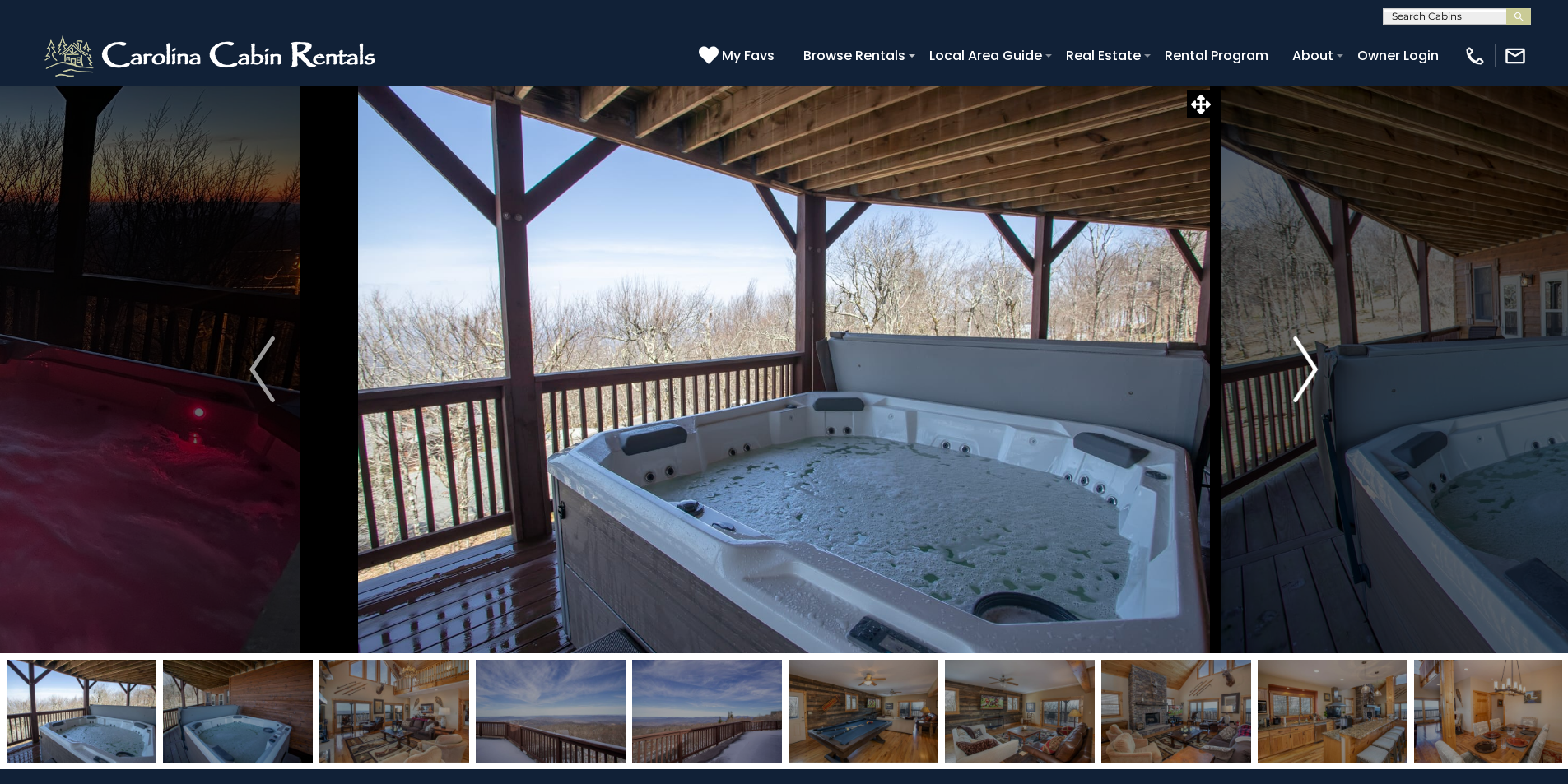
click at [1297, 364] on img "Next" at bounding box center [1305, 370] width 25 height 66
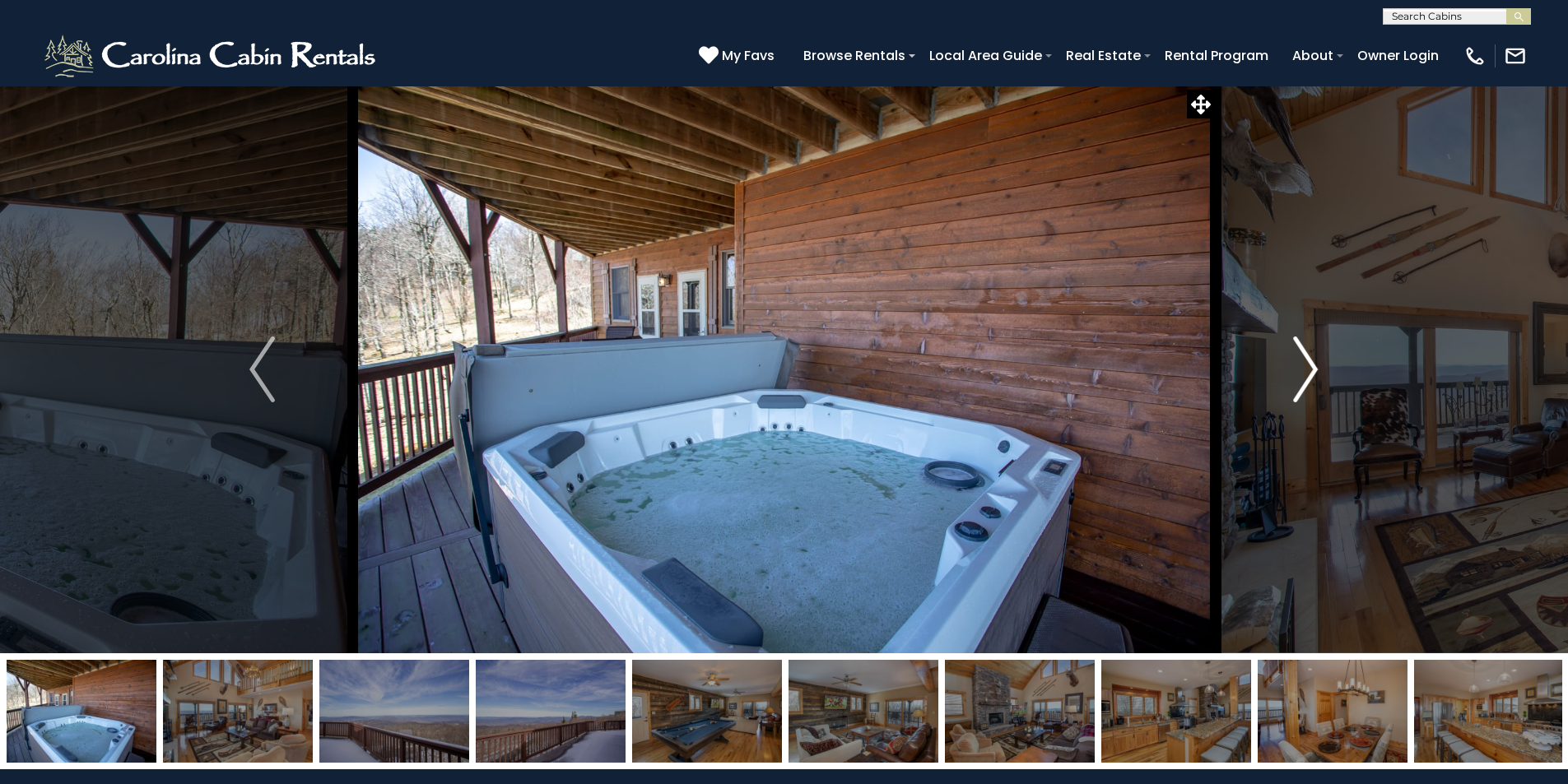
click at [1297, 364] on img "Next" at bounding box center [1305, 370] width 25 height 66
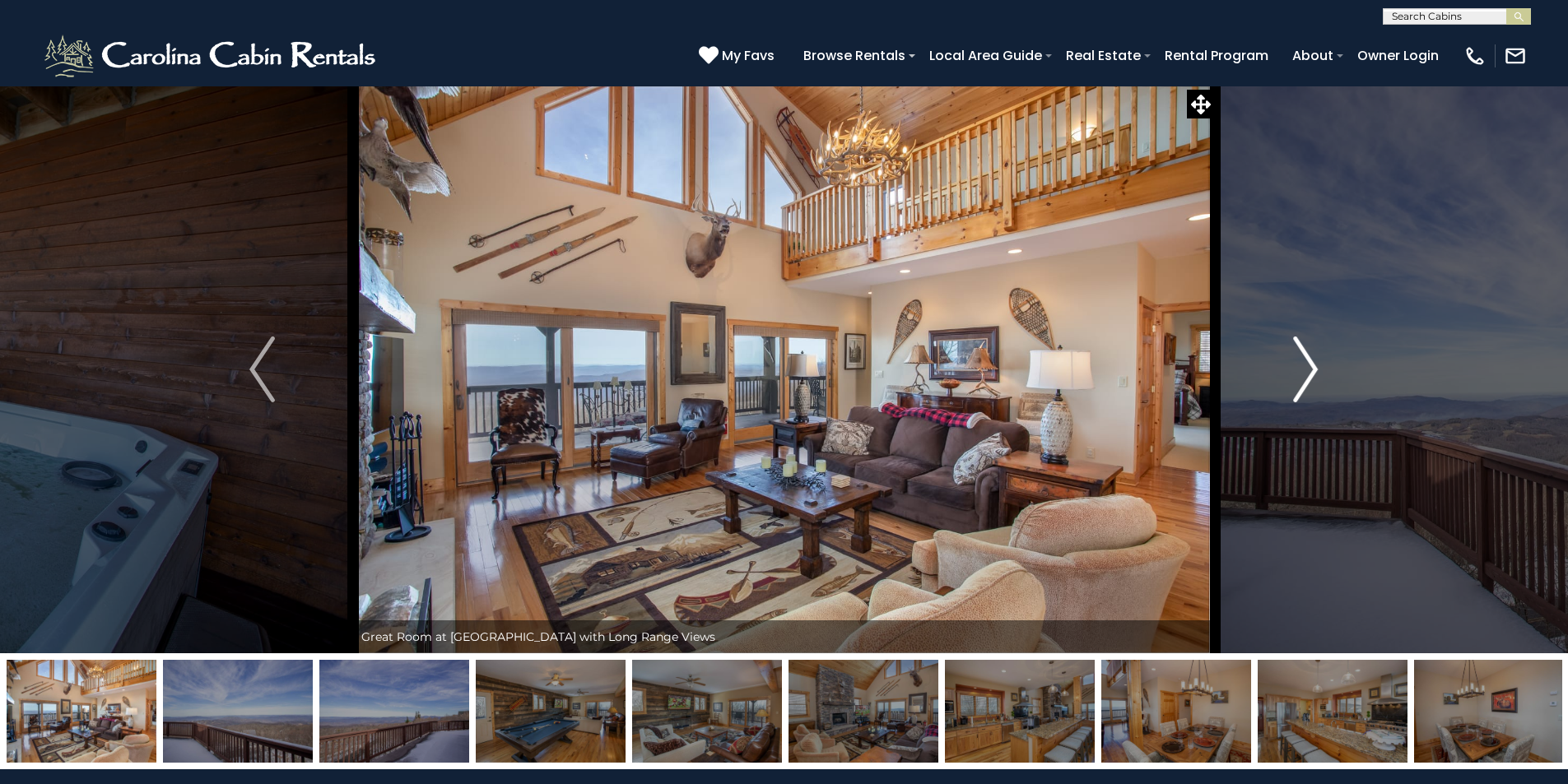
click at [1297, 364] on img "Next" at bounding box center [1305, 370] width 25 height 66
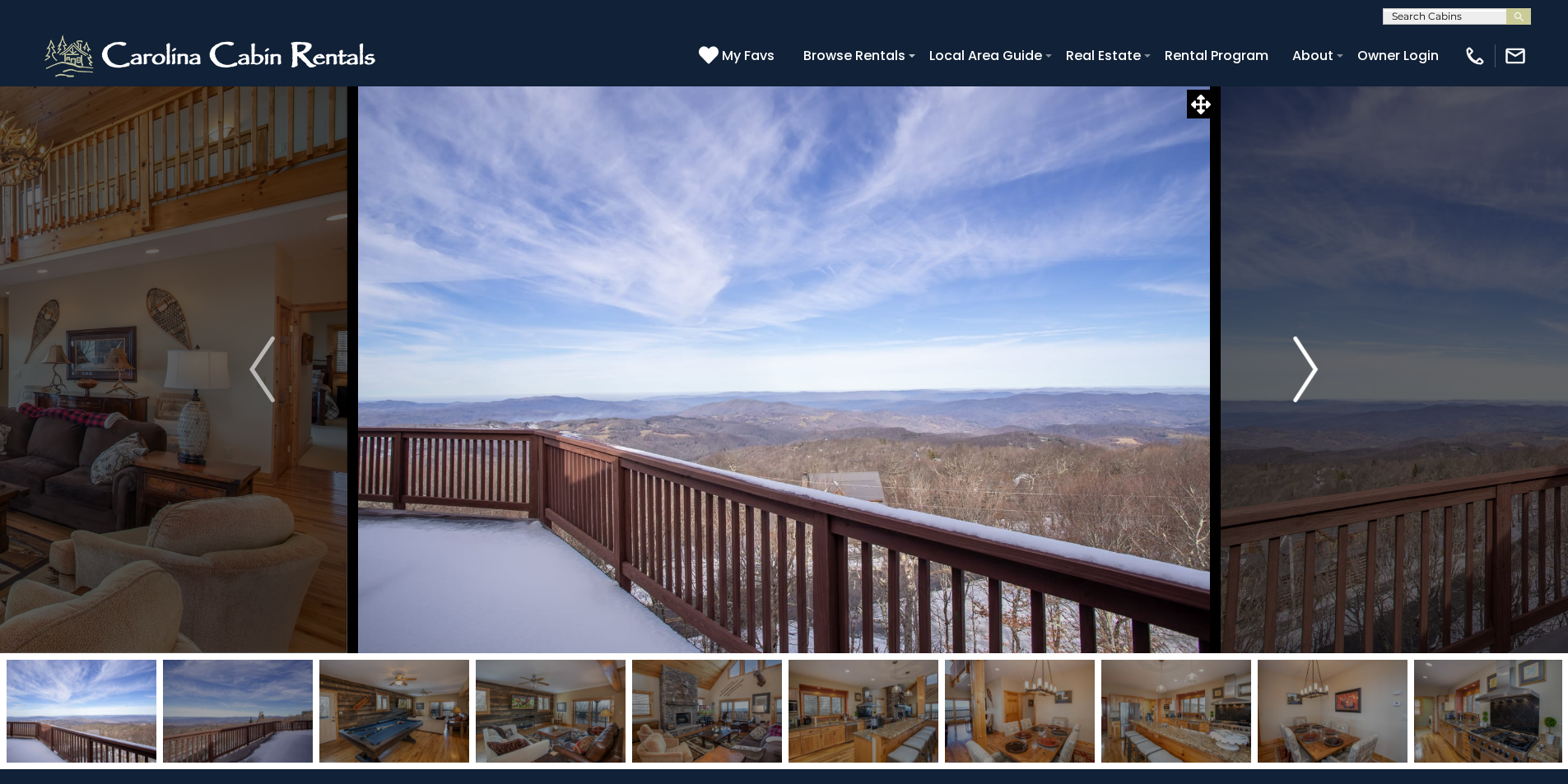
click at [1297, 364] on img "Next" at bounding box center [1305, 370] width 25 height 66
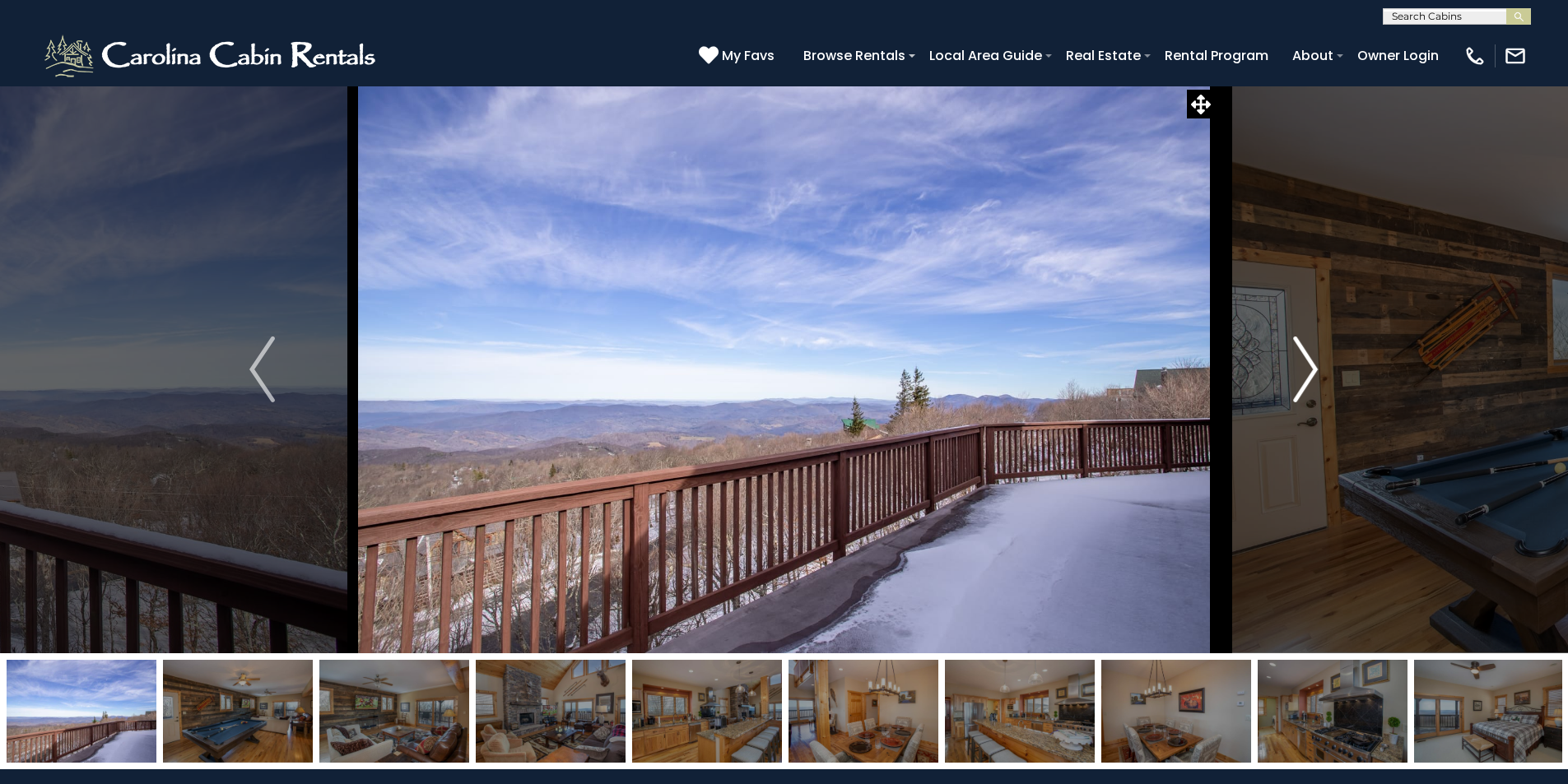
click at [1297, 364] on img "Next" at bounding box center [1305, 370] width 25 height 66
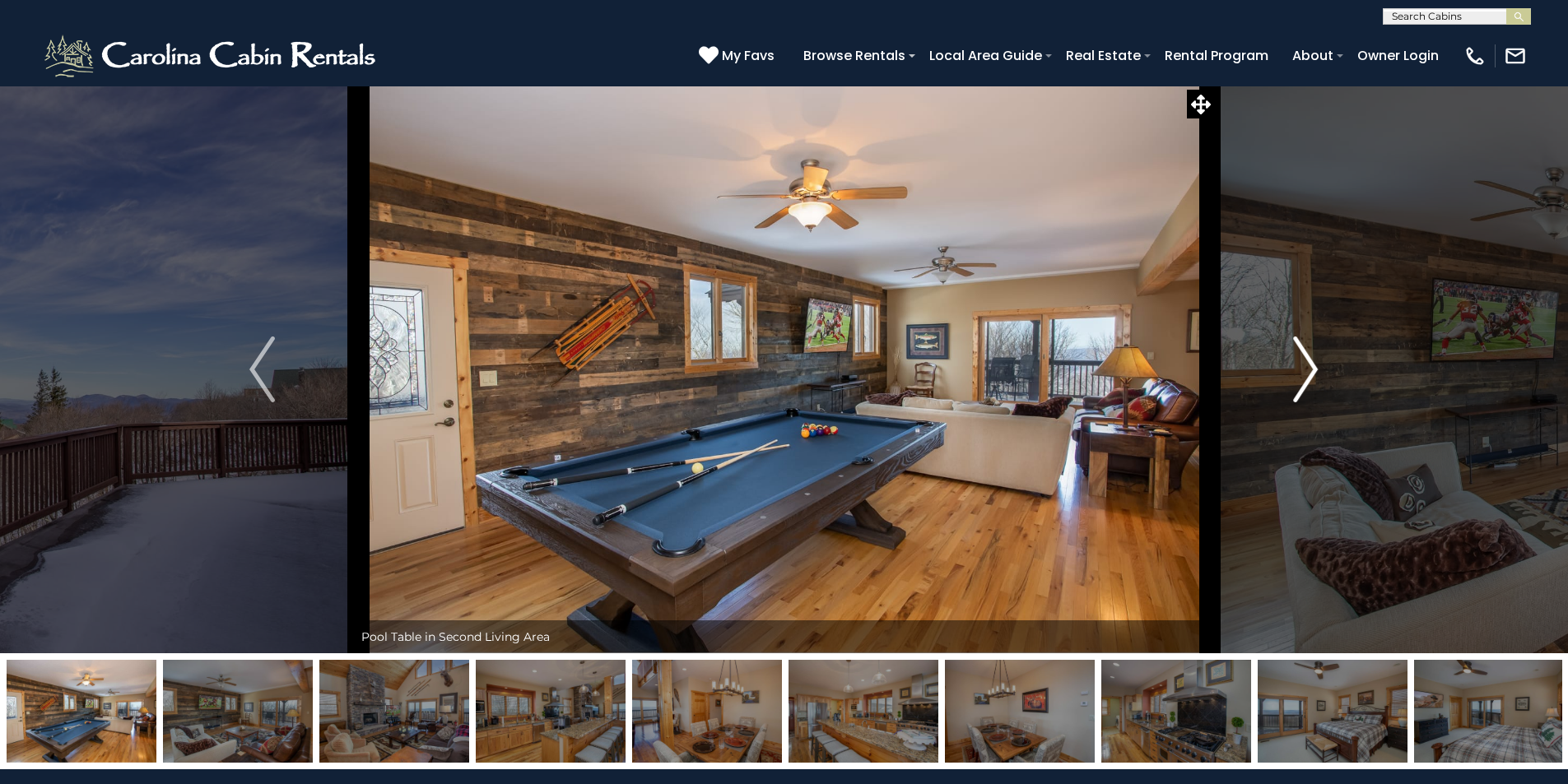
click at [1297, 364] on img "Next" at bounding box center [1305, 370] width 25 height 66
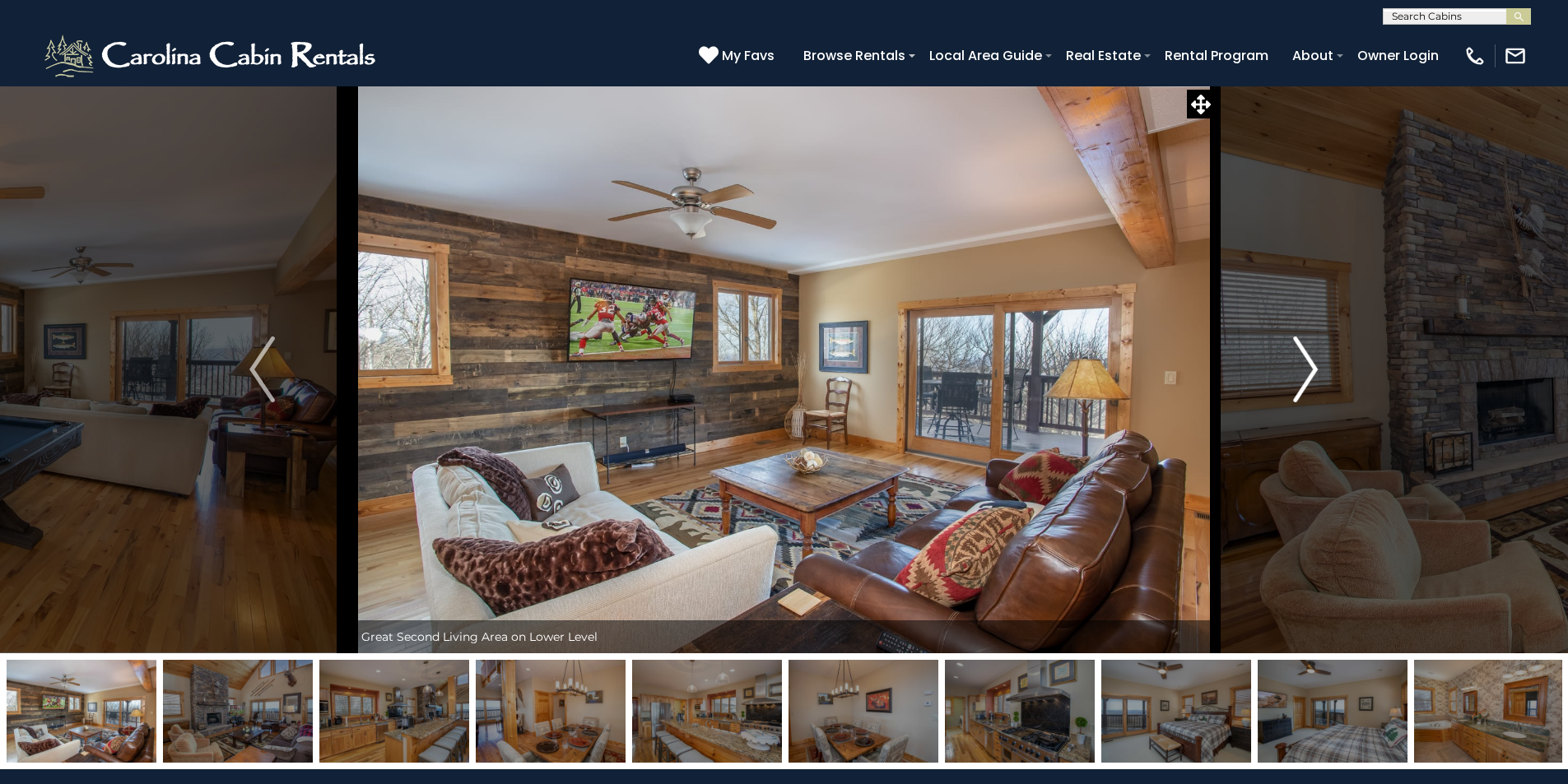
click at [1297, 364] on img "Next" at bounding box center [1305, 370] width 25 height 66
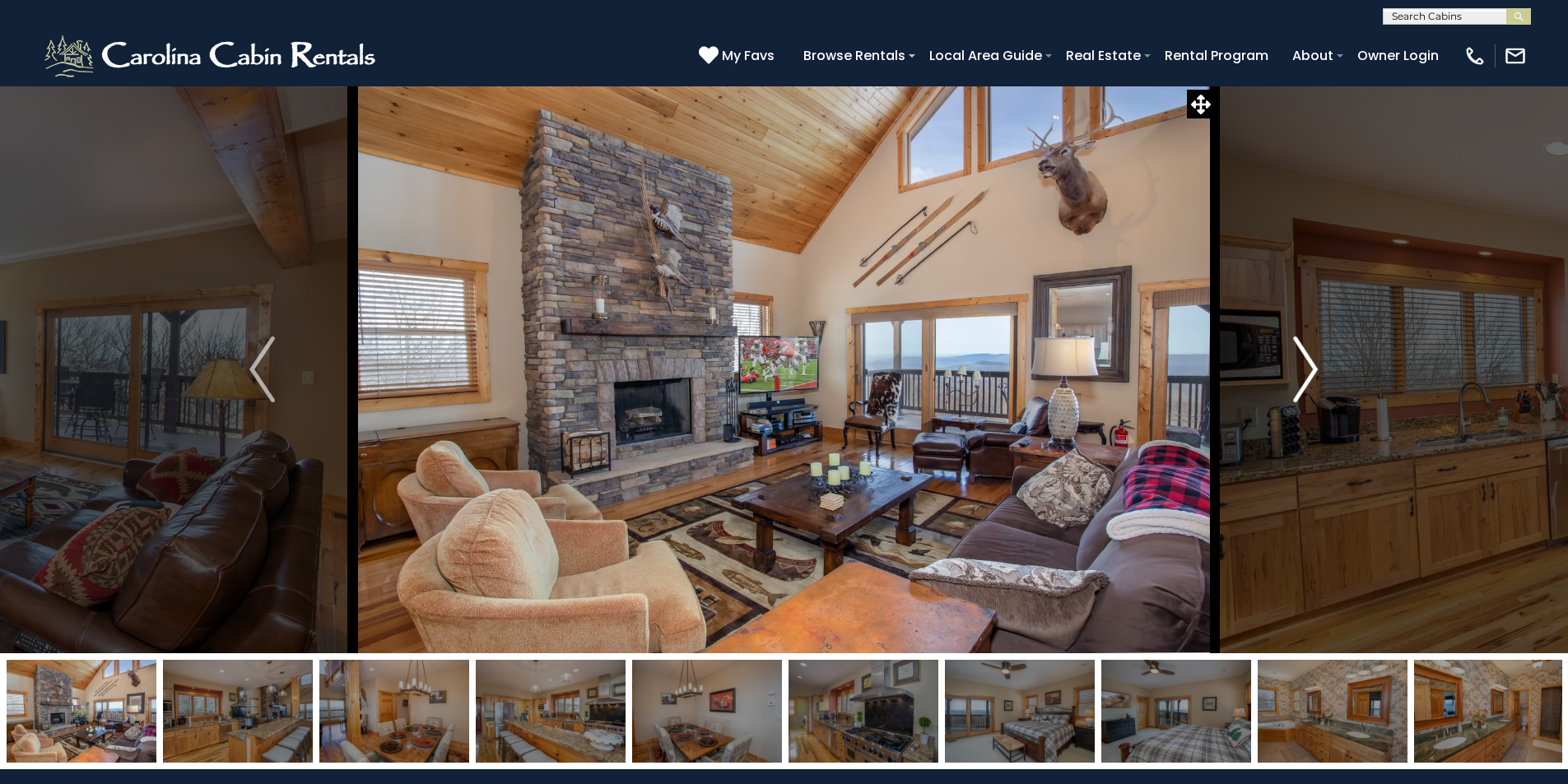
click at [1297, 364] on img "Next" at bounding box center [1305, 370] width 25 height 66
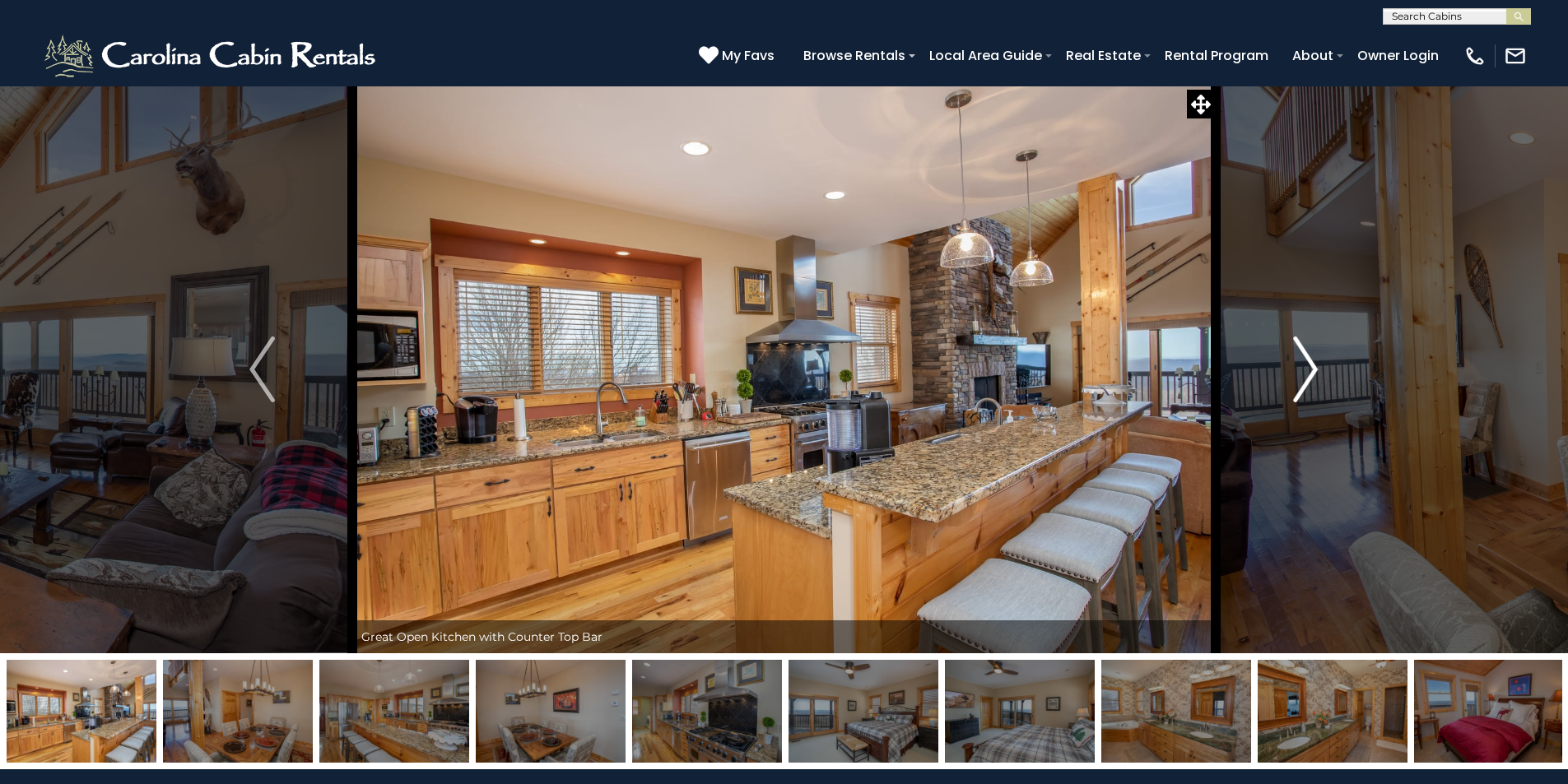
click at [1297, 364] on img "Next" at bounding box center [1305, 370] width 25 height 66
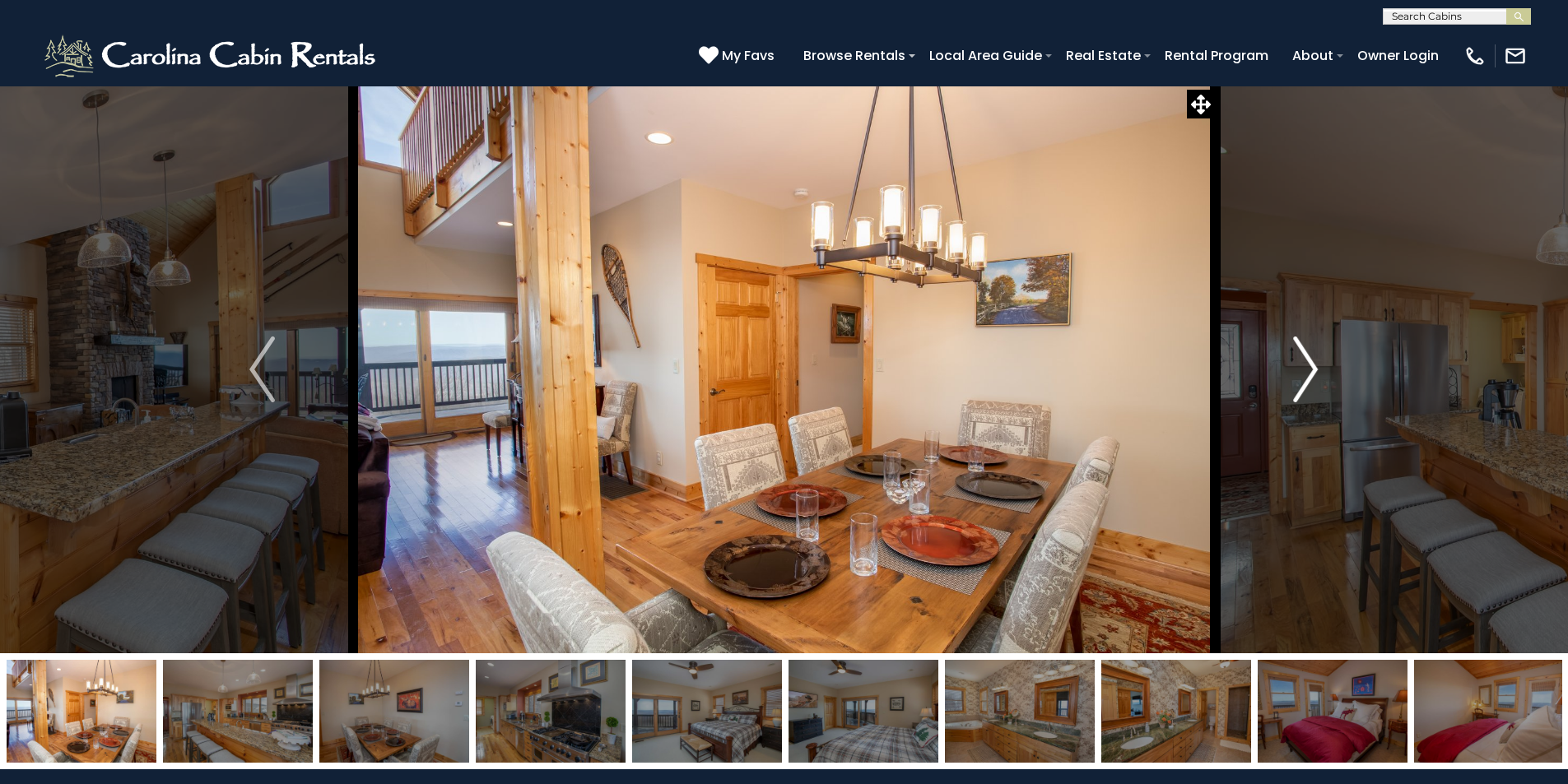
click at [1297, 364] on img "Next" at bounding box center [1305, 370] width 25 height 66
